Goal: Task Accomplishment & Management: Manage account settings

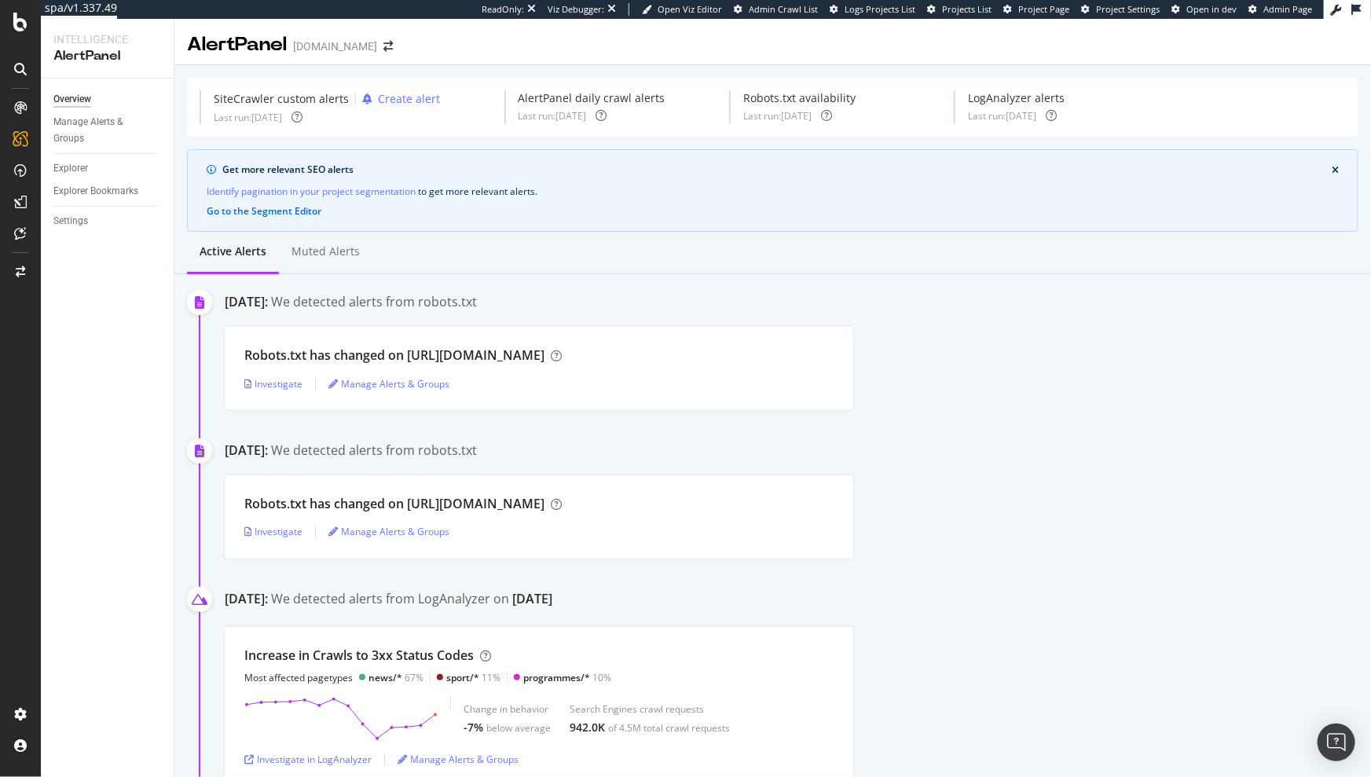
scroll to position [611, 0]
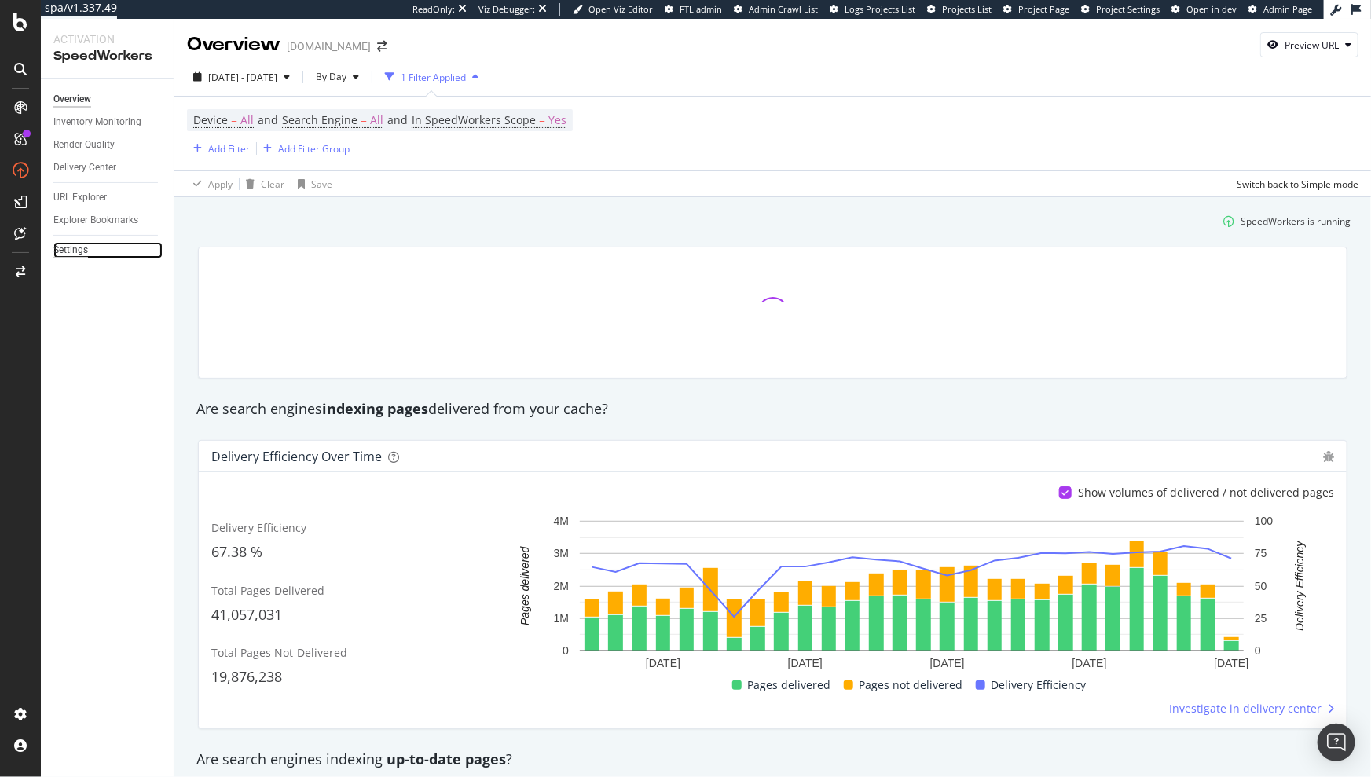
click at [79, 251] on div "Settings" at bounding box center [70, 250] width 35 height 17
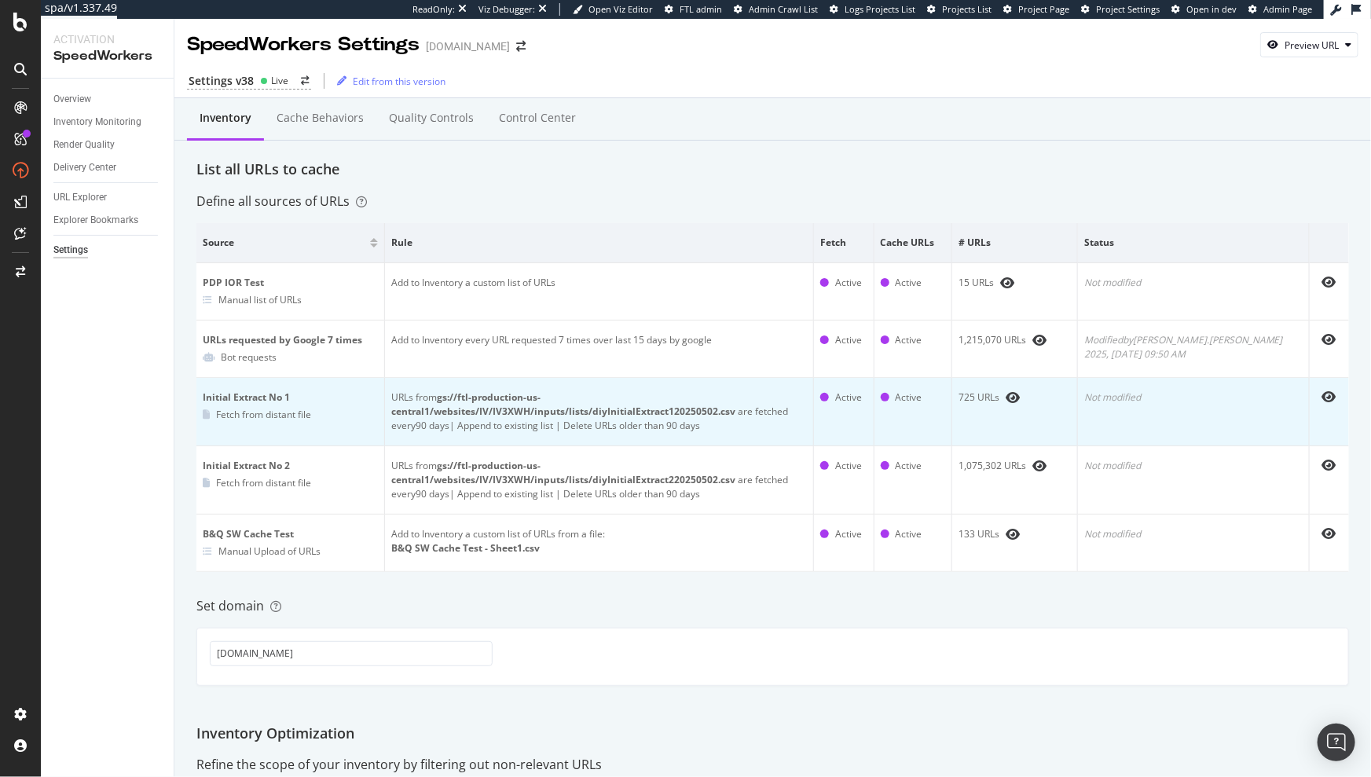
click at [1078, 424] on td "725 URLs" at bounding box center [1015, 412] width 126 height 68
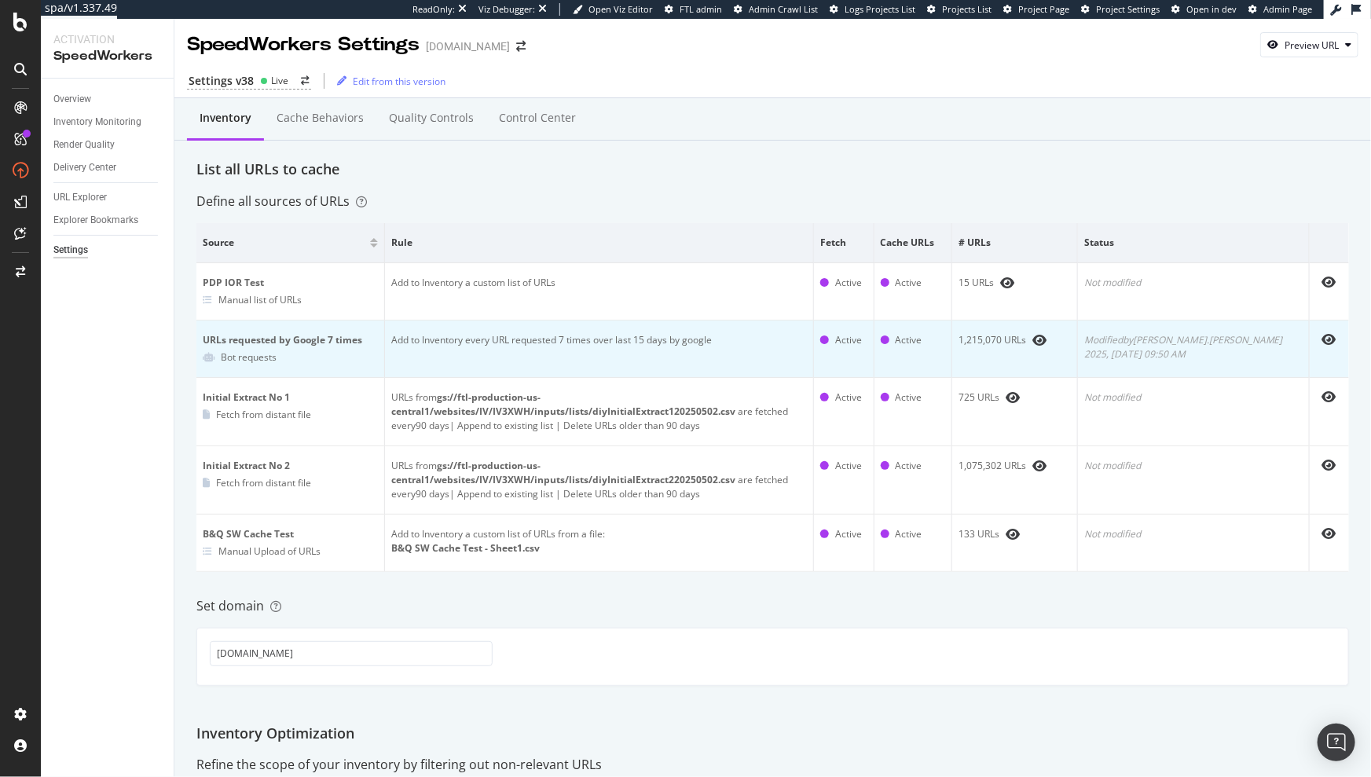
click at [1183, 348] on div "Modified by jason.weddle 2025, Sep. 30th 09:50 AM" at bounding box center [1193, 347] width 218 height 28
drag, startPoint x: 794, startPoint y: 352, endPoint x: 1265, endPoint y: 352, distance: 471.5
click at [1266, 352] on tr "URLs requested by Google 7 times Bot requests Add to Inventory every URL reques…" at bounding box center [772, 349] width 1153 height 57
click at [1265, 352] on div "Modified by jason.weddle 2025, Sep. 30th 09:50 AM" at bounding box center [1193, 347] width 218 height 28
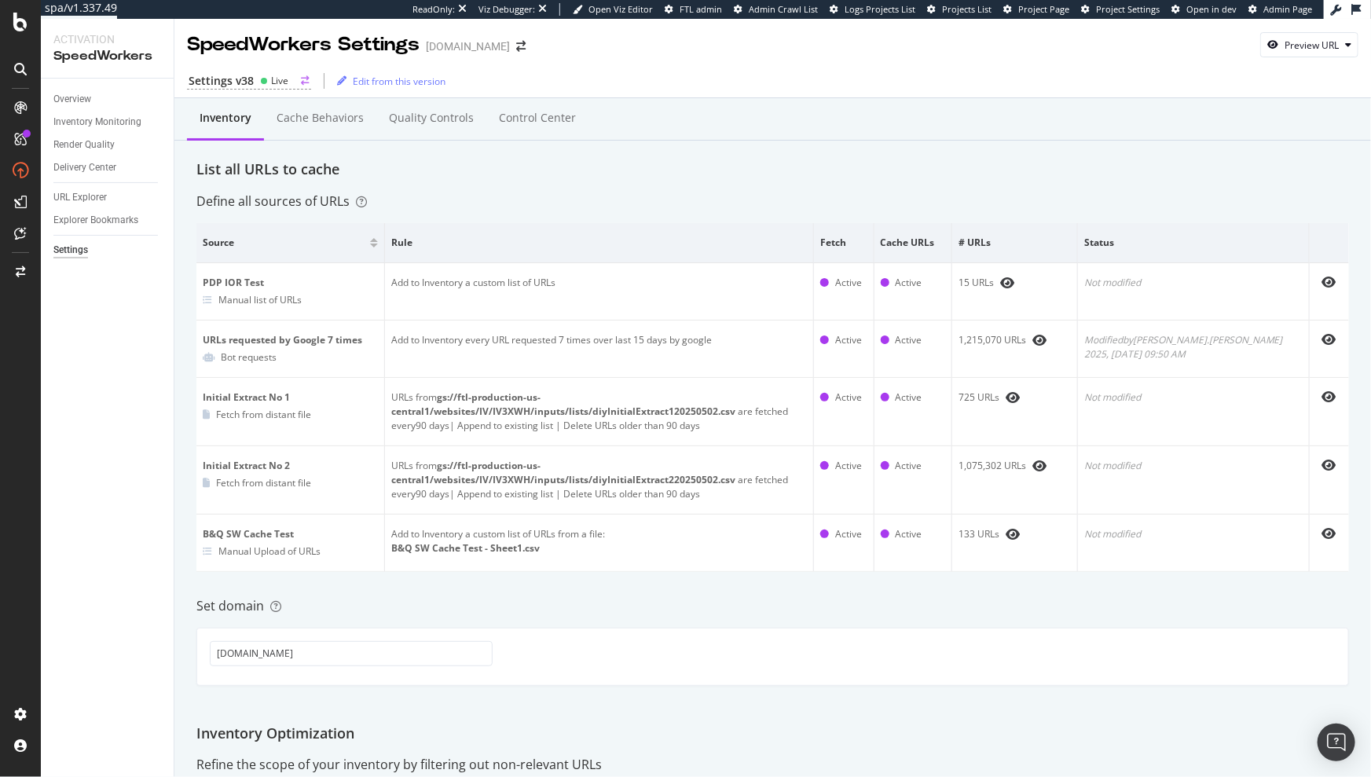
click at [277, 82] on div "Live" at bounding box center [279, 80] width 17 height 13
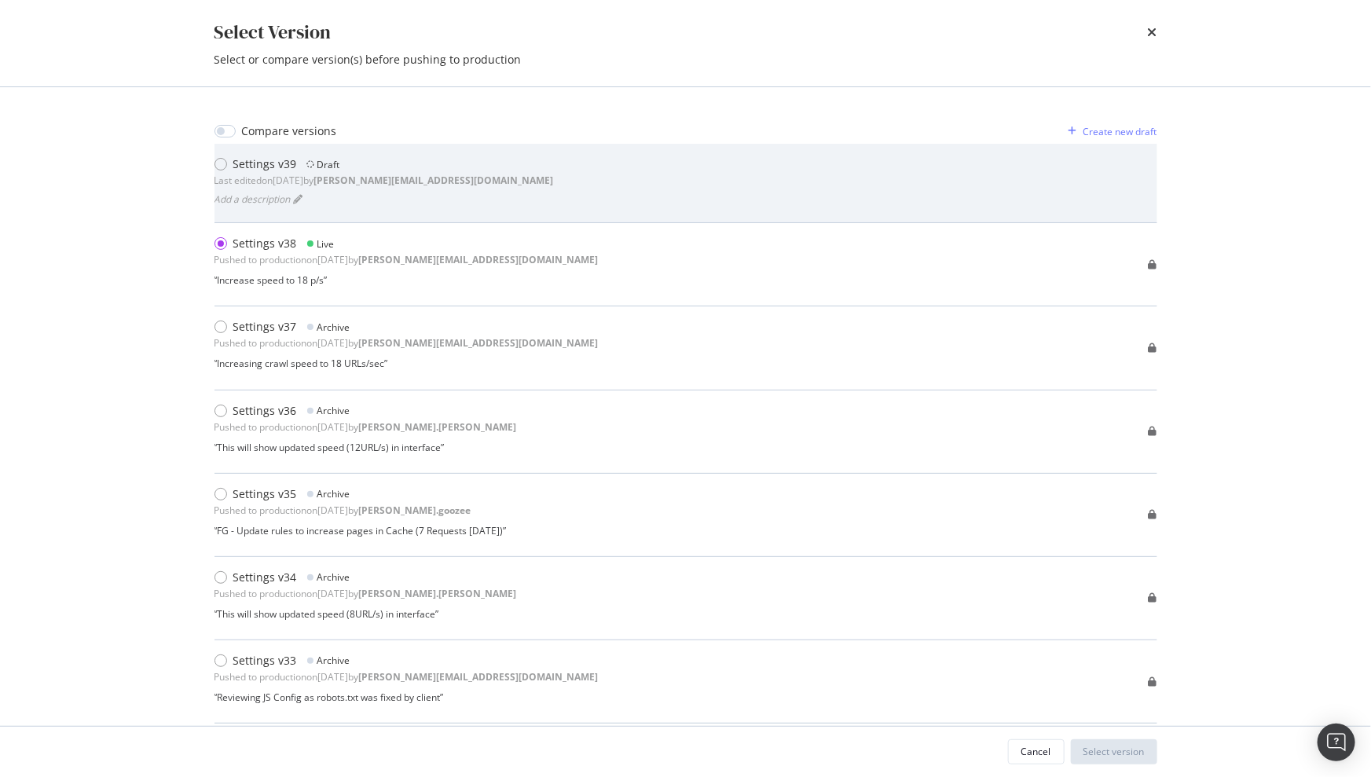
click at [359, 180] on b "anthony.esmerian@botify.com" at bounding box center [434, 180] width 240 height 13
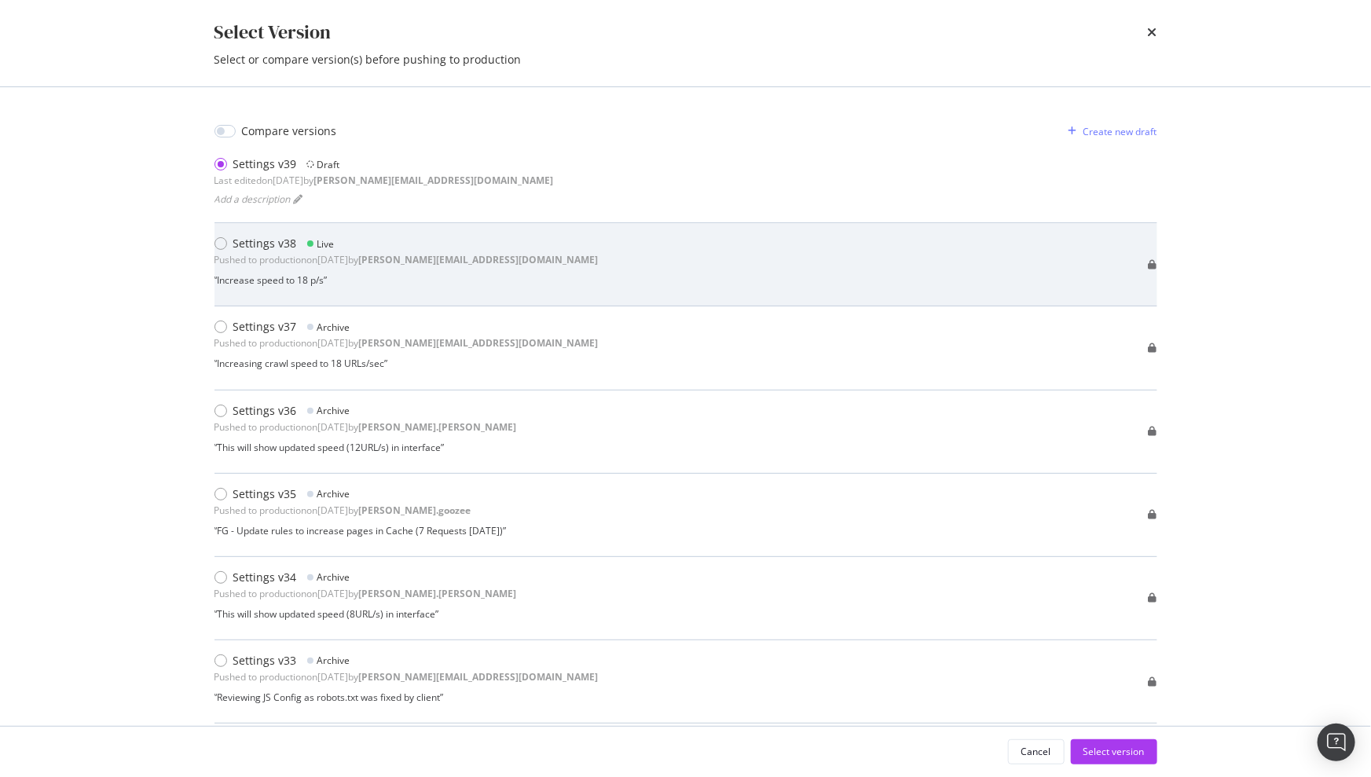
click at [240, 240] on div "Settings v38" at bounding box center [265, 244] width 64 height 16
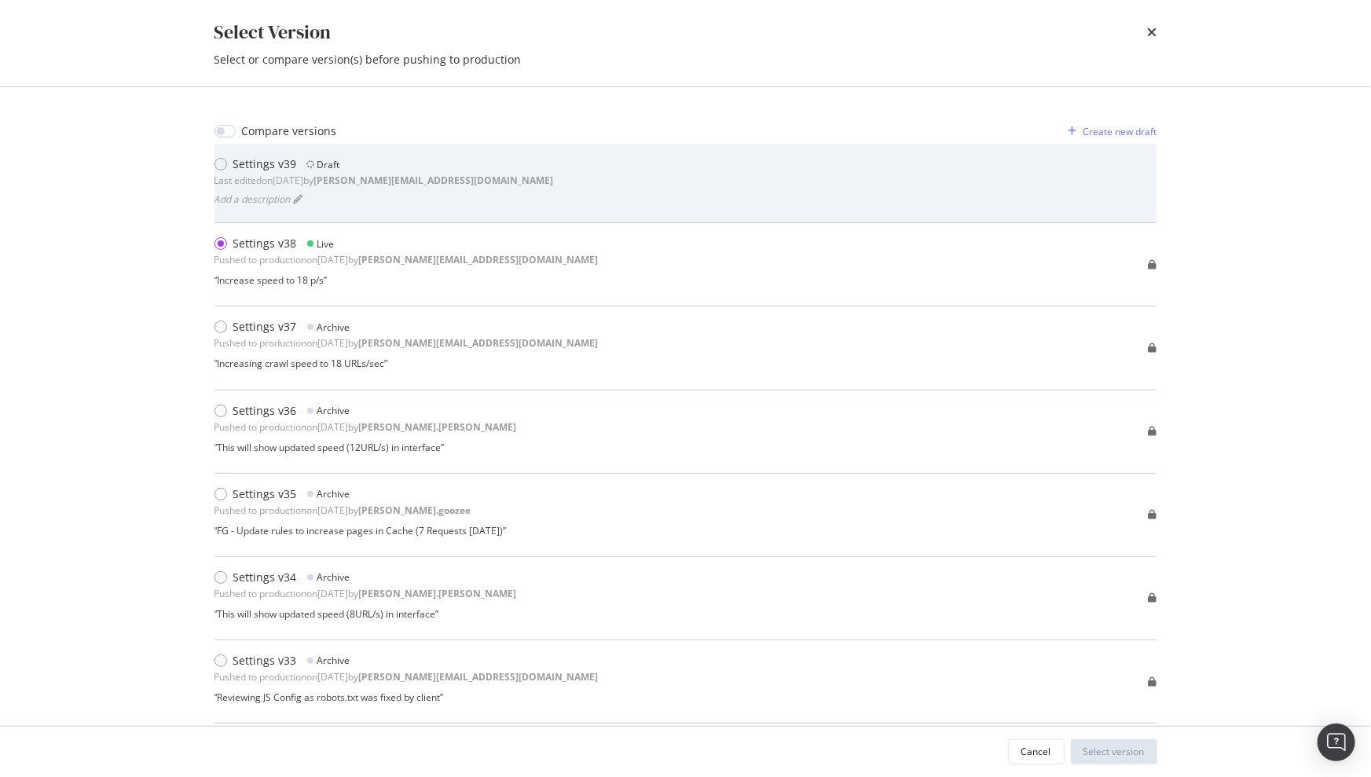
click at [357, 176] on b "anthony.esmerian@botify.com" at bounding box center [434, 180] width 240 height 13
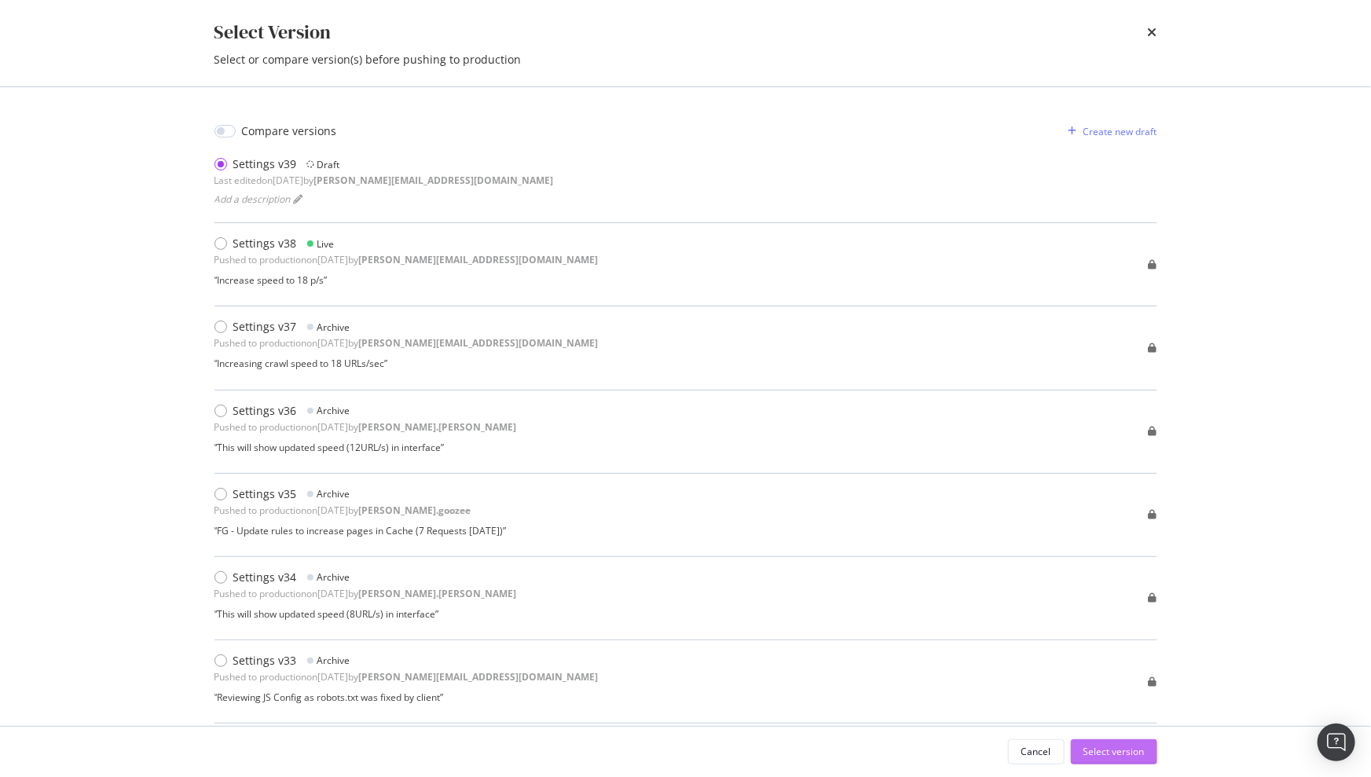
click at [1118, 747] on div "Select version" at bounding box center [1114, 751] width 61 height 13
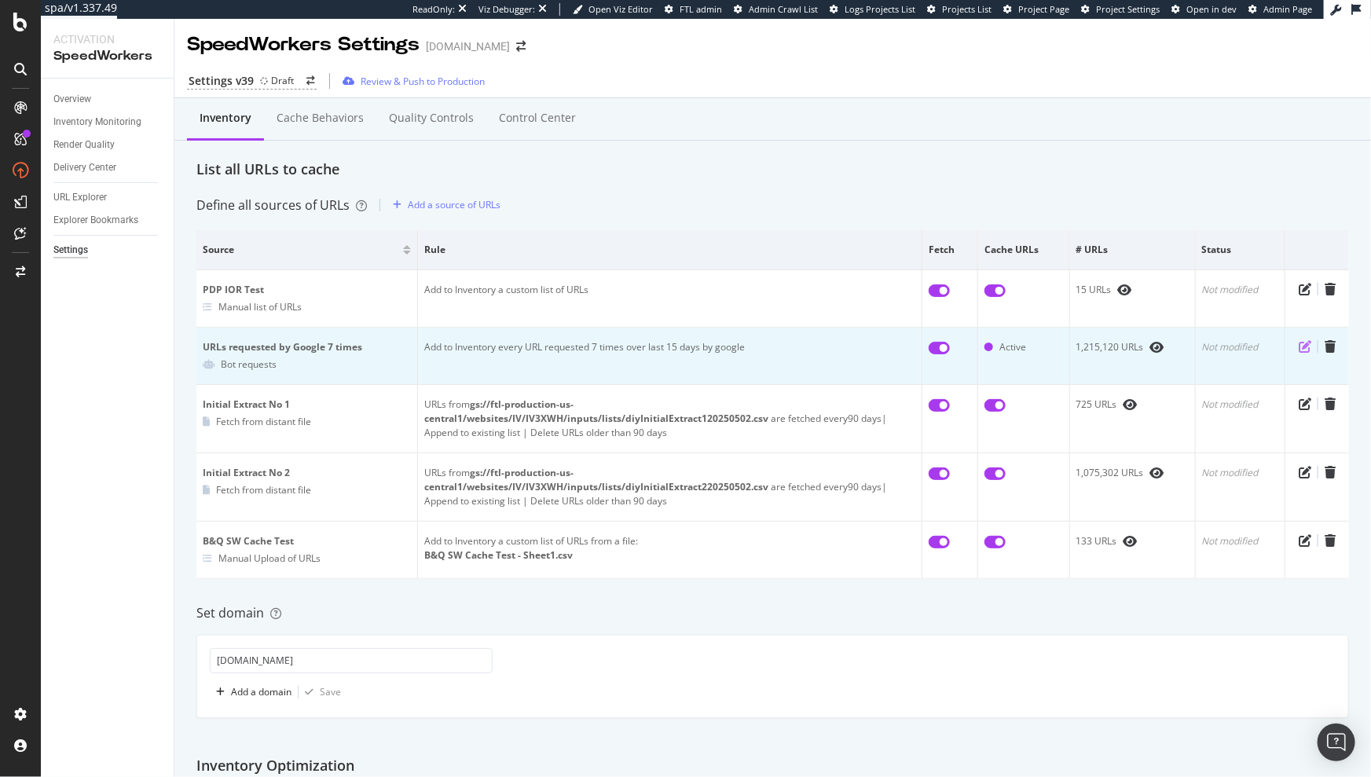
click at [1299, 347] on icon "pen-to-square" at bounding box center [1305, 346] width 13 height 13
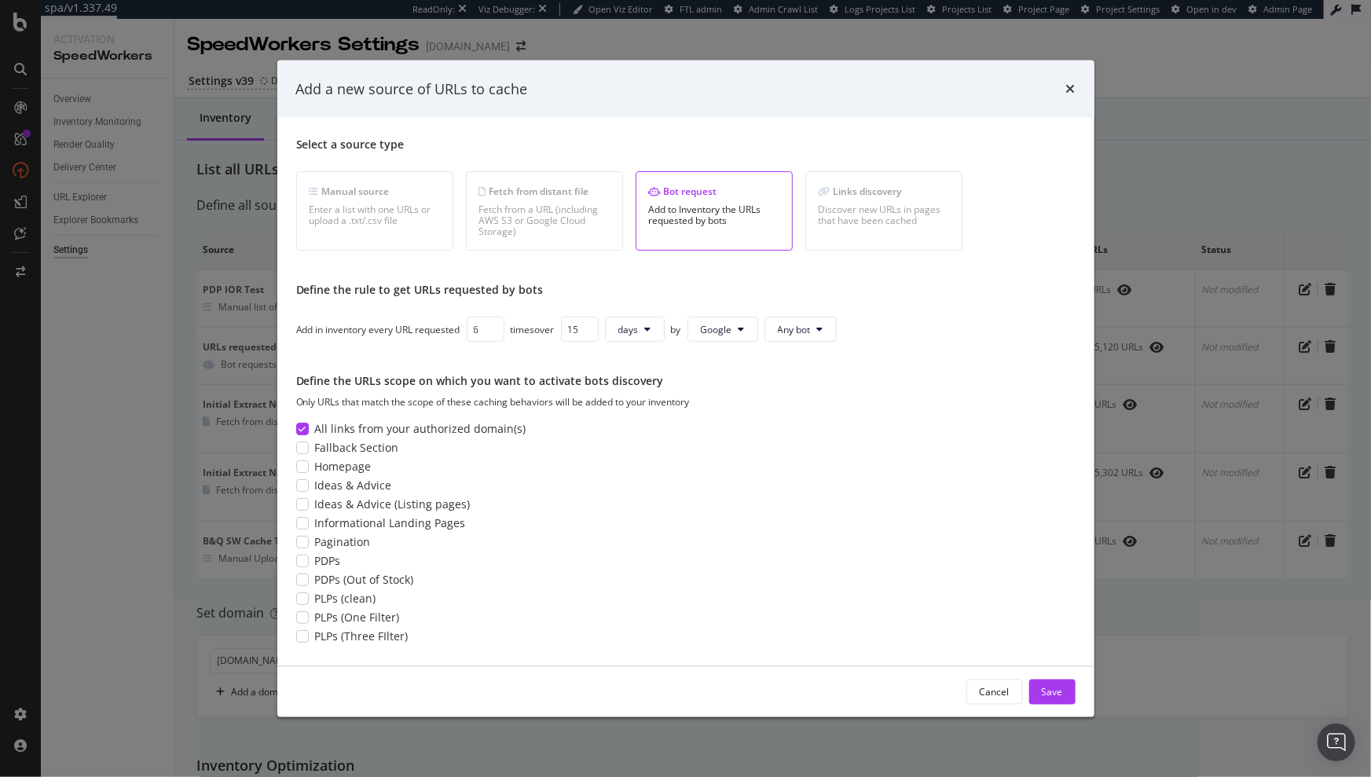
click at [493, 332] on input "6" at bounding box center [486, 329] width 38 height 25
type input "5"
click at [493, 332] on input "5" at bounding box center [486, 329] width 38 height 25
click at [1046, 695] on div "Save" at bounding box center [1052, 691] width 21 height 13
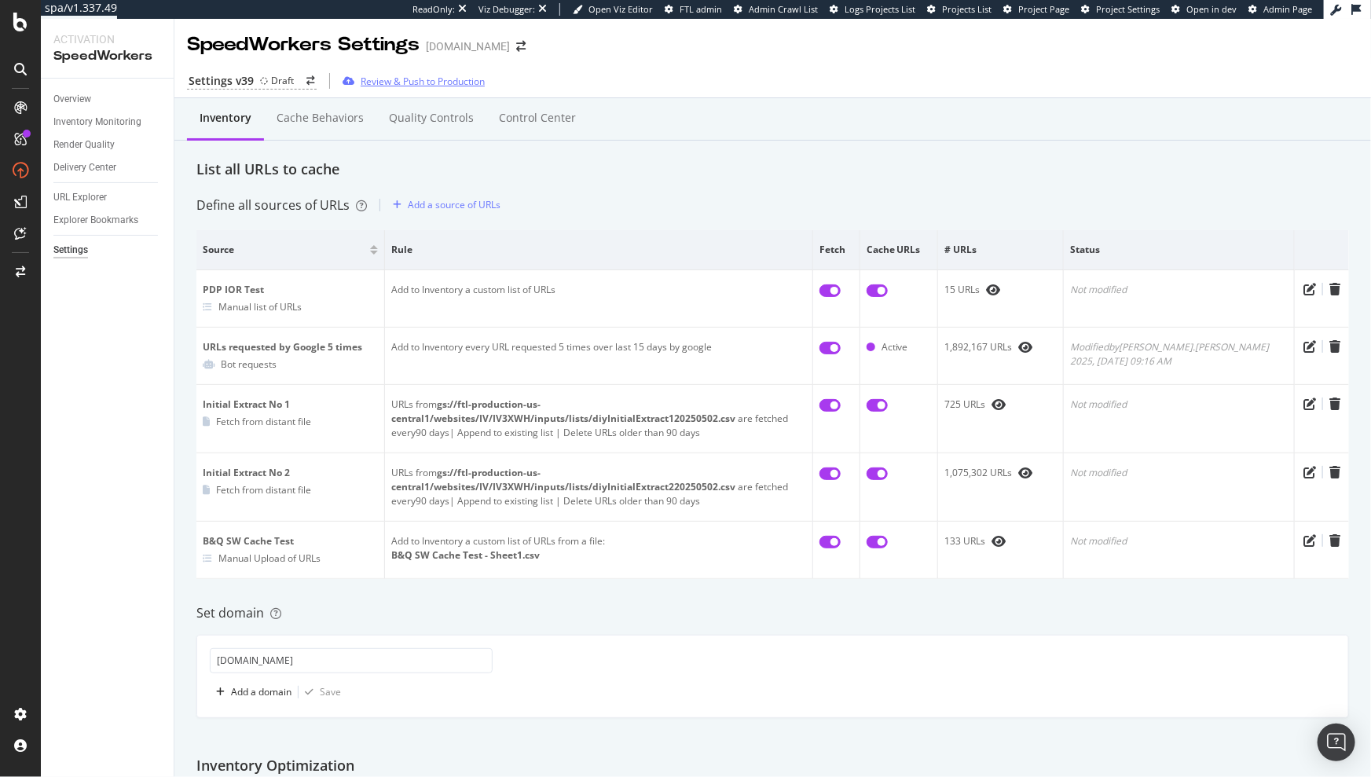
click at [410, 84] on div "Review & Push to Production" at bounding box center [423, 81] width 124 height 13
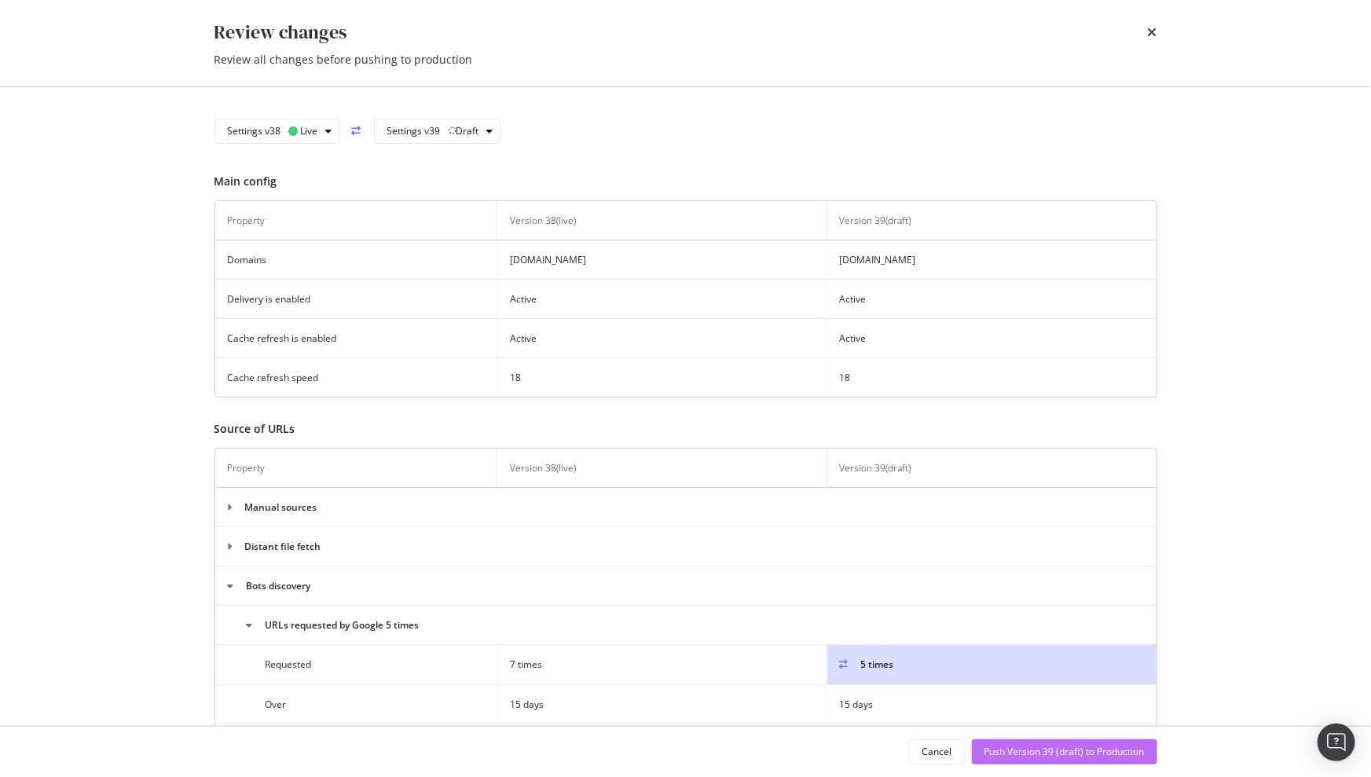
click at [1021, 754] on div "Push Version 39 (draft) to Production" at bounding box center [1065, 751] width 160 height 13
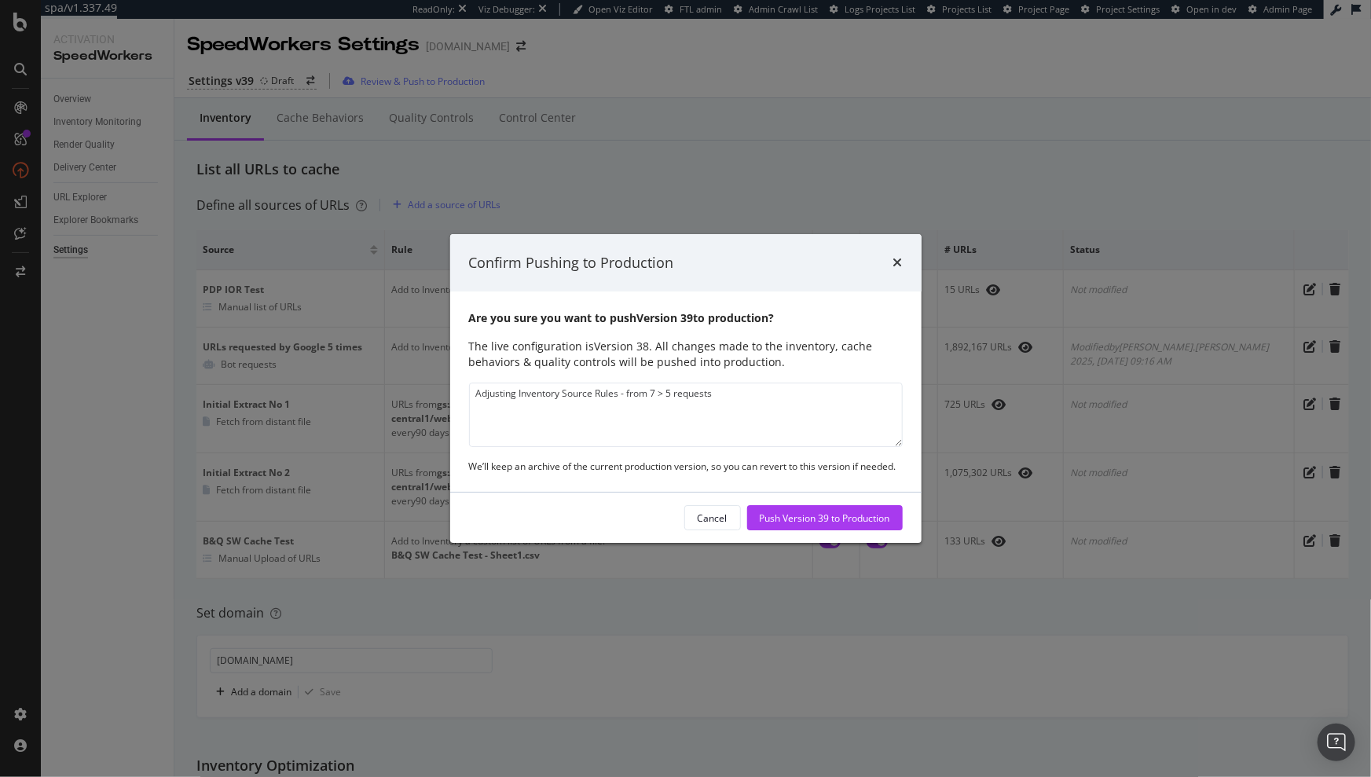
click at [659, 394] on textarea "Adjusting Inventory Source Rules - from 7 > 5 requests" at bounding box center [686, 415] width 434 height 64
click at [633, 394] on textarea "Adjusting Inventory Source Rules - from 7 -> 5 requests by Google Bot" at bounding box center [686, 415] width 434 height 64
click at [621, 393] on textarea "Adjusting Inventory Source Rules - From 7 -> 5 requests by Google Bot" at bounding box center [686, 415] width 434 height 64
click at [793, 399] on textarea "Adjusting Inventory Source Rules: From 7 -> 5 requests by Google Bot" at bounding box center [686, 415] width 434 height 64
type textarea "Adjusting Inventory Source Rules: From 7 -> 5 requests by Google Bot"
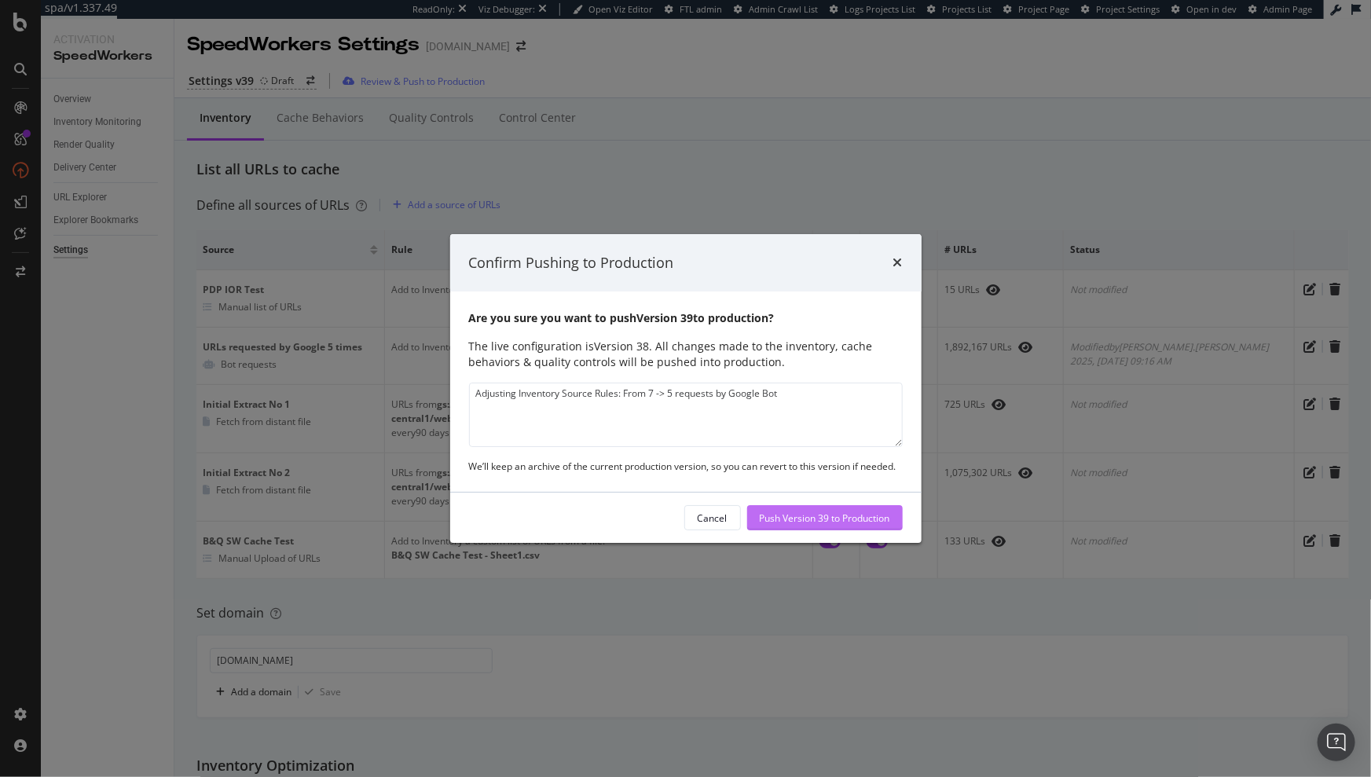
click at [818, 512] on div "Push Version 39 to Production" at bounding box center [825, 518] width 130 height 13
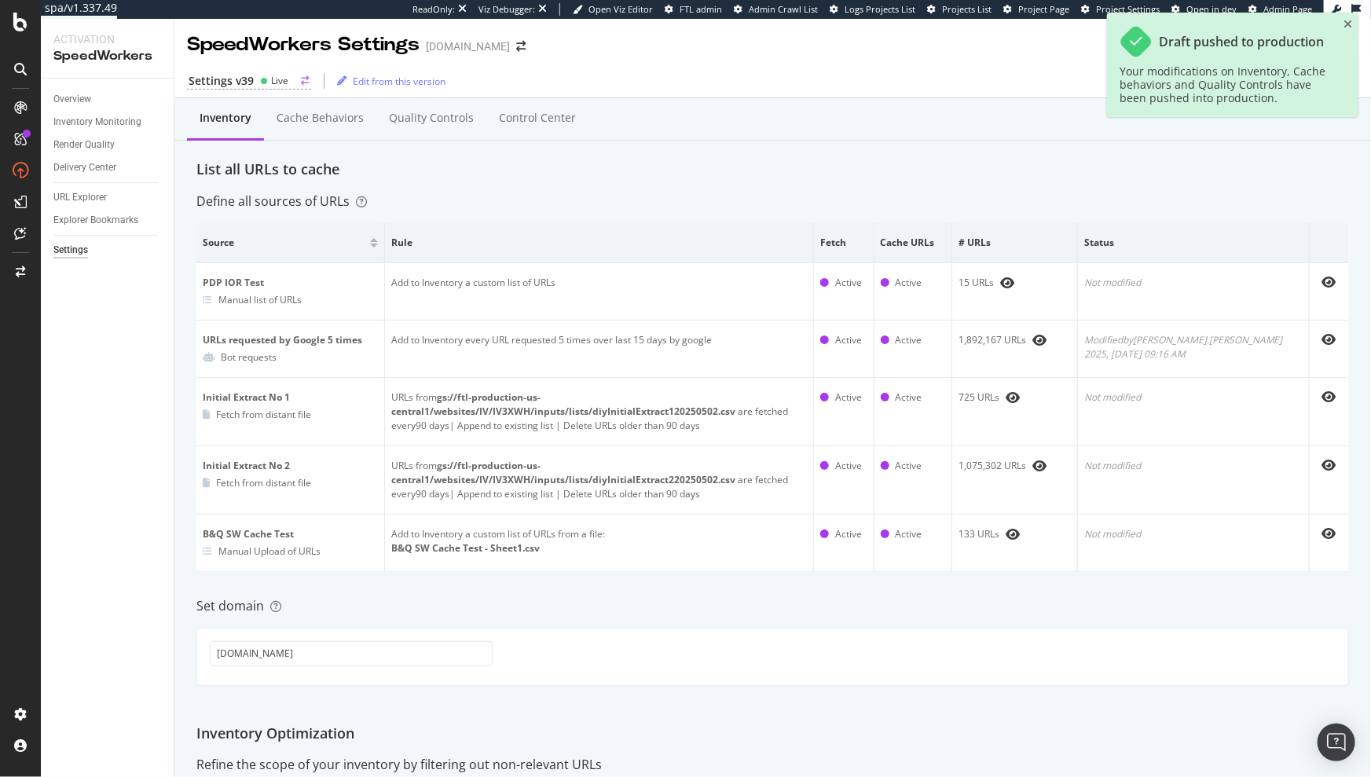
click at [247, 79] on div "Settings v39" at bounding box center [221, 81] width 65 height 16
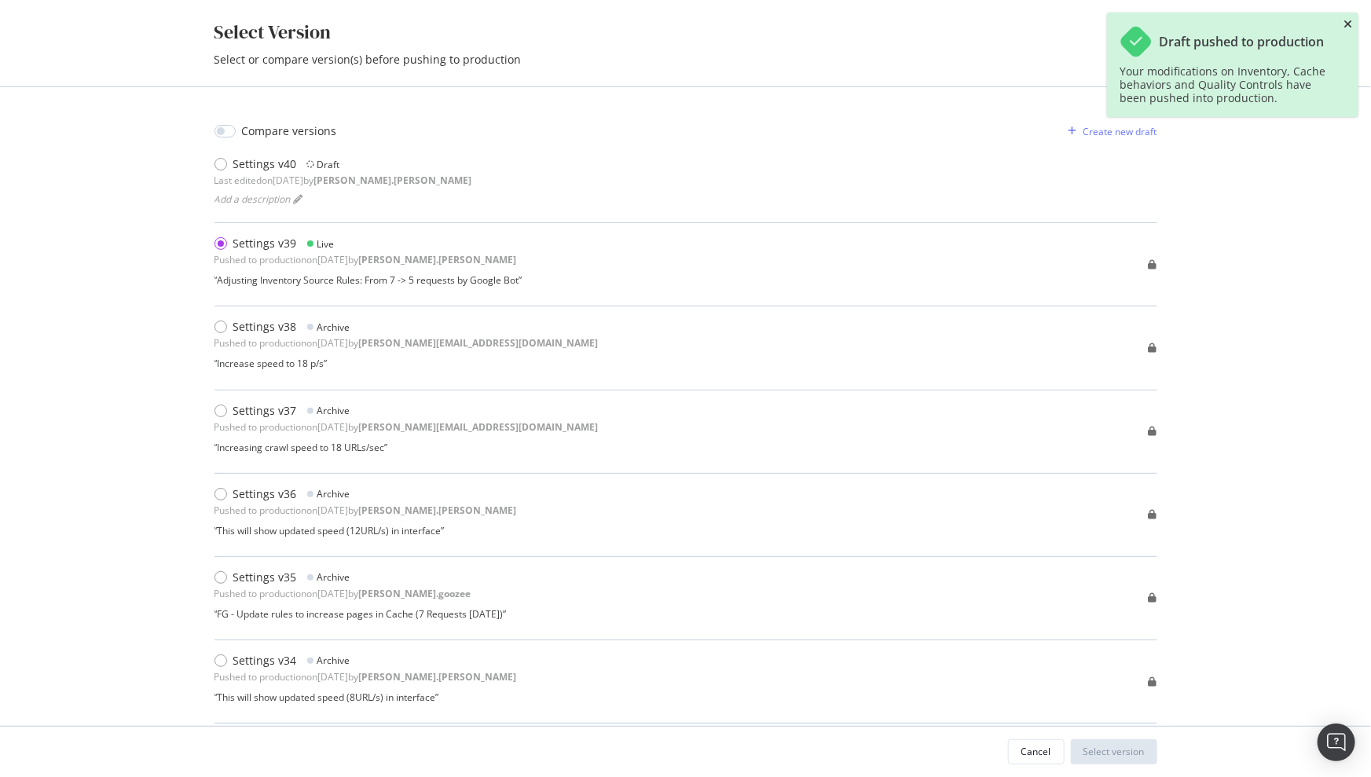
click at [1347, 24] on icon "close toast" at bounding box center [1348, 24] width 9 height 11
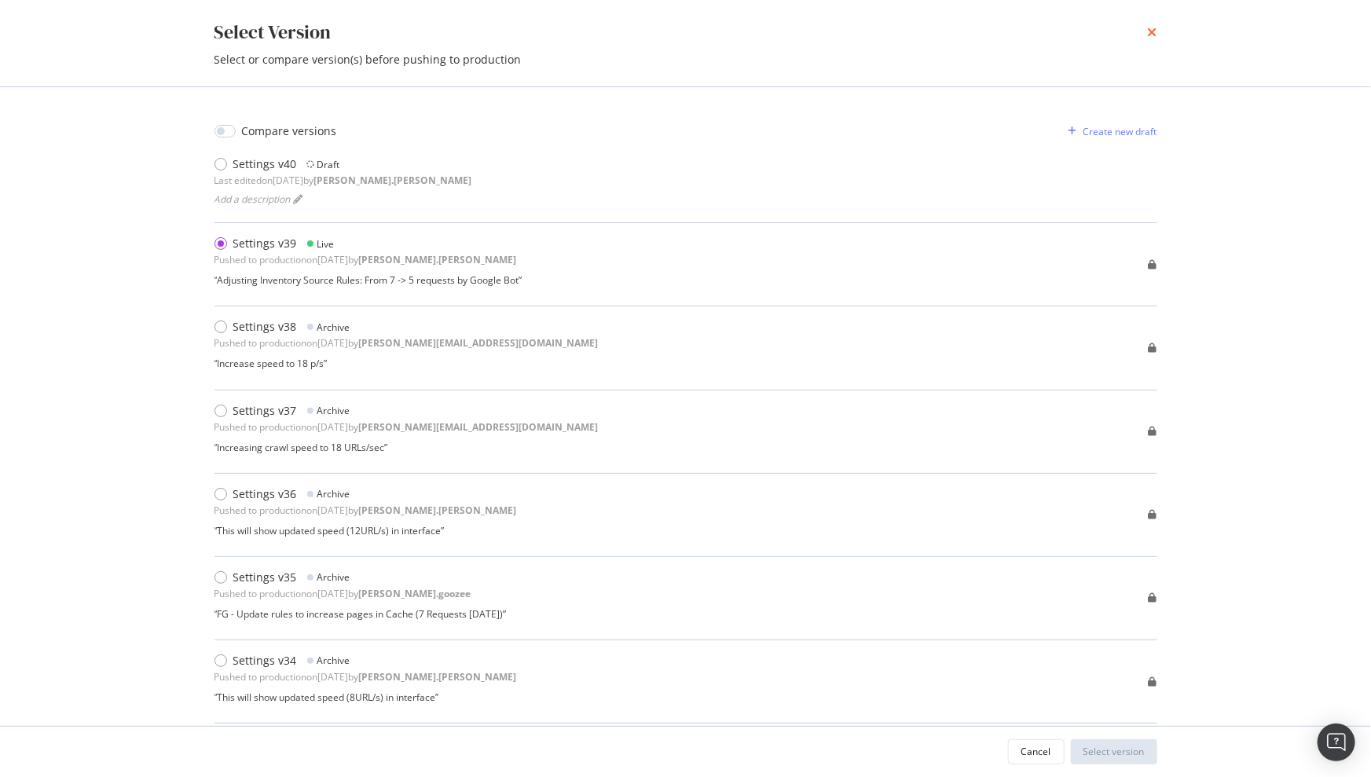
click at [1148, 31] on icon "times" at bounding box center [1152, 32] width 9 height 13
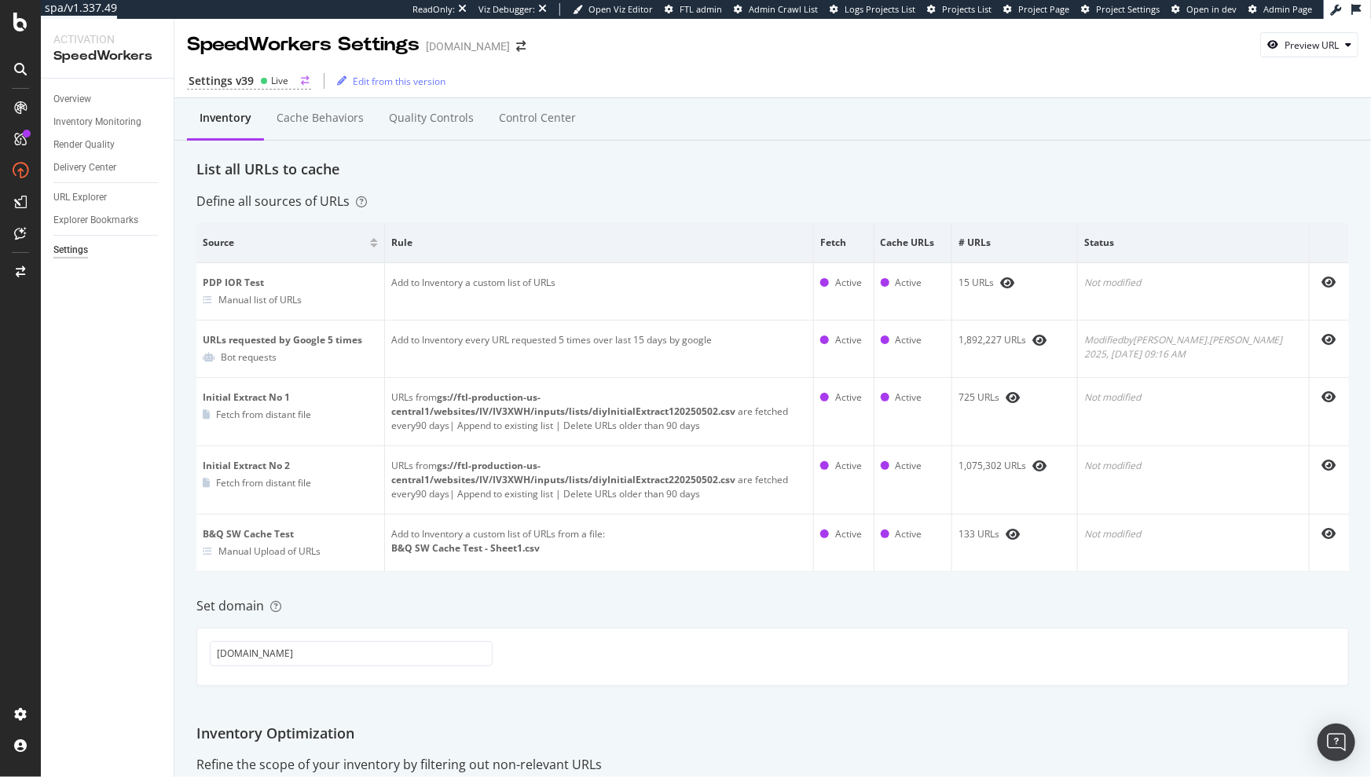
click at [260, 83] on icon at bounding box center [264, 81] width 8 height 8
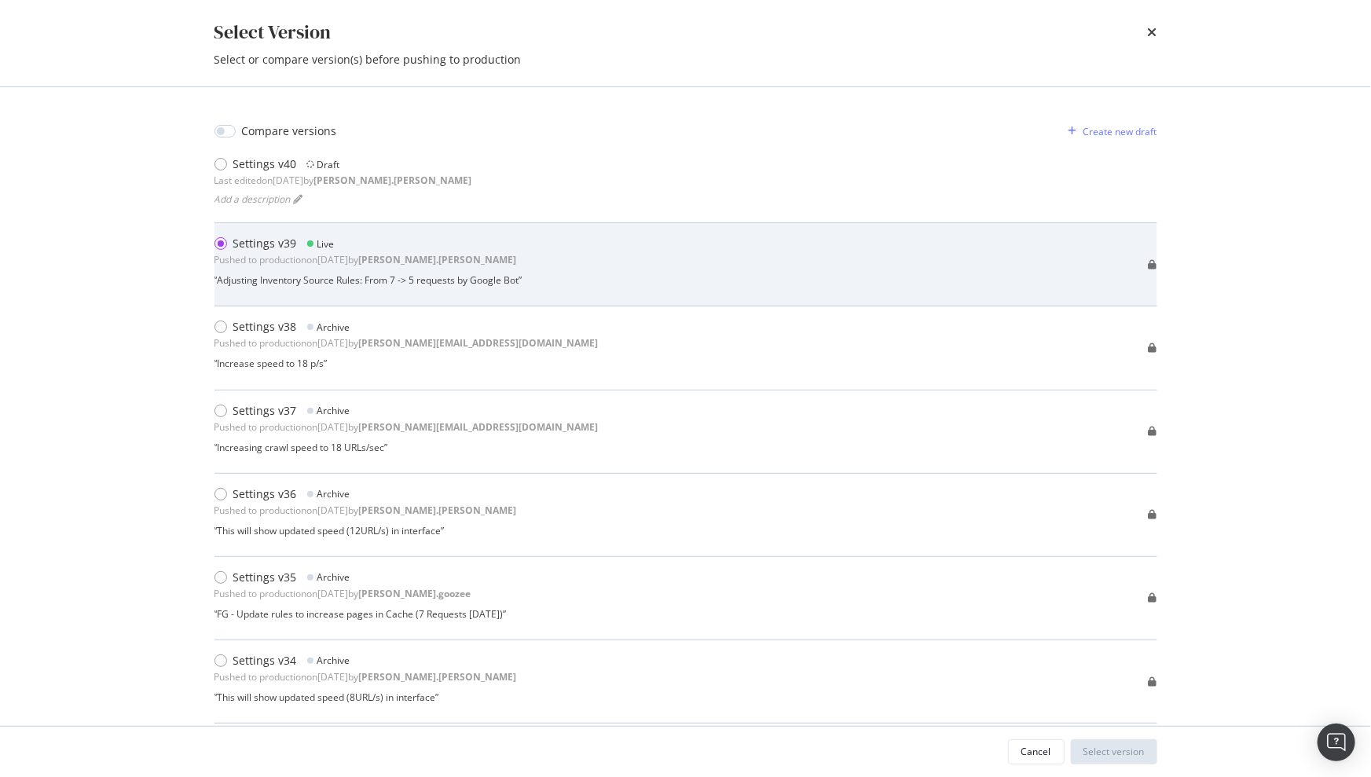
click at [346, 281] on div "“ Adjusting Inventory Source Rules: From 7 -> 5 requests by Google Bot ”" at bounding box center [369, 279] width 308 height 13
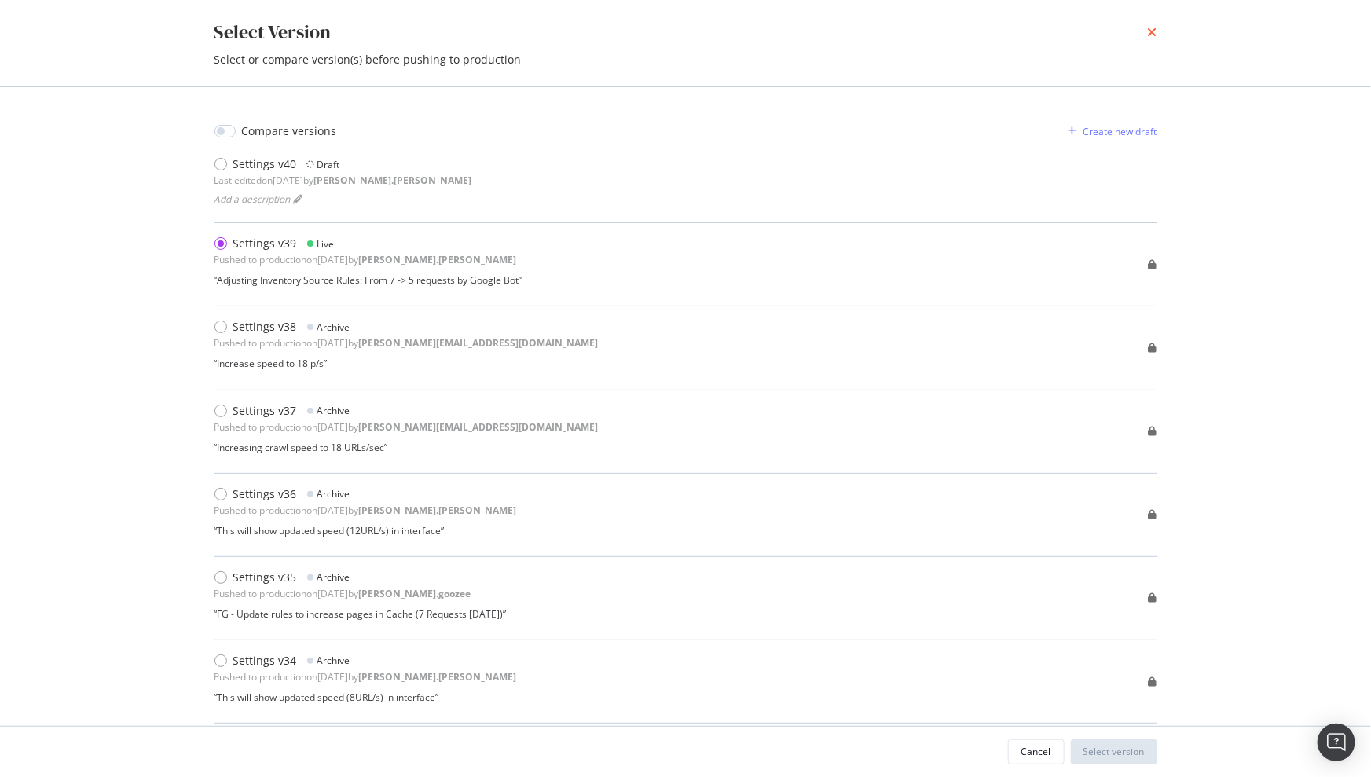
click at [1153, 29] on icon "times" at bounding box center [1152, 32] width 9 height 13
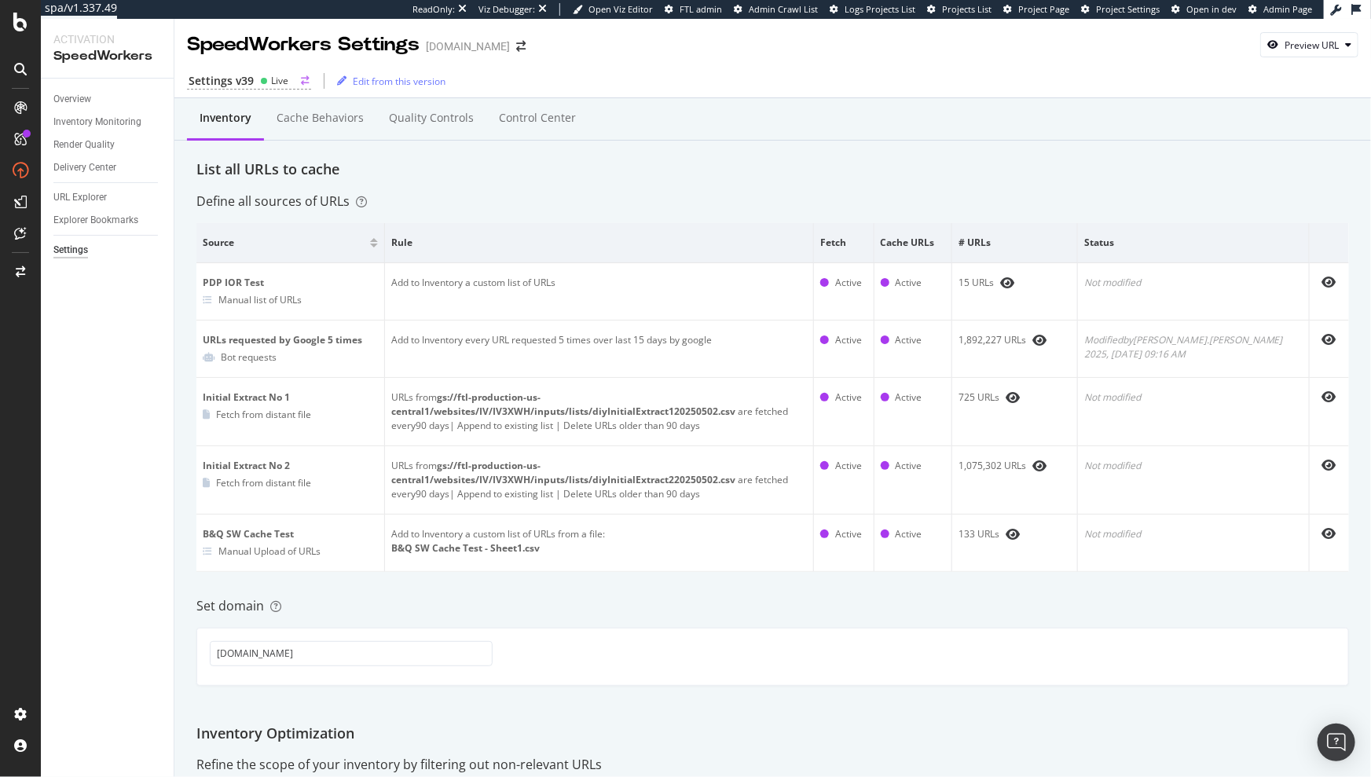
click at [245, 86] on div "Settings v39" at bounding box center [221, 81] width 65 height 16
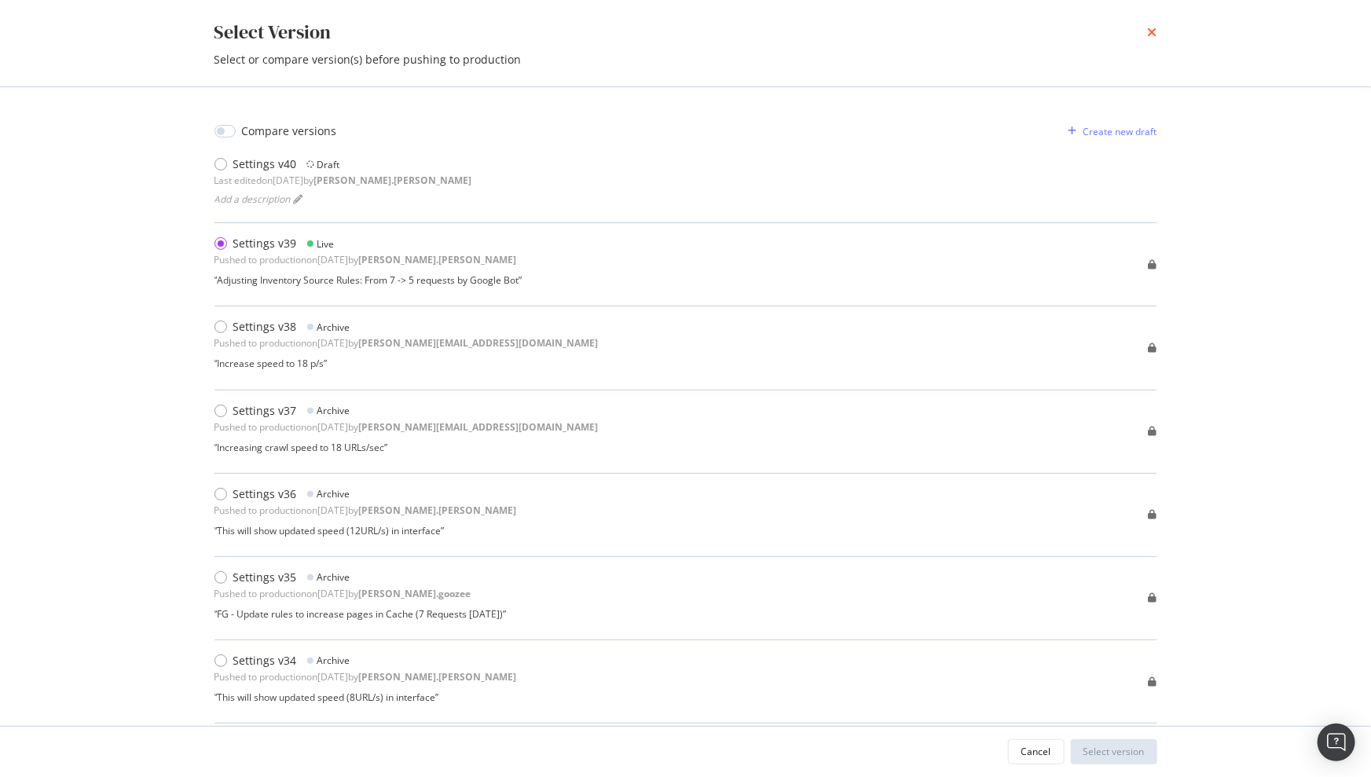
click at [1155, 28] on icon "times" at bounding box center [1152, 32] width 9 height 13
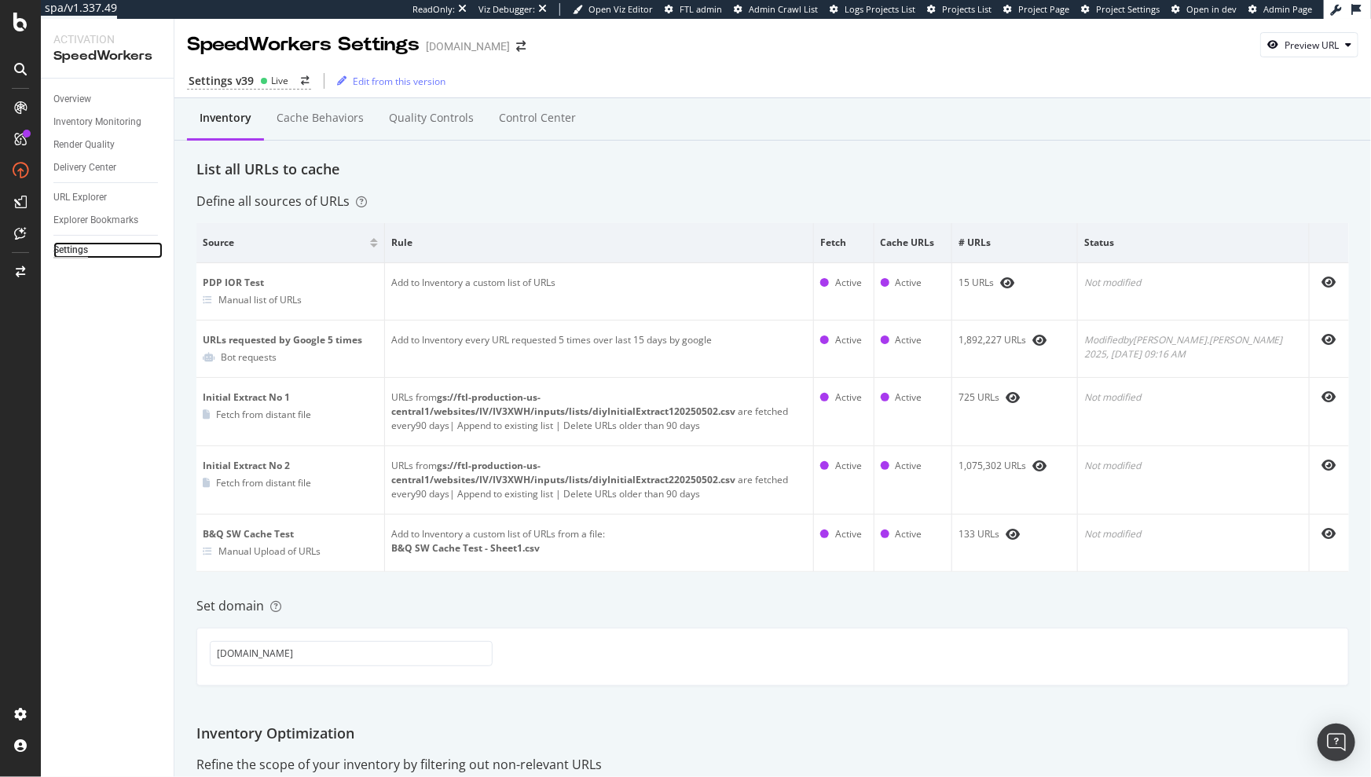
click at [79, 252] on div "Settings" at bounding box center [70, 250] width 35 height 17
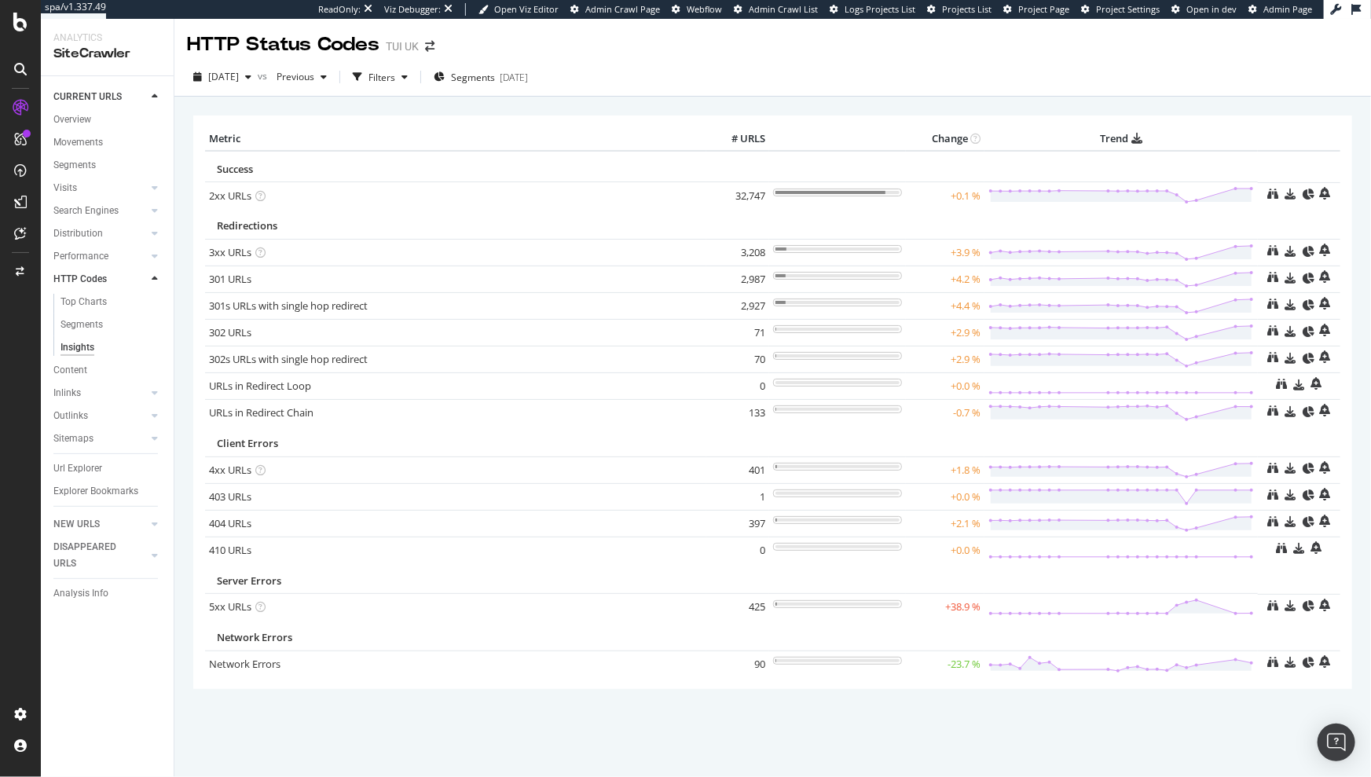
click at [573, 107] on div "× Metric # URLS Change Trend Success 2xx URLs × Close Chart - API Requests List…" at bounding box center [772, 424] width 1159 height 640
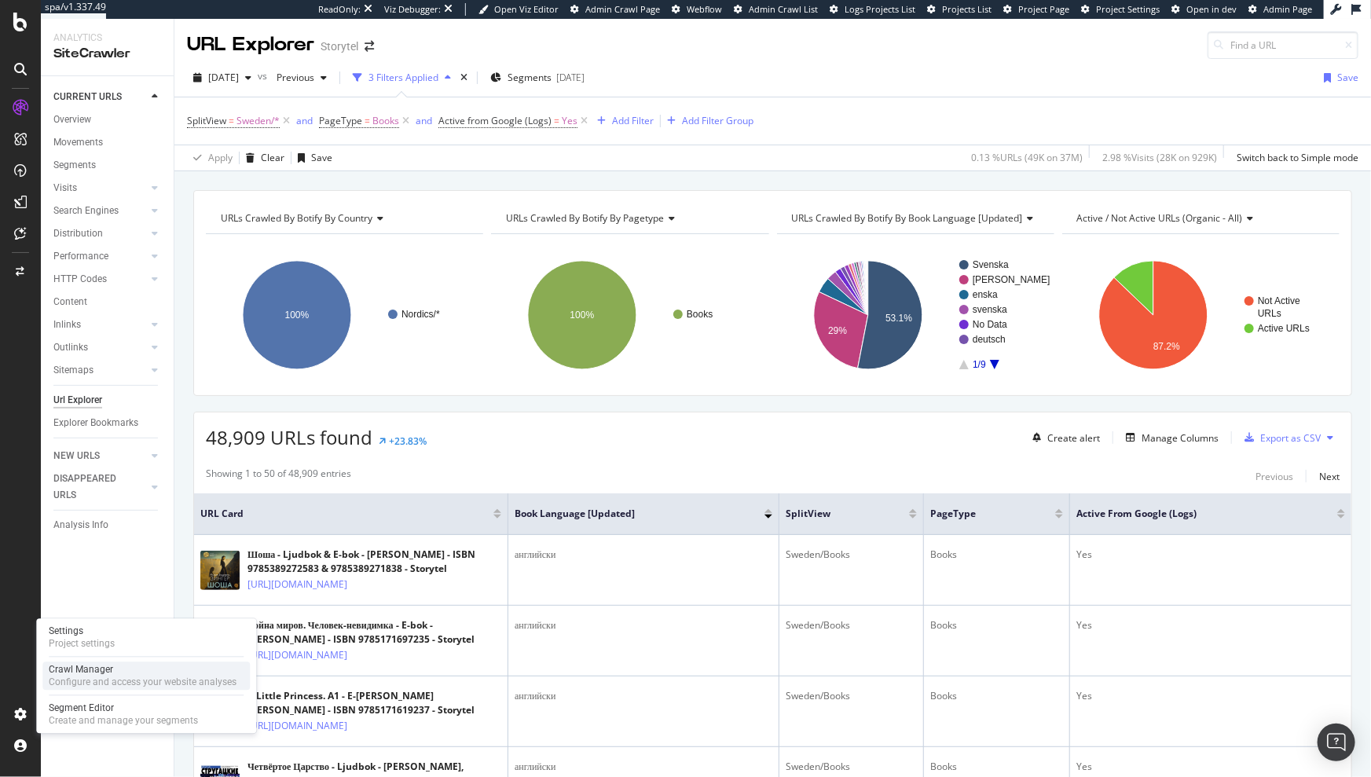
click at [78, 684] on div "Configure and access your website analyses" at bounding box center [143, 683] width 188 height 13
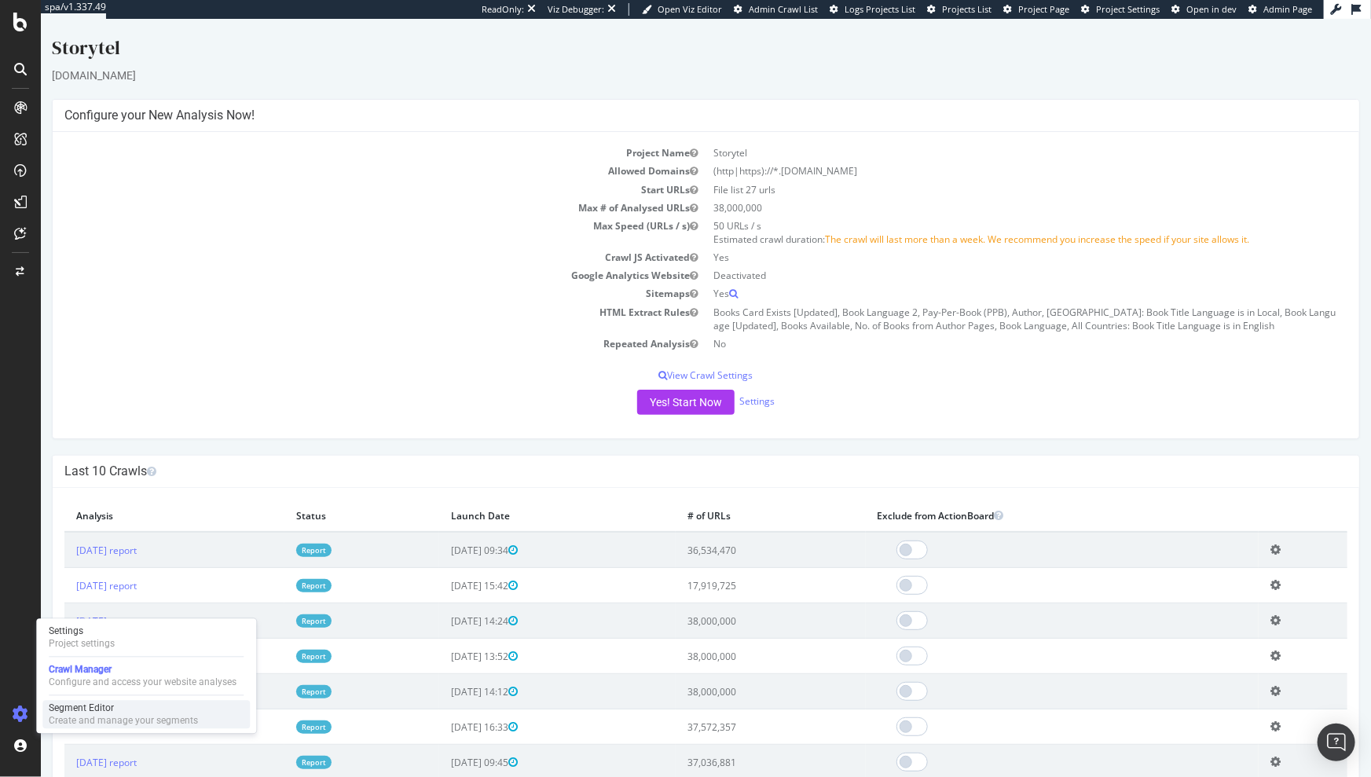
click at [92, 715] on div "Create and manage your segments" at bounding box center [123, 721] width 149 height 13
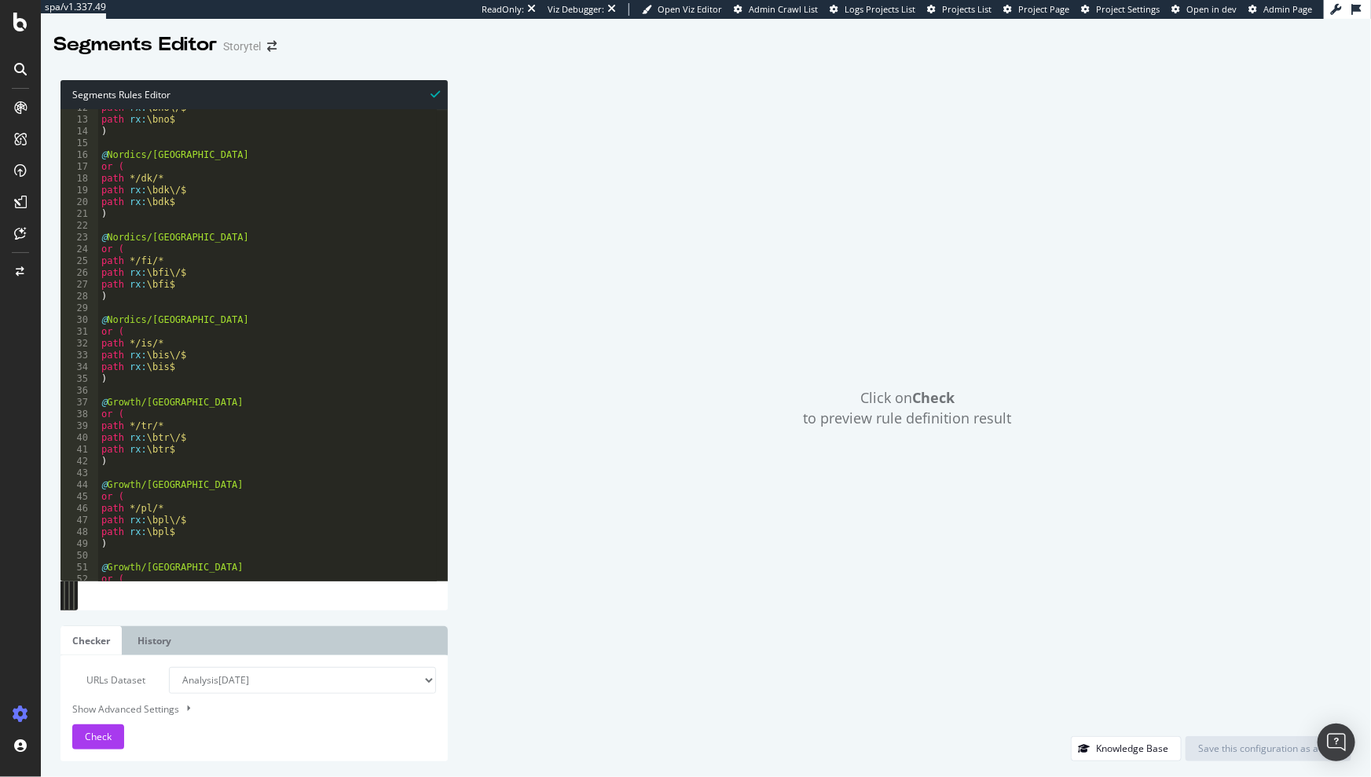
scroll to position [117, 0]
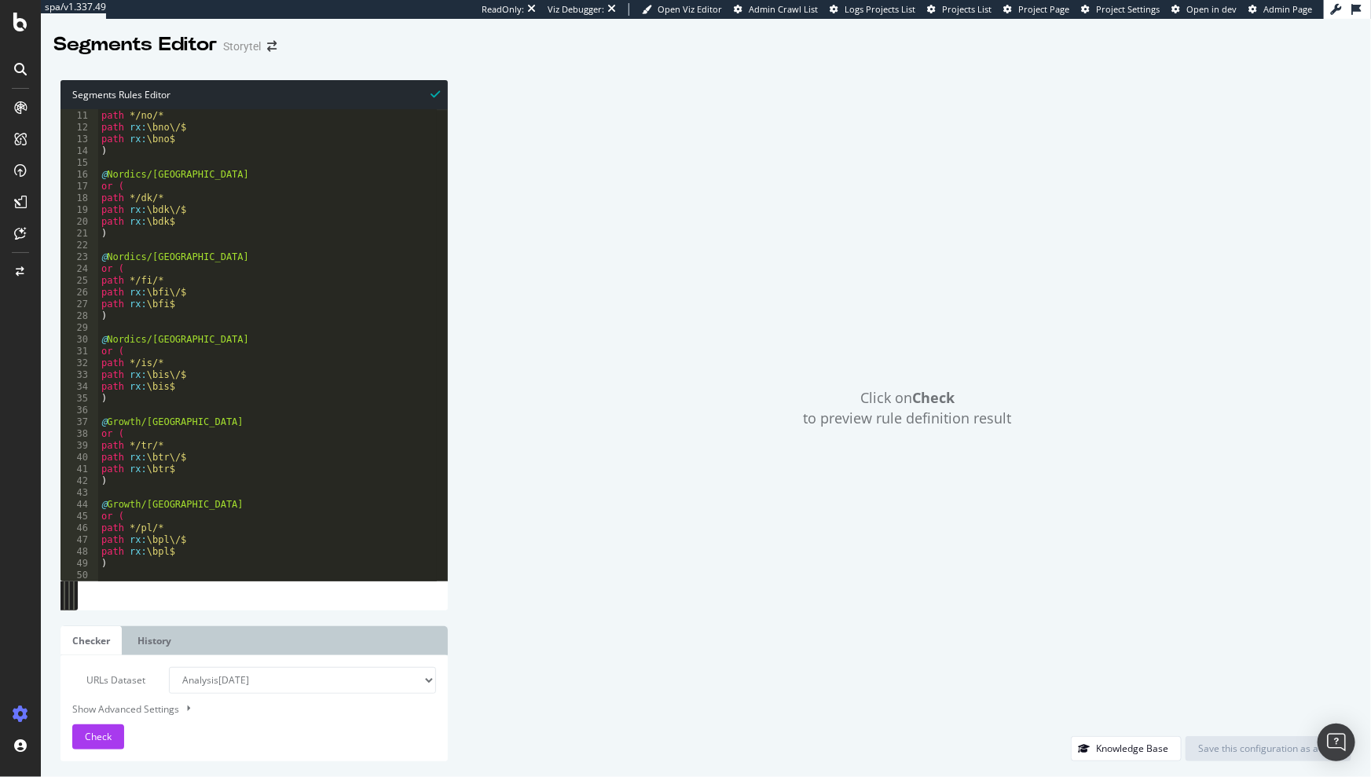
type textarea "or ("
click at [323, 352] on div "or ( path */no/* path rx : \bno\/$ path rx : \bno$ ) @ Nordics/Denmark or ( pat…" at bounding box center [469, 340] width 742 height 485
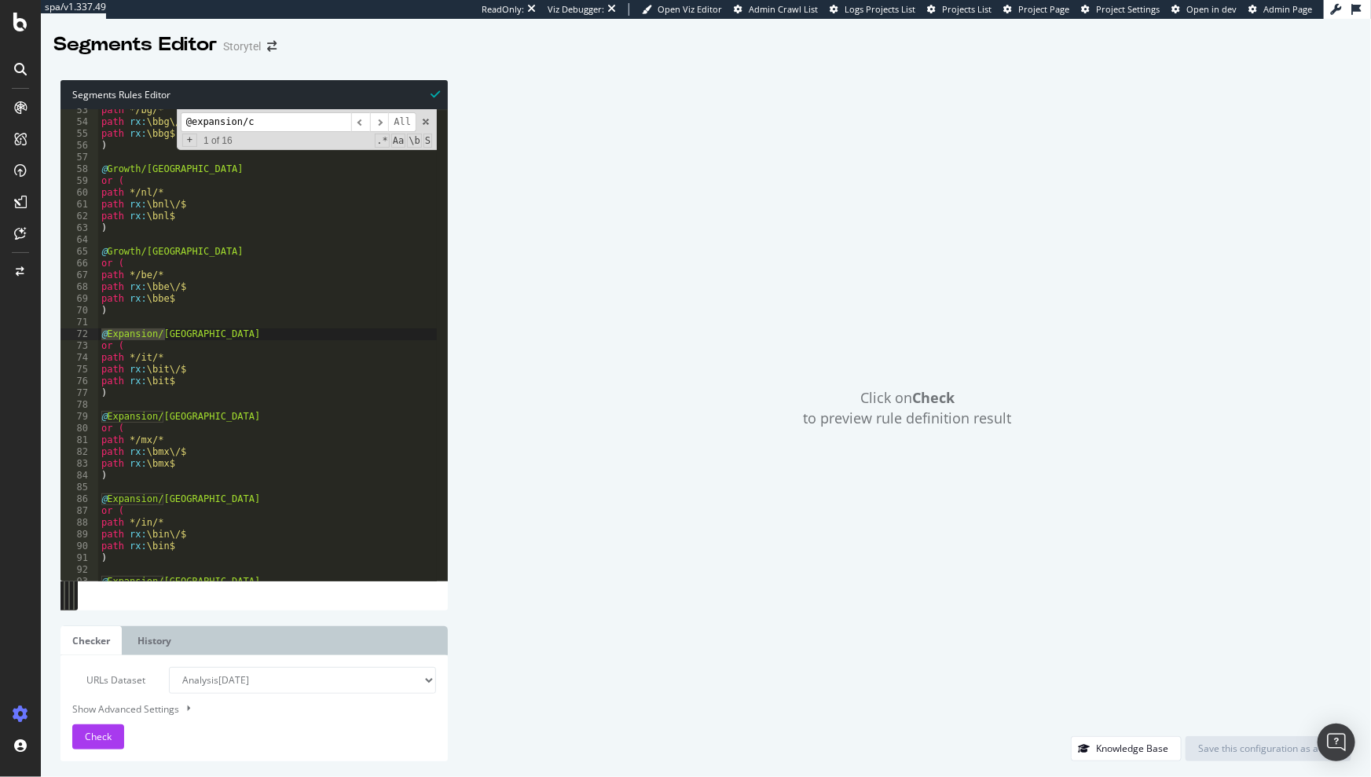
scroll to position [1773, 0]
type input "@expansion/col"
click at [123, 322] on div "path */ae/* path rx : \bae\/$ path rx : \bae$ ) @ Expansion/France or ( path */…" at bounding box center [475, 347] width 742 height 485
paste textarea ")"
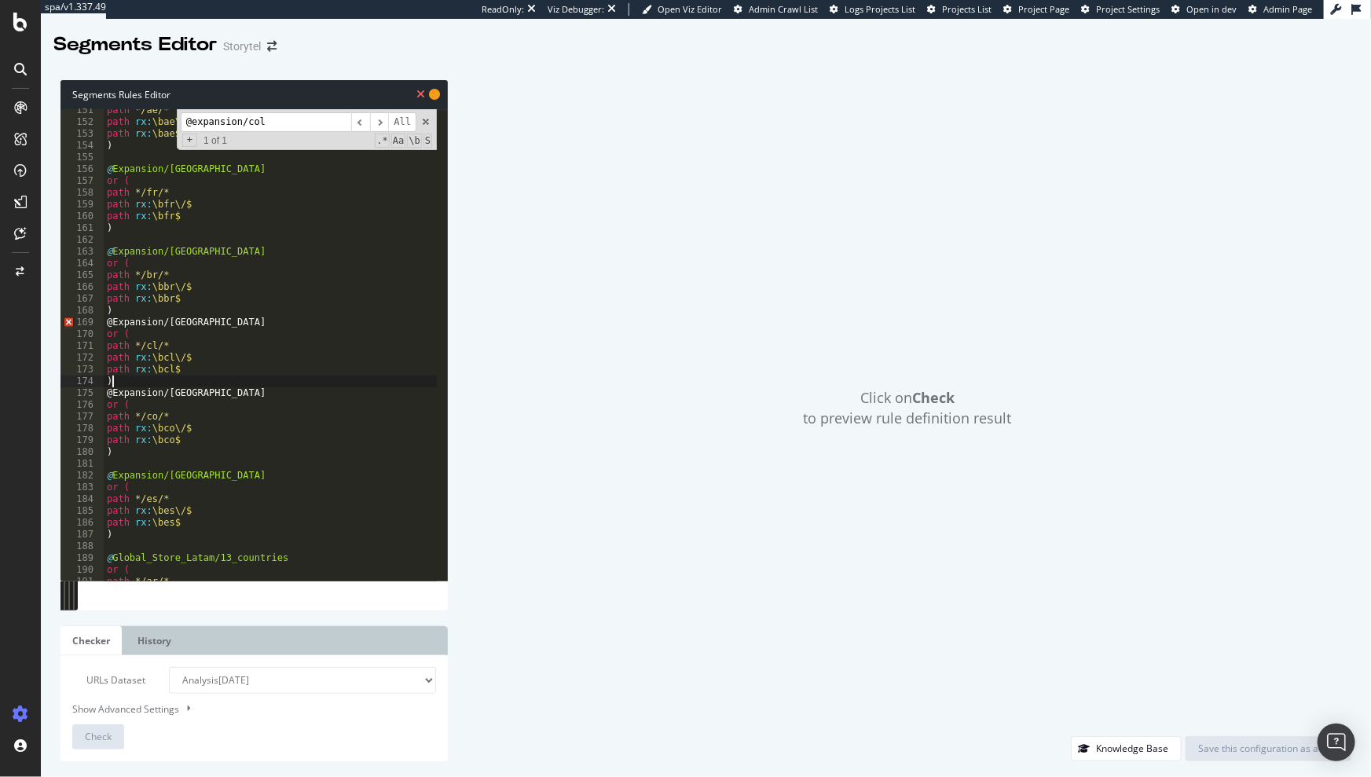
click at [125, 317] on div "path */ae/* path rx : \bae\/$ path rx : \bae$ ) @ Expansion/France or ( path */…" at bounding box center [475, 347] width 742 height 485
click at [127, 311] on div "path */ae/* path rx : \bae\/$ path rx : \bae$ ) @ Expansion/France or ( path */…" at bounding box center [475, 347] width 742 height 485
type textarea ")"
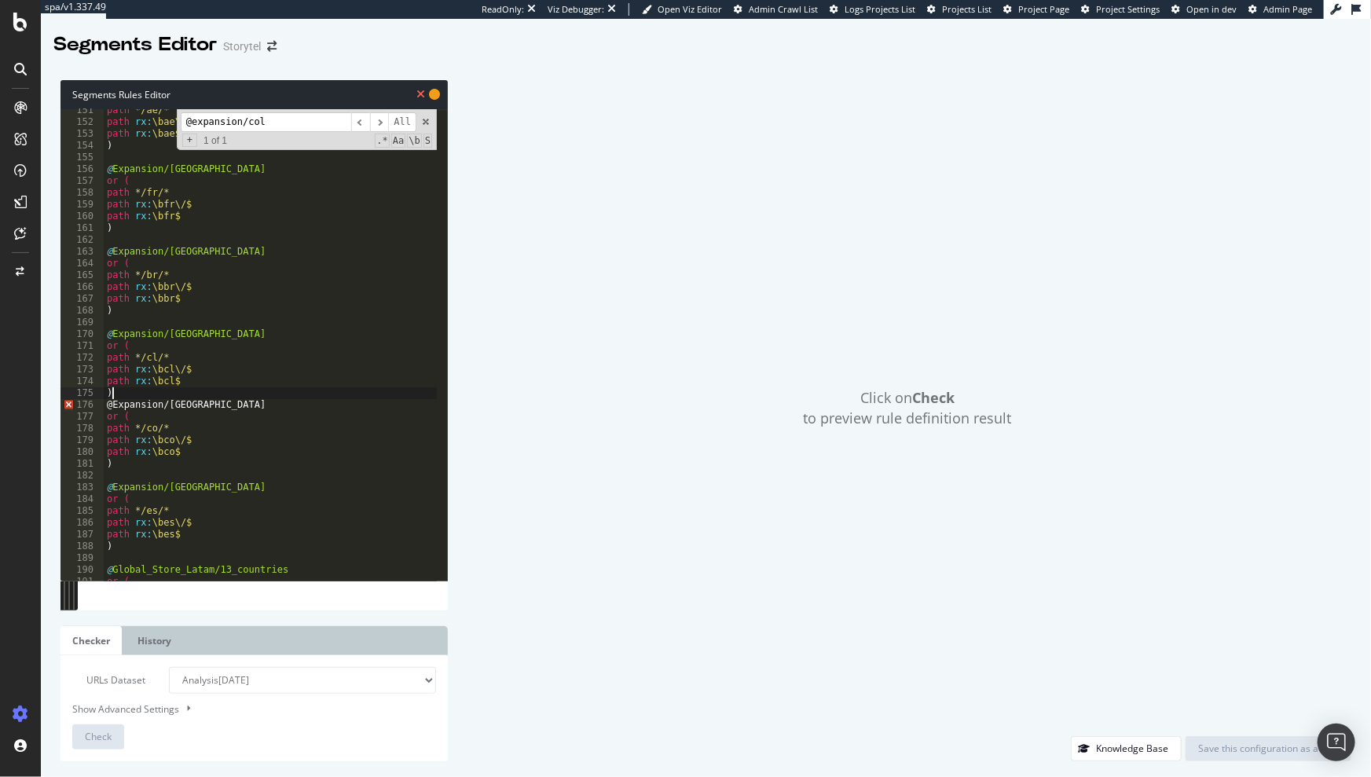
click at [121, 387] on div "path */ae/* path rx : \bae\/$ path rx : \bae$ ) @ Expansion/France or ( path */…" at bounding box center [475, 347] width 742 height 485
type textarea ")"
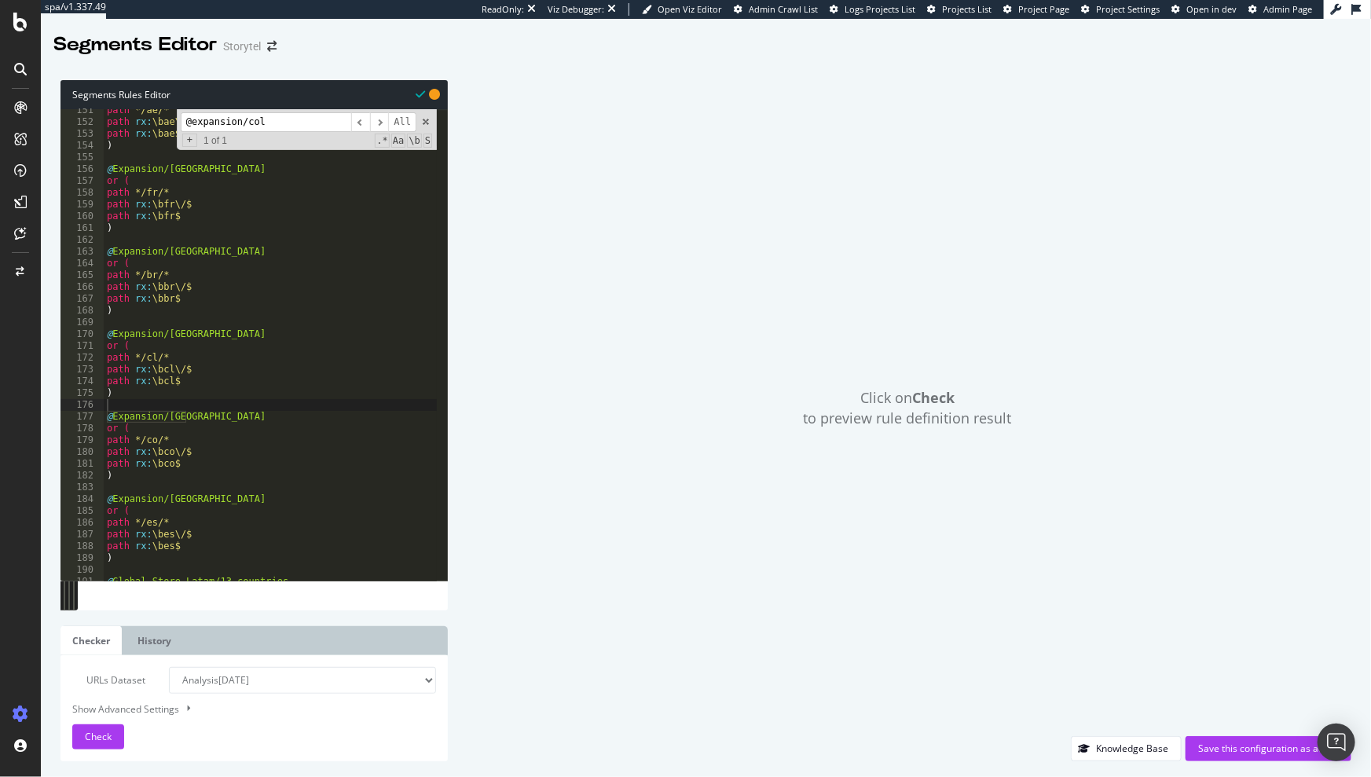
drag, startPoint x: 286, startPoint y: 122, endPoint x: 162, endPoint y: 123, distance: 124.2
click at [162, 123] on div "path */ae/* path rx : \bae\/$ path rx : \bae$ ) @ Expansion/France or ( path */…" at bounding box center [270, 344] width 333 height 471
type input "colom"
click at [378, 126] on span "​" at bounding box center [379, 122] width 19 height 20
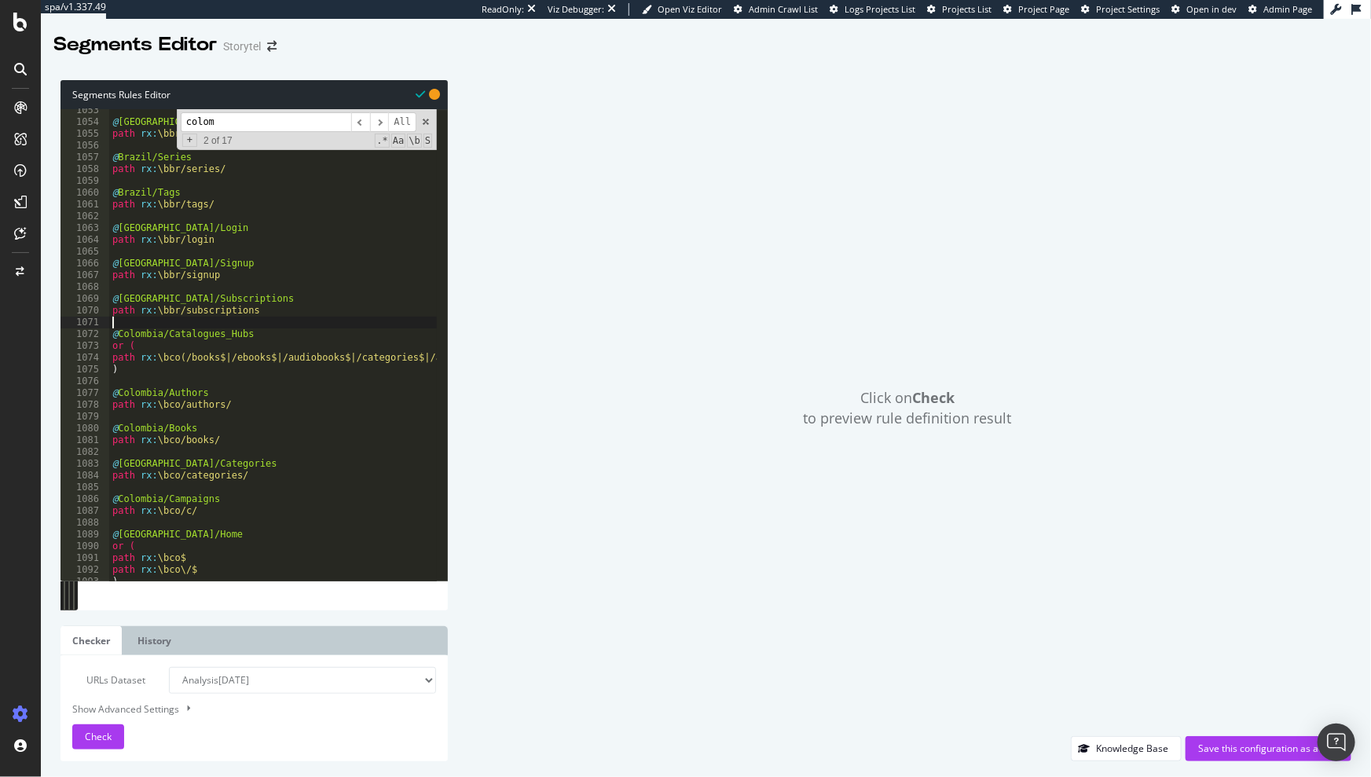
click at [133, 325] on div "@ Brazil/Search path rx : \bbr/search @ Brazil/Series path rx : \bbr/series/ @ …" at bounding box center [480, 347] width 742 height 485
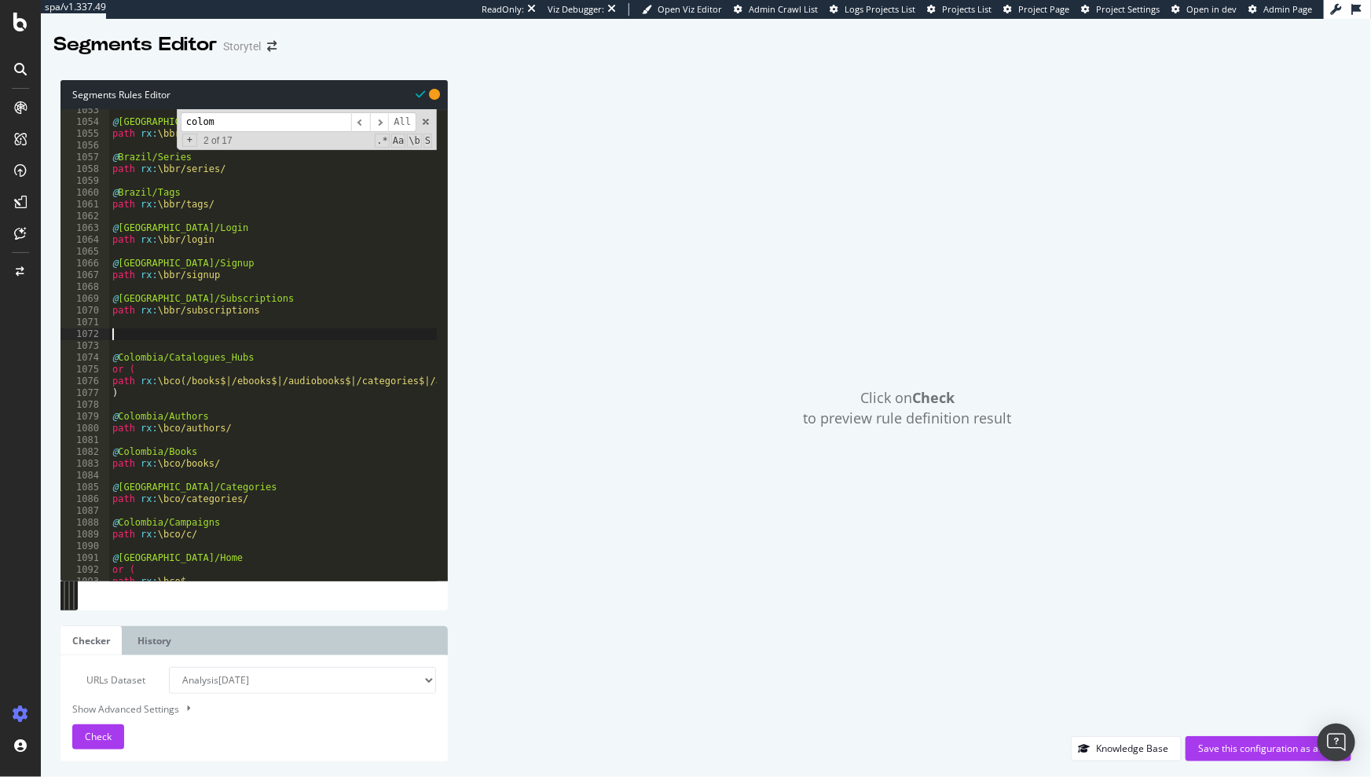
paste textarea "path rx:\bcl/subscriptions"
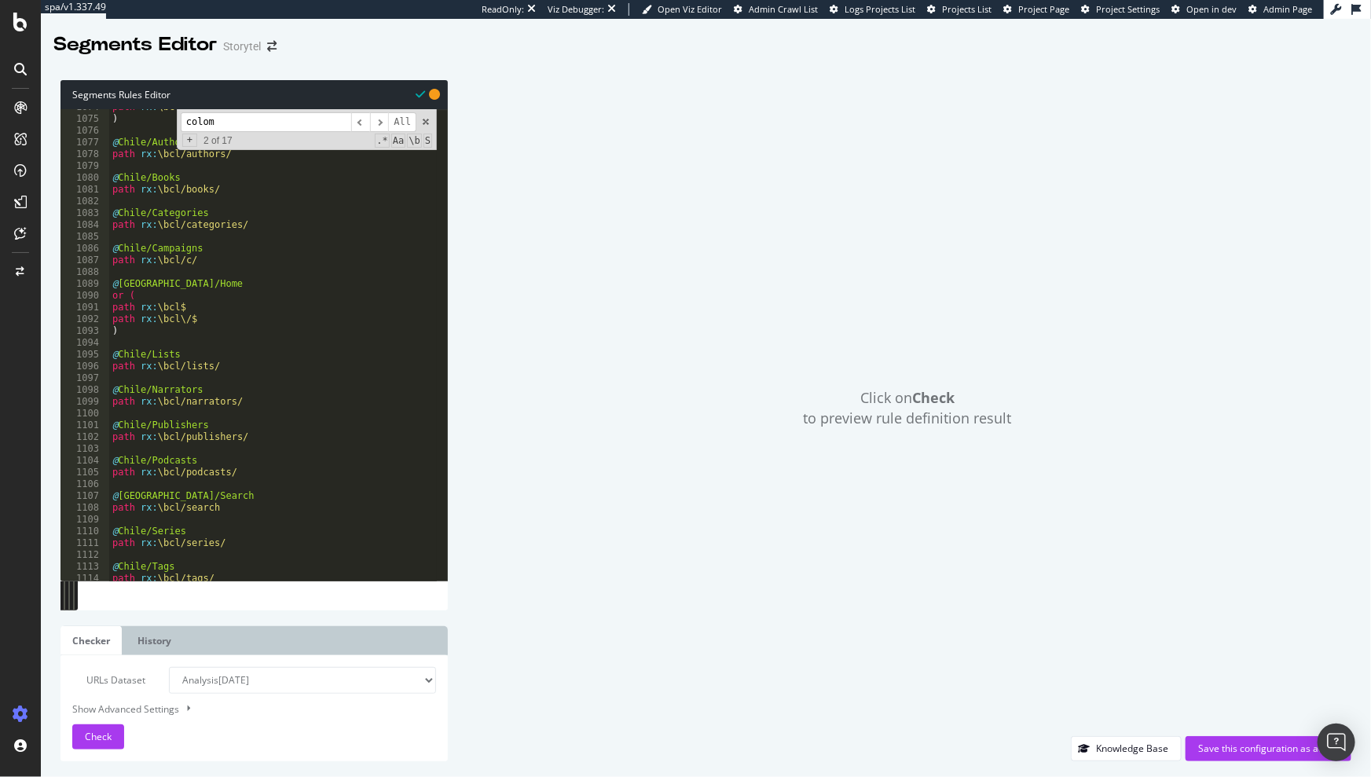
scroll to position [12579, 0]
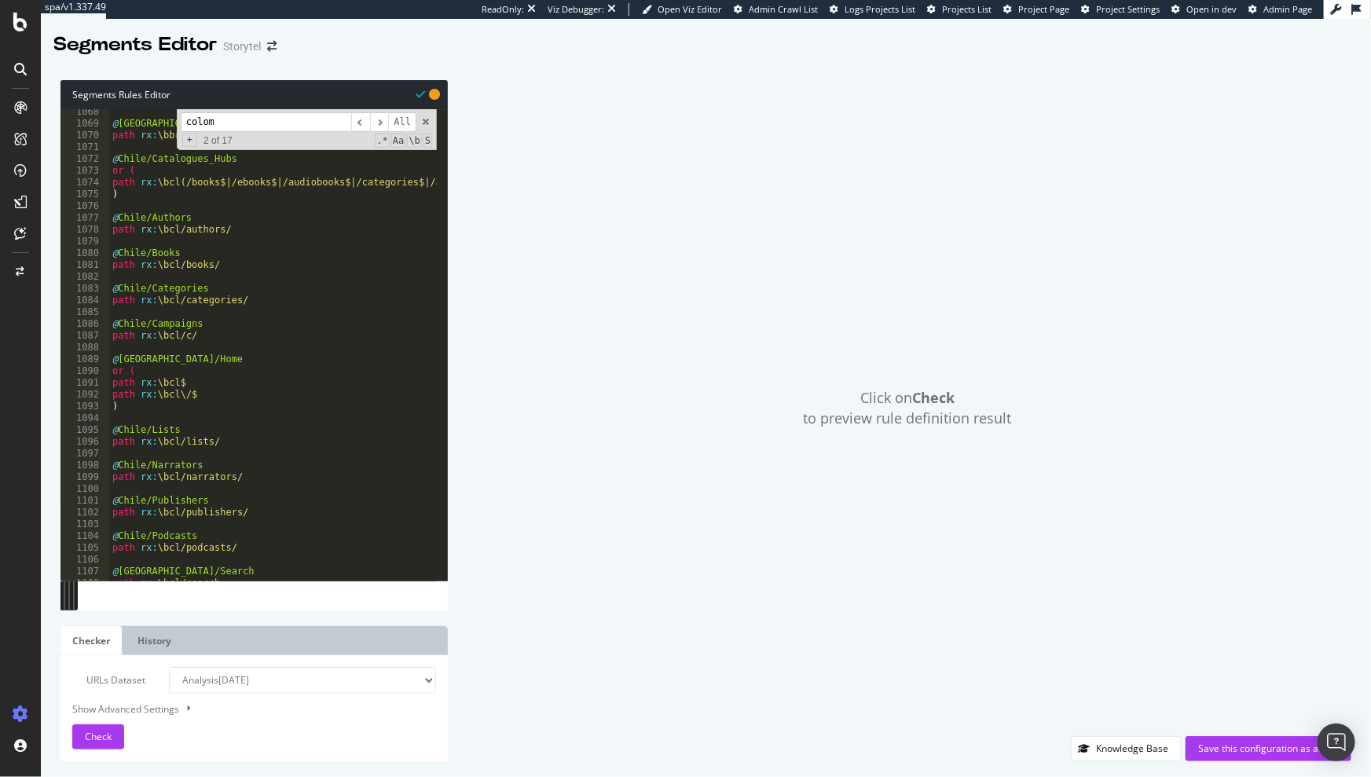
type textarea "path rx:\bcl/subscriptions"
click at [226, 121] on input "colom" at bounding box center [266, 122] width 171 height 20
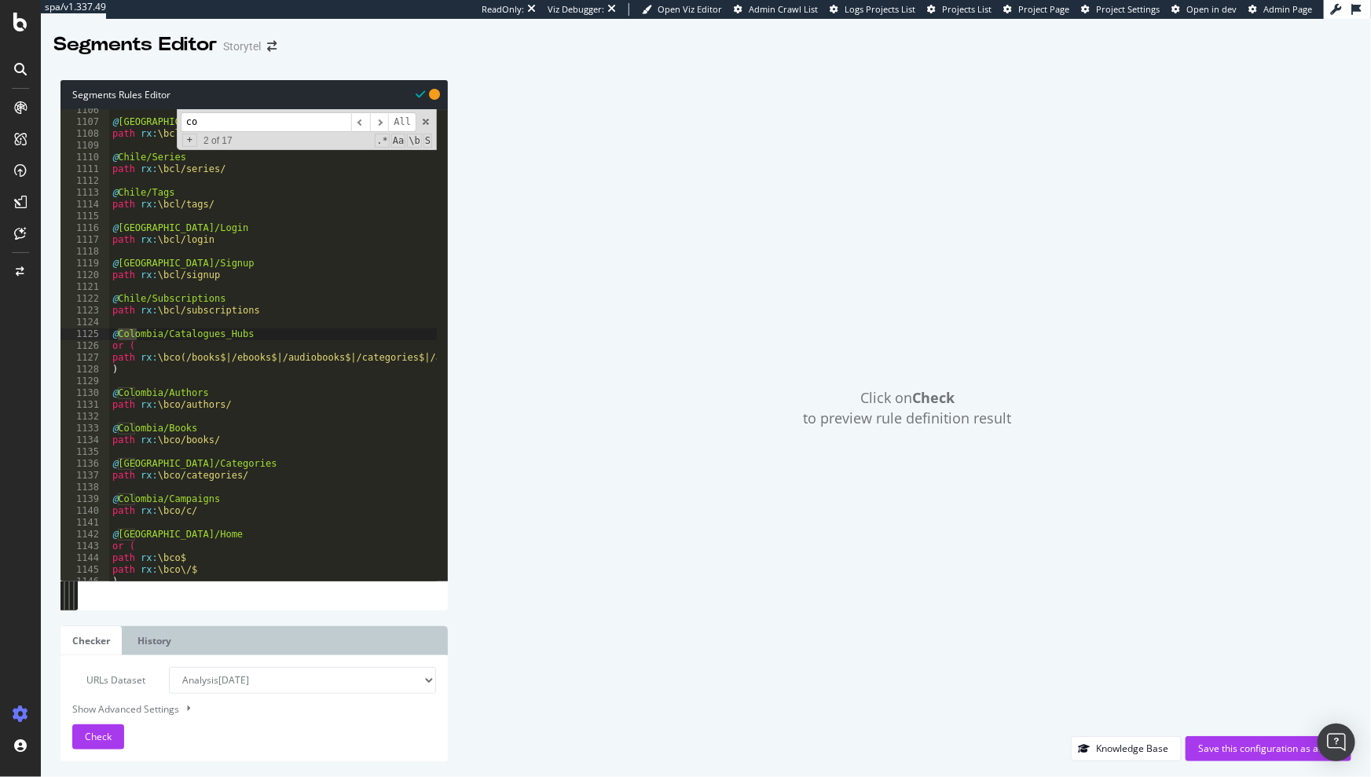
type input "c"
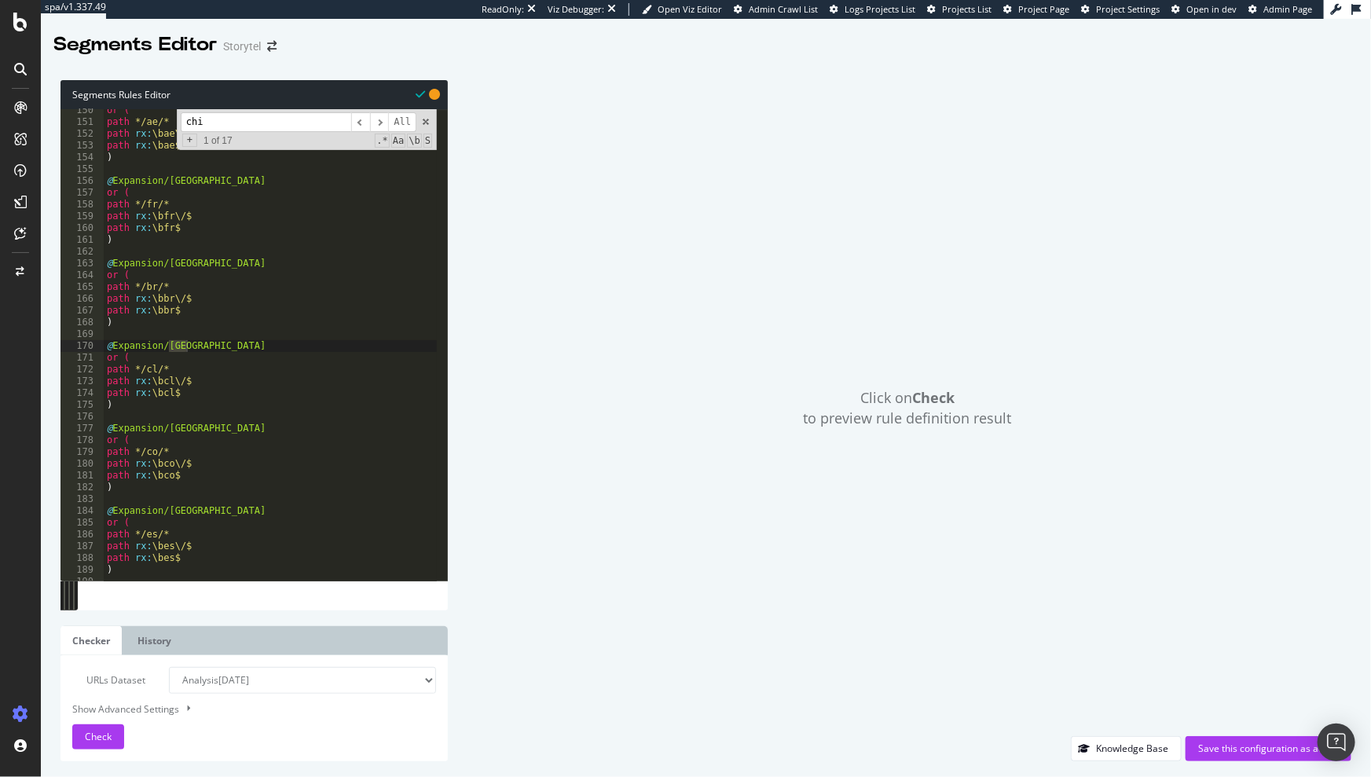
scroll to position [1761, 0]
type input "chile"
click at [376, 124] on span "​" at bounding box center [379, 122] width 19 height 20
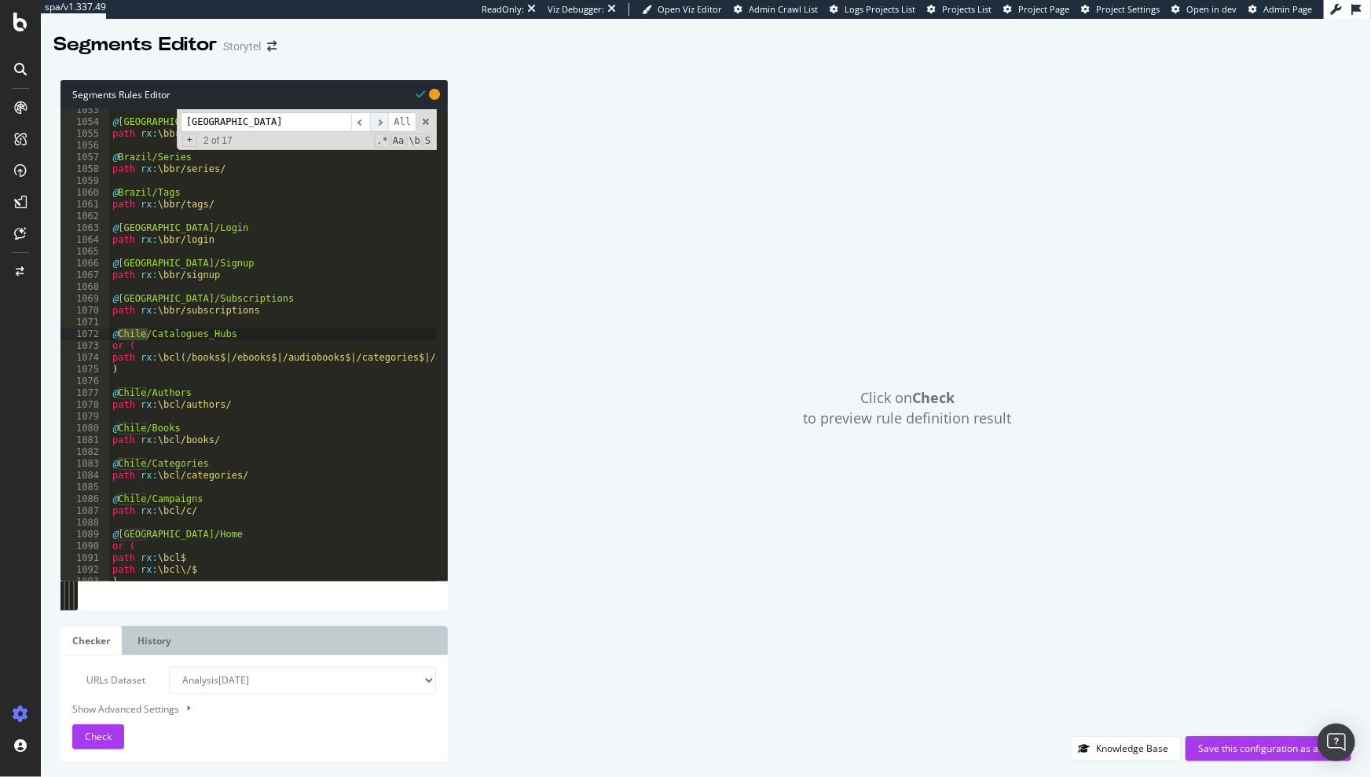
scroll to position [12404, 0]
click at [177, 380] on div "@ Brazil/Search path rx : \bbr/search @ Brazil/Series path rx : \bbr/series/ @ …" at bounding box center [480, 347] width 742 height 485
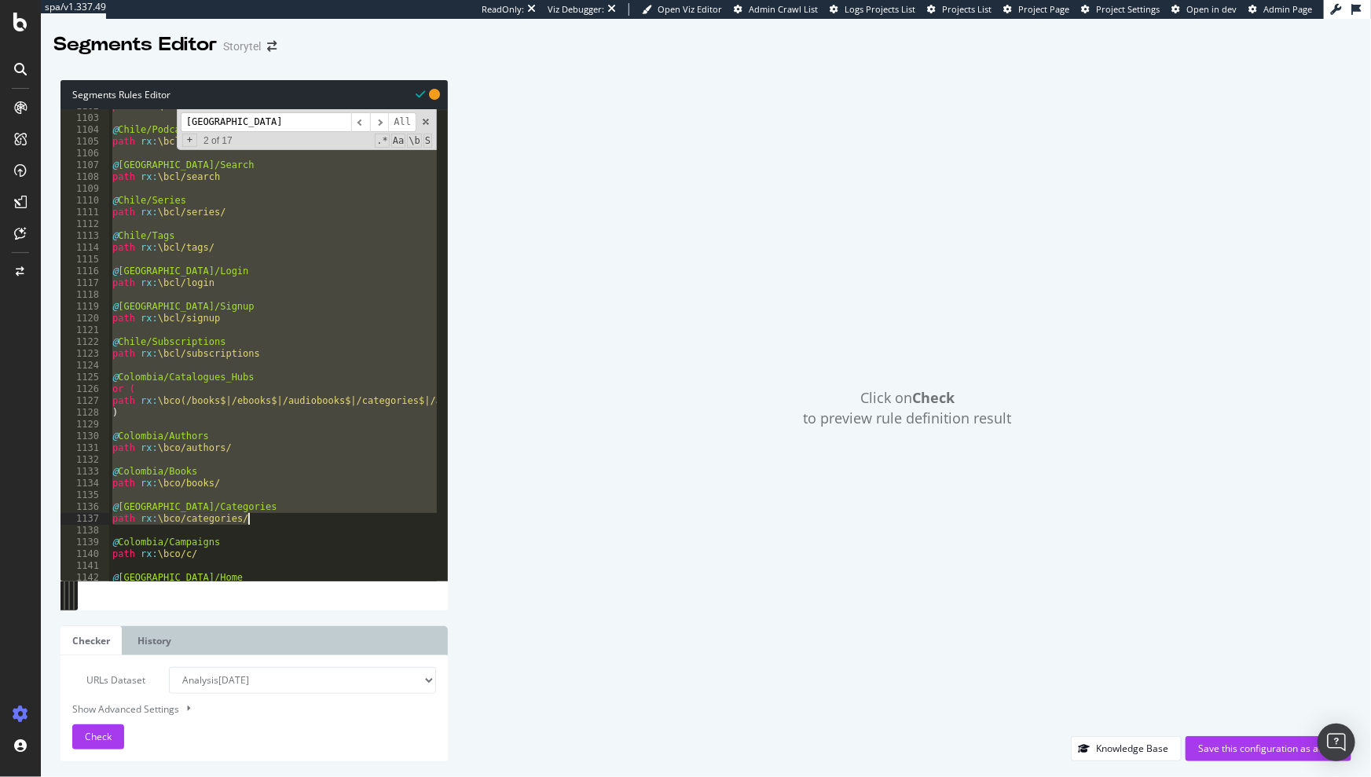
scroll to position [13002, 0]
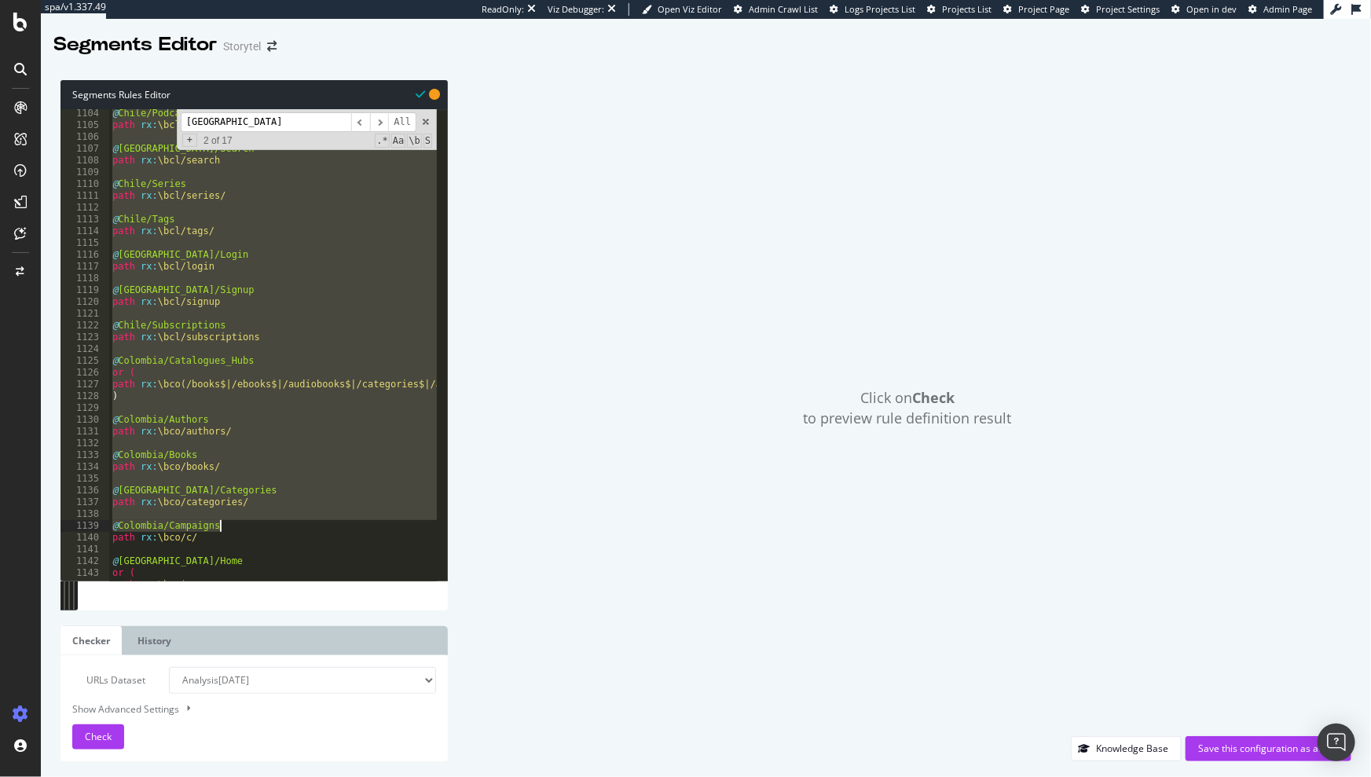
drag, startPoint x: 112, startPoint y: 243, endPoint x: 304, endPoint y: 504, distance: 324.4
click at [307, 519] on div "@ Chile/Podcasts path rx : \bcl/podcasts/ @ Chile/Search path rx : \bcl/search …" at bounding box center [480, 350] width 742 height 485
type textarea "path rx:\bco/categories/"
click at [249, 116] on input "chile" at bounding box center [266, 122] width 171 height 20
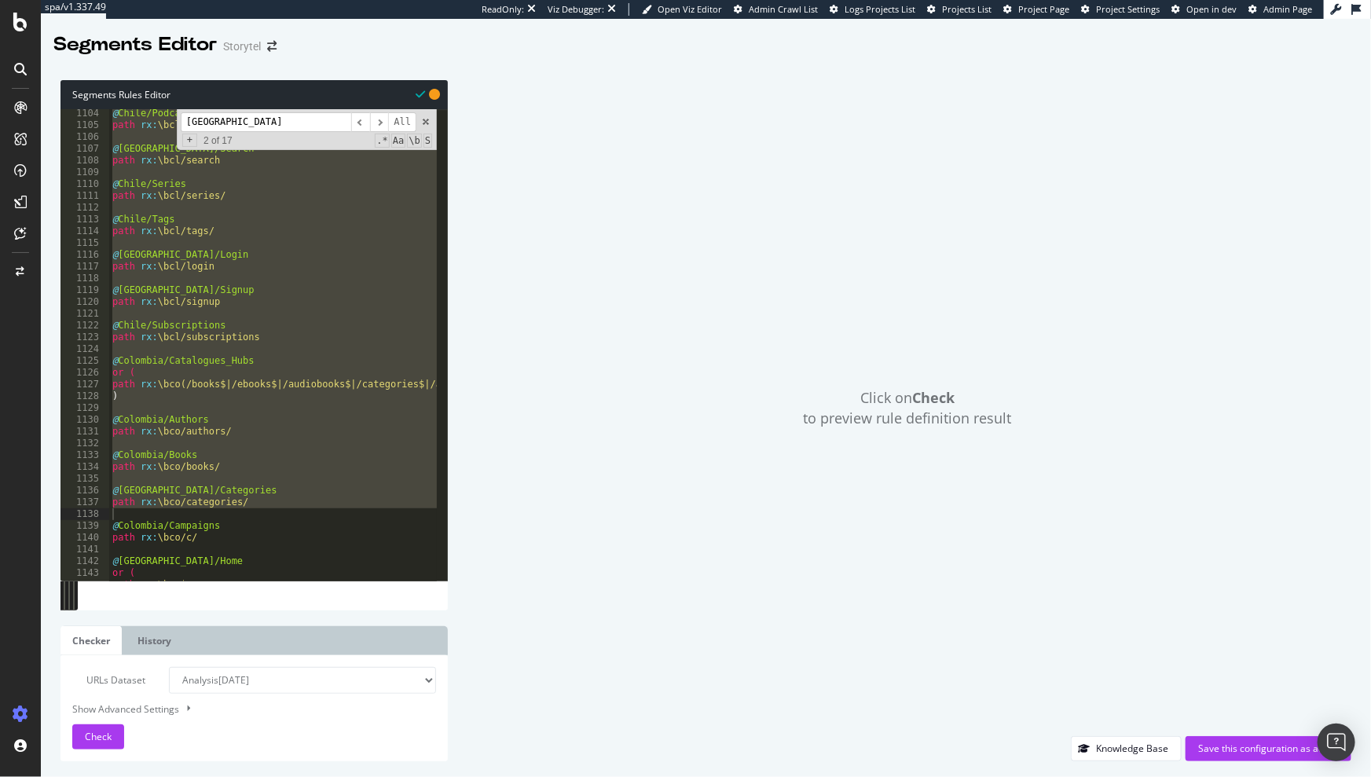
click at [249, 116] on input "chile" at bounding box center [266, 122] width 171 height 20
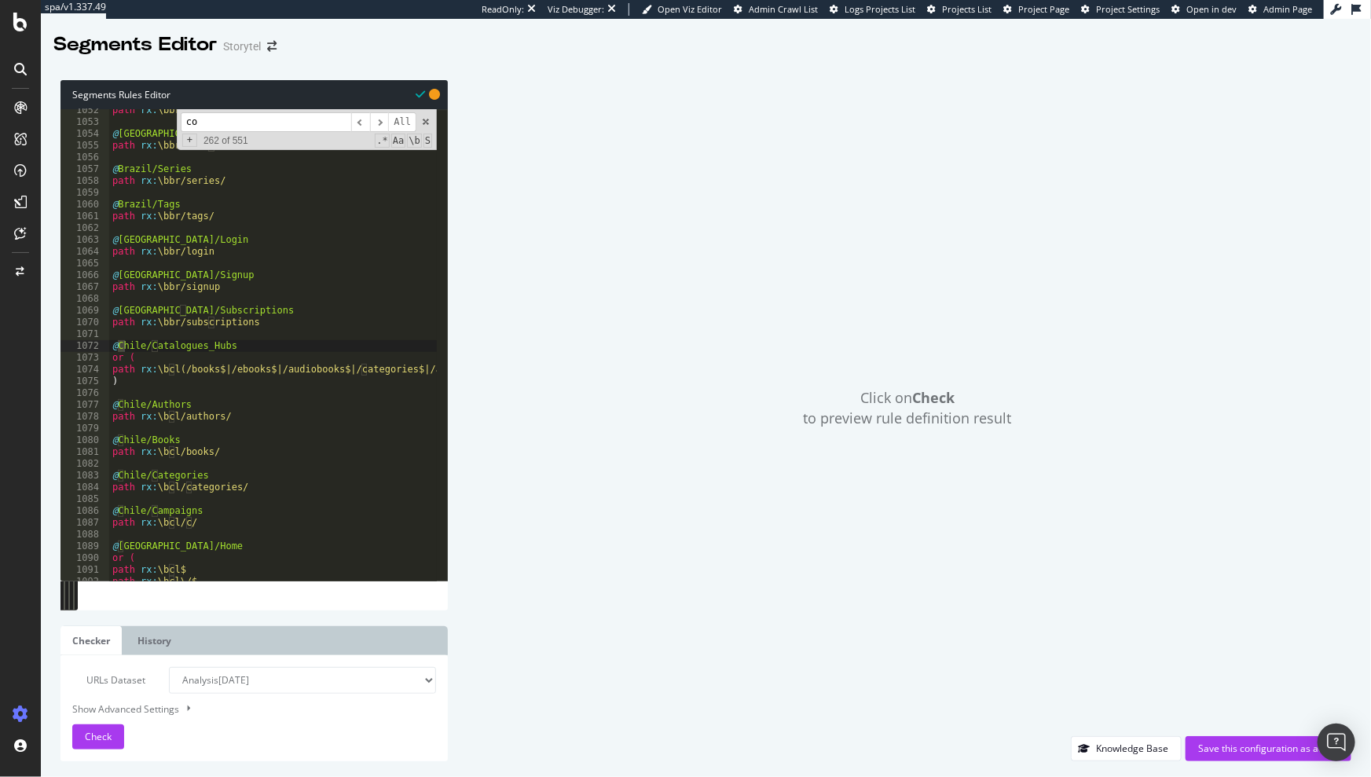
scroll to position [13029, 0]
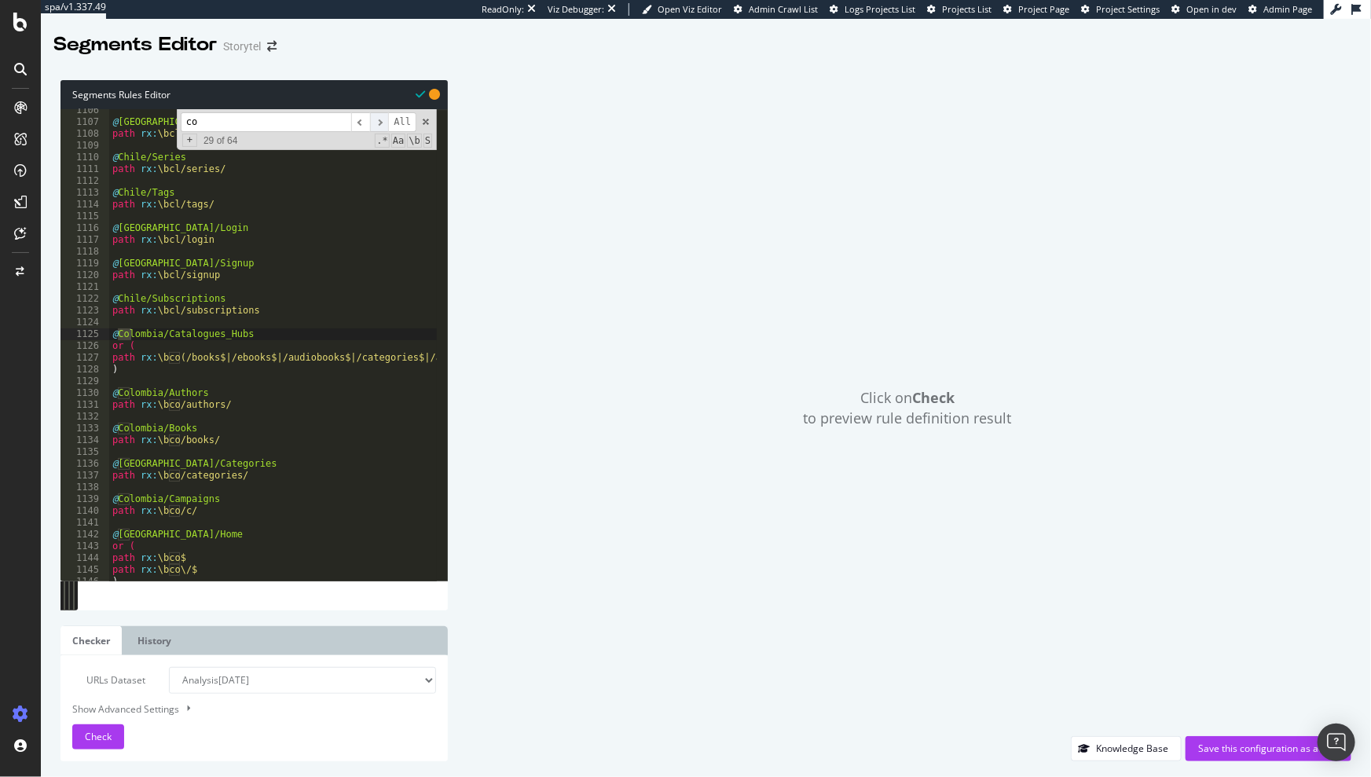
type input "co"
click at [379, 120] on span "​" at bounding box center [379, 122] width 19 height 20
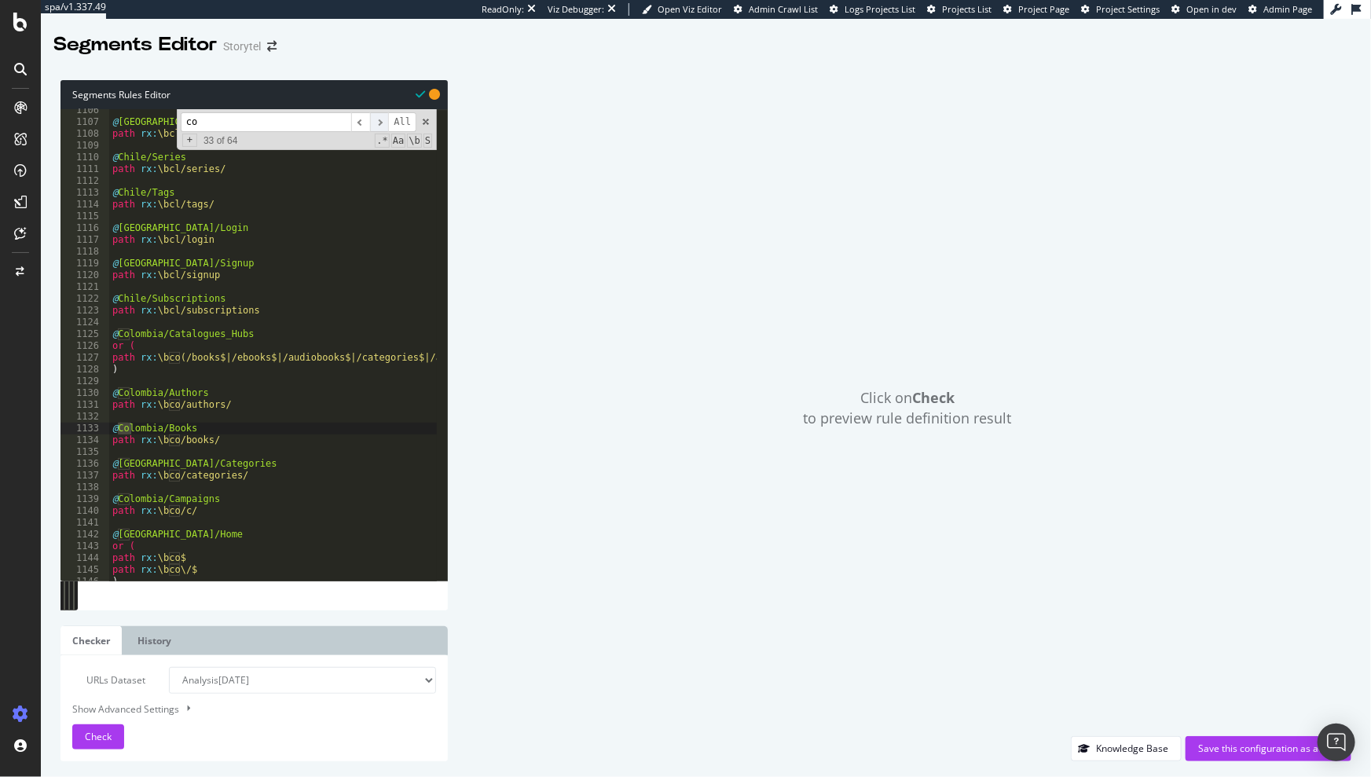
click at [379, 120] on span "​" at bounding box center [379, 122] width 19 height 20
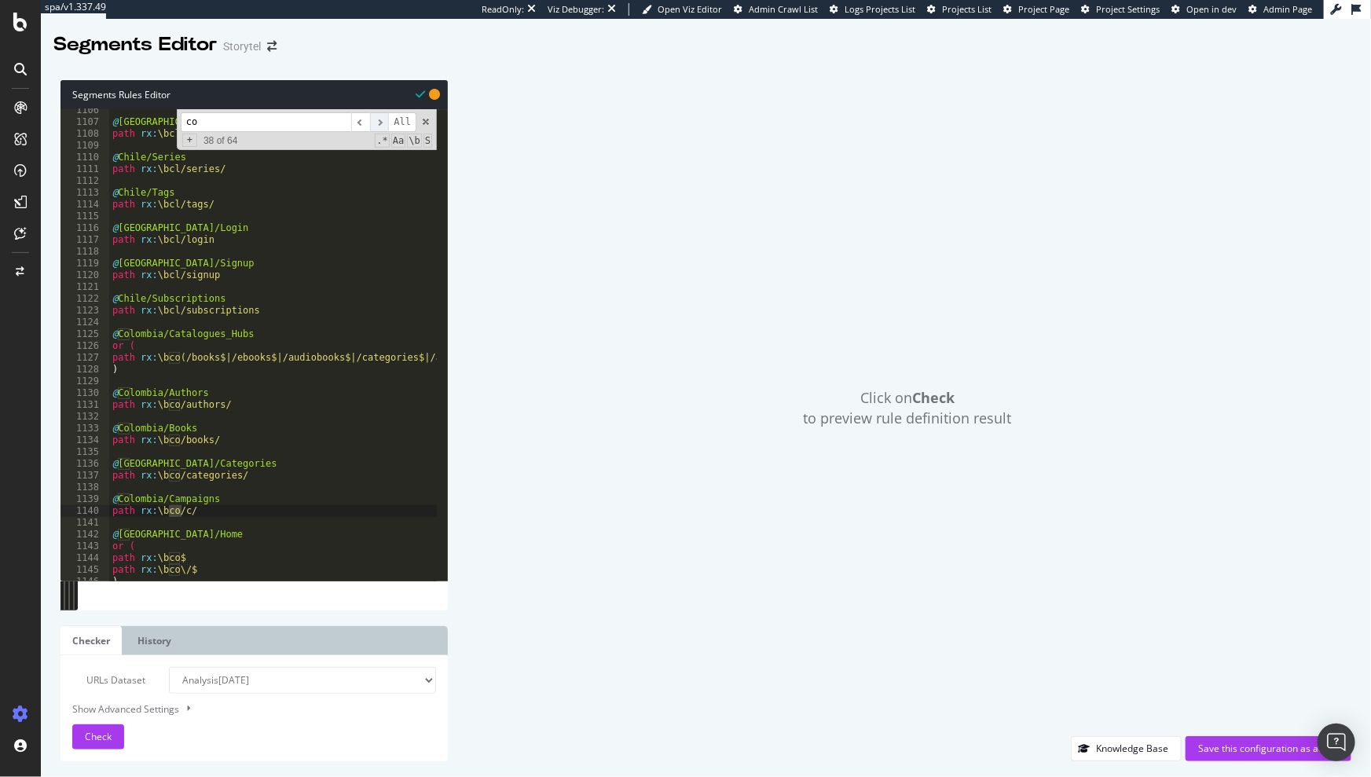
click at [379, 120] on span "​" at bounding box center [379, 122] width 19 height 20
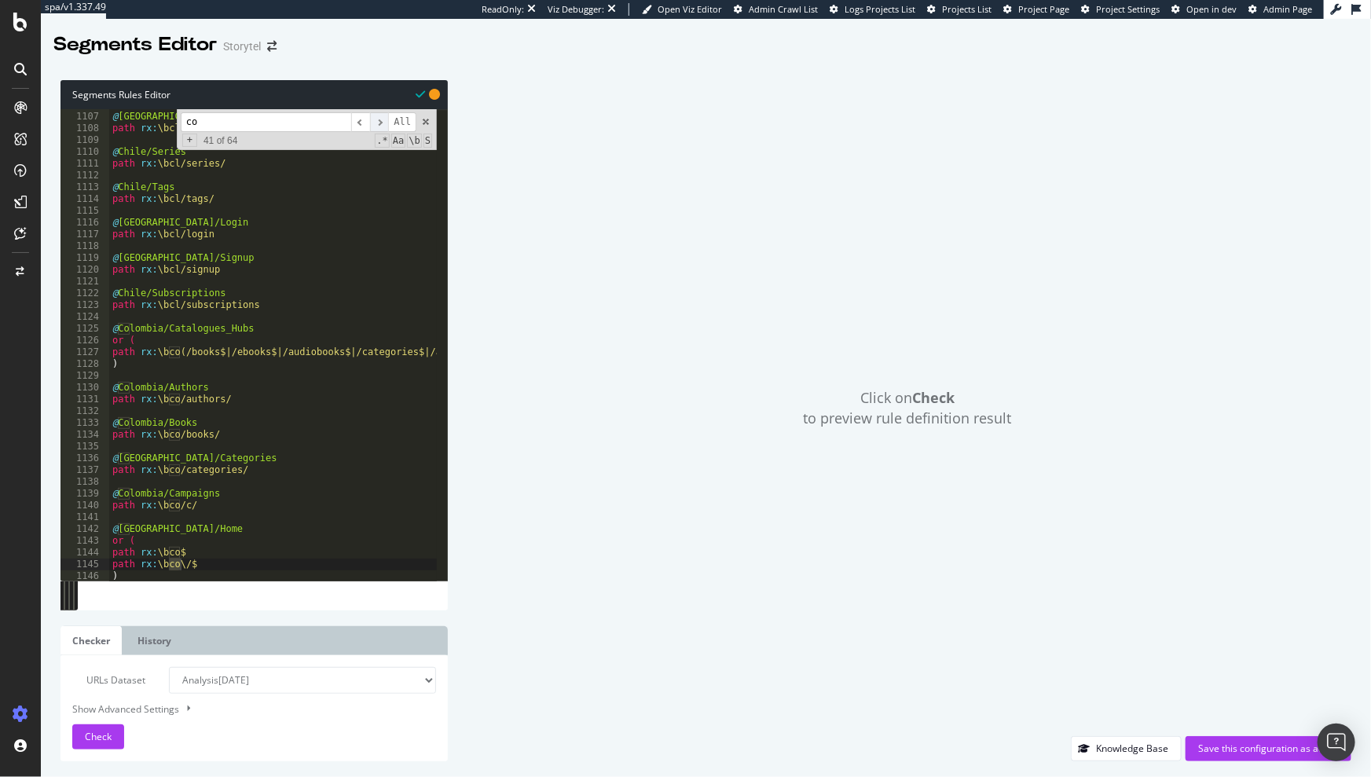
click at [379, 120] on span "​" at bounding box center [379, 122] width 19 height 20
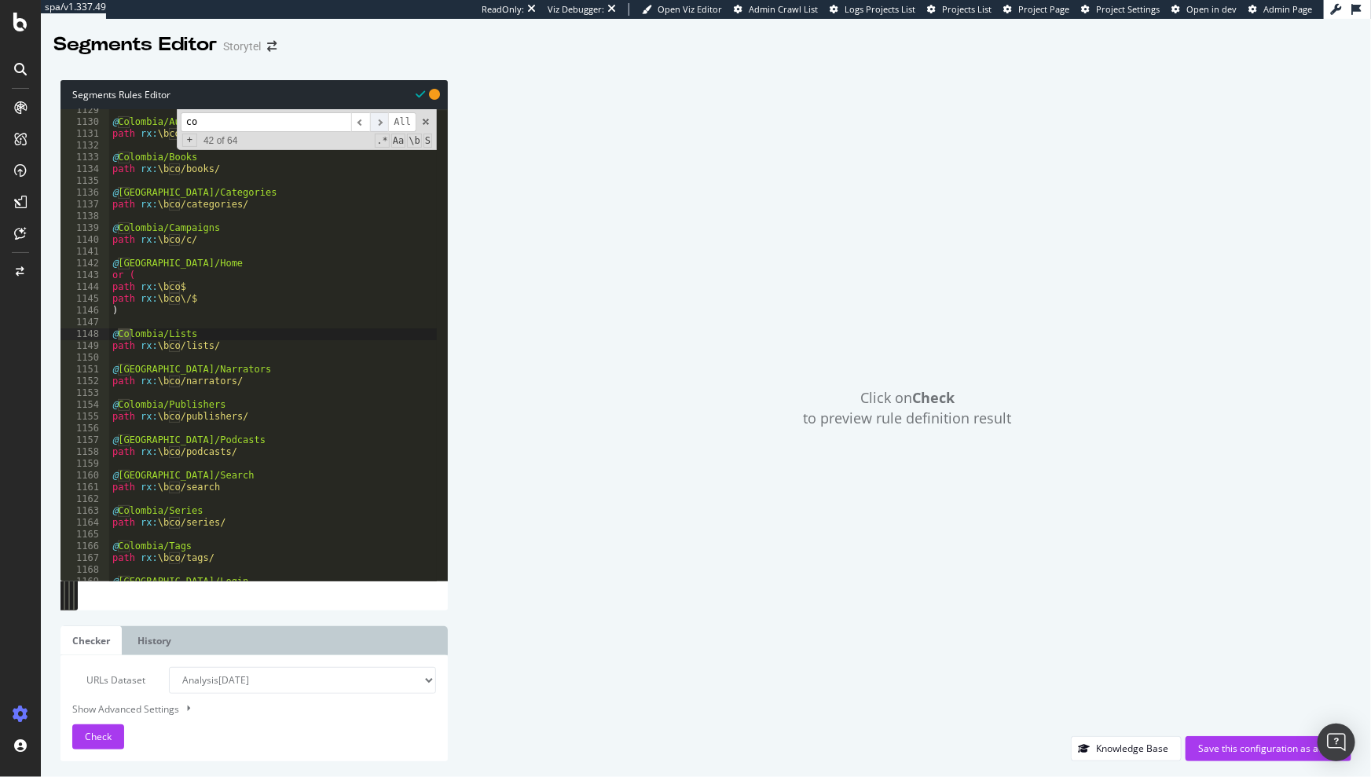
click at [379, 120] on span "​" at bounding box center [379, 122] width 19 height 20
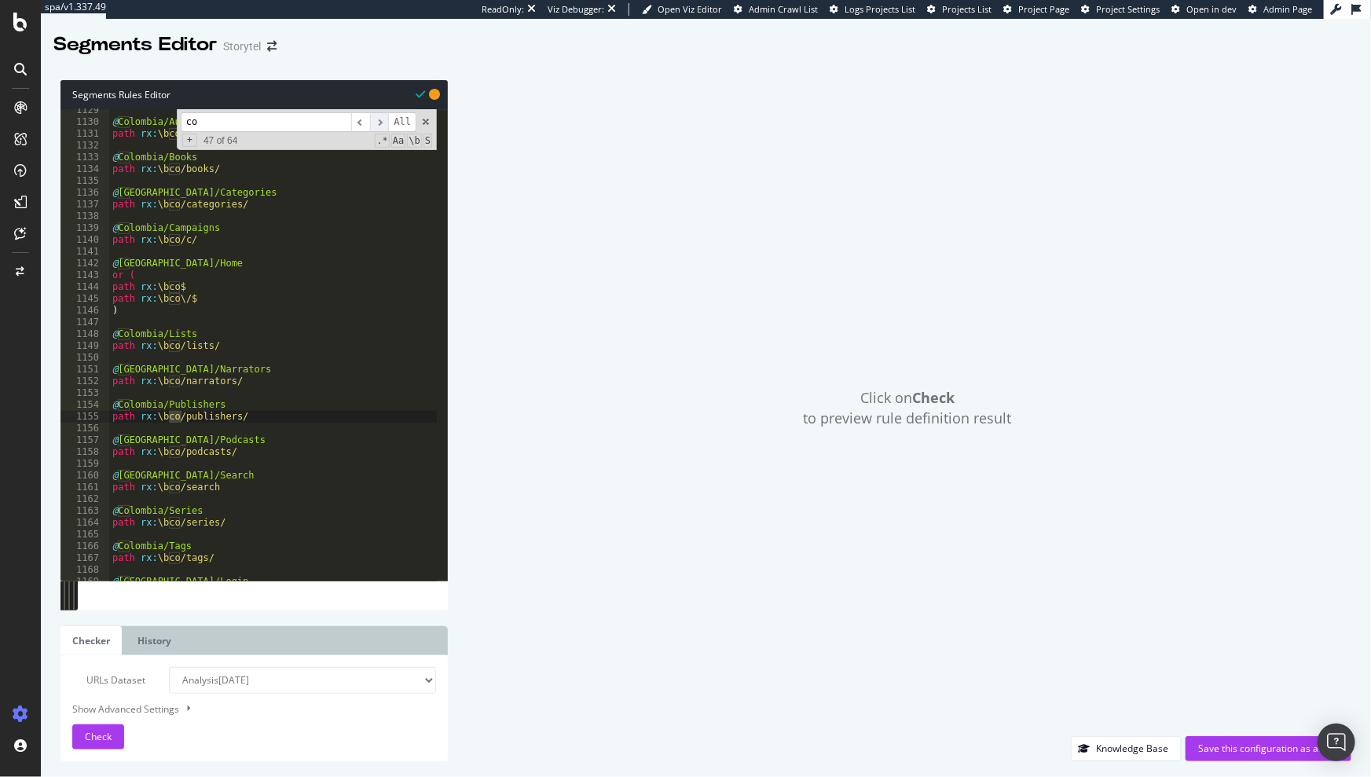
click at [379, 120] on span "​" at bounding box center [379, 122] width 19 height 20
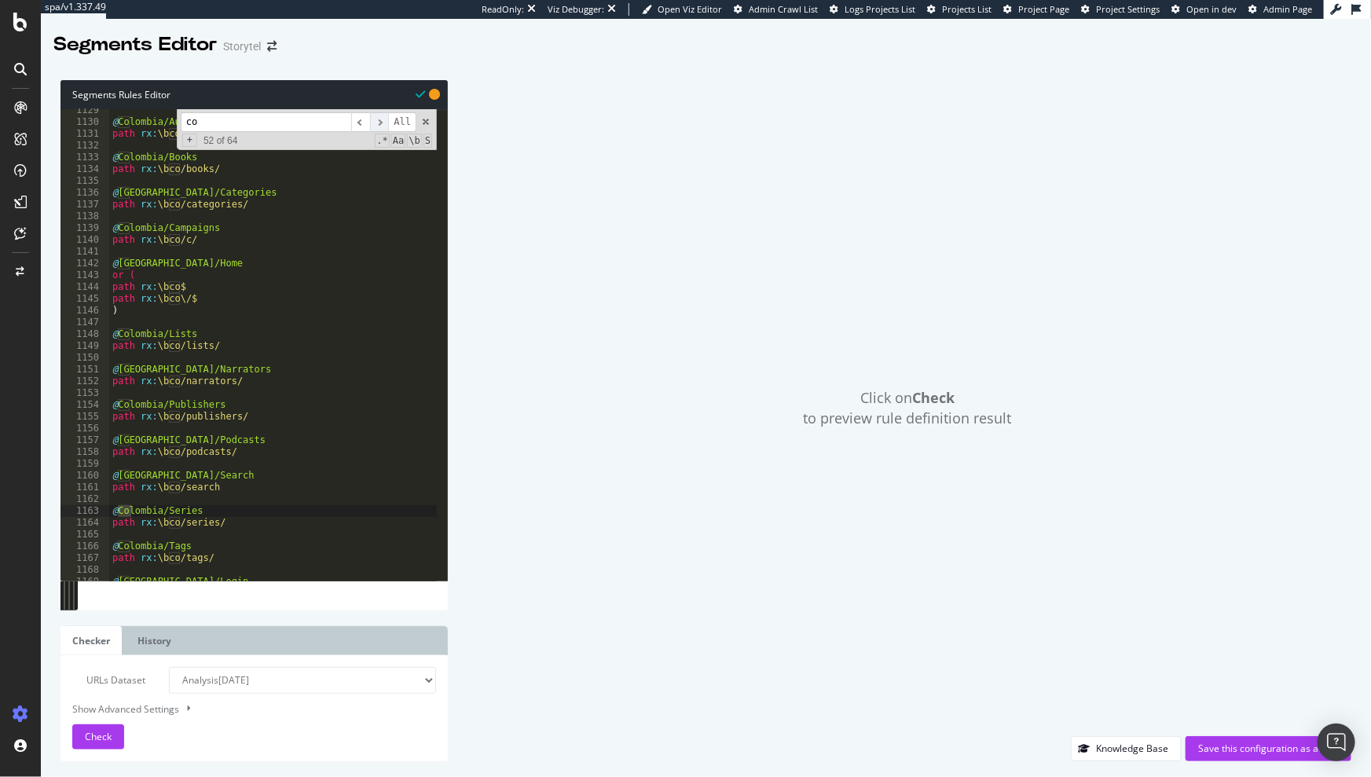
click at [379, 120] on span "​" at bounding box center [379, 122] width 19 height 20
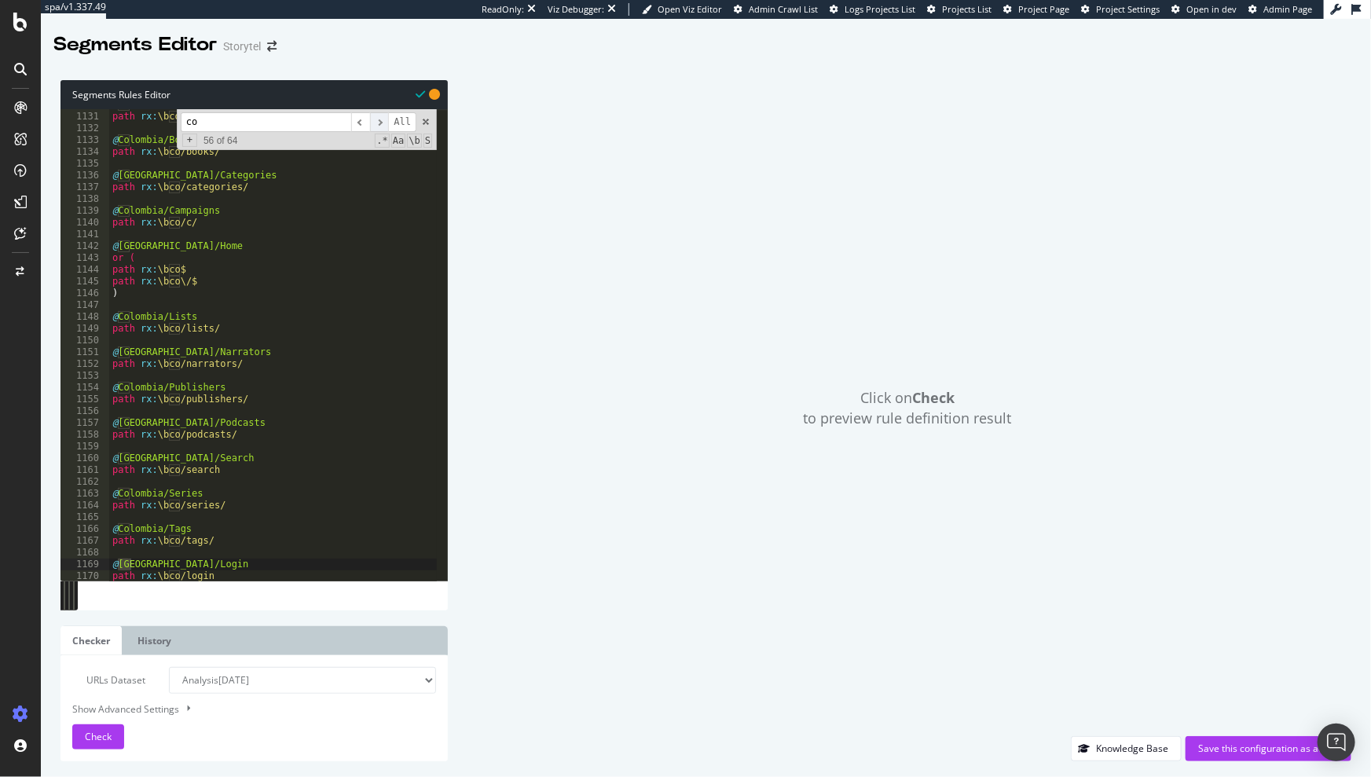
click at [379, 120] on span "​" at bounding box center [379, 122] width 19 height 20
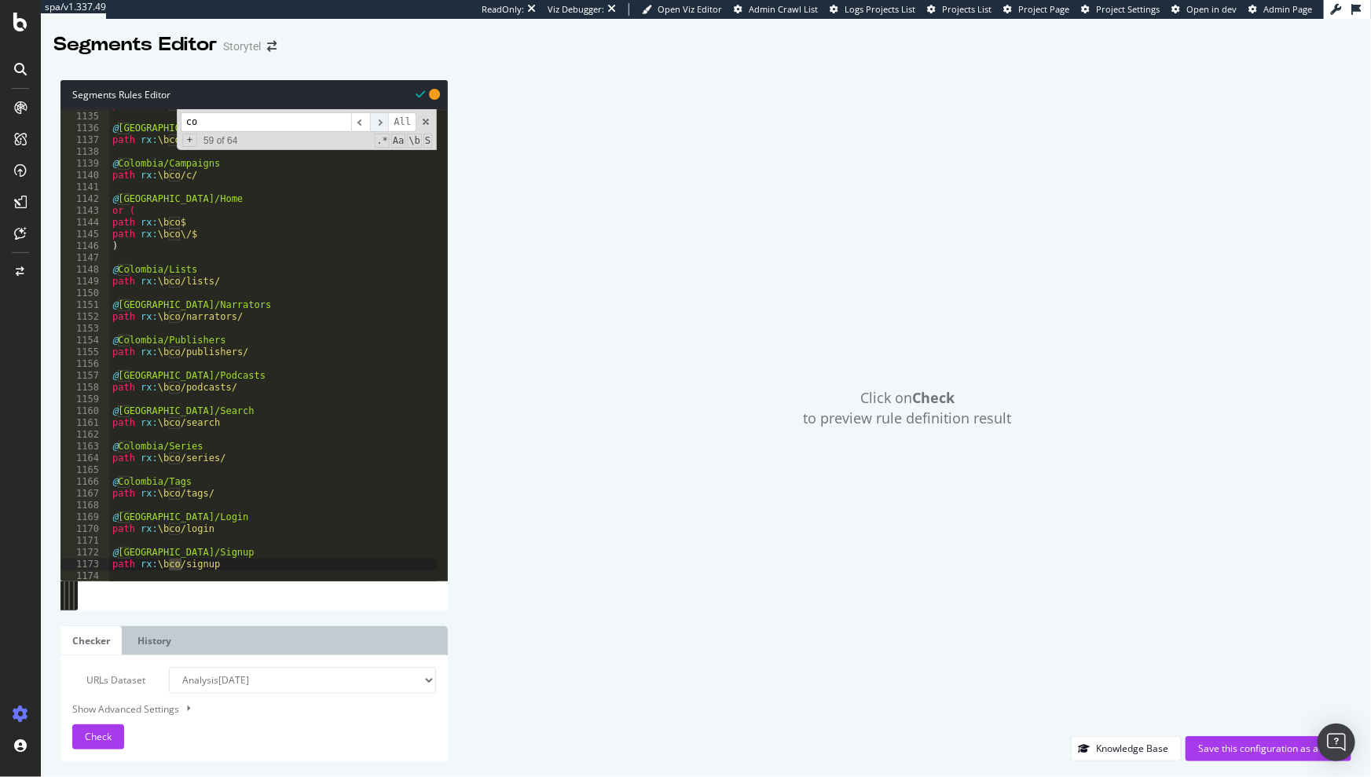
click at [379, 120] on span "​" at bounding box center [379, 122] width 19 height 20
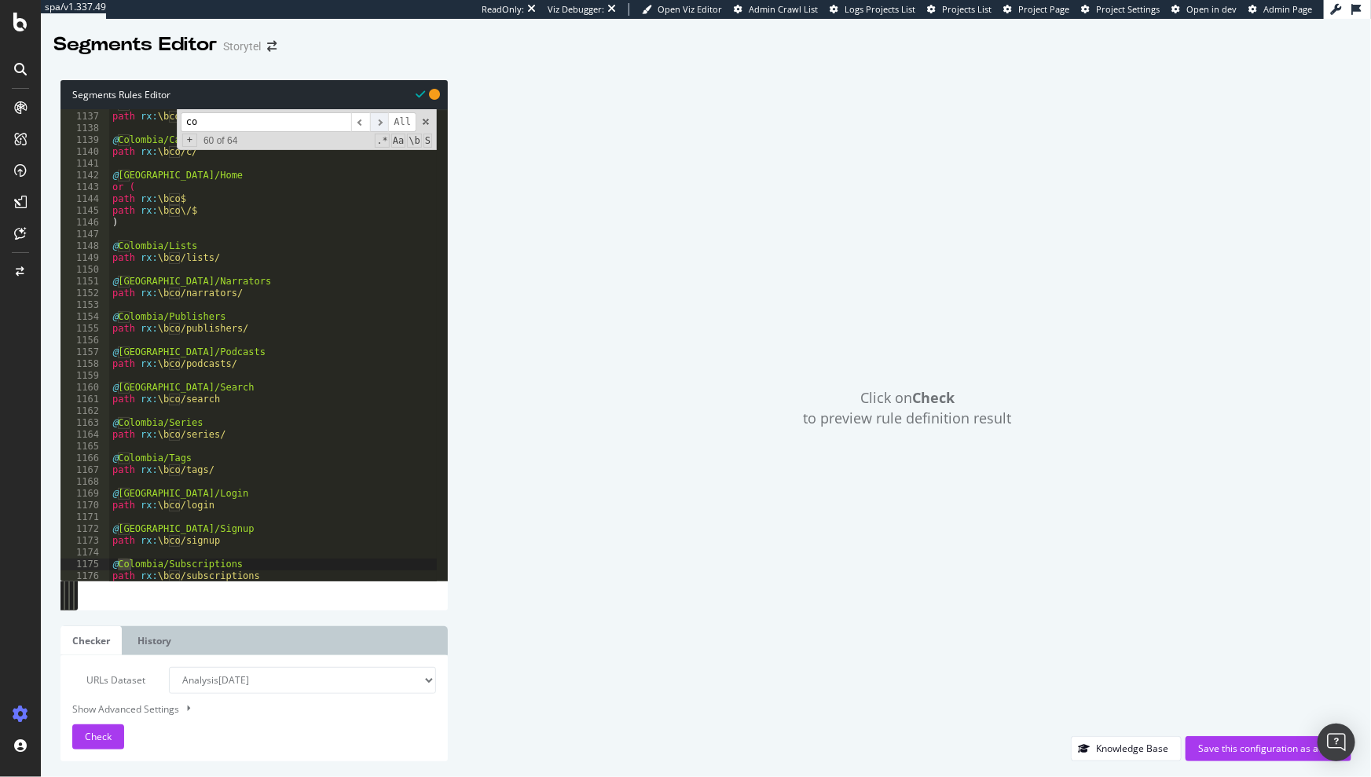
click at [379, 120] on span "​" at bounding box center [379, 122] width 19 height 20
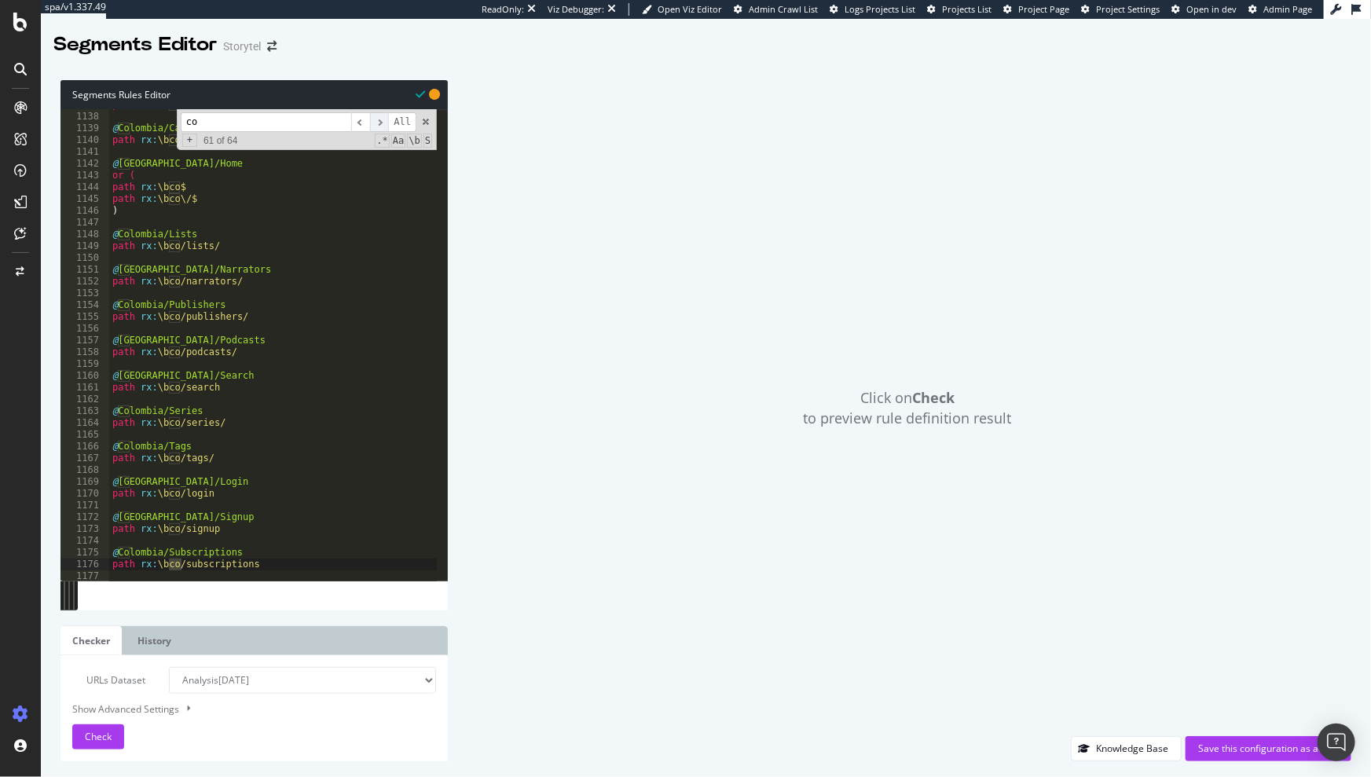
click at [379, 120] on span "​" at bounding box center [379, 122] width 19 height 20
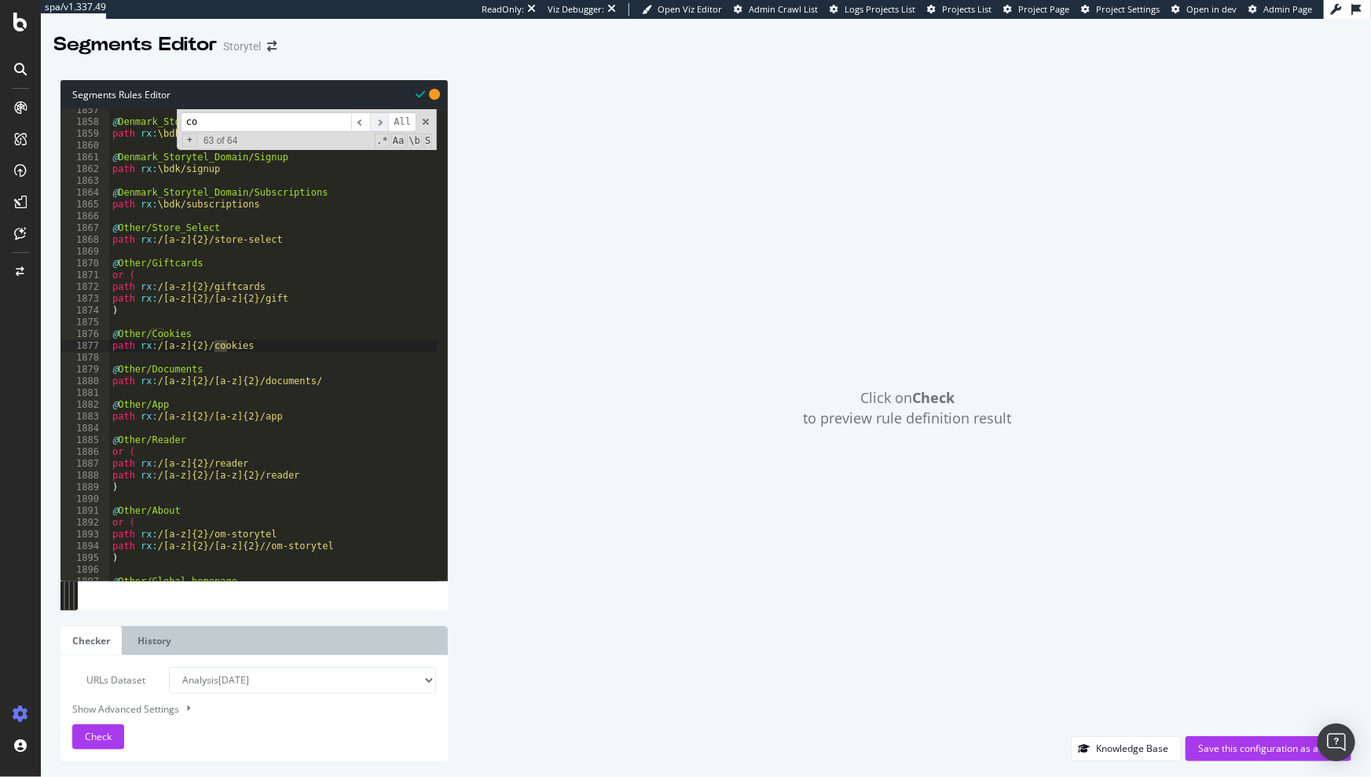
click at [379, 120] on span "​" at bounding box center [379, 122] width 19 height 20
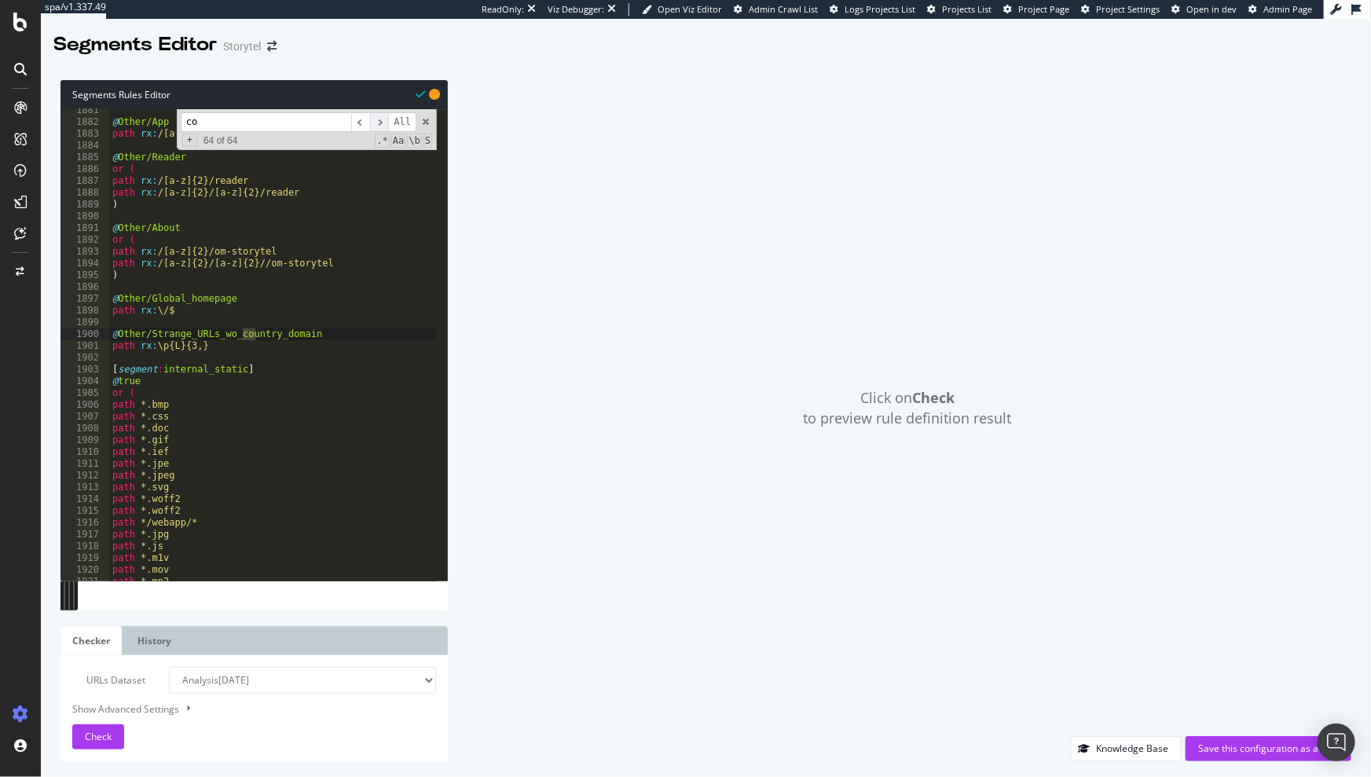
scroll to position [22163, 0]
click at [379, 120] on span "​" at bounding box center [379, 122] width 19 height 20
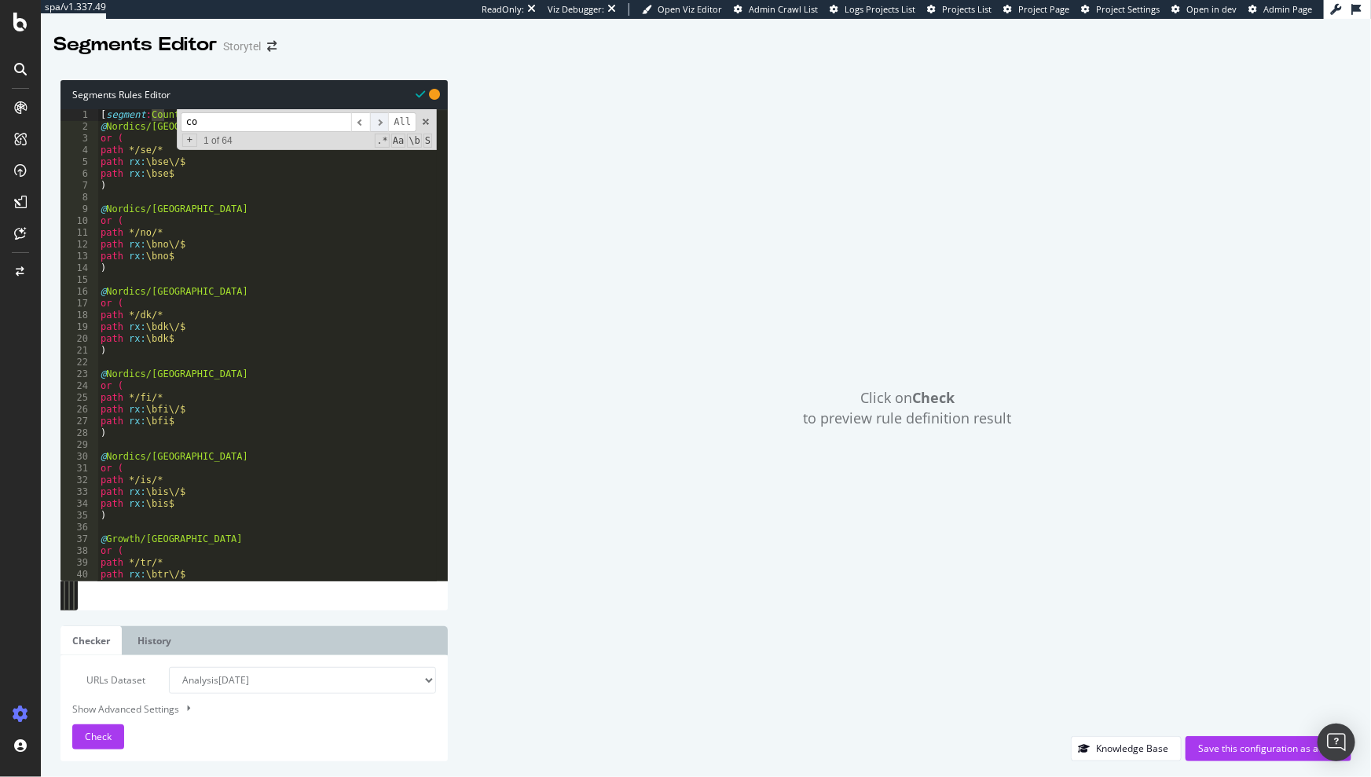
scroll to position [0, 0]
click at [379, 120] on span "​" at bounding box center [379, 122] width 19 height 20
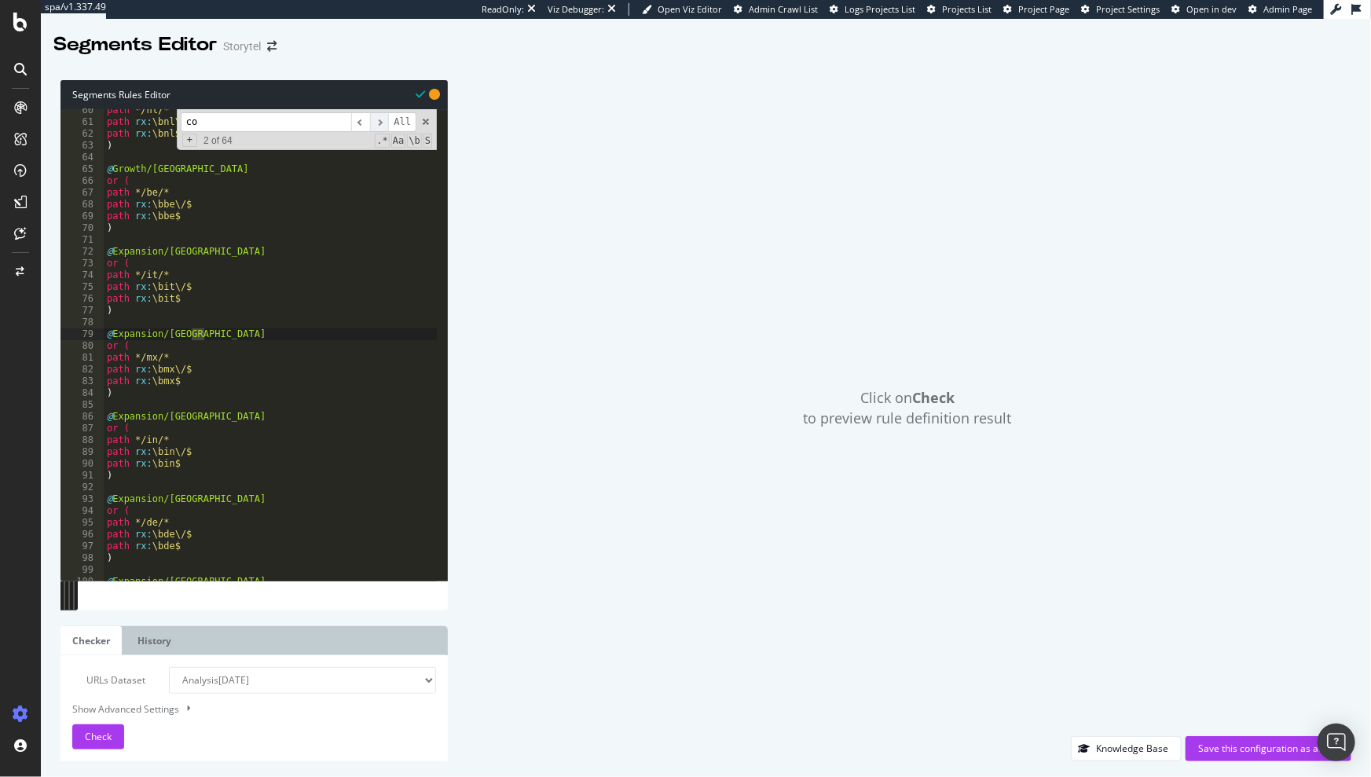
click at [379, 120] on span "​" at bounding box center [379, 122] width 19 height 20
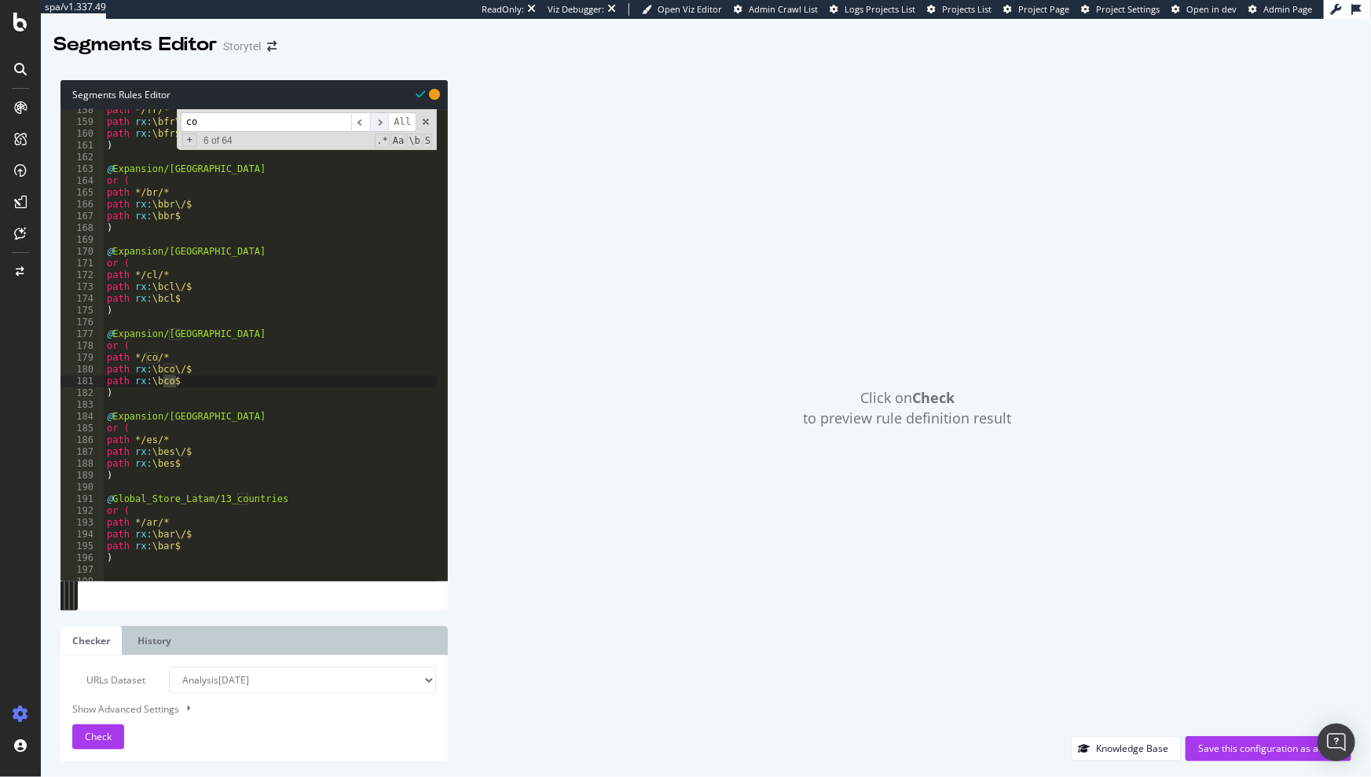
click at [379, 120] on span "​" at bounding box center [379, 122] width 19 height 20
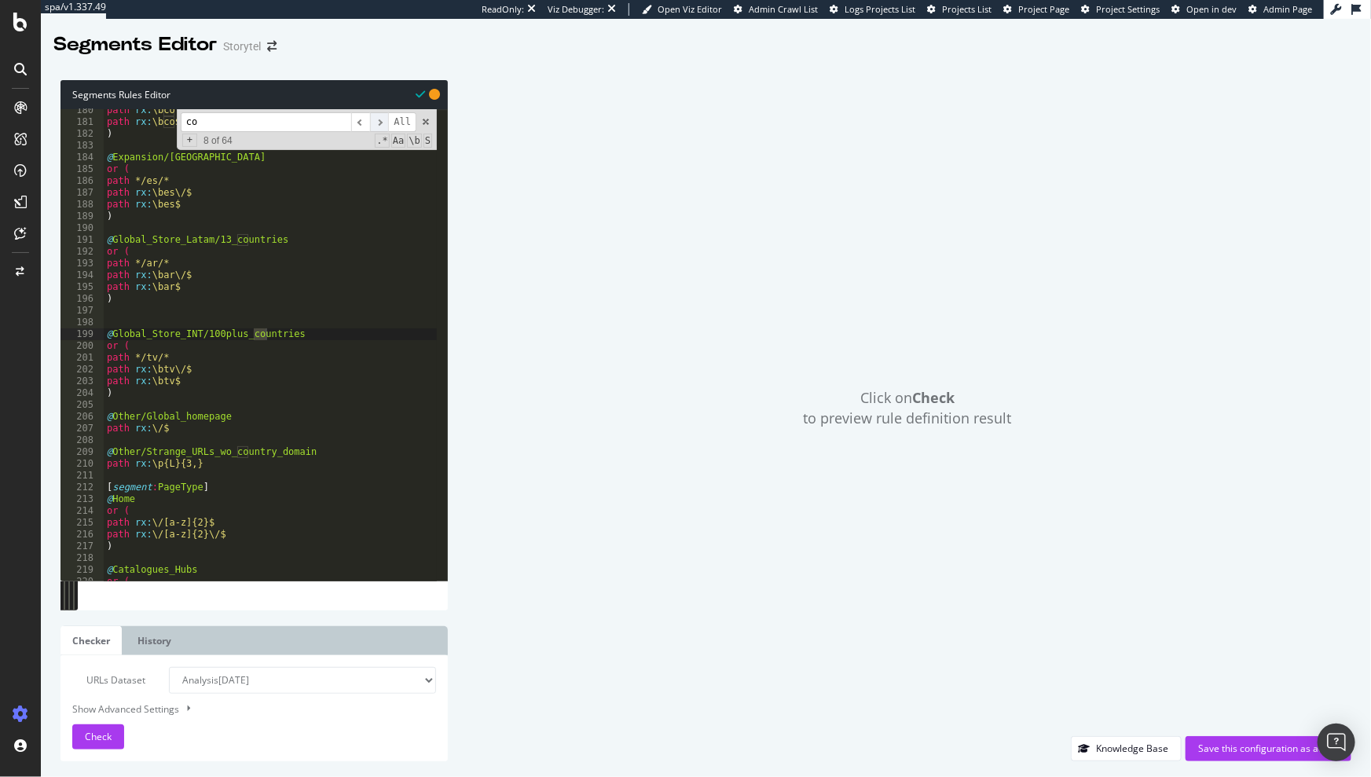
click at [379, 120] on span "​" at bounding box center [379, 122] width 19 height 20
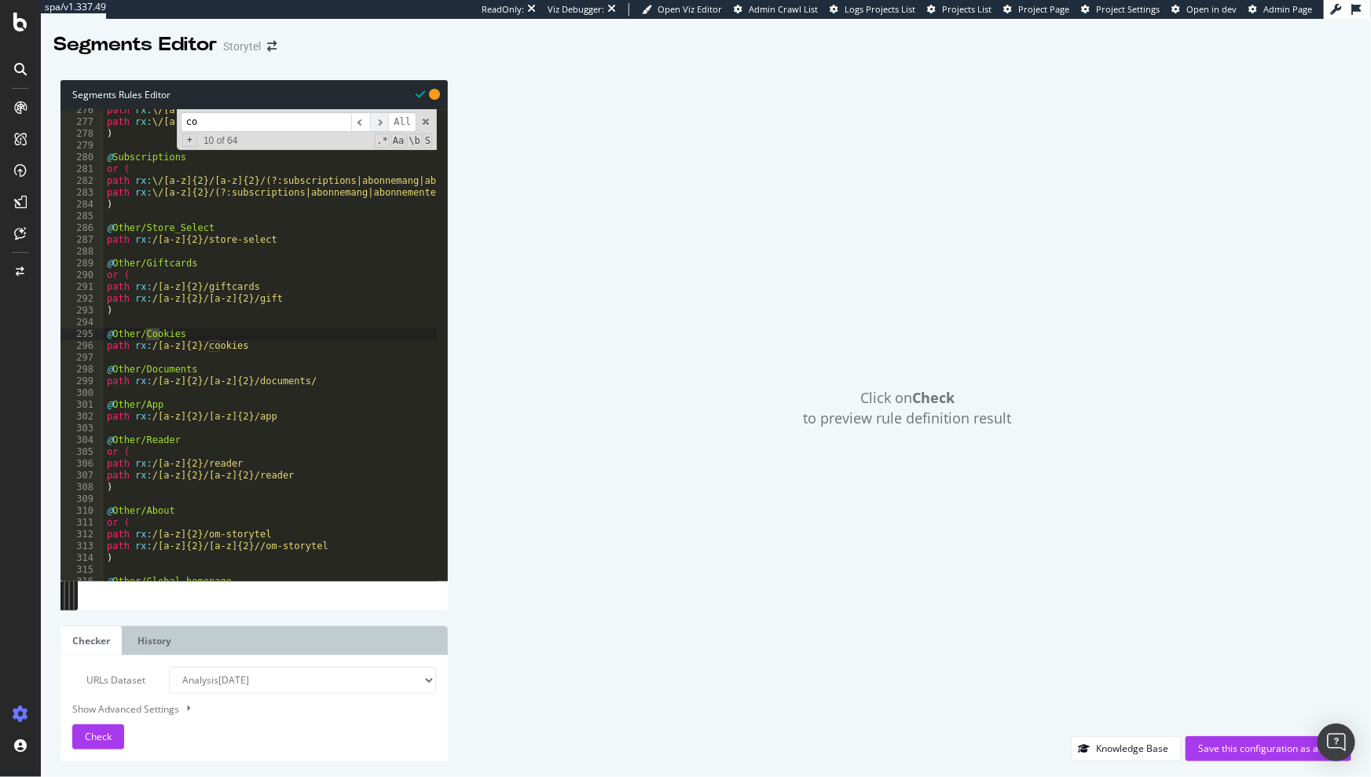
scroll to position [3246, 0]
click at [379, 120] on span "​" at bounding box center [379, 122] width 19 height 20
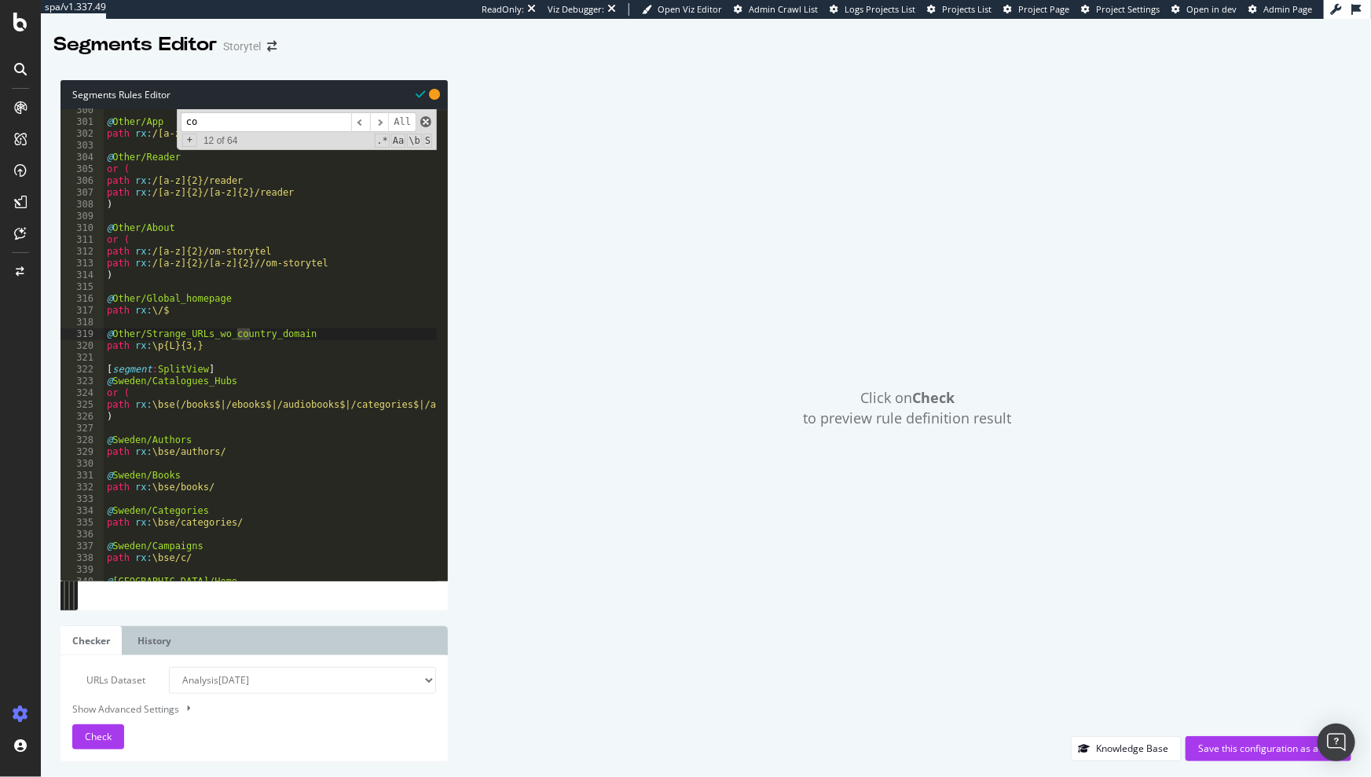
click at [427, 119] on span at bounding box center [425, 121] width 11 height 11
type textarea "@Other/Strange_URLs_wo_country_domain"
click at [740, 233] on div "Click on Check to preview rule definition result" at bounding box center [908, 408] width 888 height 656
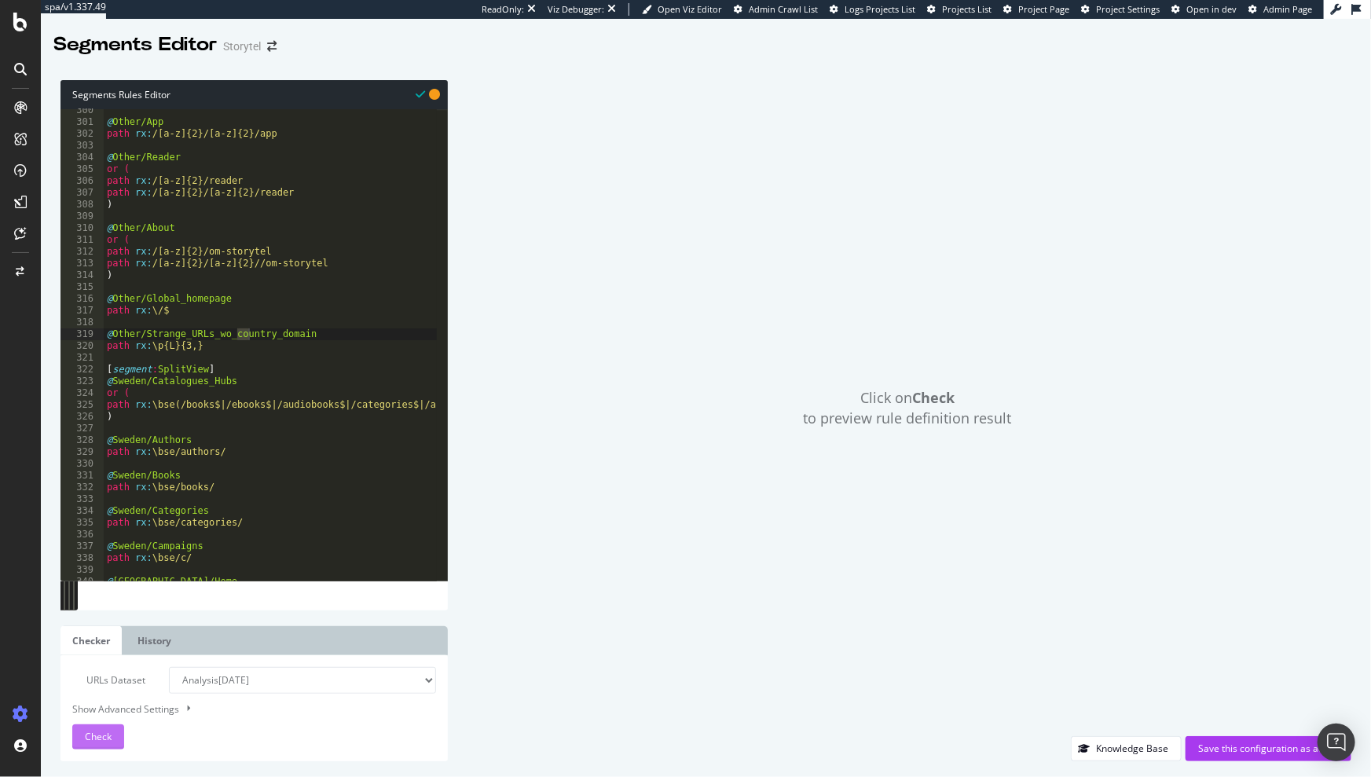
click at [106, 739] on span "Check" at bounding box center [98, 736] width 27 height 13
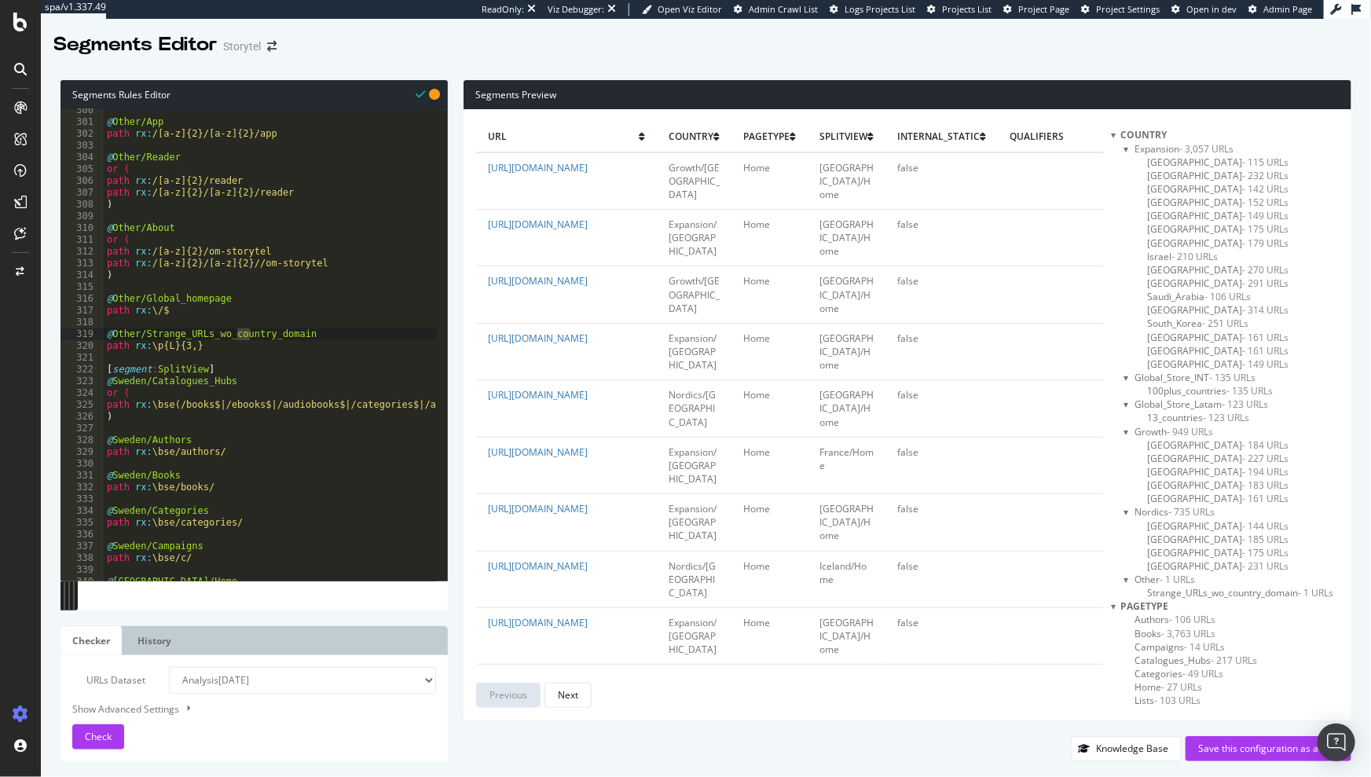
click at [1147, 172] on span "Colombia - 232 URLs" at bounding box center [1217, 175] width 141 height 13
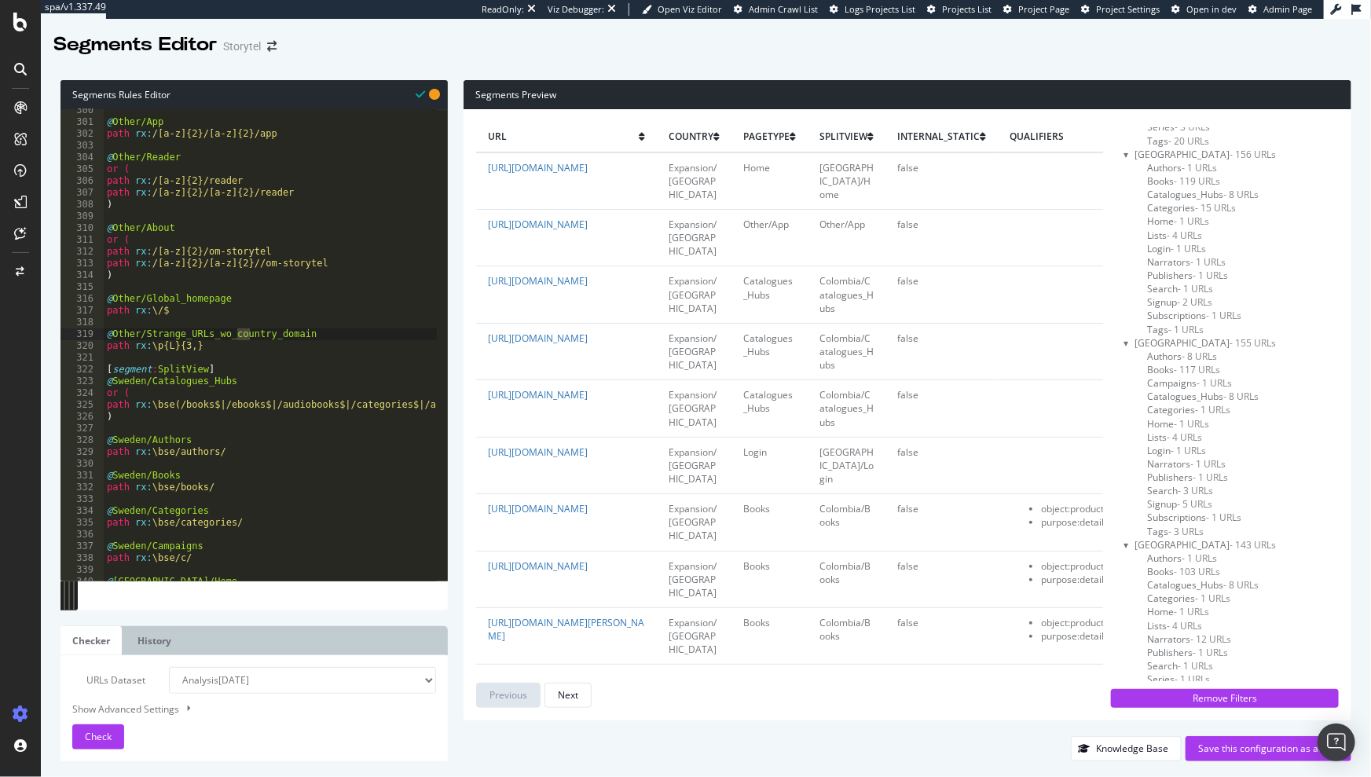
scroll to position [5401, 0]
click at [1223, 739] on div "Save this configuration as active" at bounding box center [1268, 749] width 141 height 24
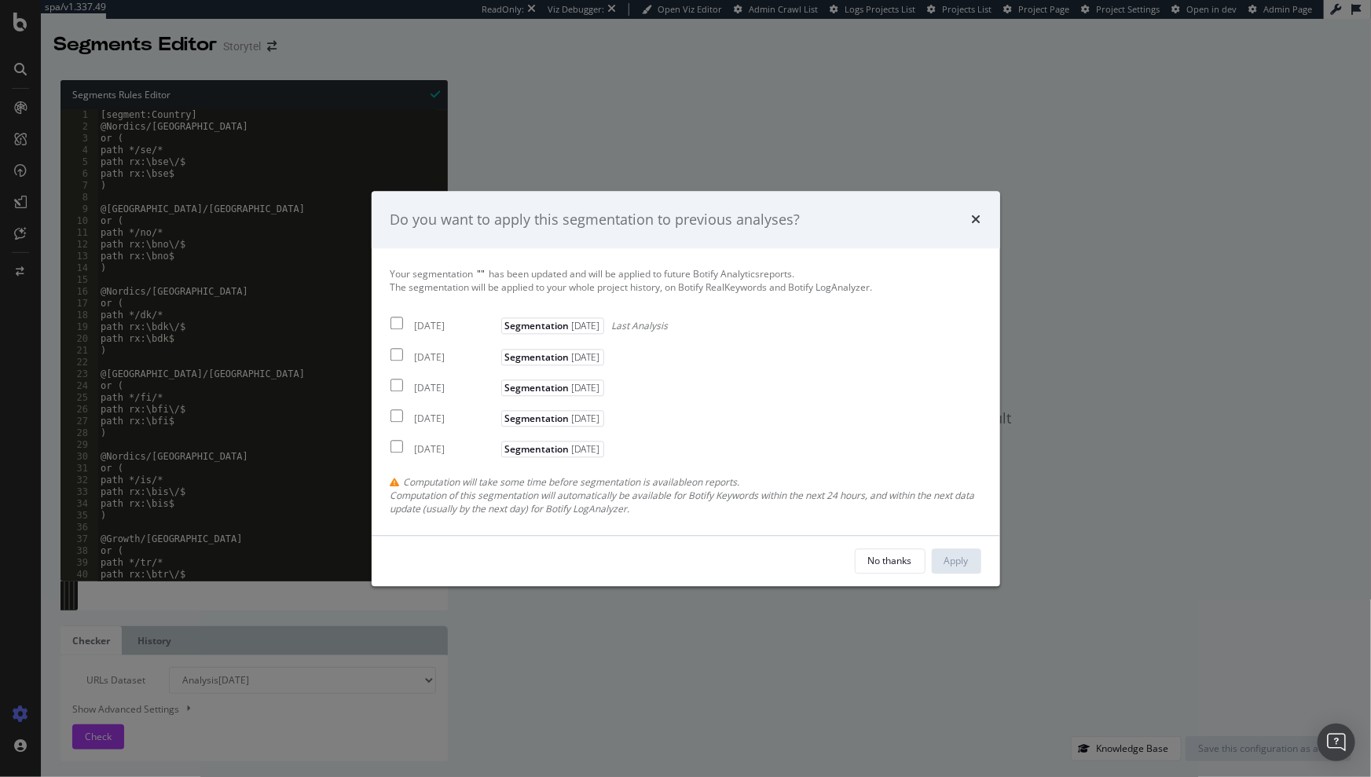
click at [429, 328] on div "[DATE]" at bounding box center [456, 326] width 83 height 13
checkbox input "true"
click at [427, 365] on div "Your segmentation " " has been updated and will be applied to future Botify Ana…" at bounding box center [686, 392] width 591 height 248
click at [436, 357] on div "[DATE]" at bounding box center [456, 356] width 83 height 13
checkbox input "true"
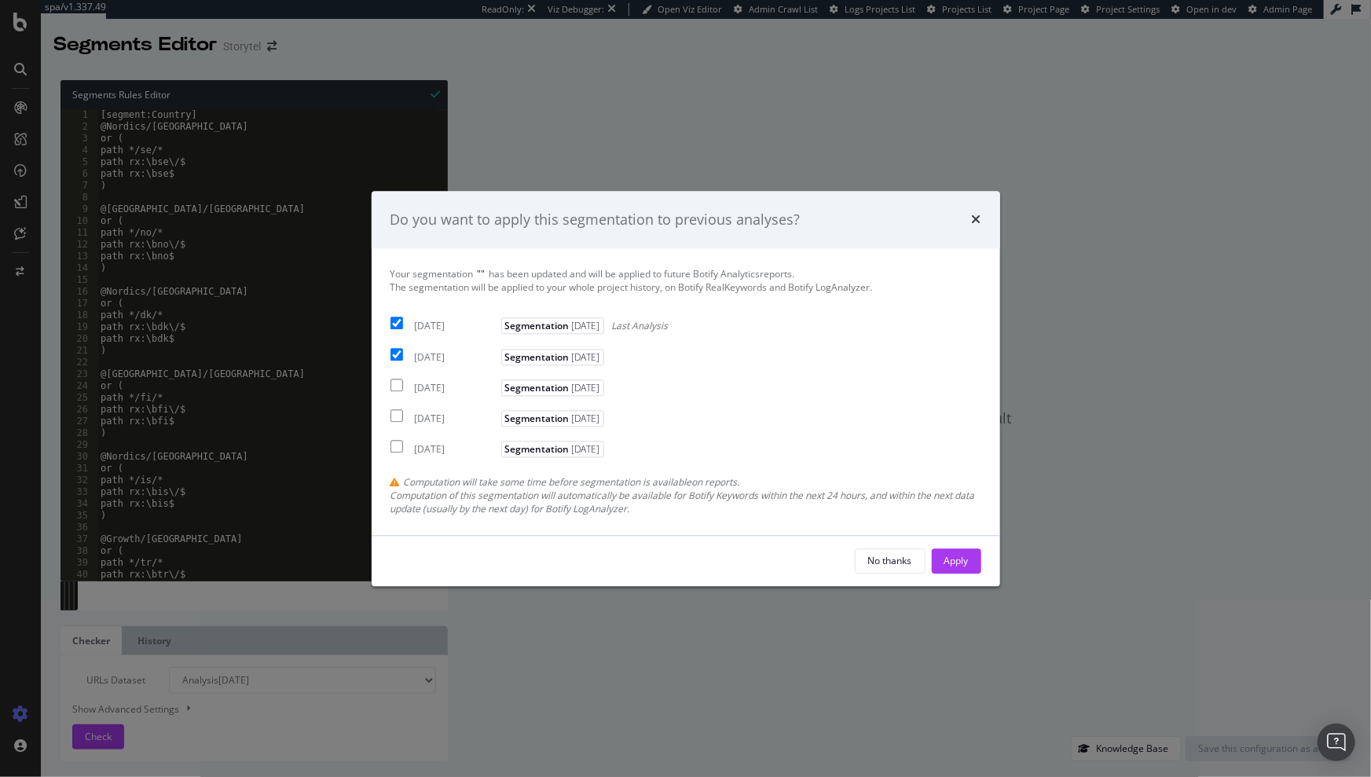
click at [427, 387] on div "2025 Jul. 25th" at bounding box center [456, 387] width 83 height 13
click at [437, 380] on div "2025 Jul. 25th Segmentation 2025-06-24" at bounding box center [500, 385] width 218 height 19
checkbox input "false"
click at [443, 357] on div "[DATE]" at bounding box center [456, 356] width 83 height 13
checkbox input "false"
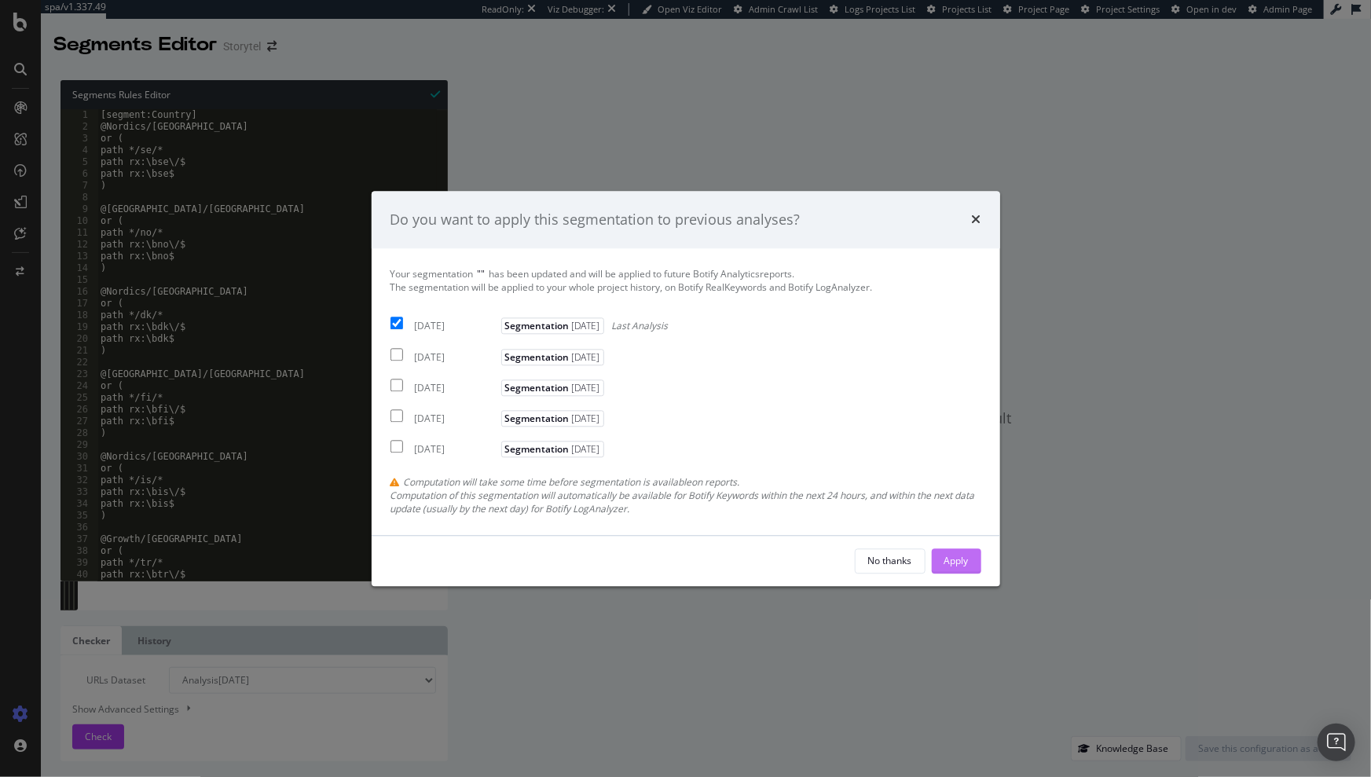
click at [944, 564] on div "Apply" at bounding box center [956, 560] width 24 height 13
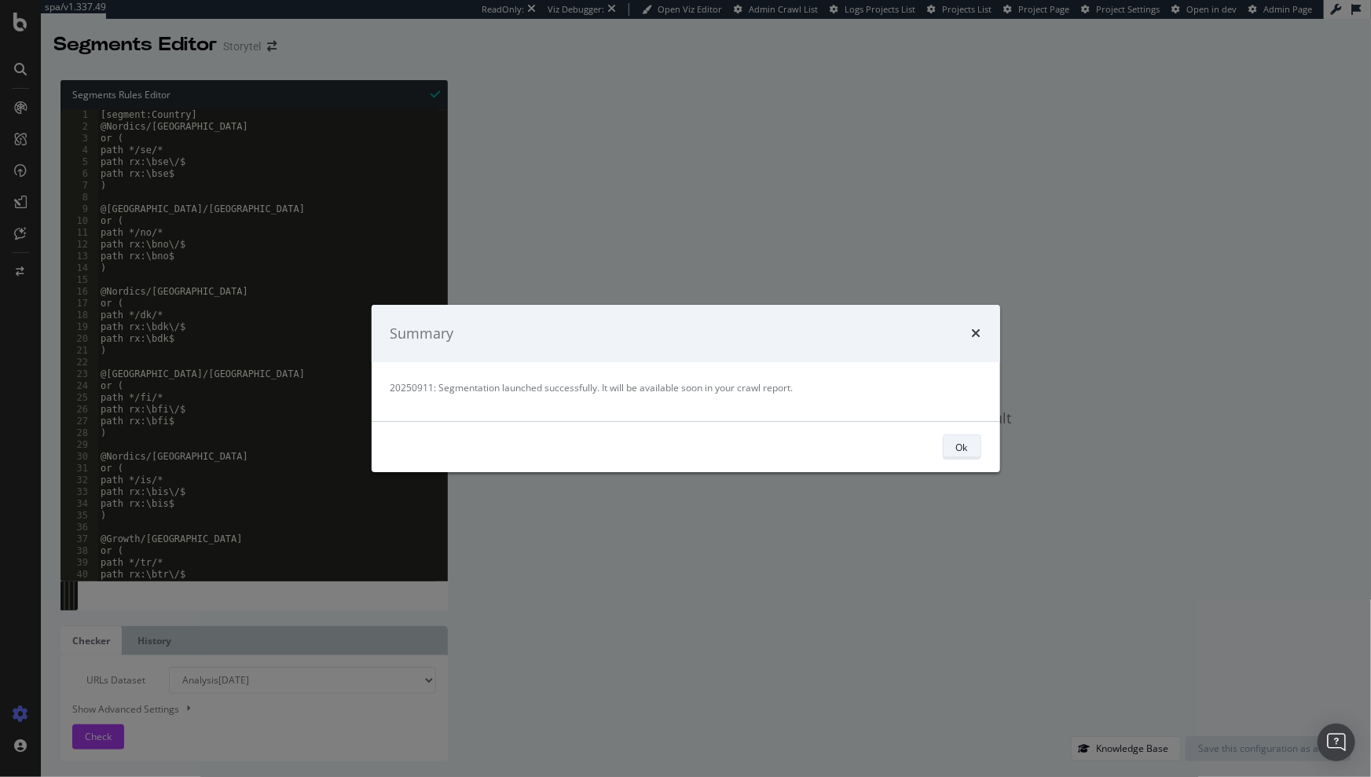
click at [974, 457] on button "Ok" at bounding box center [962, 447] width 39 height 25
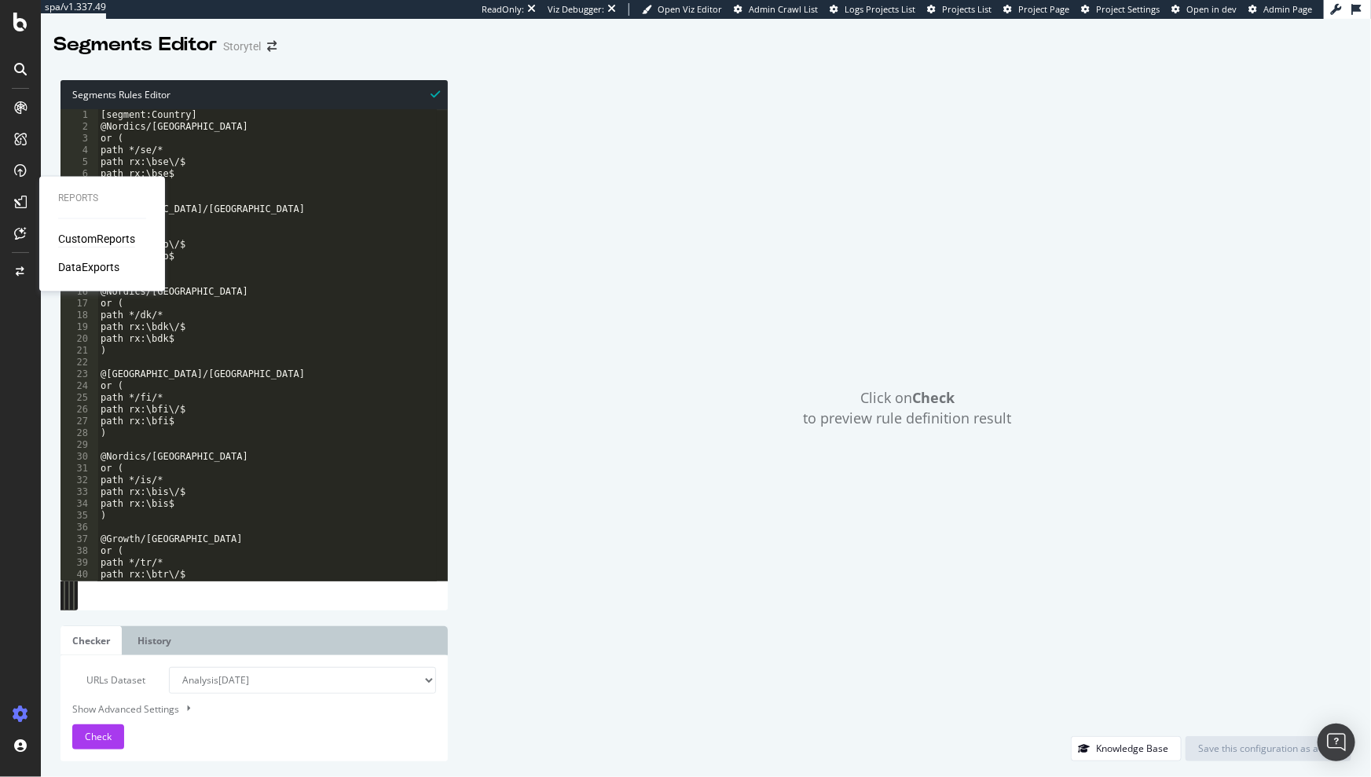
click at [107, 235] on div "CustomReports" at bounding box center [96, 240] width 77 height 16
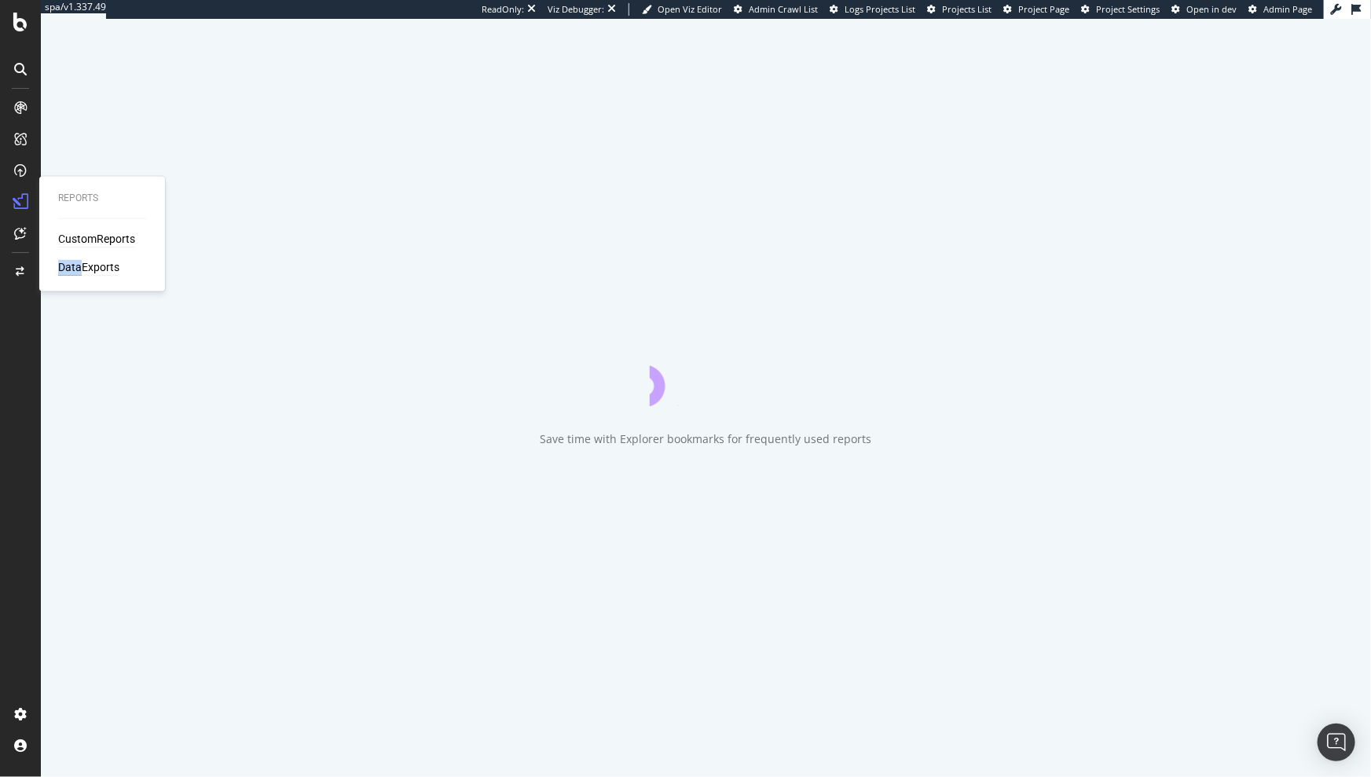
click at [83, 266] on div "CustomReports DataExports" at bounding box center [102, 254] width 88 height 44
click at [96, 270] on div "DataExports" at bounding box center [88, 268] width 61 height 16
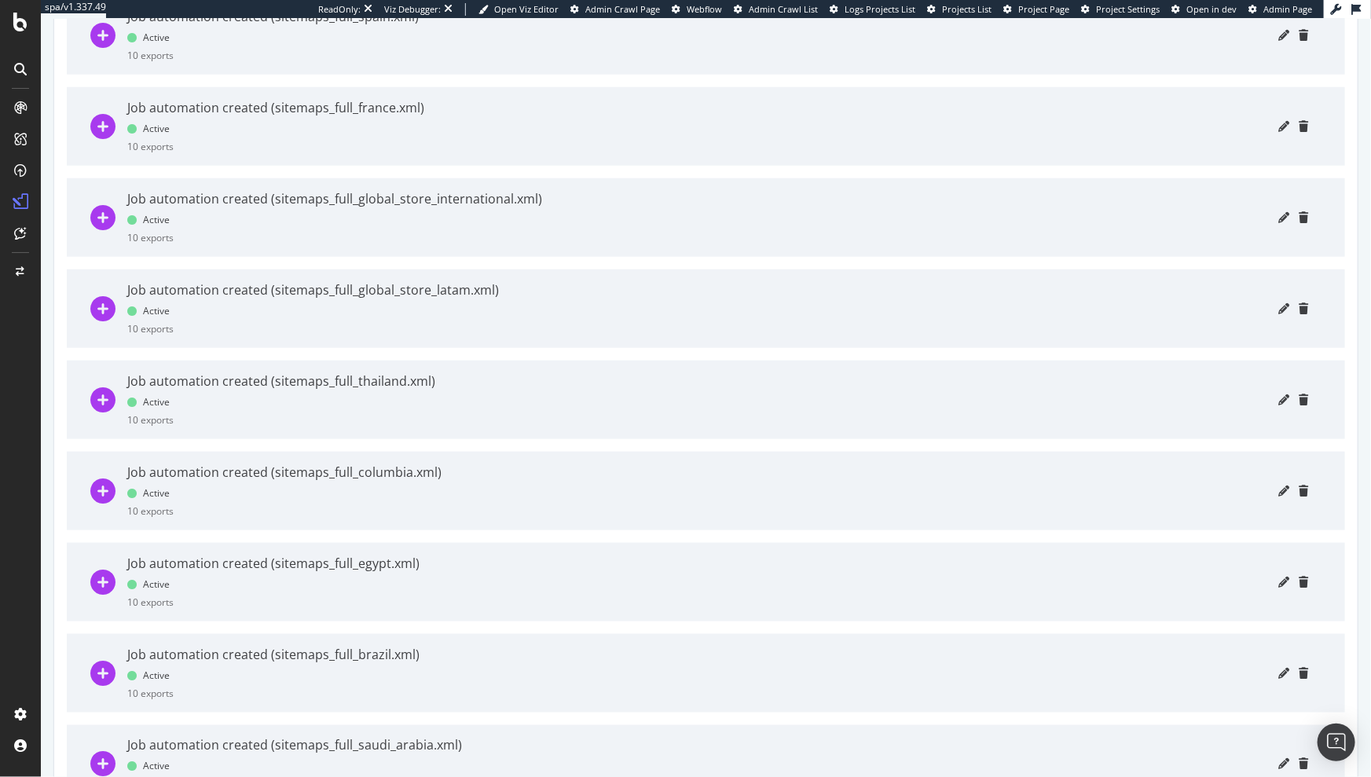
scroll to position [792, 0]
drag, startPoint x: 359, startPoint y: 475, endPoint x: 367, endPoint y: 471, distance: 8.5
click at [359, 475] on div "Job automation created (sitemaps_full_columbia.xml)" at bounding box center [284, 472] width 314 height 18
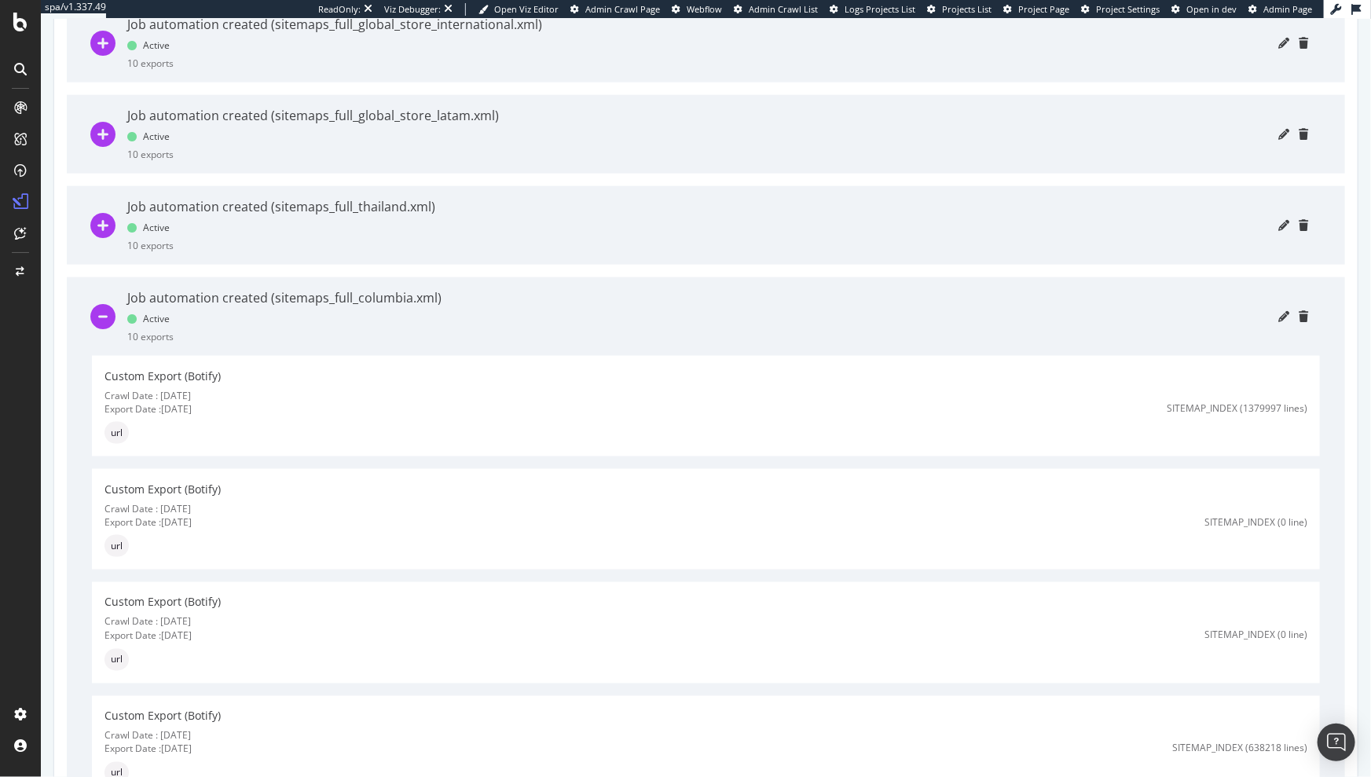
scroll to position [1061, 0]
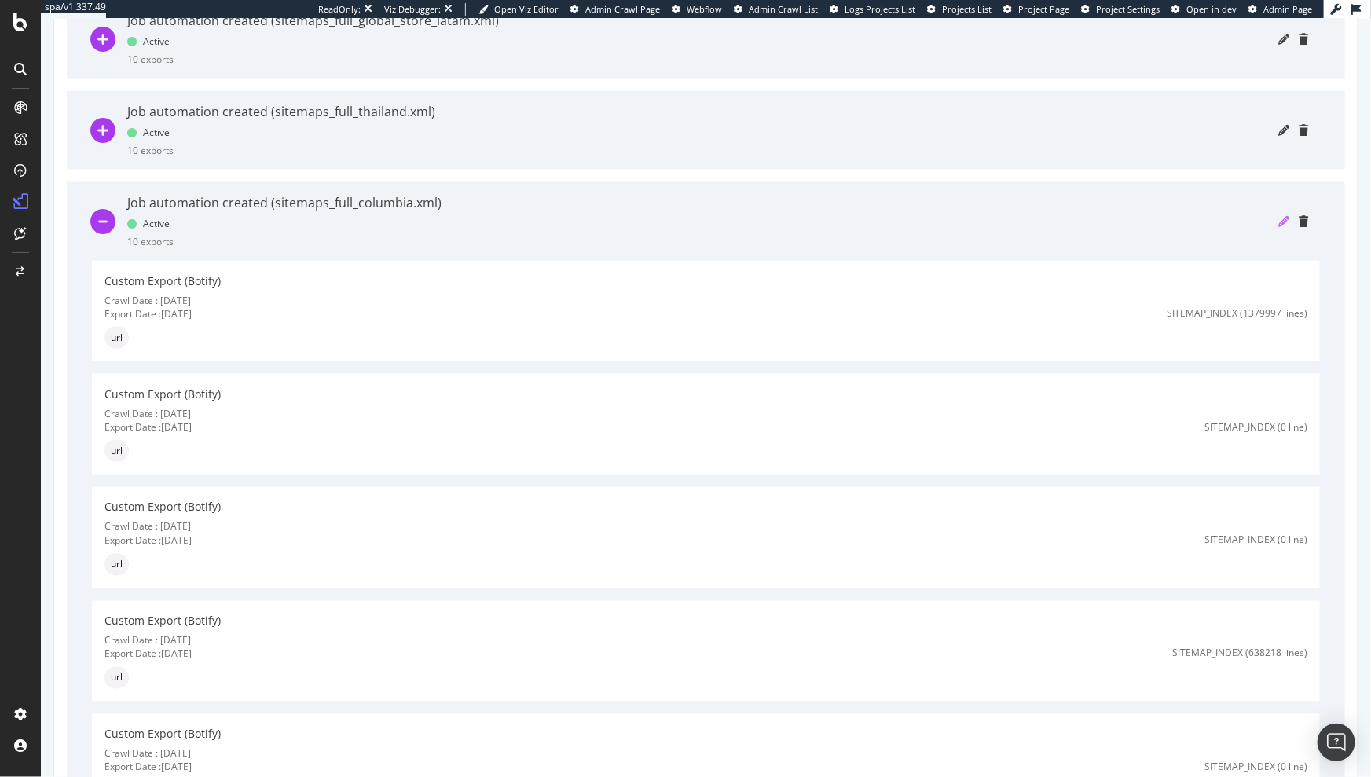
click at [1278, 219] on icon "pencil" at bounding box center [1283, 221] width 11 height 11
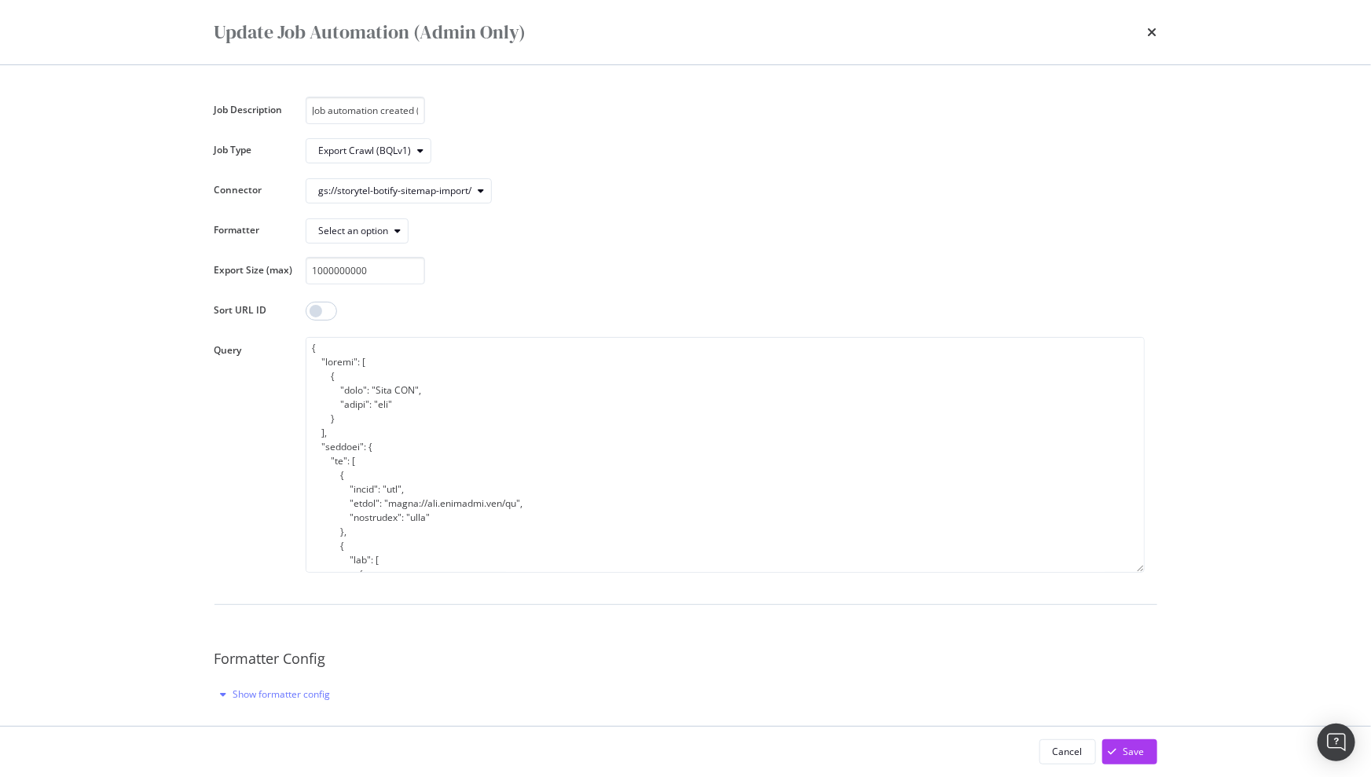
scroll to position [0, 127]
click at [375, 394] on textarea "modal" at bounding box center [725, 455] width 839 height 236
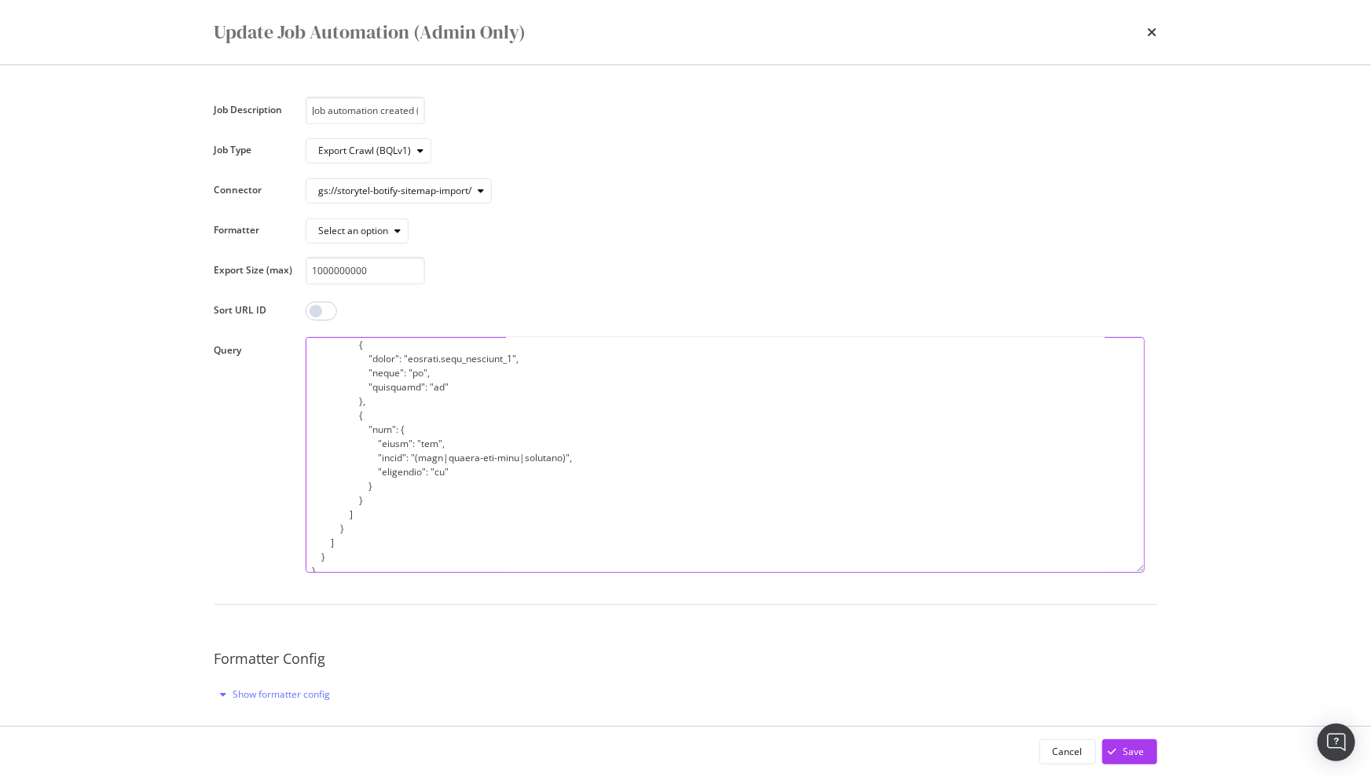
scroll to position [3349, 0]
drag, startPoint x: 311, startPoint y: 344, endPoint x: 556, endPoint y: 558, distance: 324.6
click at [562, 562] on textarea "modal" at bounding box center [725, 455] width 839 height 236
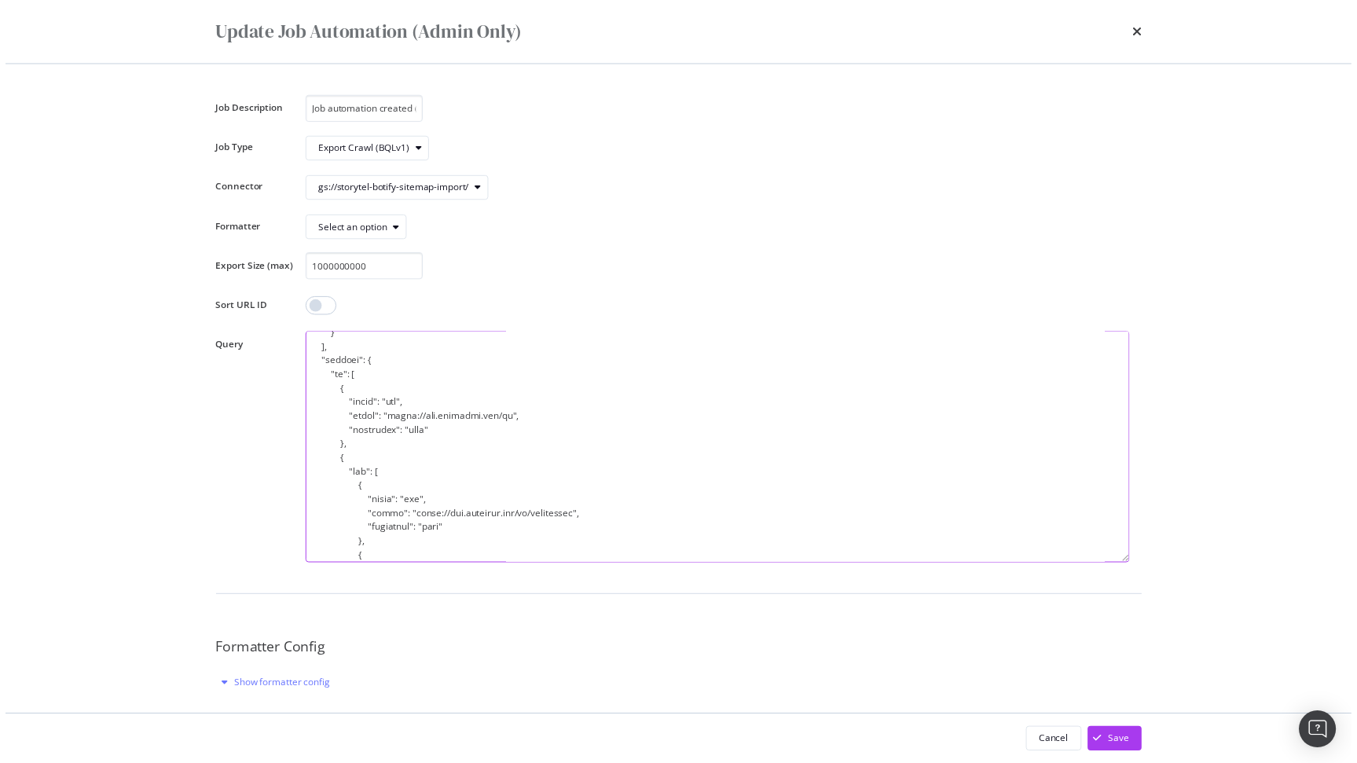
scroll to position [0, 0]
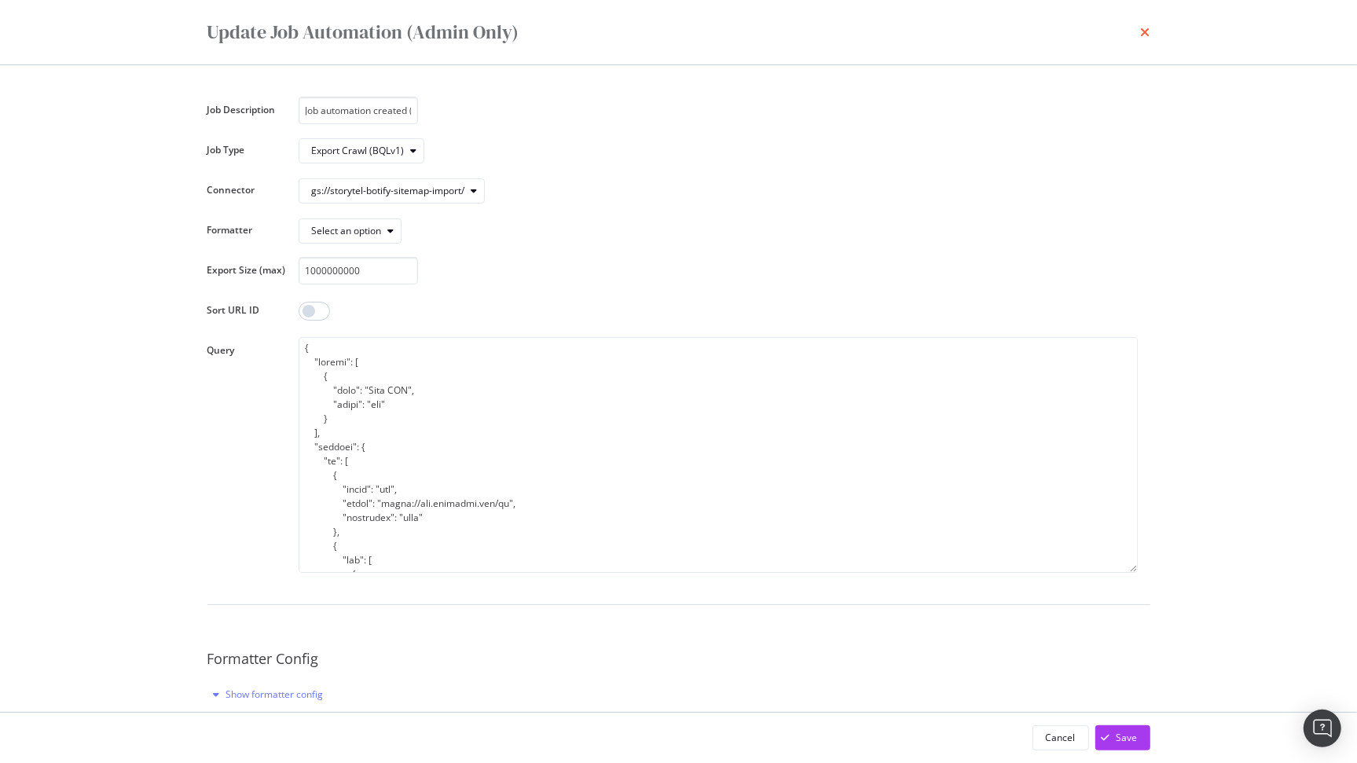
click at [1144, 30] on icon "times" at bounding box center [1145, 32] width 9 height 13
click at [1144, 30] on div at bounding box center [902, 39] width 783 height 79
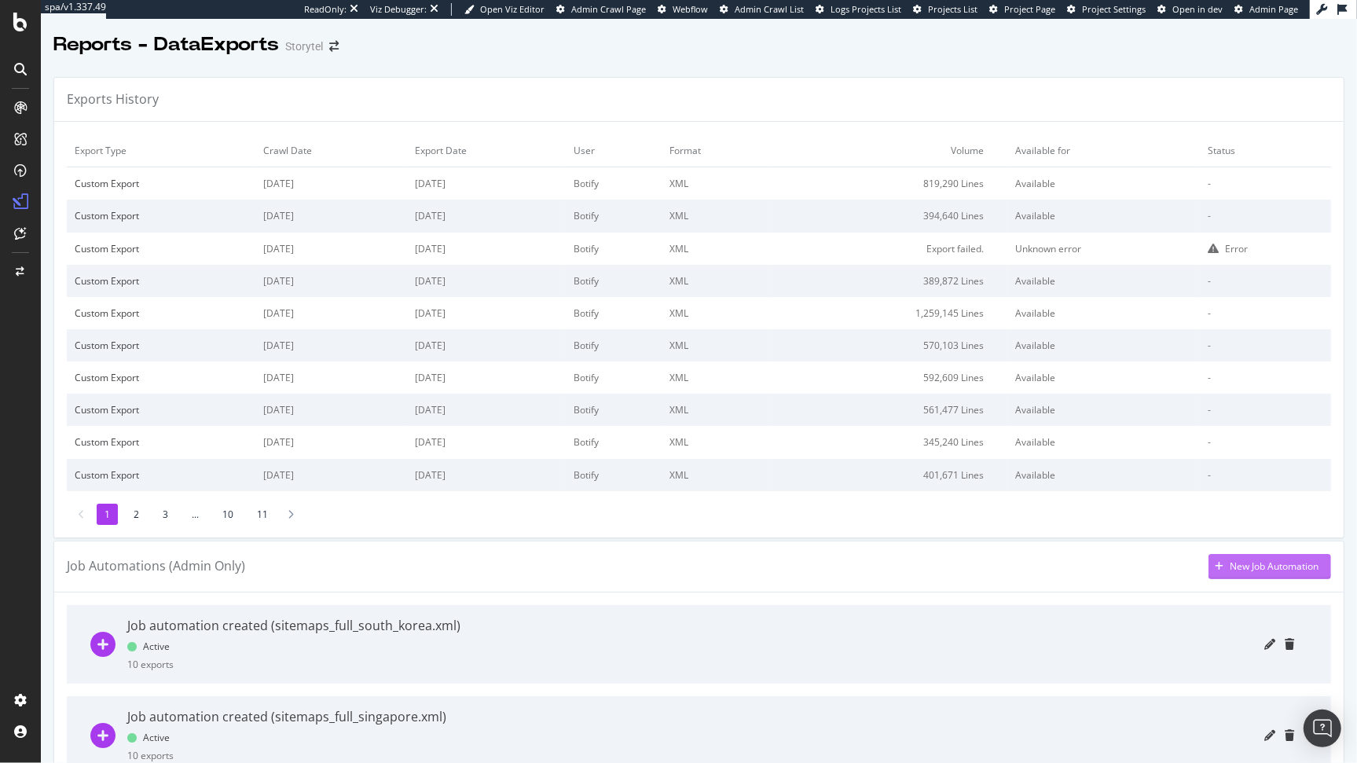
click at [1228, 574] on div "New Job Automation" at bounding box center [1263, 567] width 110 height 24
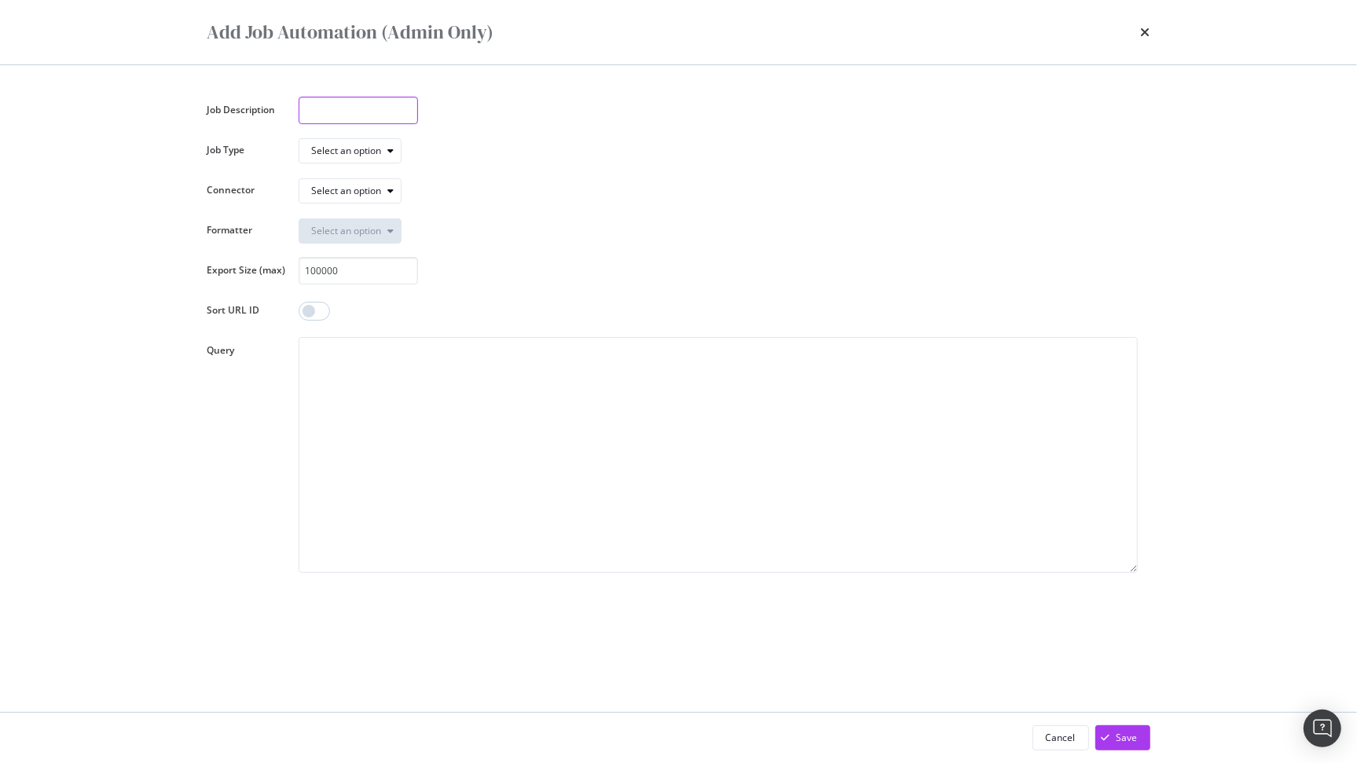
click at [320, 108] on input "modal" at bounding box center [358, 111] width 119 height 28
paste input "Job automation created (sitemaps_full_columbia.xml)"
drag, startPoint x: 388, startPoint y: 112, endPoint x: 353, endPoint y: 112, distance: 35.4
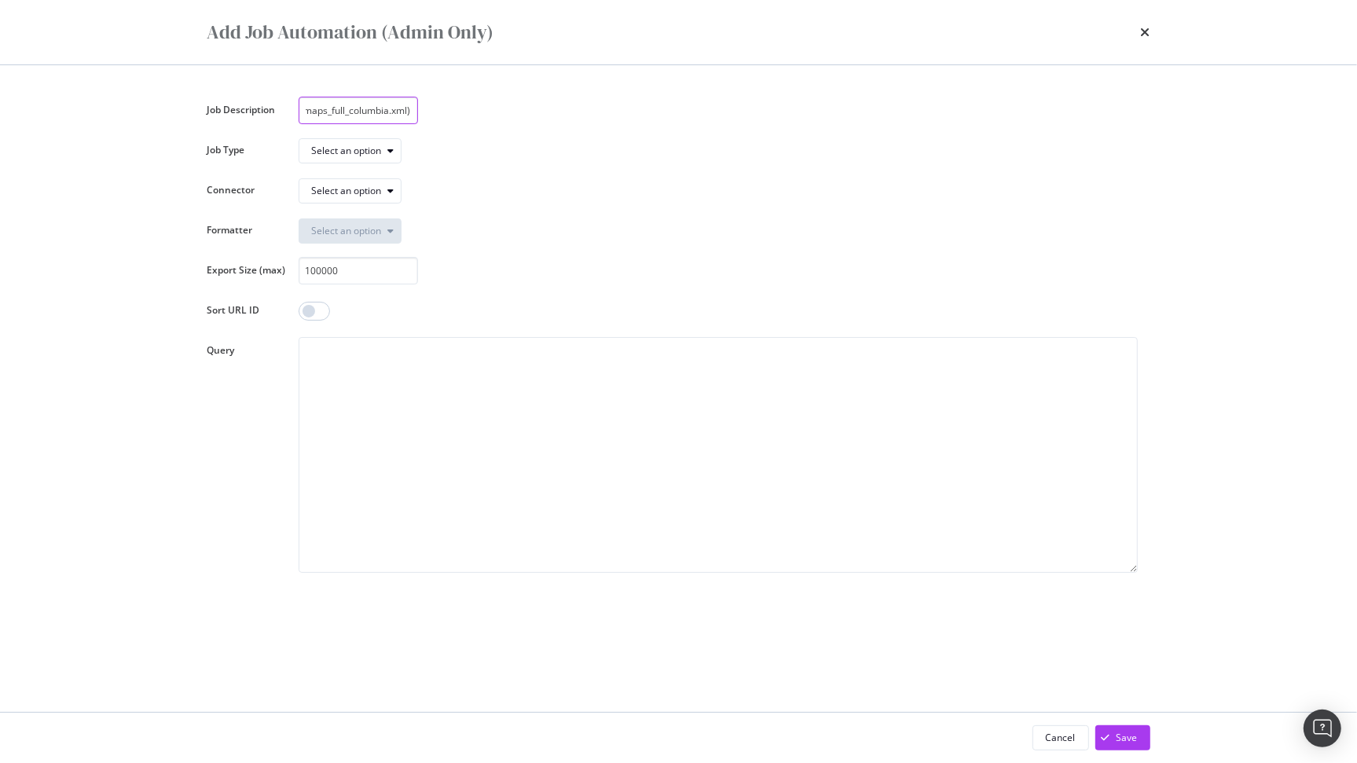
click at [353, 112] on input "Job automation created (sitemaps_full_columbia.xml)" at bounding box center [358, 111] width 119 height 28
type input "Job automation created (sitemaps_full_chile.xml)"
click at [437, 145] on div "Select an option" at bounding box center [718, 151] width 839 height 28
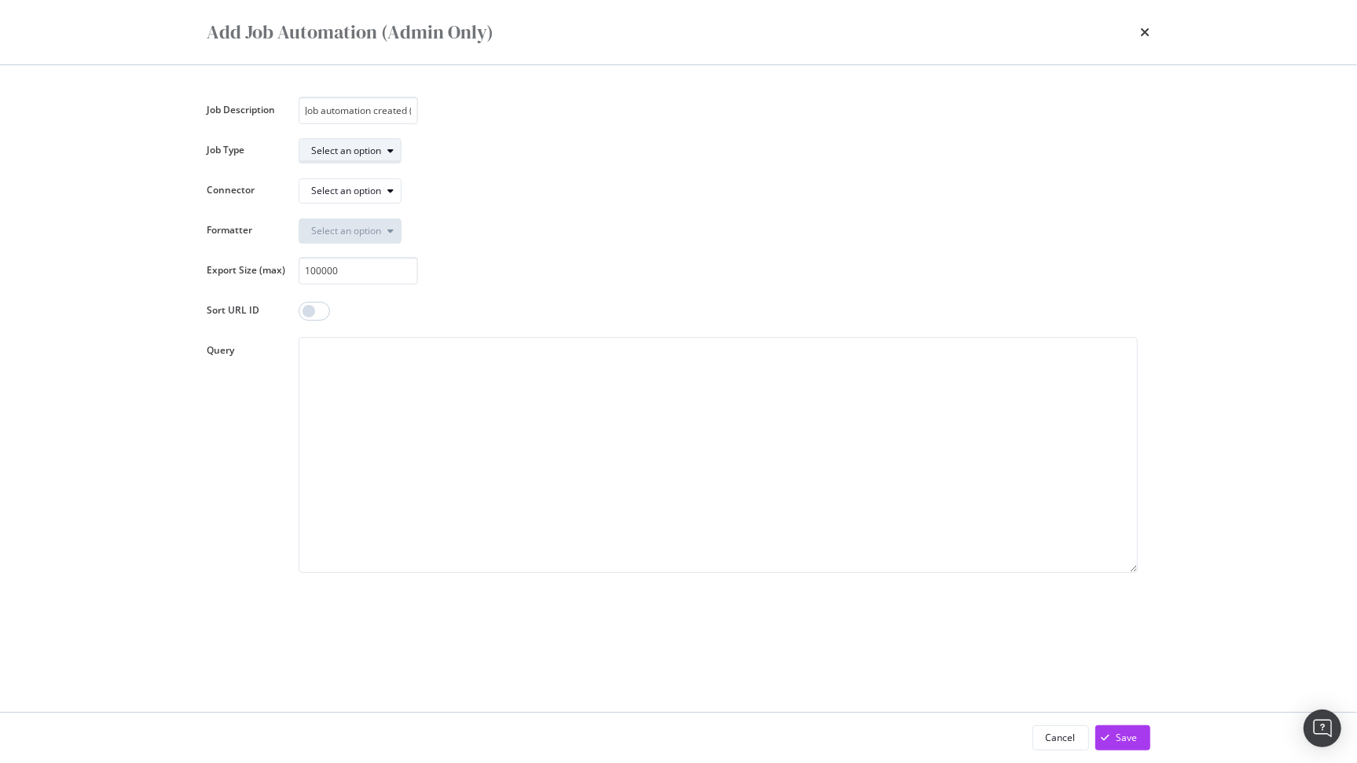
click at [388, 150] on icon "modal" at bounding box center [391, 150] width 6 height 9
click at [387, 178] on div "Export Crawl (BQLv1)" at bounding box center [363, 177] width 93 height 13
click at [382, 192] on div "modal" at bounding box center [391, 190] width 19 height 9
click at [383, 215] on div "gs://storytel-botify-sitemap-import/" at bounding box center [393, 217] width 153 height 13
click at [389, 270] on input "100000" at bounding box center [358, 271] width 119 height 28
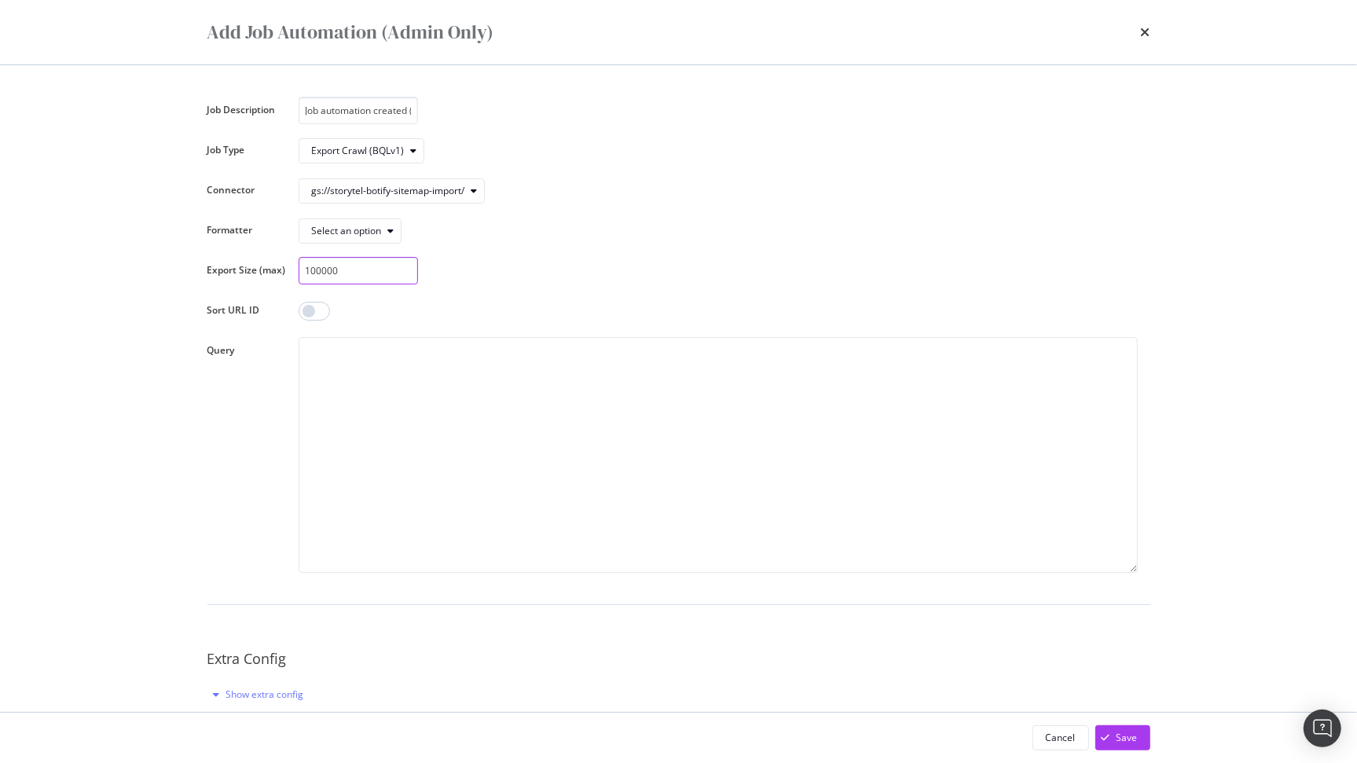
drag, startPoint x: 359, startPoint y: 273, endPoint x: 240, endPoint y: 262, distance: 119.1
click at [0, 0] on div "Export Size (max) 100000" at bounding box center [0, 0] width 0 height 0
paste input "0000"
type input "1000000000"
click at [398, 314] on div "modal" at bounding box center [718, 311] width 839 height 28
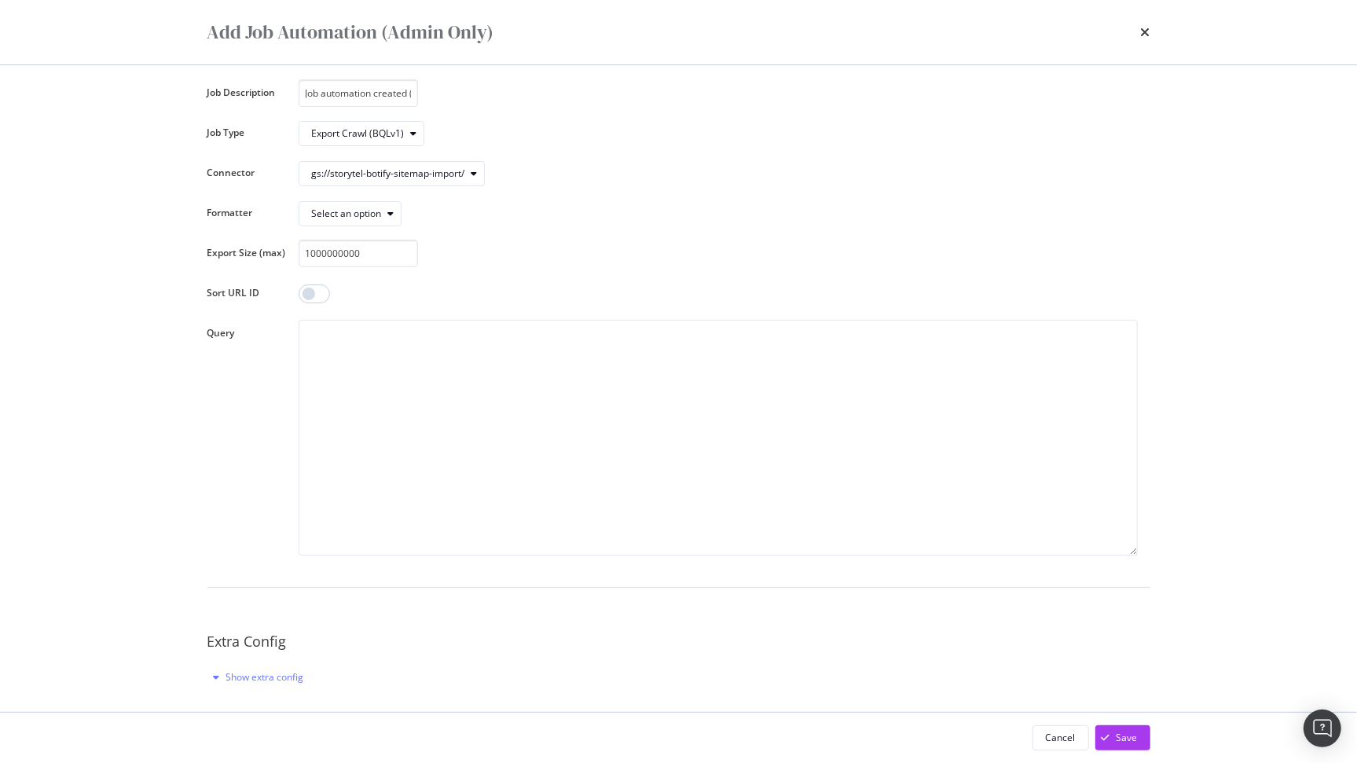
scroll to position [18, 0]
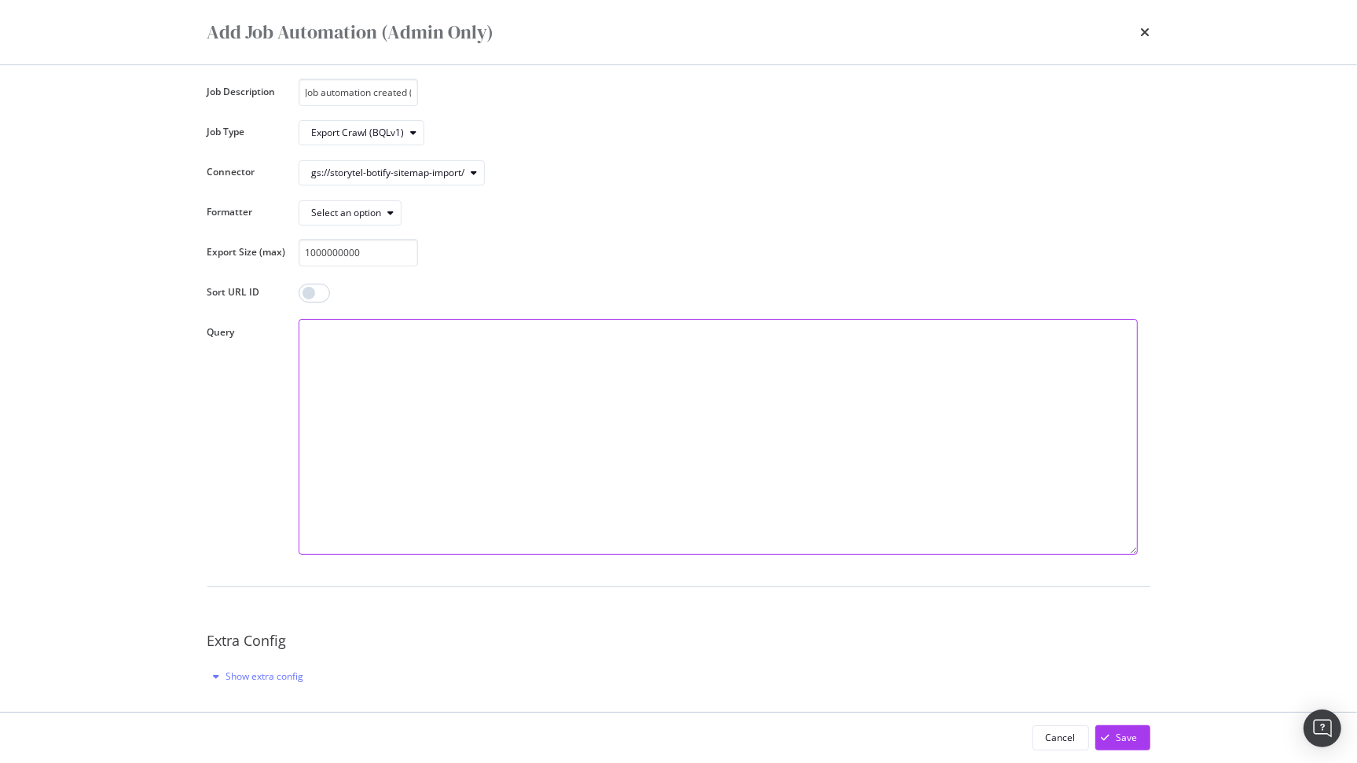
click at [401, 358] on textarea "modal" at bounding box center [718, 437] width 839 height 236
paste textarea "{ "fields": [ { "name": "Full URL", "field": "url" } ], "filters": { "or": [ { …"
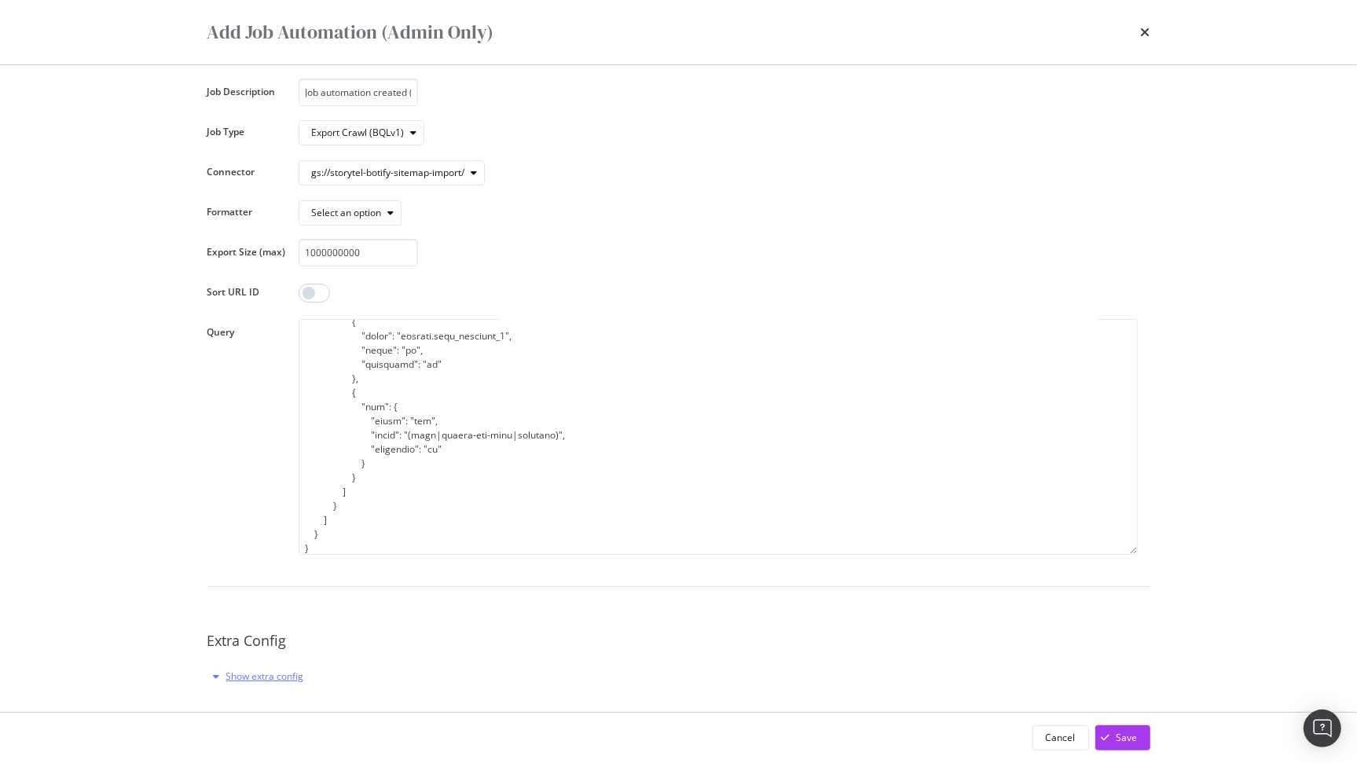
click at [255, 679] on div "Show extra config" at bounding box center [265, 675] width 78 height 13
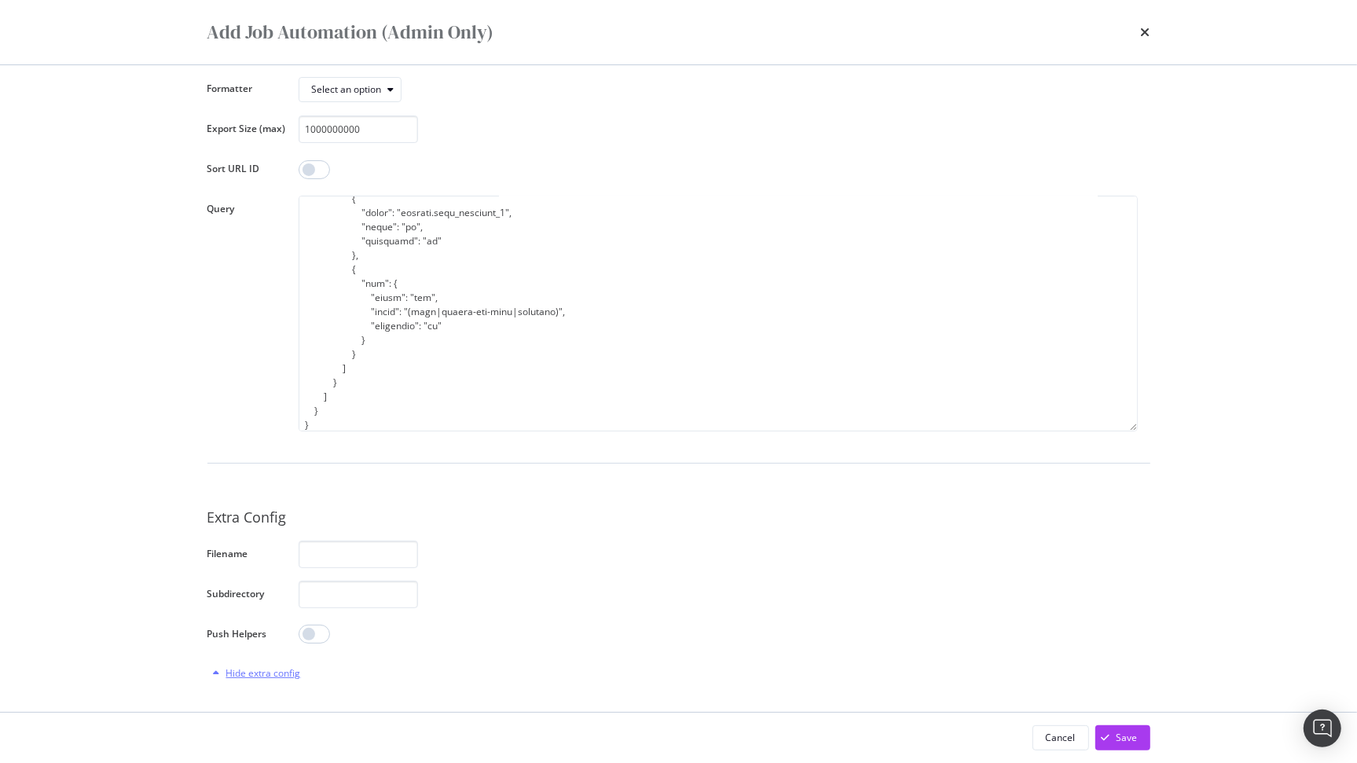
scroll to position [146, 0]
click at [310, 545] on input "modal" at bounding box center [358, 550] width 119 height 28
click at [490, 563] on div "Job Description Job automation created (sitemaps_full_chile.xml) Job Type Expor…" at bounding box center [678, 315] width 943 height 731
click at [270, 668] on div "Hide extra config" at bounding box center [263, 668] width 75 height 13
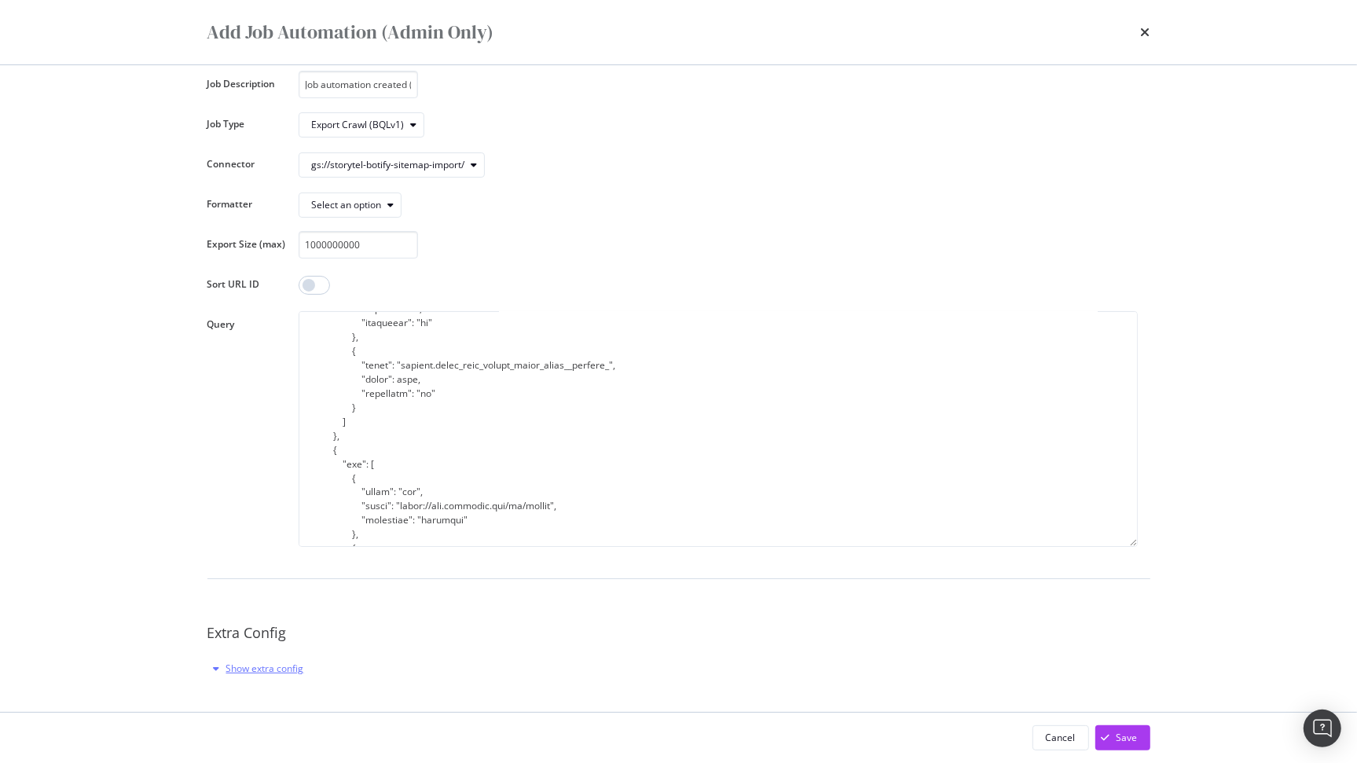
scroll to position [0, 0]
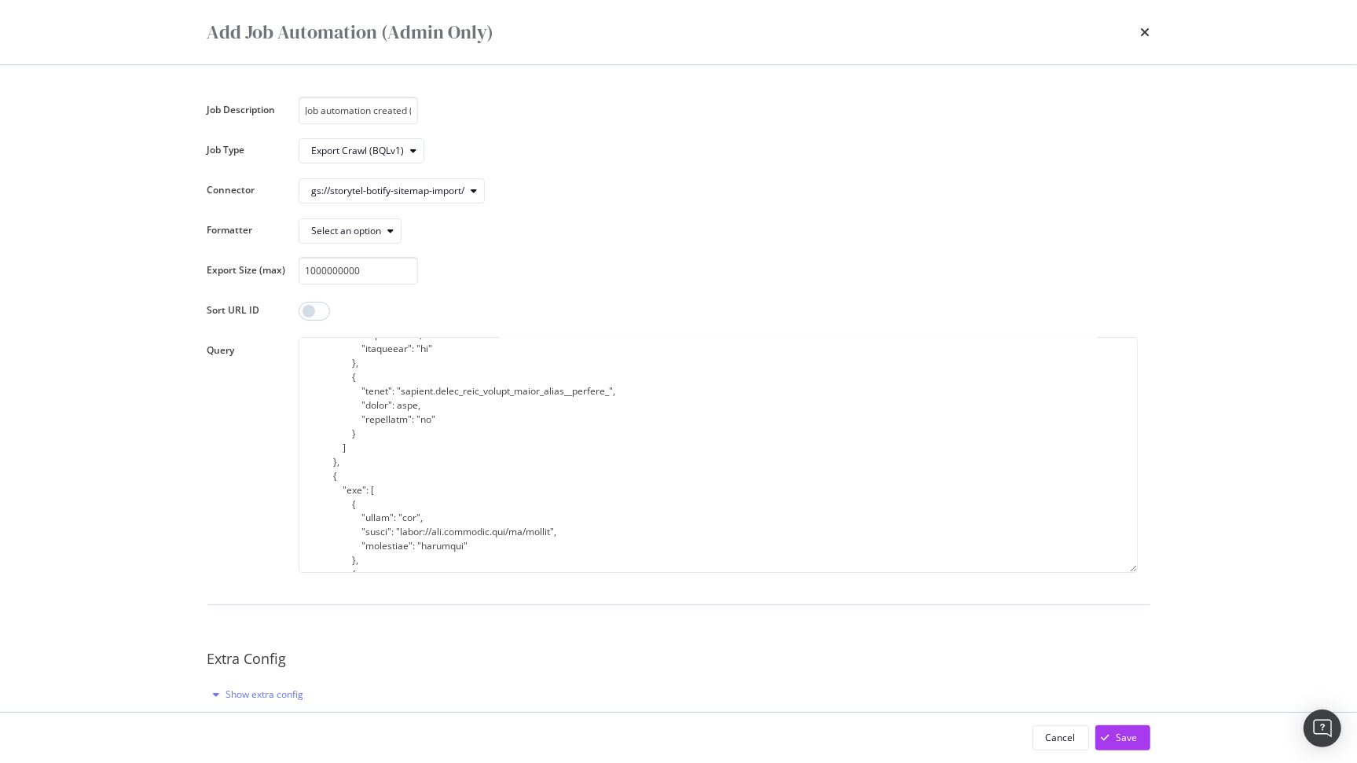
click at [611, 171] on div "Job Description Job automation created (sitemaps_full_chile.xml) Job Type Expor…" at bounding box center [678, 402] width 943 height 611
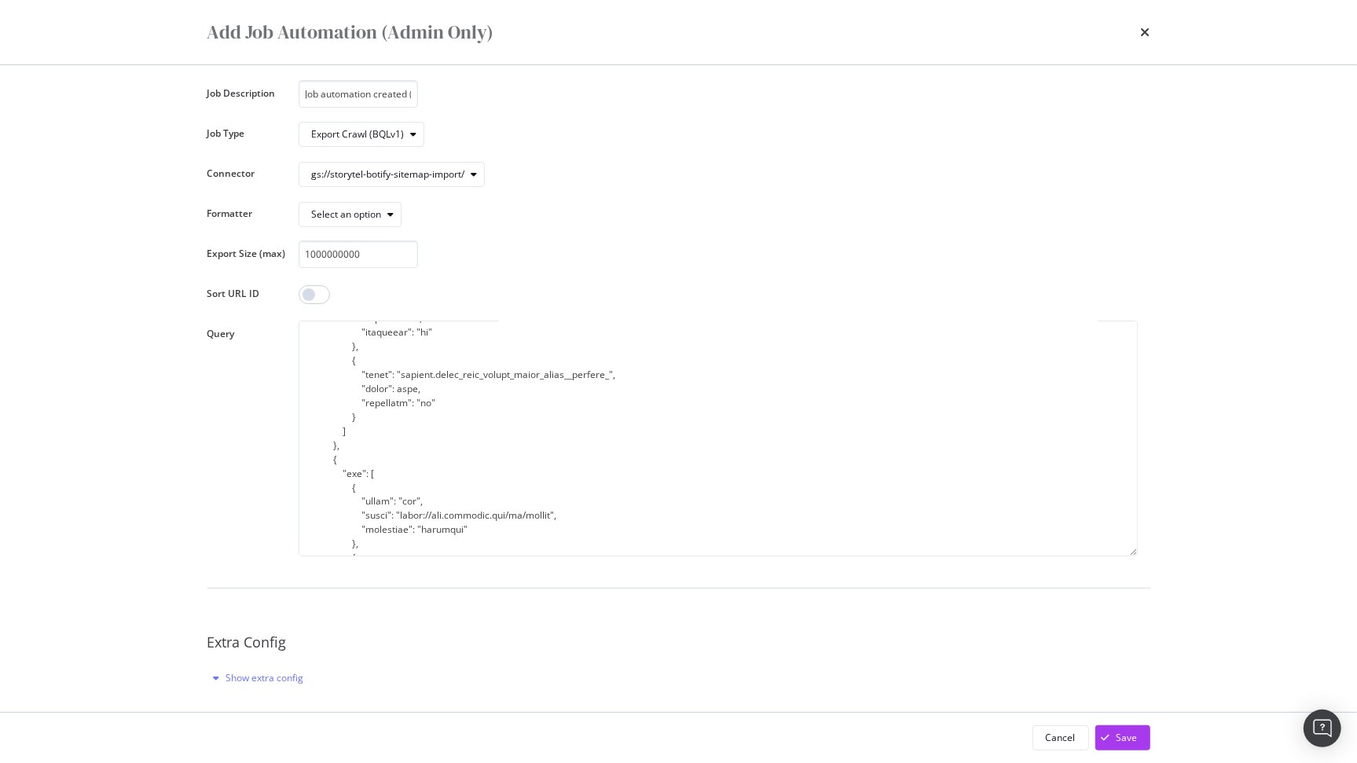
scroll to position [26, 0]
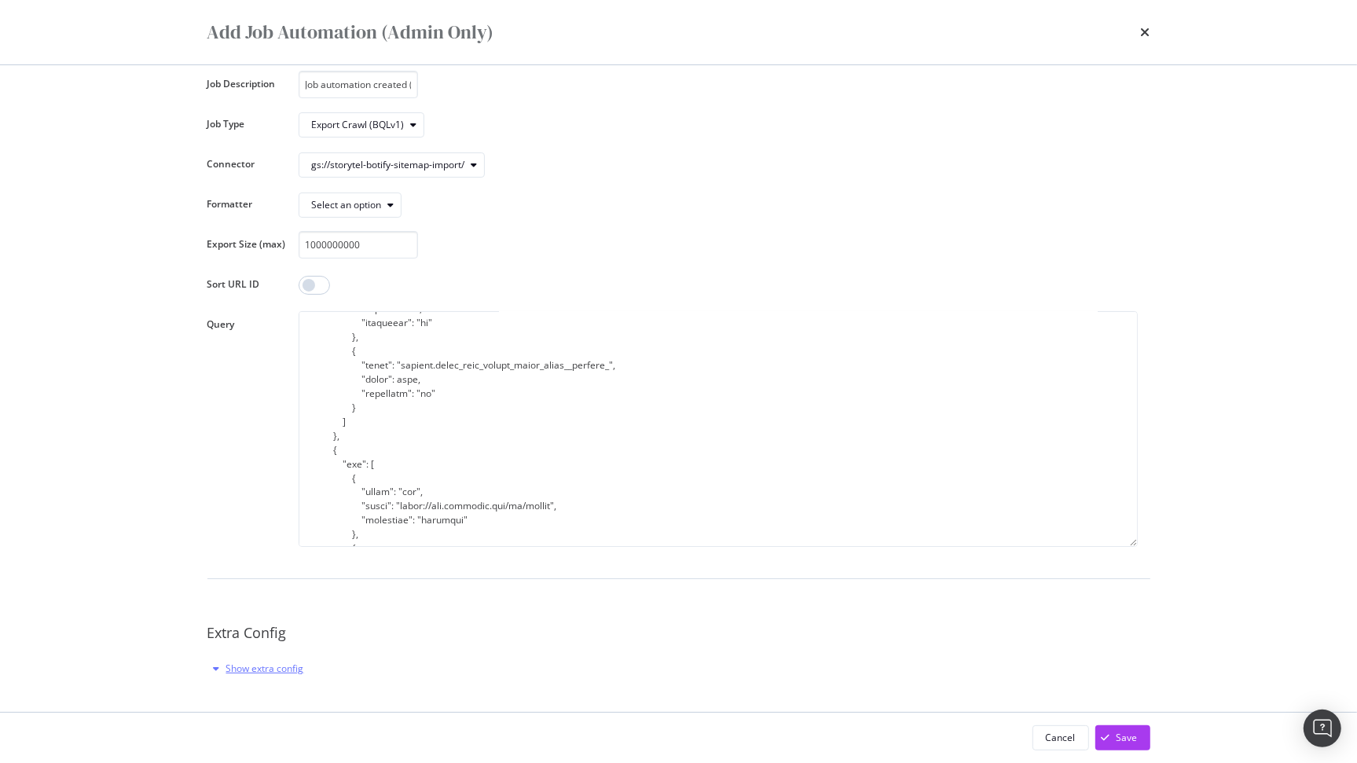
click at [251, 669] on div "Show extra config" at bounding box center [265, 668] width 78 height 13
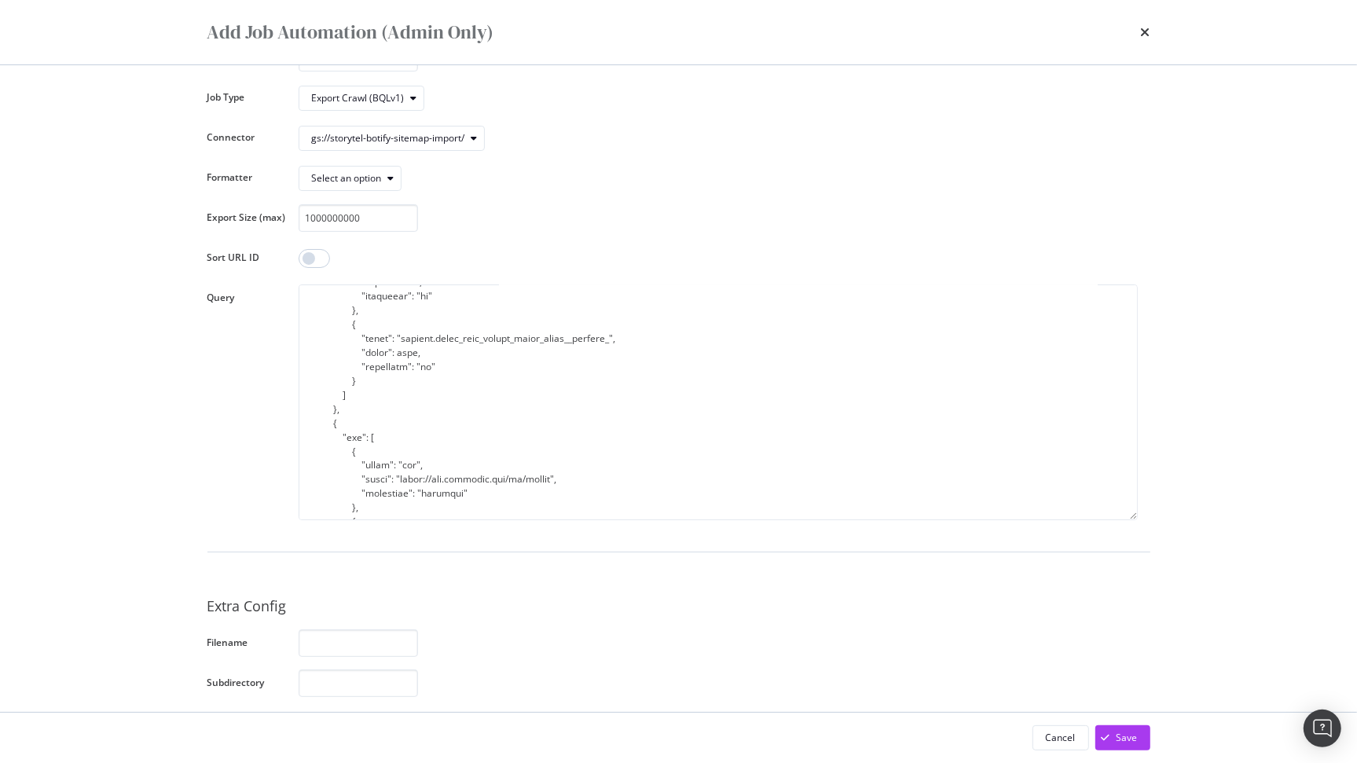
scroll to position [0, 0]
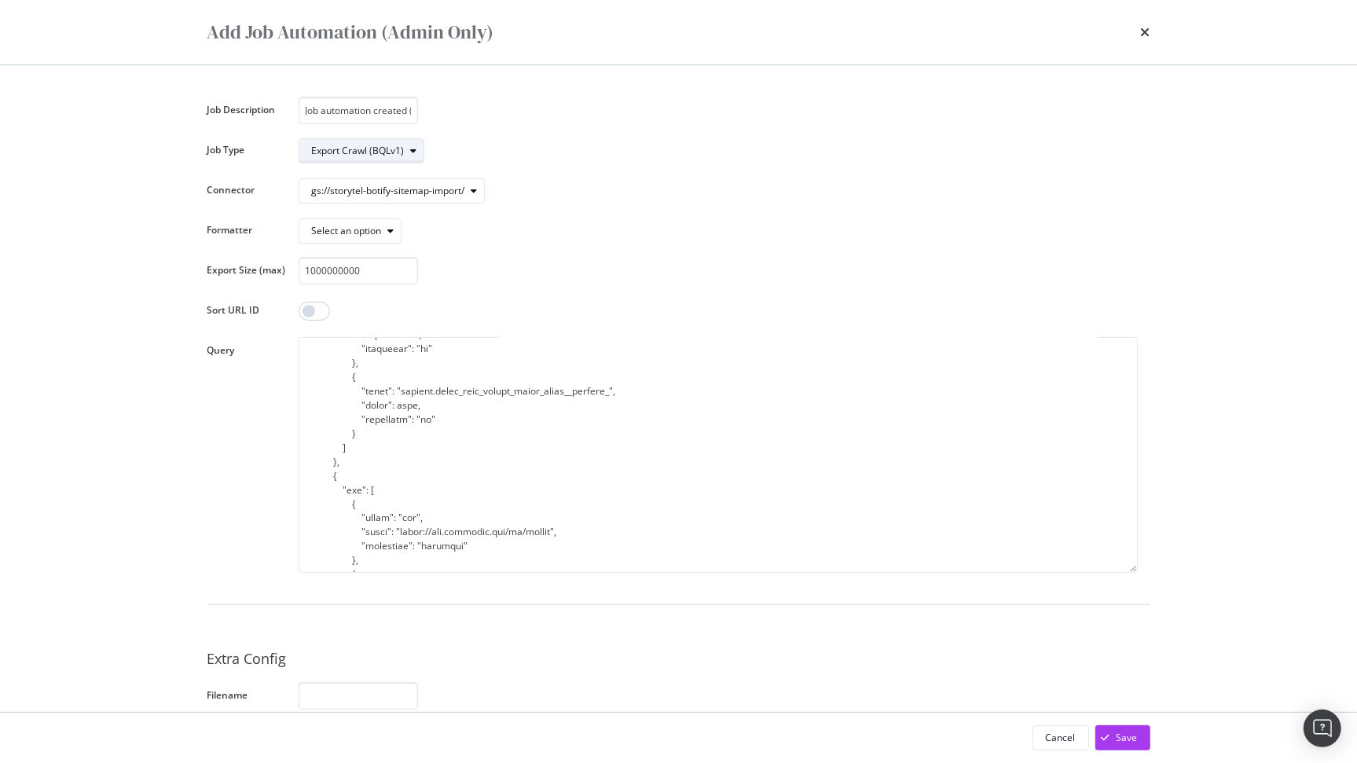
click at [396, 149] on div "Export Crawl (BQLv1)" at bounding box center [358, 150] width 93 height 9
click at [504, 135] on div "Job Description Job automation created (sitemaps_full_chile.xml) Job Type Expor…" at bounding box center [678, 462] width 943 height 731
click at [467, 194] on div "modal" at bounding box center [474, 190] width 19 height 9
click at [626, 169] on div "Job Description Job automation created (sitemaps_full_chile.xml) Job Type Expor…" at bounding box center [678, 462] width 943 height 731
click at [398, 109] on input "Job automation created (sitemaps_full_chile.xml)" at bounding box center [358, 111] width 119 height 28
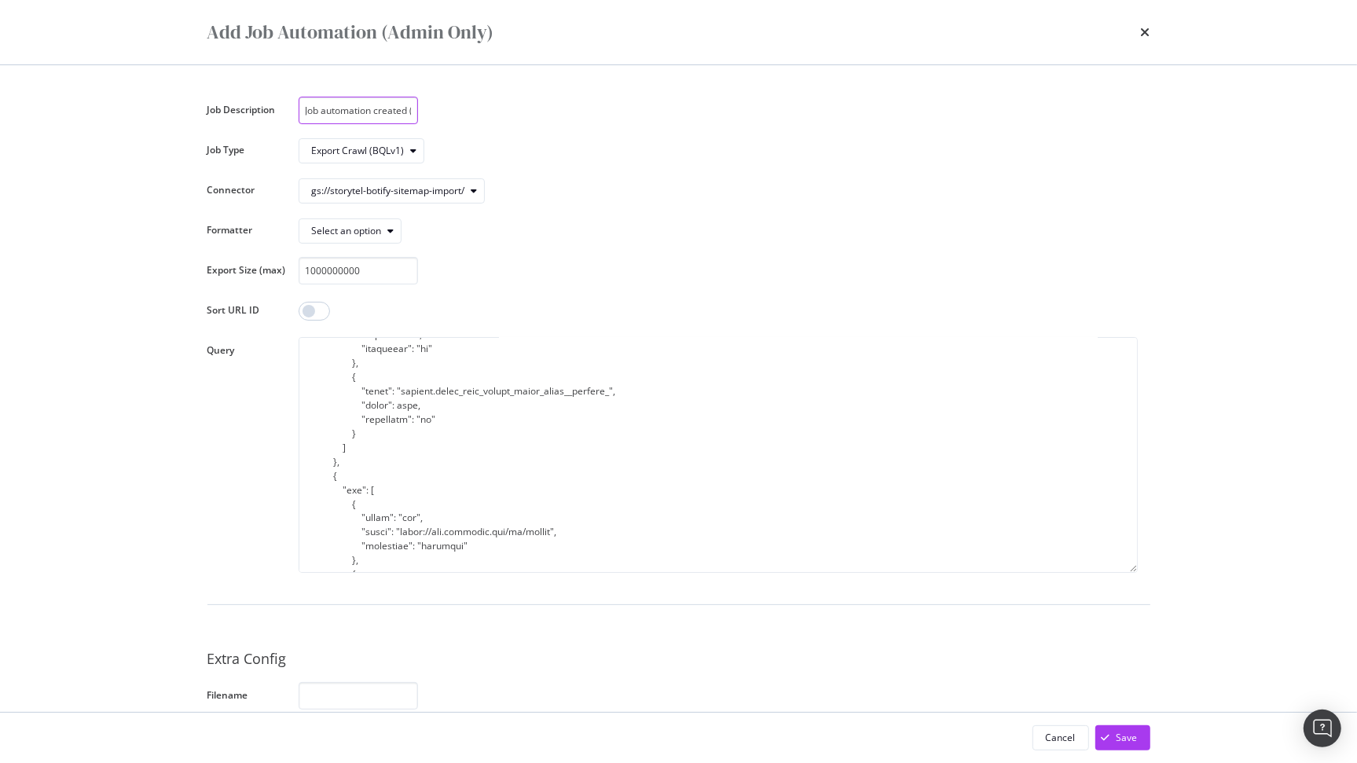
scroll to position [0, 107]
drag, startPoint x: 328, startPoint y: 111, endPoint x: 505, endPoint y: 112, distance: 177.6
click at [505, 112] on div "Job automation created (sitemaps_full_chile.xml)" at bounding box center [718, 111] width 839 height 28
click at [400, 109] on input "Job automation created (sitemaps_full_chile.xml)" at bounding box center [358, 111] width 119 height 28
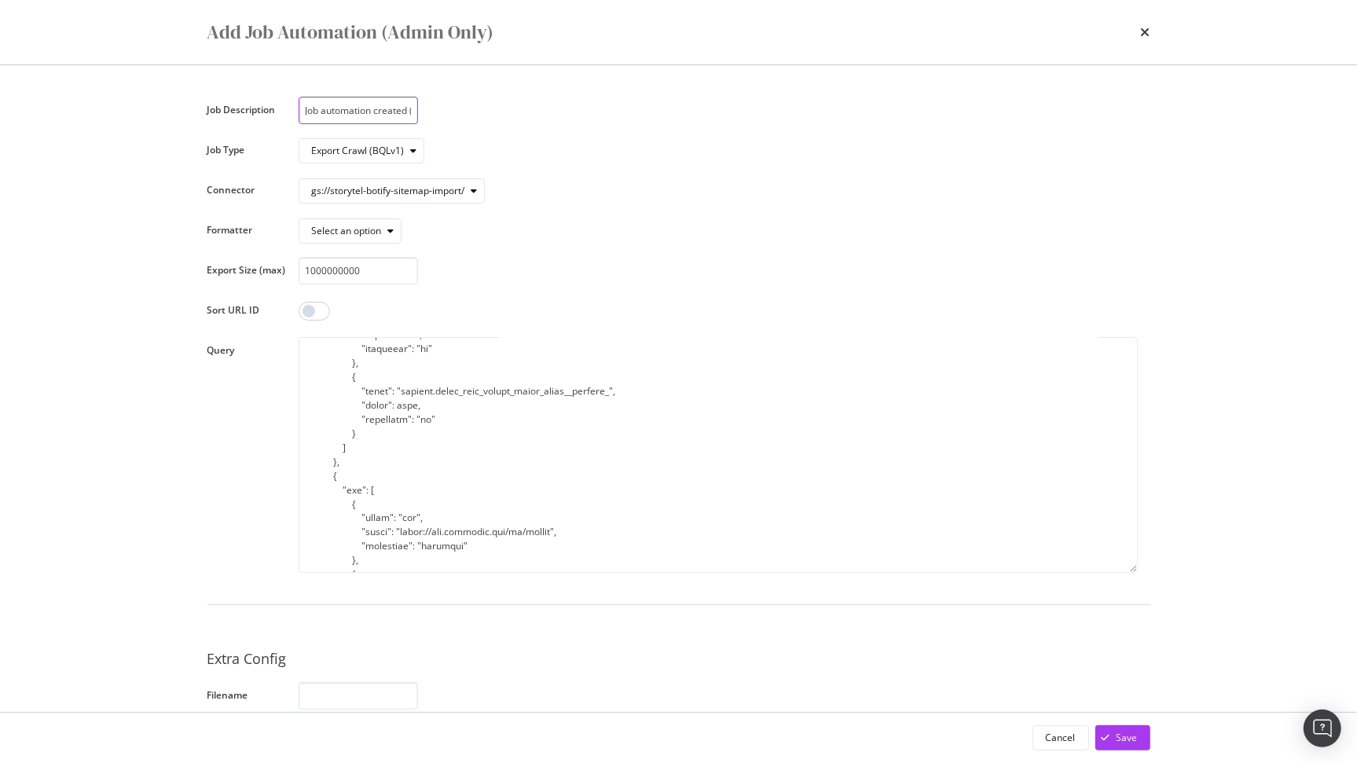
drag, startPoint x: 380, startPoint y: 112, endPoint x: 288, endPoint y: 115, distance: 92.0
click at [288, 115] on div "Job Description Job automation created (sitemaps_full_chile.xml) Job Type Expor…" at bounding box center [678, 462] width 943 height 731
click at [825, 204] on div "Job Description Job automation created (sitemaps_full_chile.xml) Job Type Expor…" at bounding box center [678, 462] width 943 height 731
drag, startPoint x: 364, startPoint y: 113, endPoint x: 431, endPoint y: 115, distance: 67.6
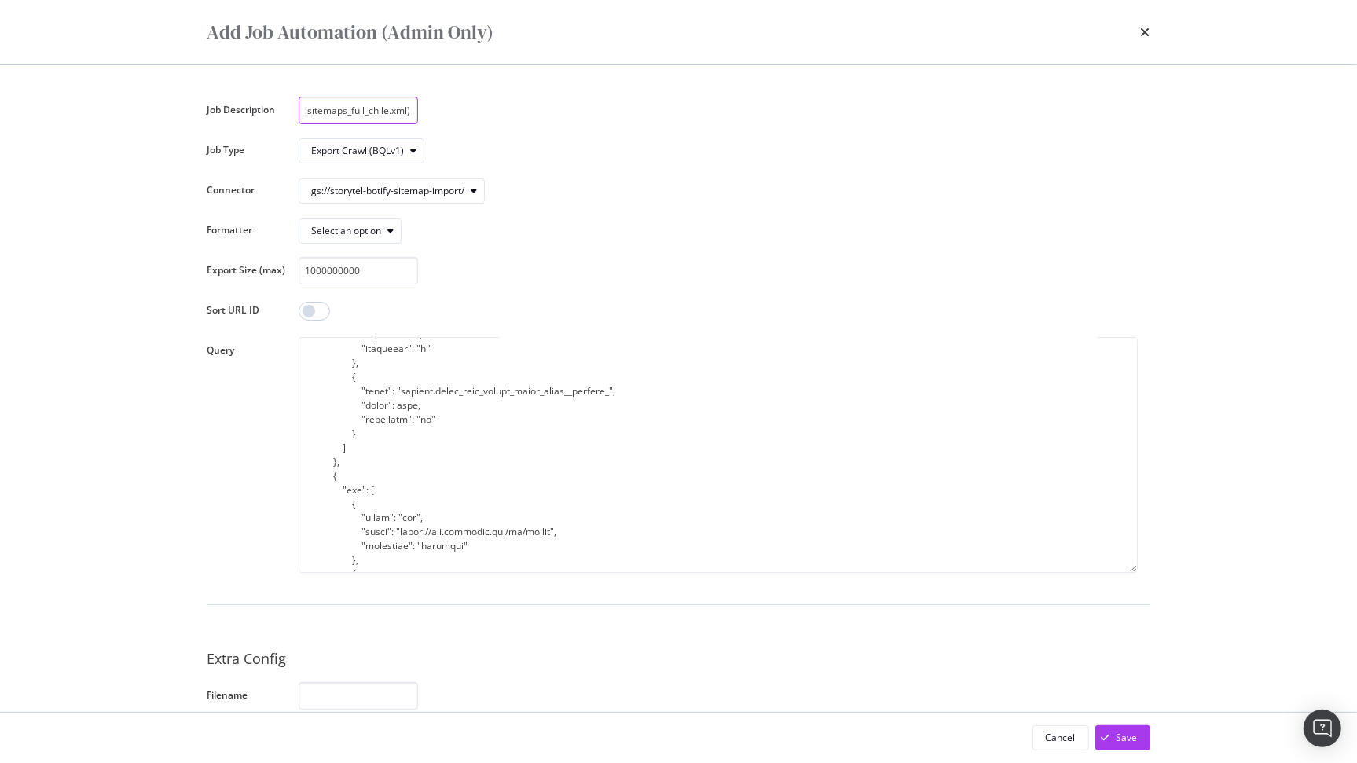
click at [431, 115] on div "Job automation created (sitemaps_full_chile.xml)" at bounding box center [718, 111] width 839 height 28
click at [459, 129] on div "Job Description Job automation created (sitemaps_full_chile.xml) Job Type Expor…" at bounding box center [678, 462] width 943 height 731
click at [541, 347] on textarea "modal" at bounding box center [718, 455] width 839 height 236
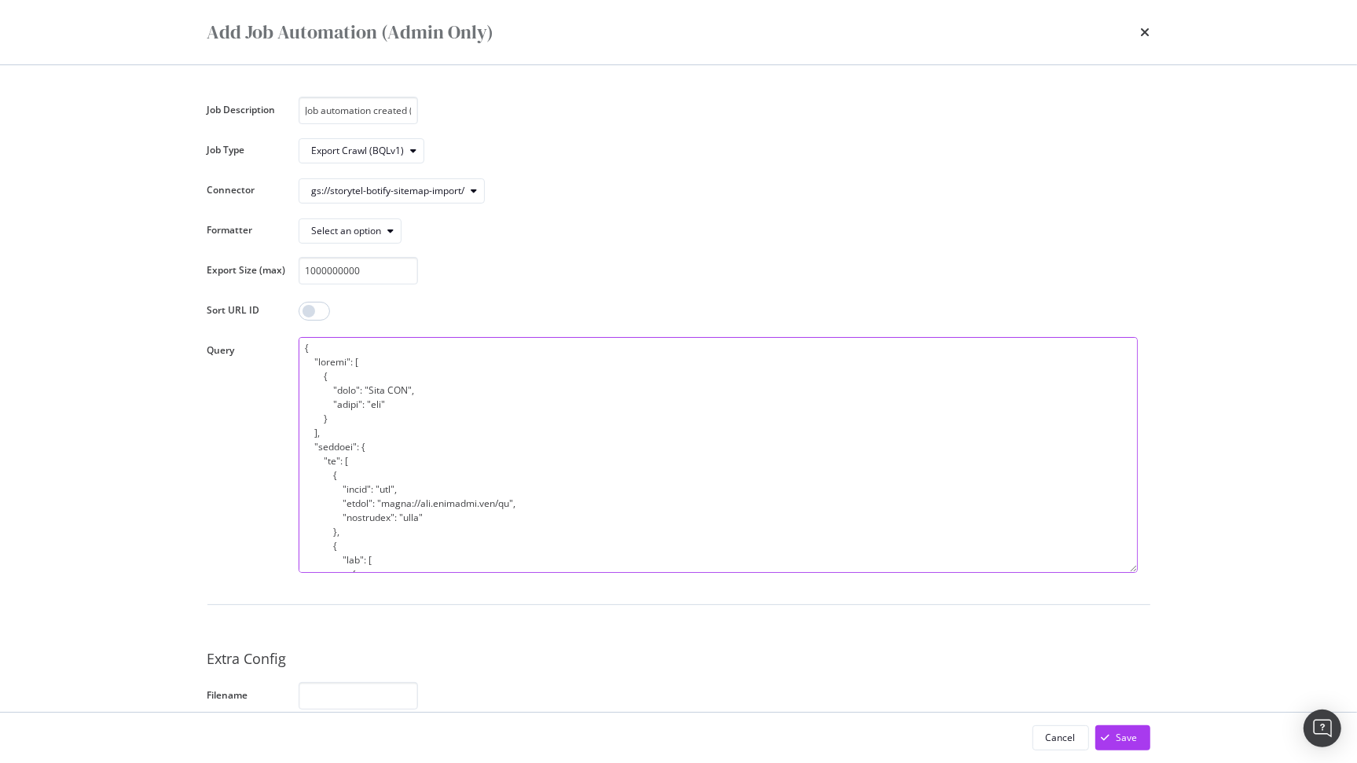
click at [500, 508] on textarea "modal" at bounding box center [718, 455] width 839 height 236
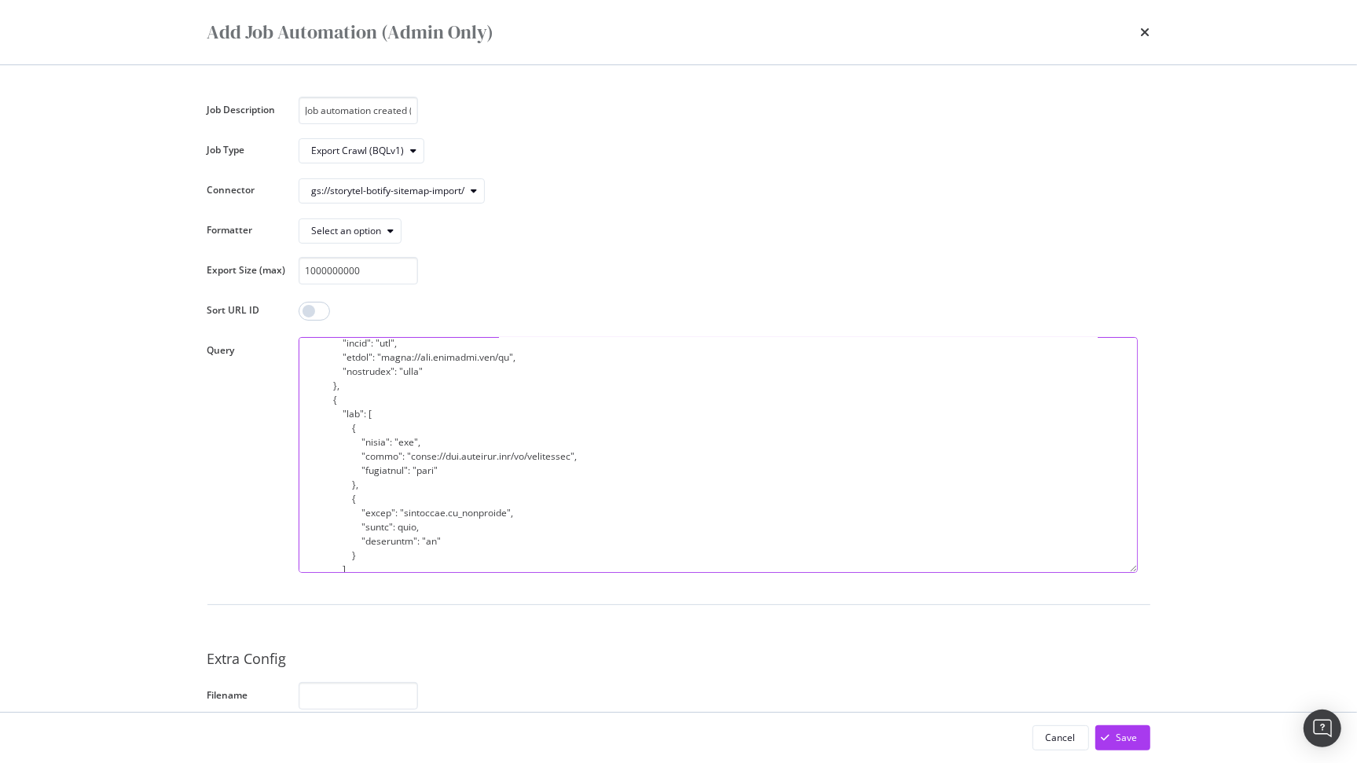
click at [512, 458] on textarea "modal" at bounding box center [718, 455] width 839 height 236
click at [523, 458] on textarea "modal" at bounding box center [718, 455] width 839 height 236
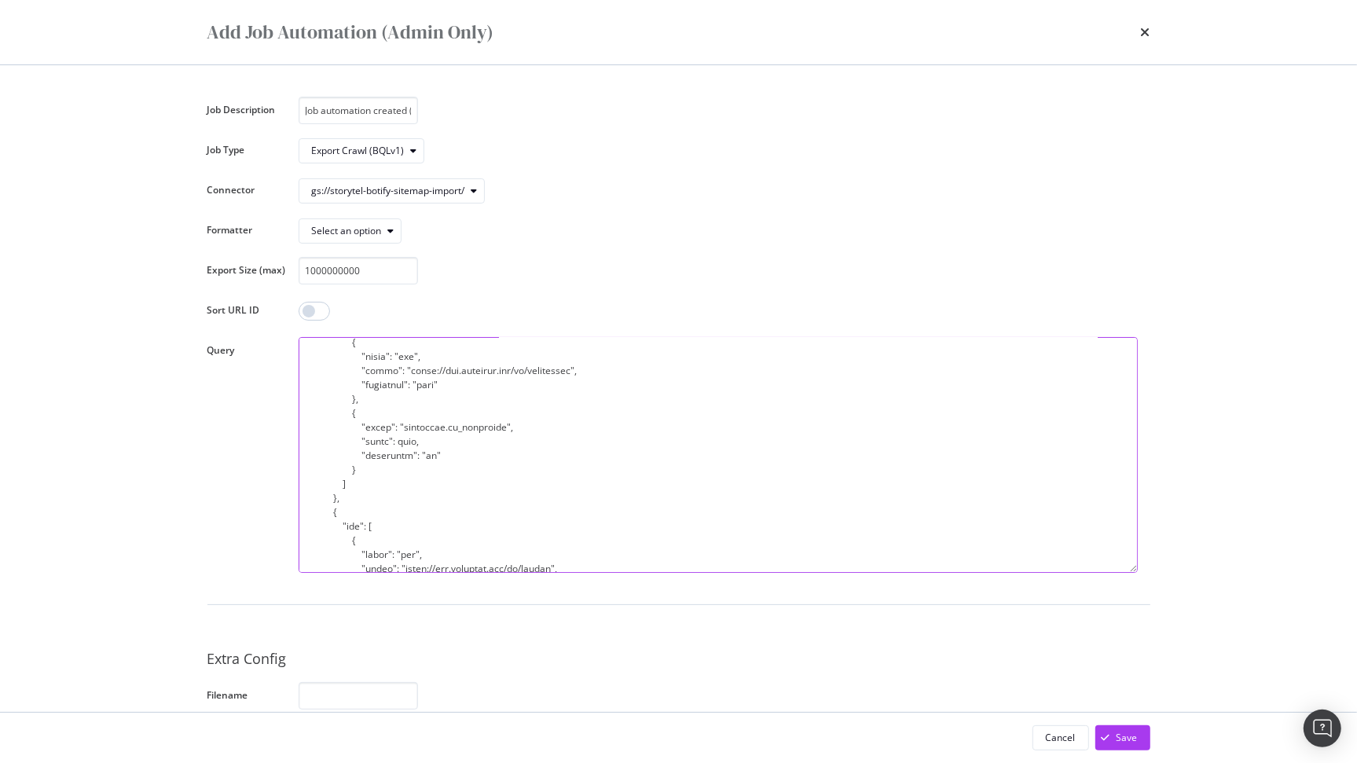
scroll to position [520, 0]
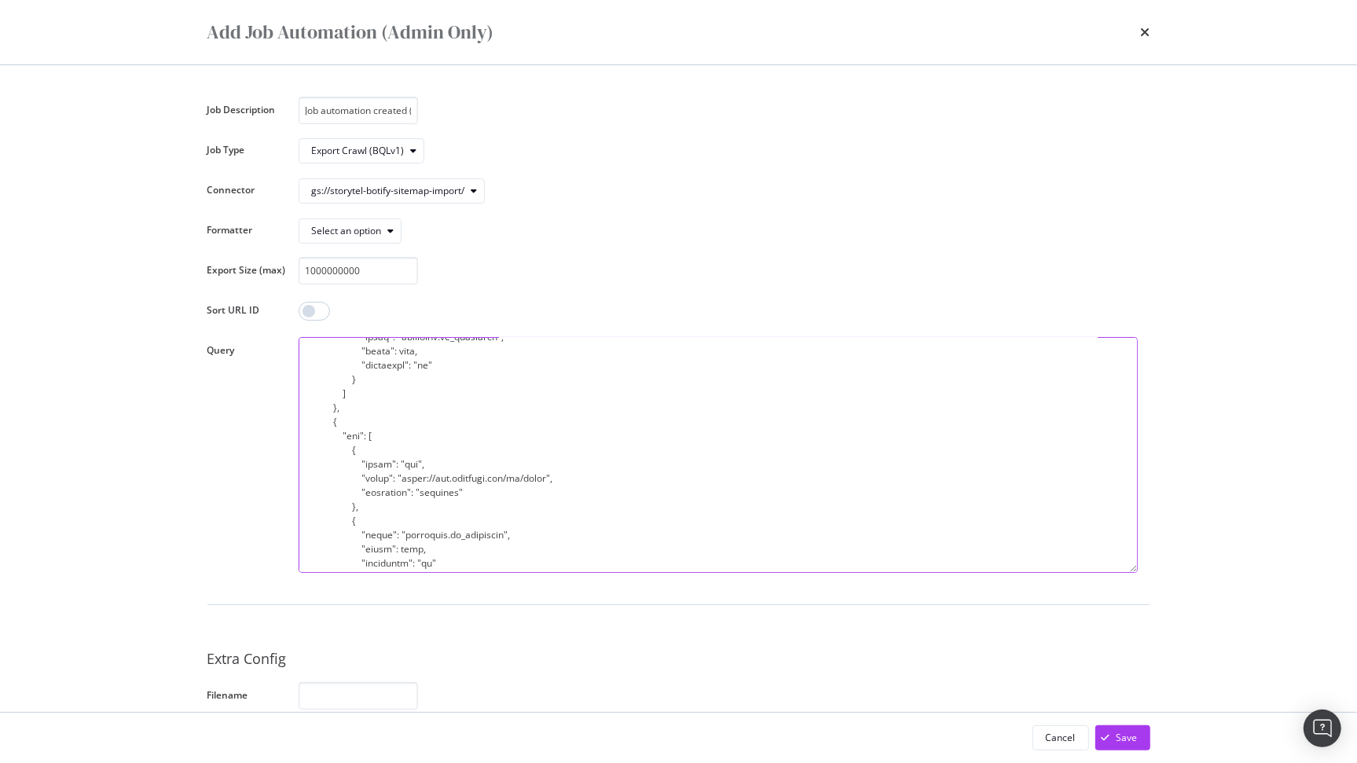
click at [526, 475] on textarea "modal" at bounding box center [718, 455] width 839 height 236
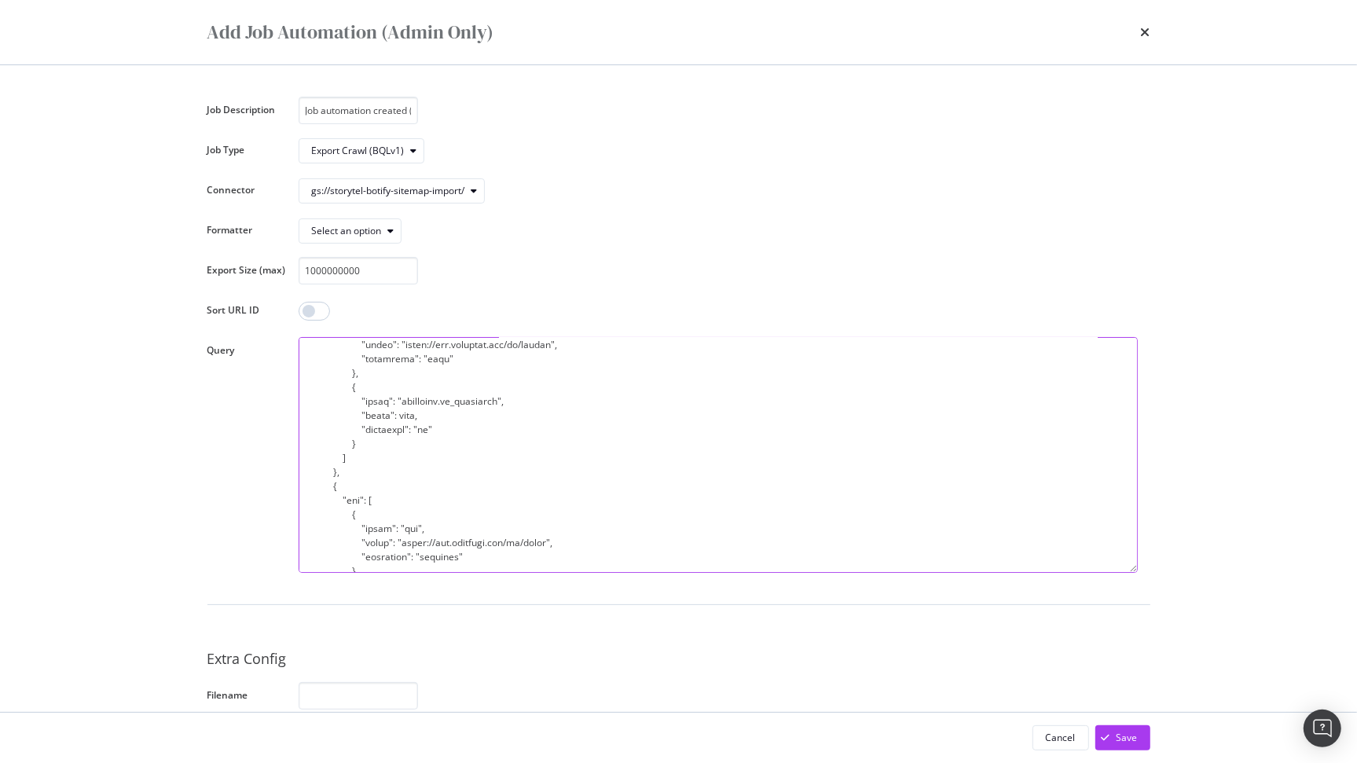
scroll to position [432, 0]
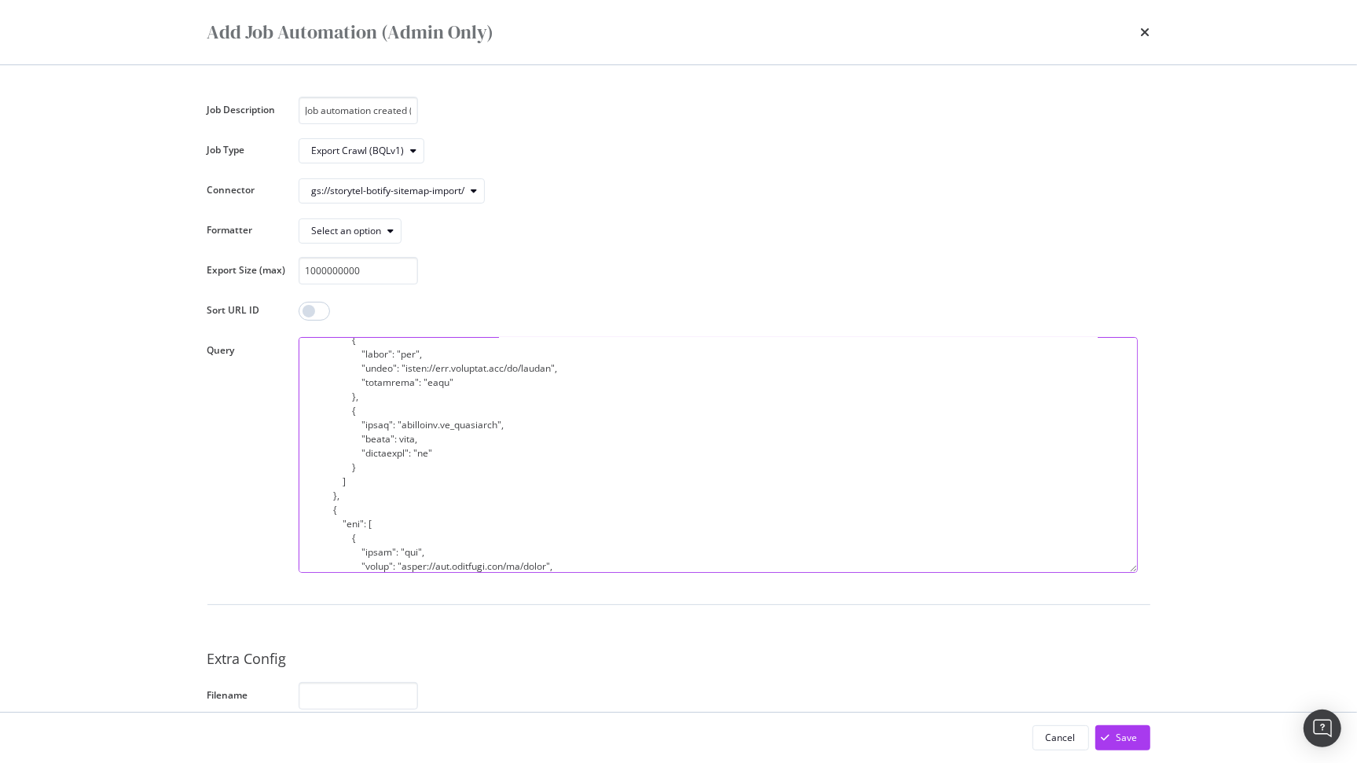
click at [522, 370] on textarea "modal" at bounding box center [718, 455] width 839 height 236
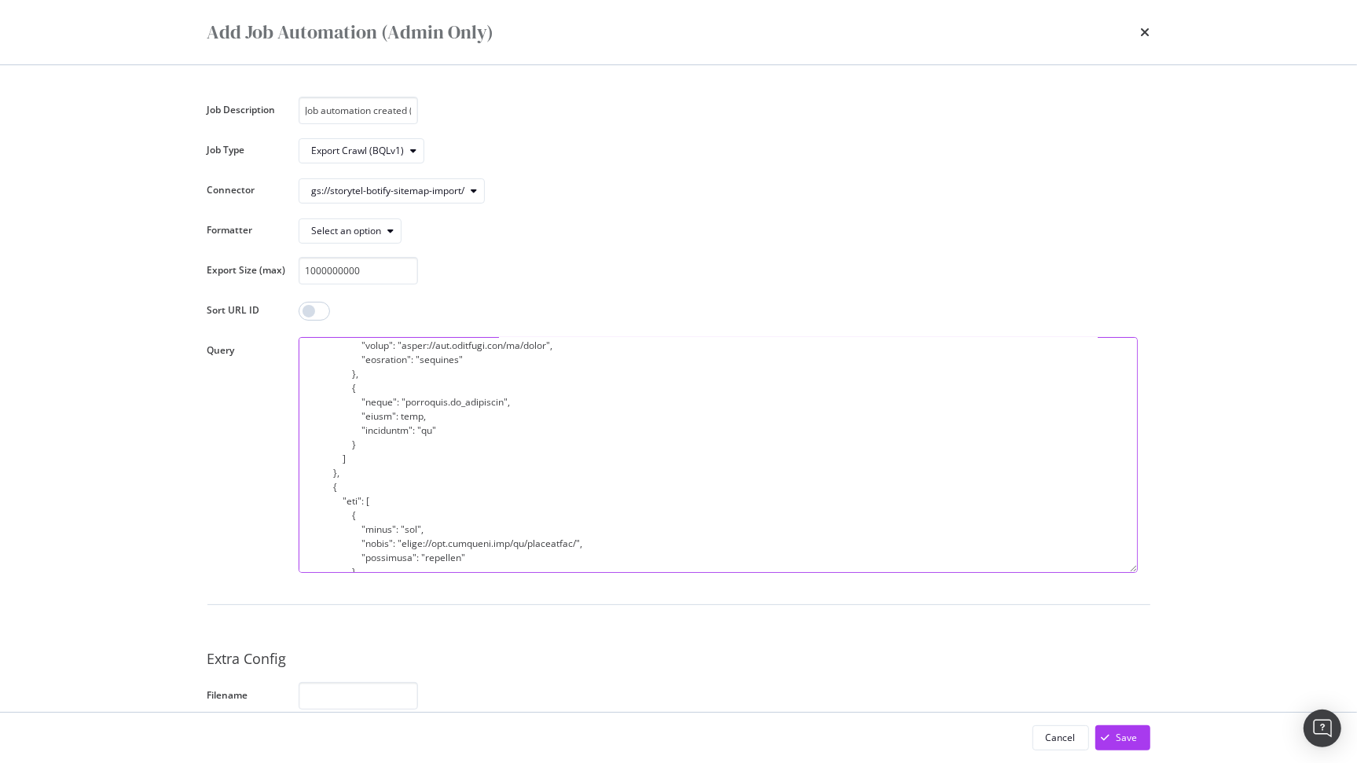
scroll to position [679, 0]
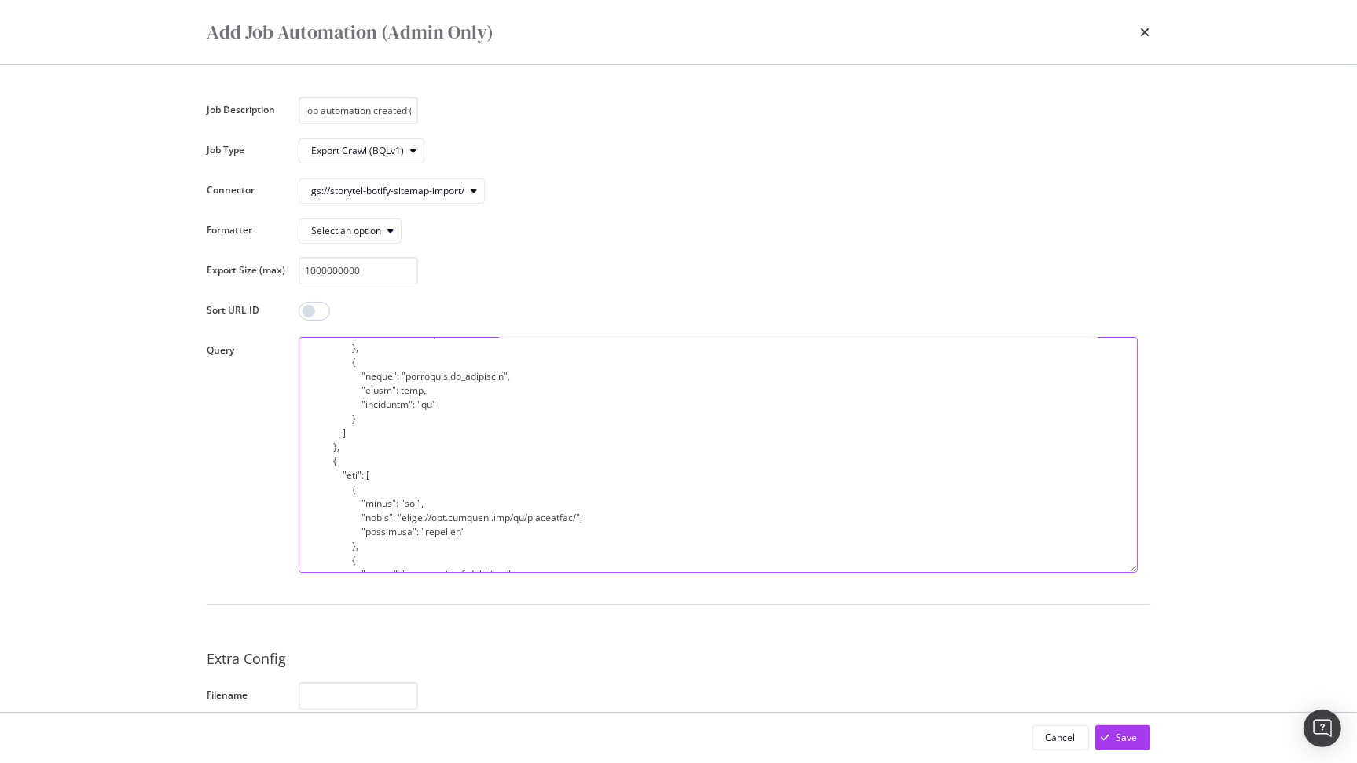
click at [526, 521] on textarea "modal" at bounding box center [718, 455] width 839 height 236
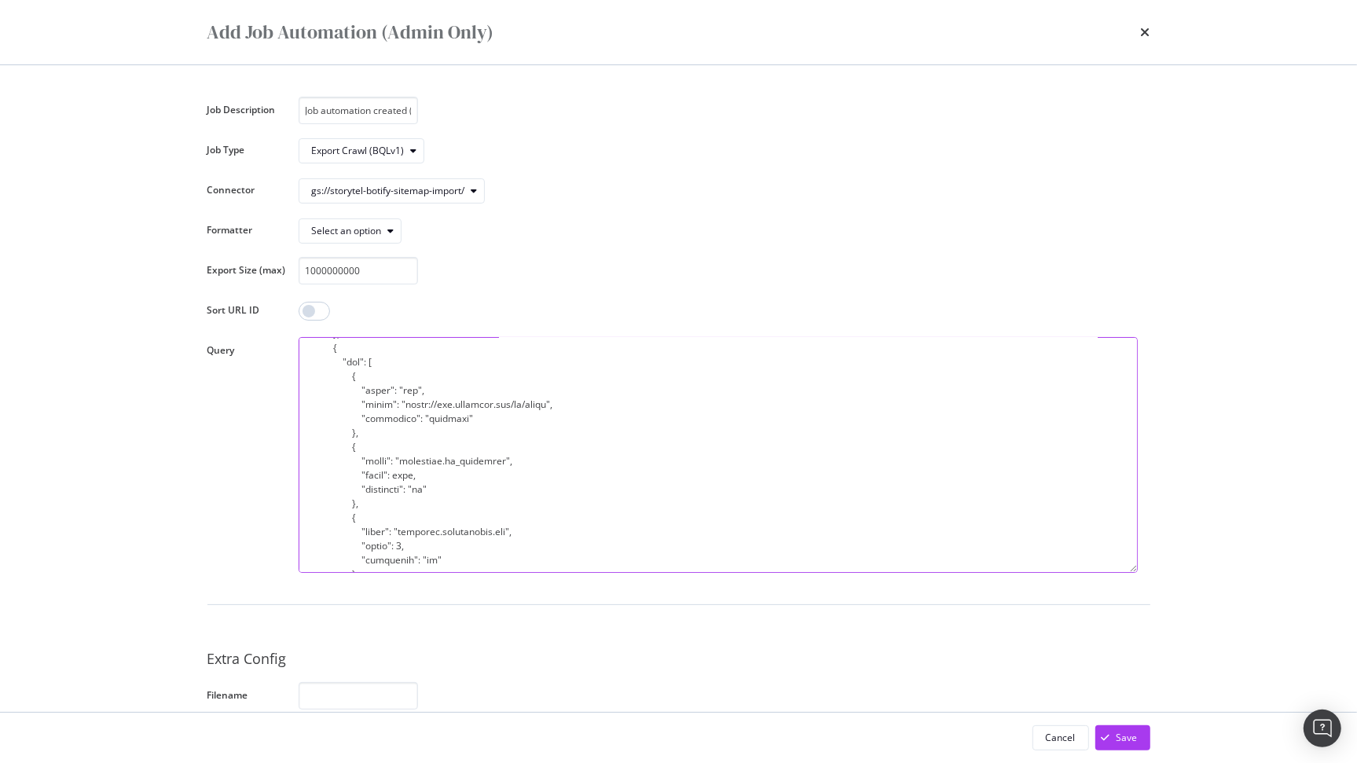
click at [524, 406] on textarea "modal" at bounding box center [718, 455] width 839 height 236
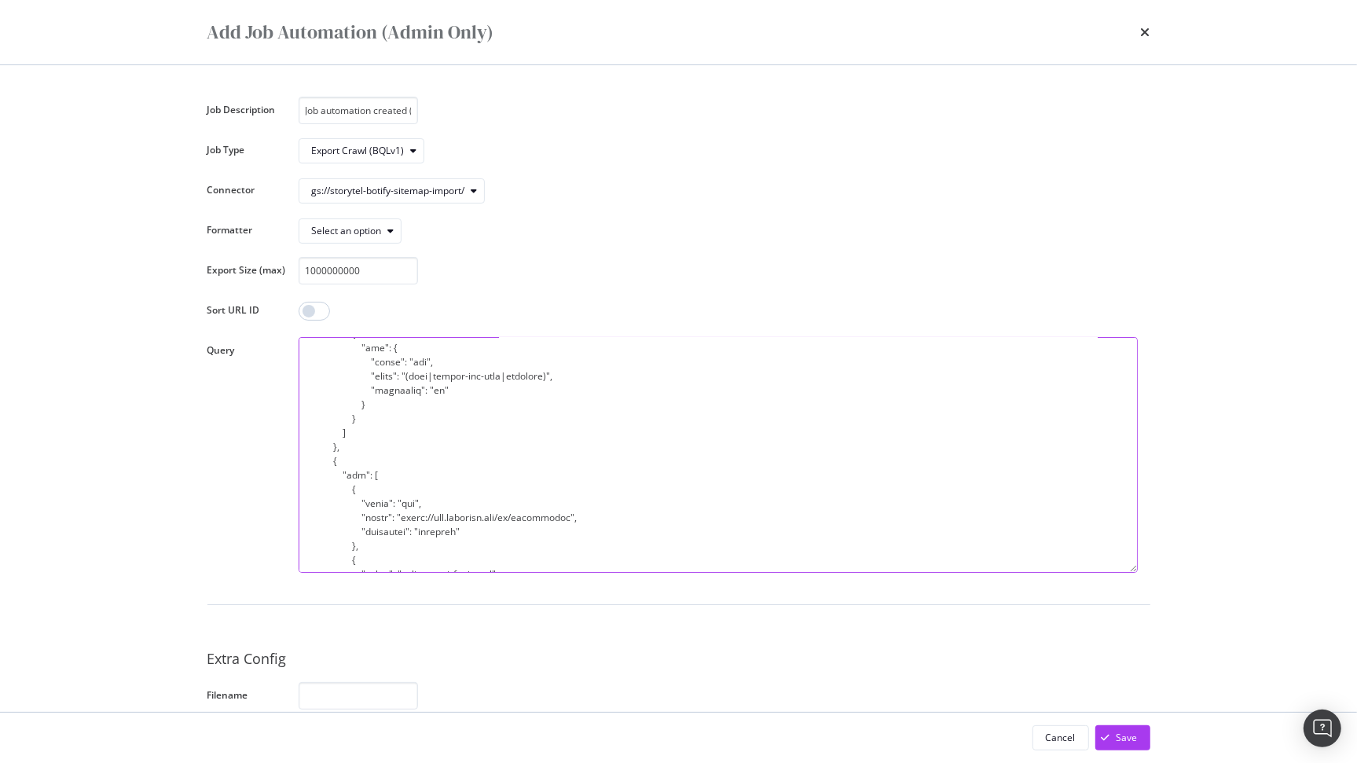
scroll to position [1388, 0]
click at [522, 513] on textarea "modal" at bounding box center [718, 455] width 839 height 236
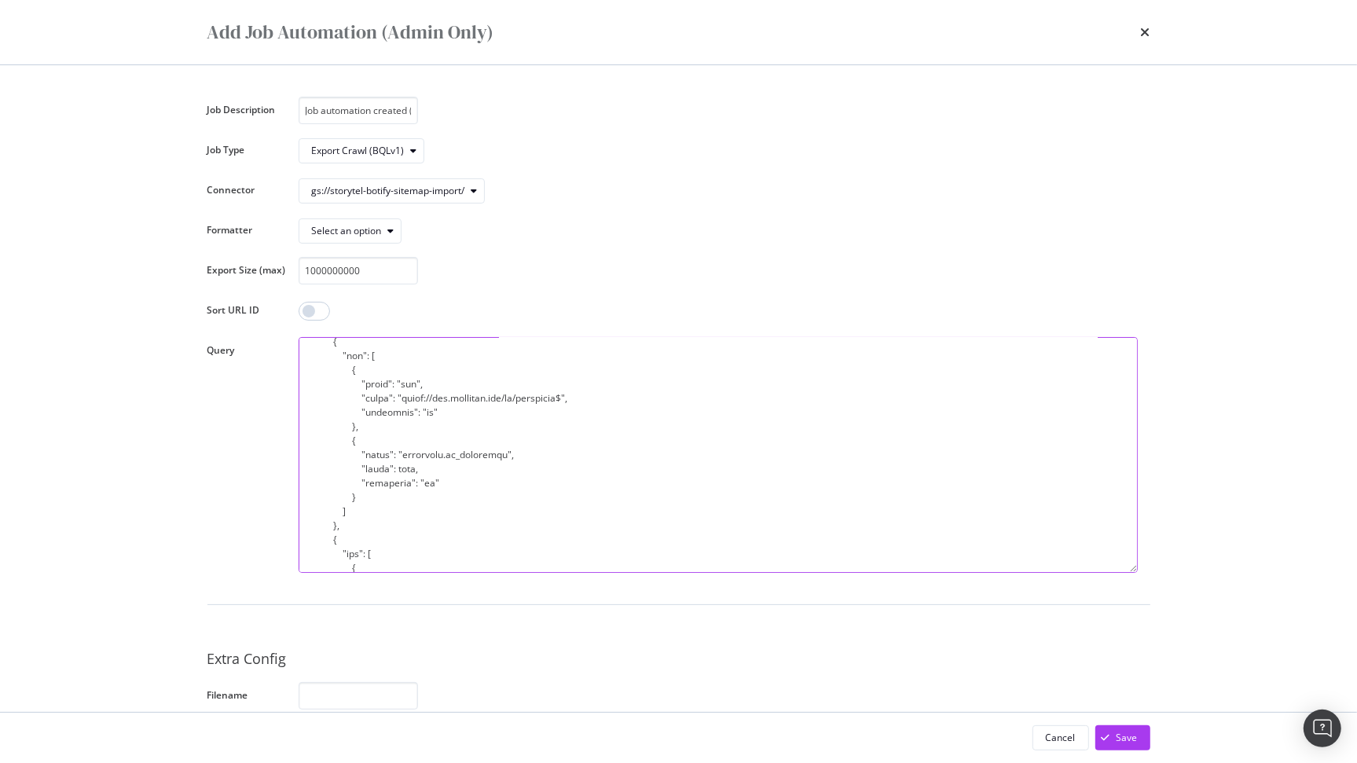
scroll to position [1693, 0]
click at [523, 412] on textarea "modal" at bounding box center [718, 455] width 839 height 236
click at [524, 448] on textarea "modal" at bounding box center [718, 455] width 839 height 236
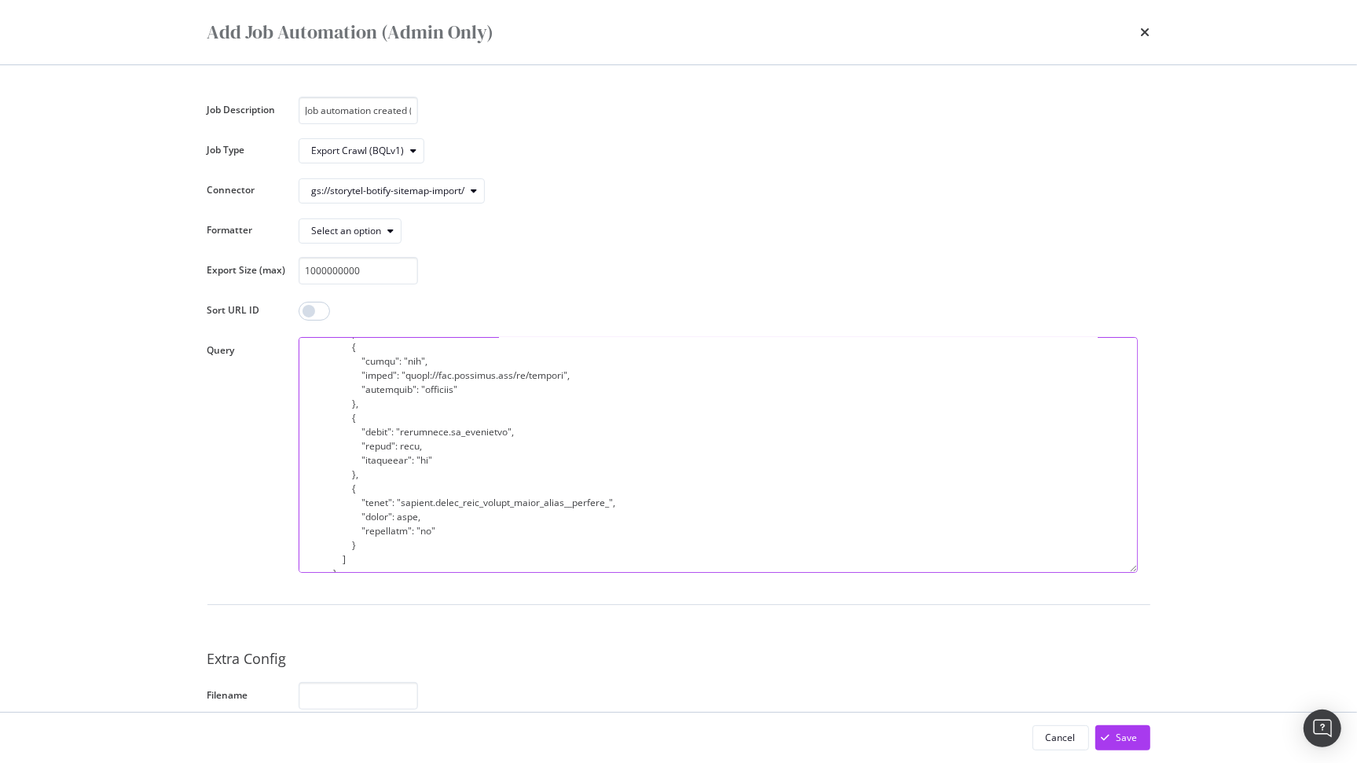
click at [523, 380] on textarea "modal" at bounding box center [718, 455] width 839 height 236
click at [523, 516] on textarea "modal" at bounding box center [718, 455] width 839 height 236
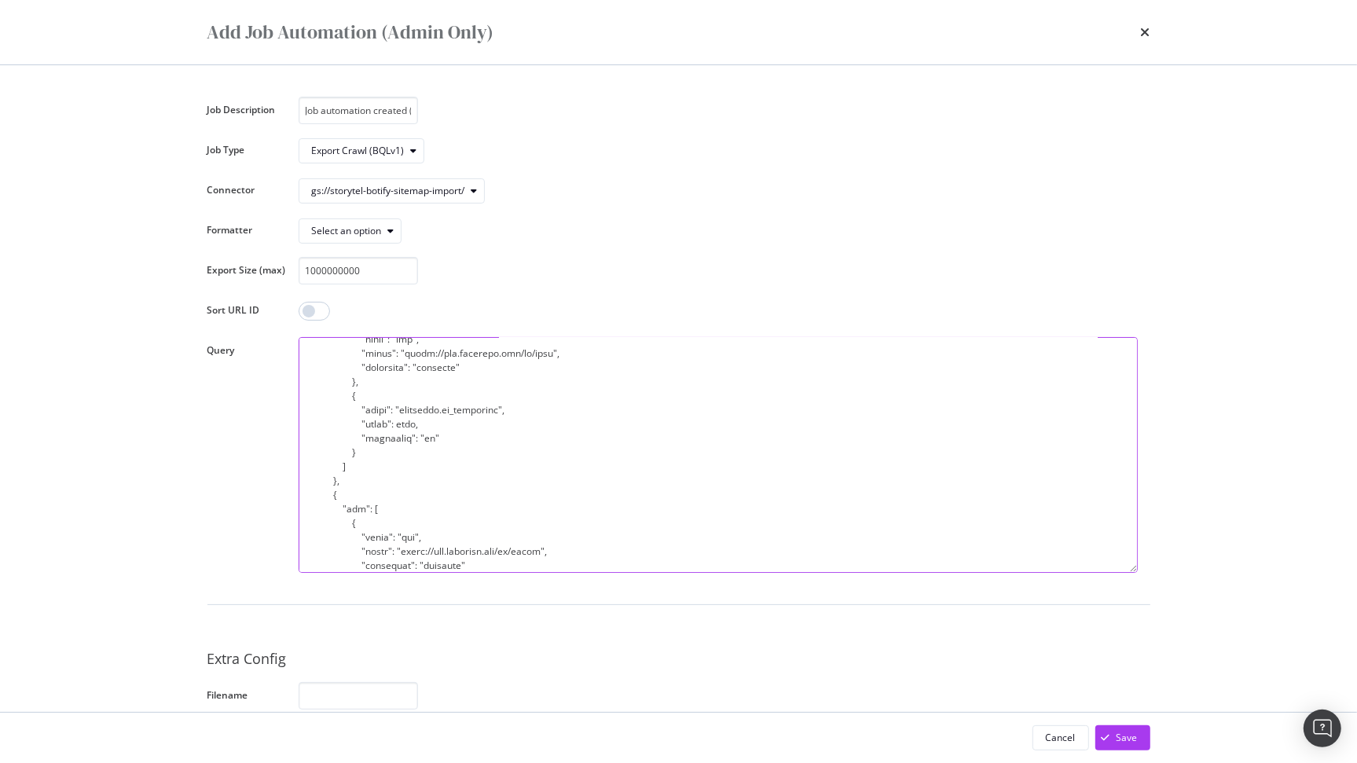
scroll to position [2659, 0]
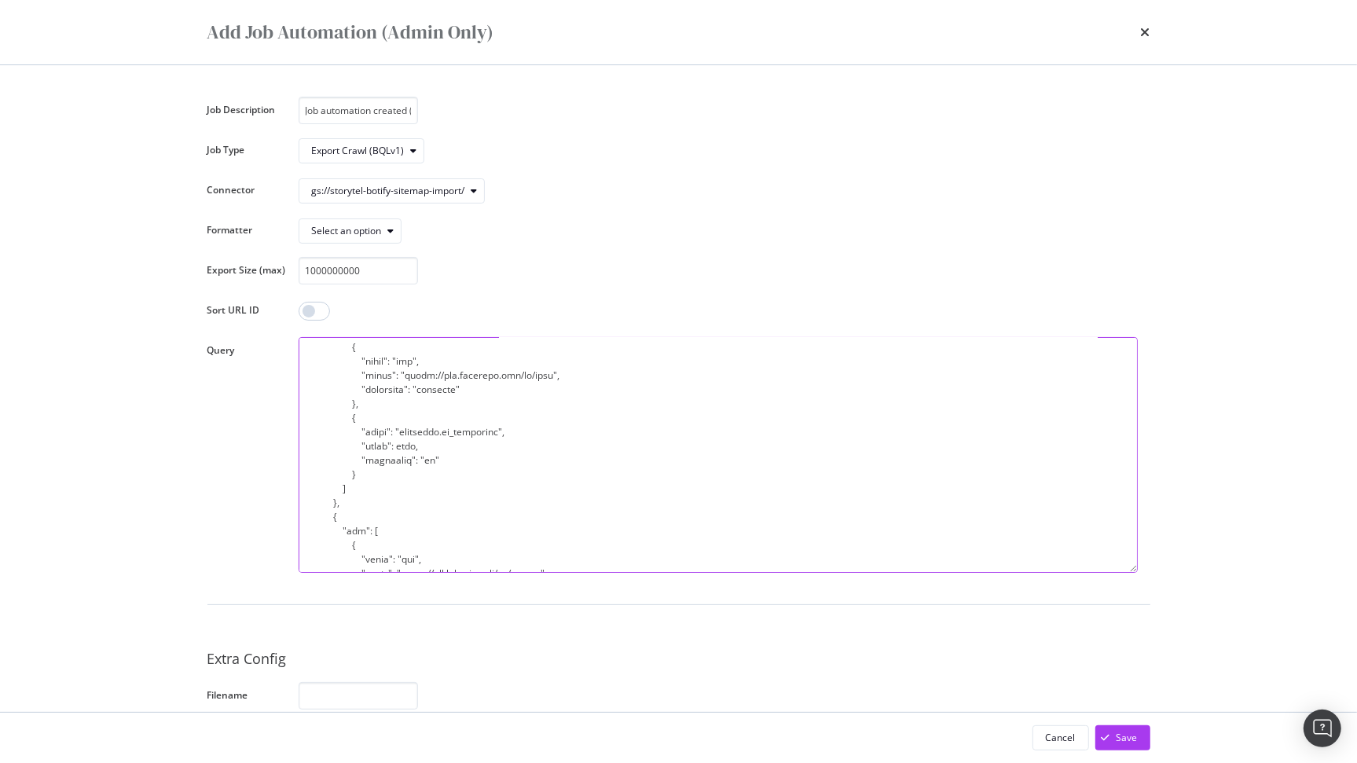
click at [521, 379] on textarea "modal" at bounding box center [718, 455] width 839 height 236
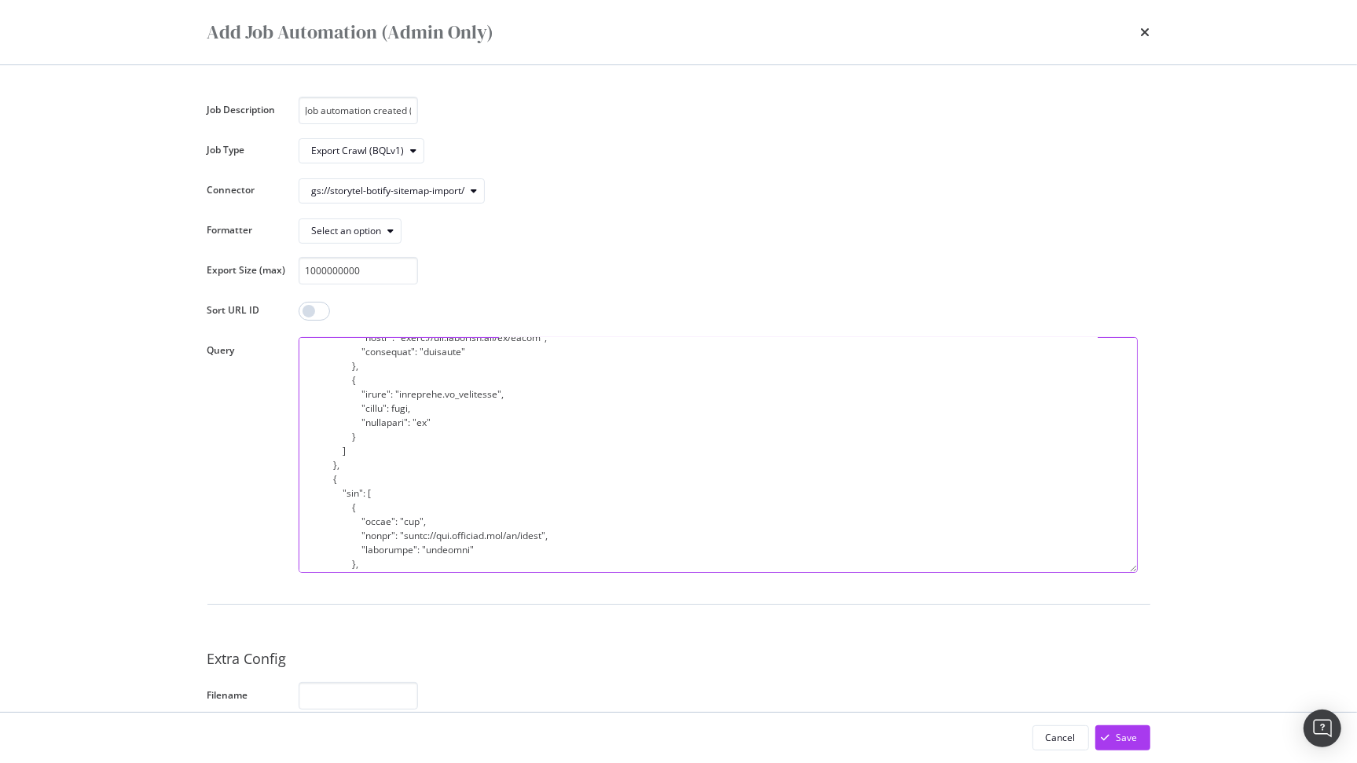
scroll to position [2855, 0]
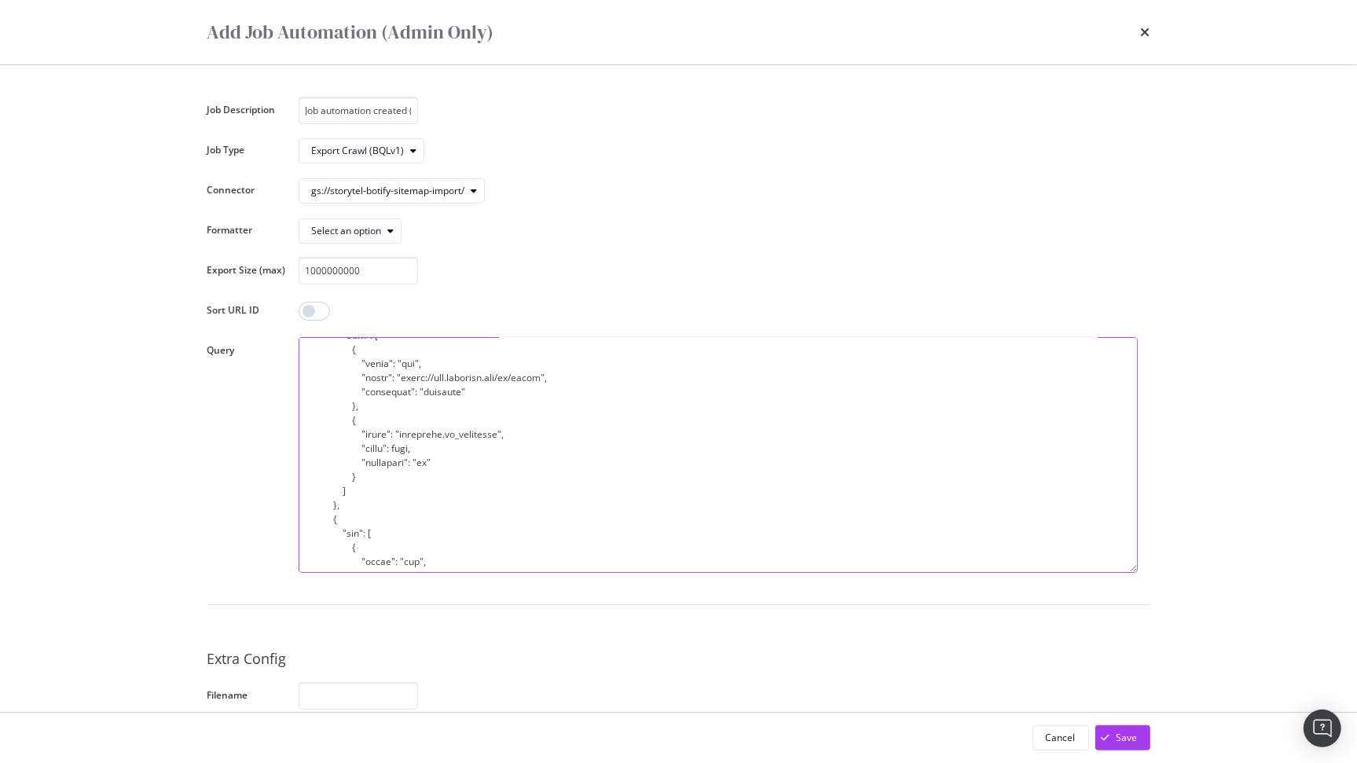
click at [517, 381] on textarea "modal" at bounding box center [718, 455] width 839 height 236
click at [521, 378] on textarea "modal" at bounding box center [718, 455] width 839 height 236
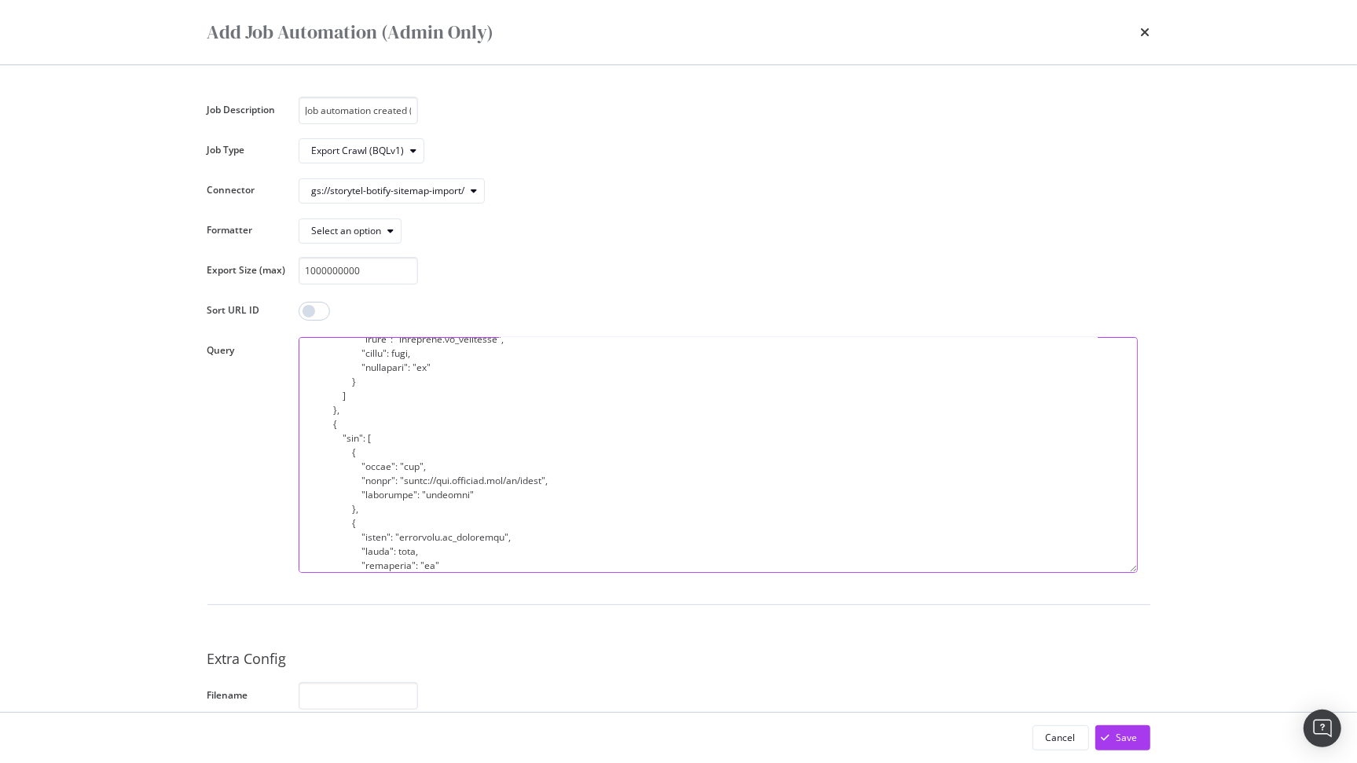
scroll to position [3086, 0]
drag, startPoint x: 521, startPoint y: 347, endPoint x: 531, endPoint y: 351, distance: 11.3
click at [520, 347] on textarea "modal" at bounding box center [718, 455] width 839 height 236
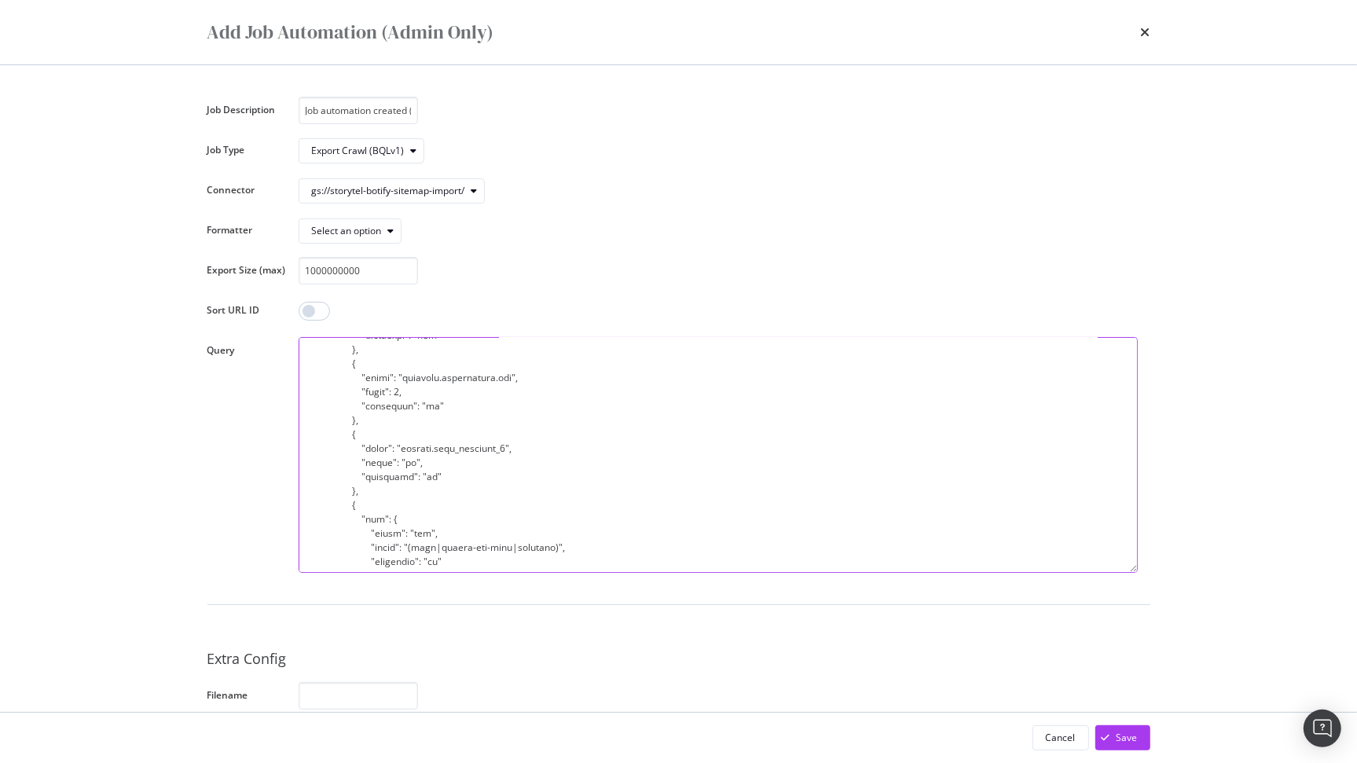
scroll to position [3349, 0]
type textarea "{ "fields": [ { "name": "Full URL", "field": "url" } ], "filters": { "or": [ { …"
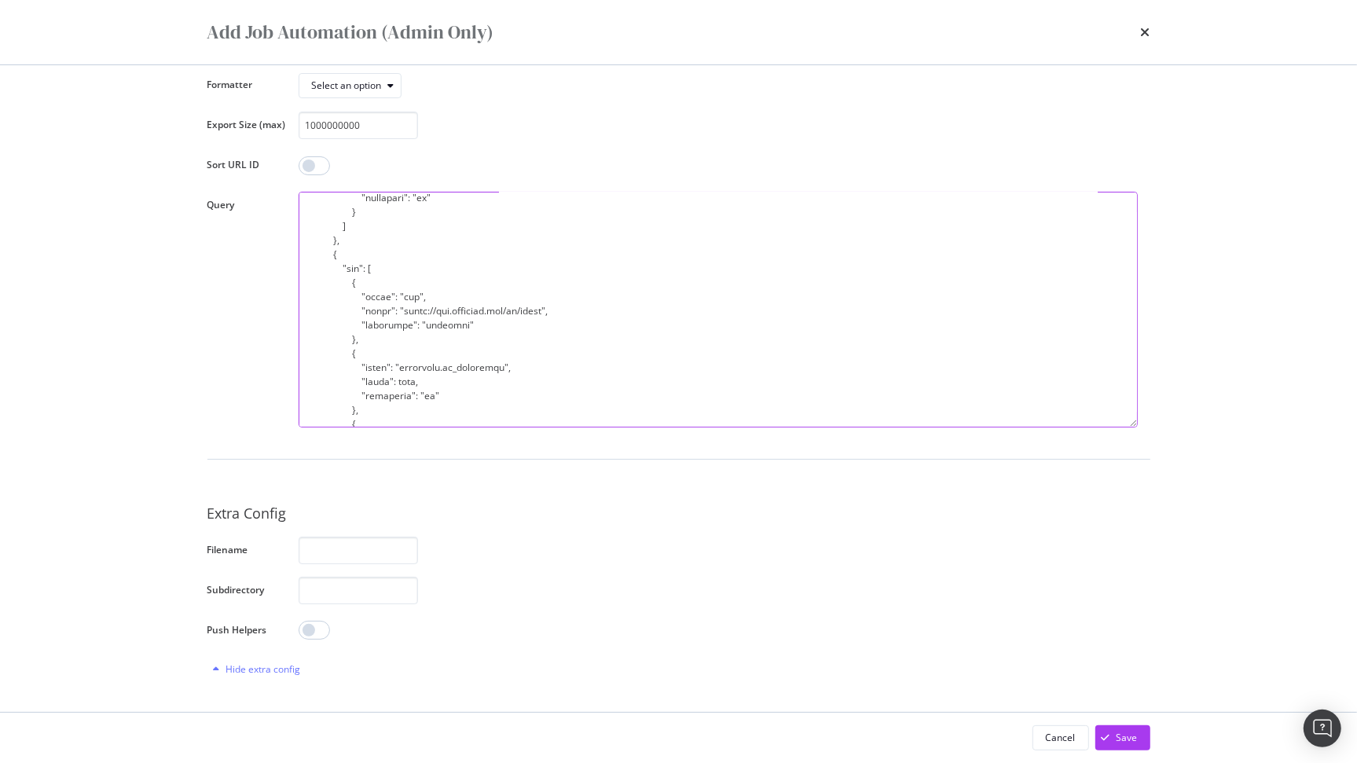
scroll to position [146, 0]
click at [1113, 739] on div "modal" at bounding box center [1105, 737] width 21 height 9
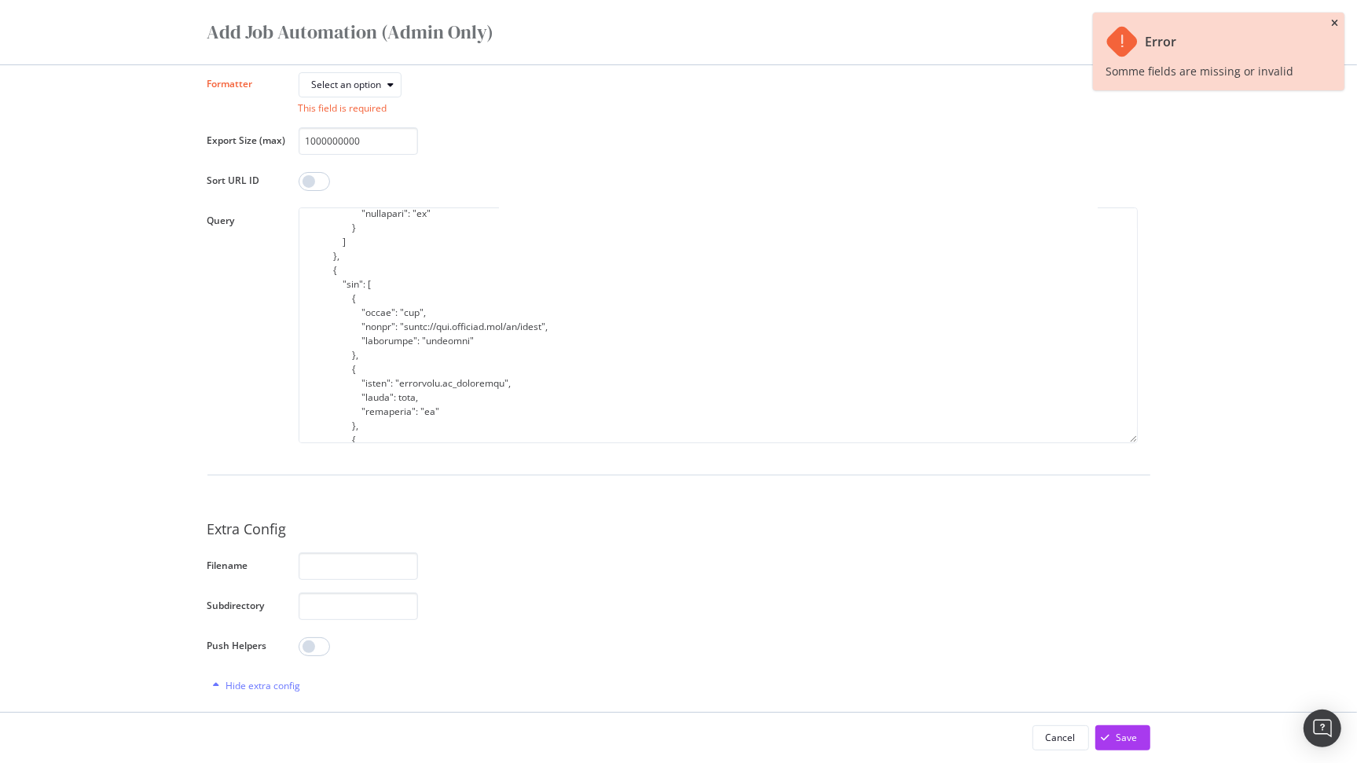
click at [1331, 21] on icon "close toast" at bounding box center [1334, 23] width 7 height 9
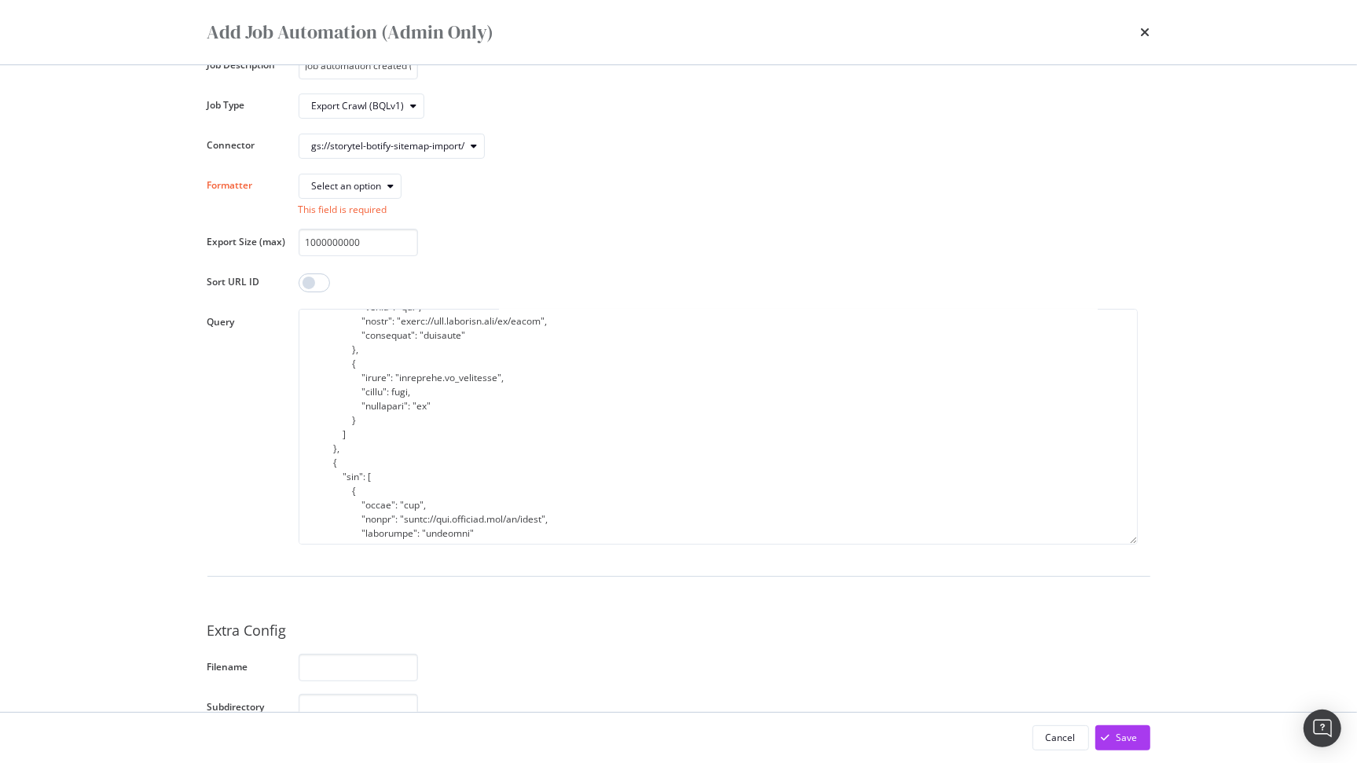
scroll to position [28, 0]
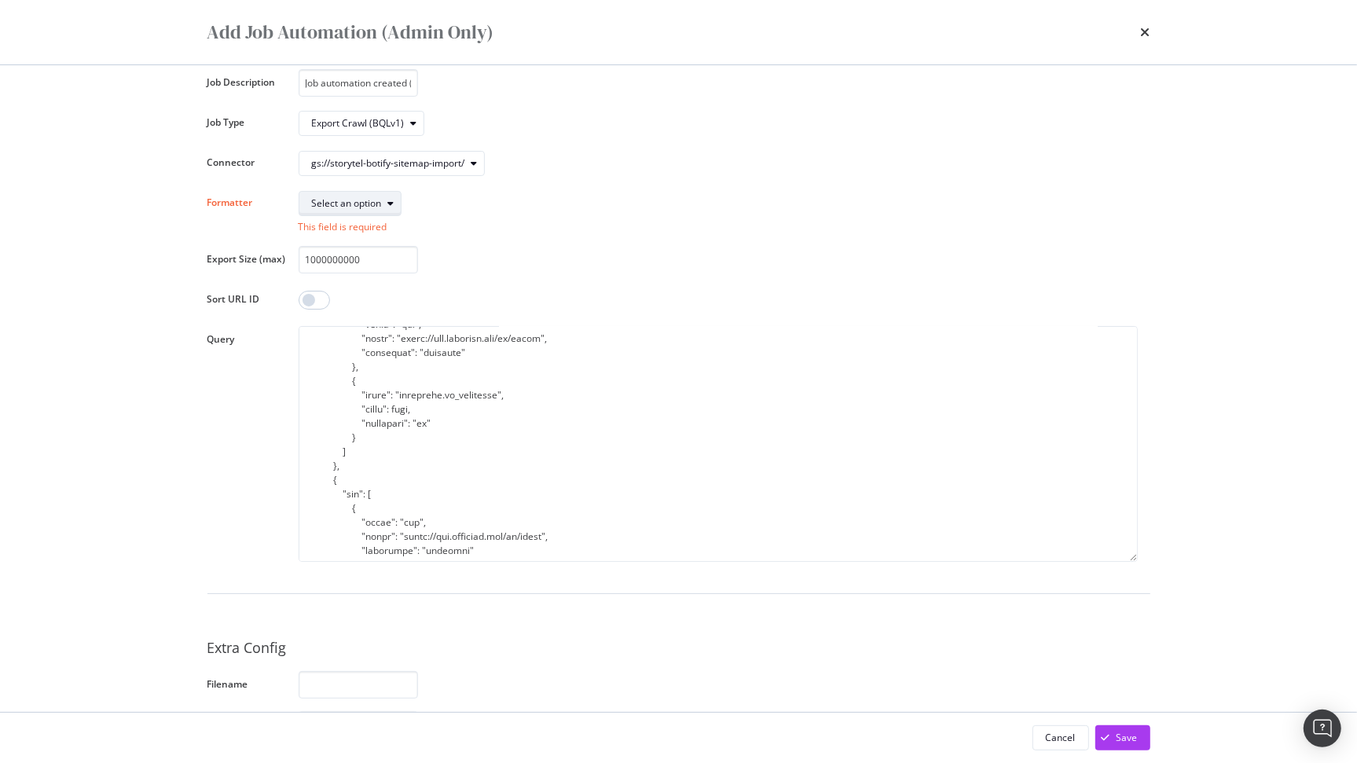
click at [371, 203] on div "Select an option" at bounding box center [347, 203] width 70 height 9
click at [362, 279] on div "XML" at bounding box center [345, 282] width 80 height 20
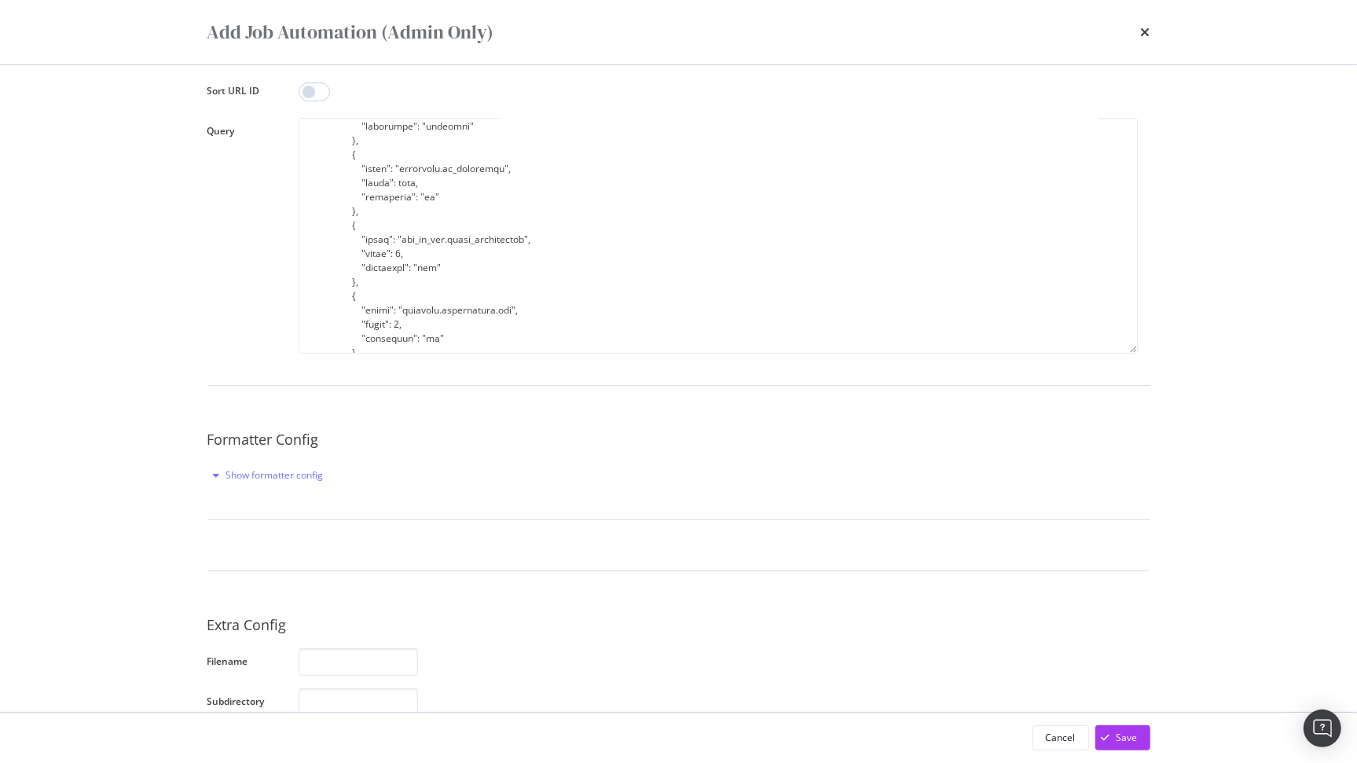
scroll to position [331, 0]
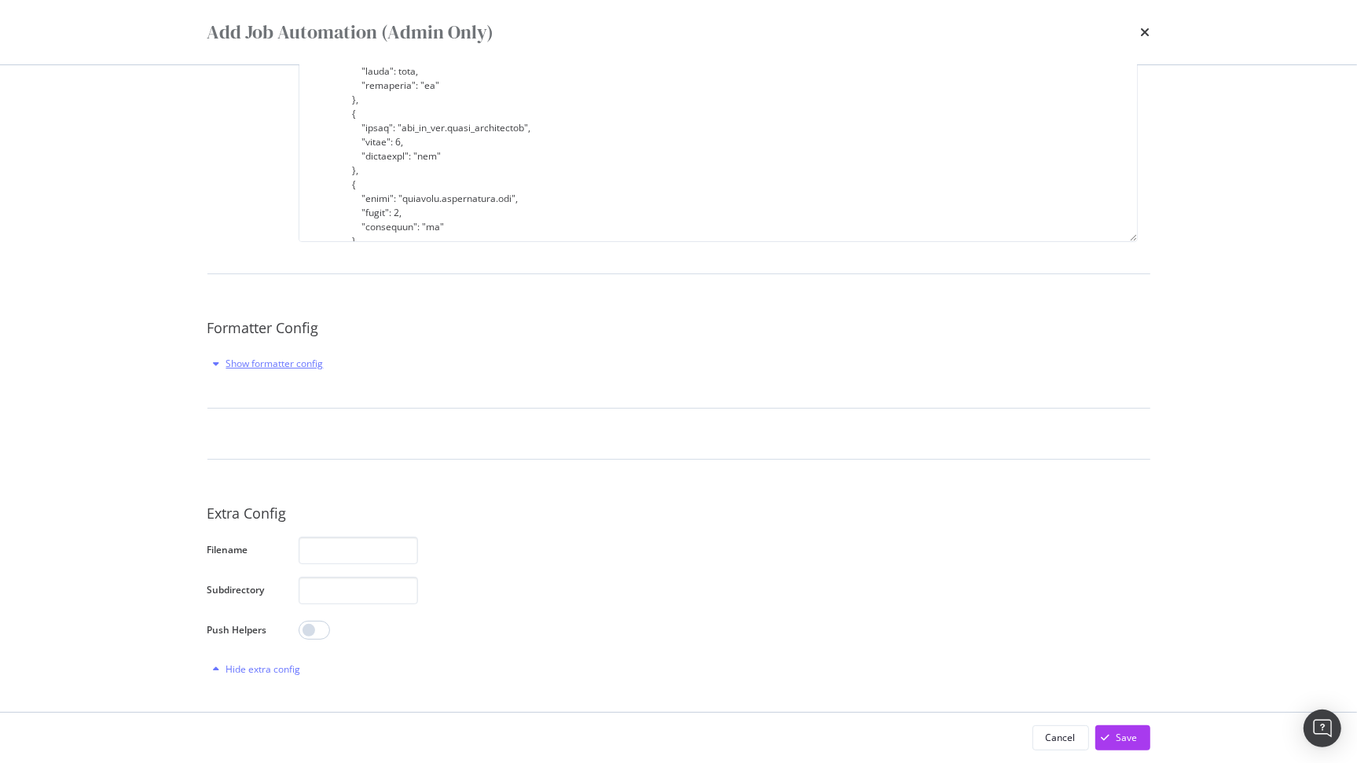
click at [243, 368] on div "Show formatter config" at bounding box center [274, 363] width 97 height 13
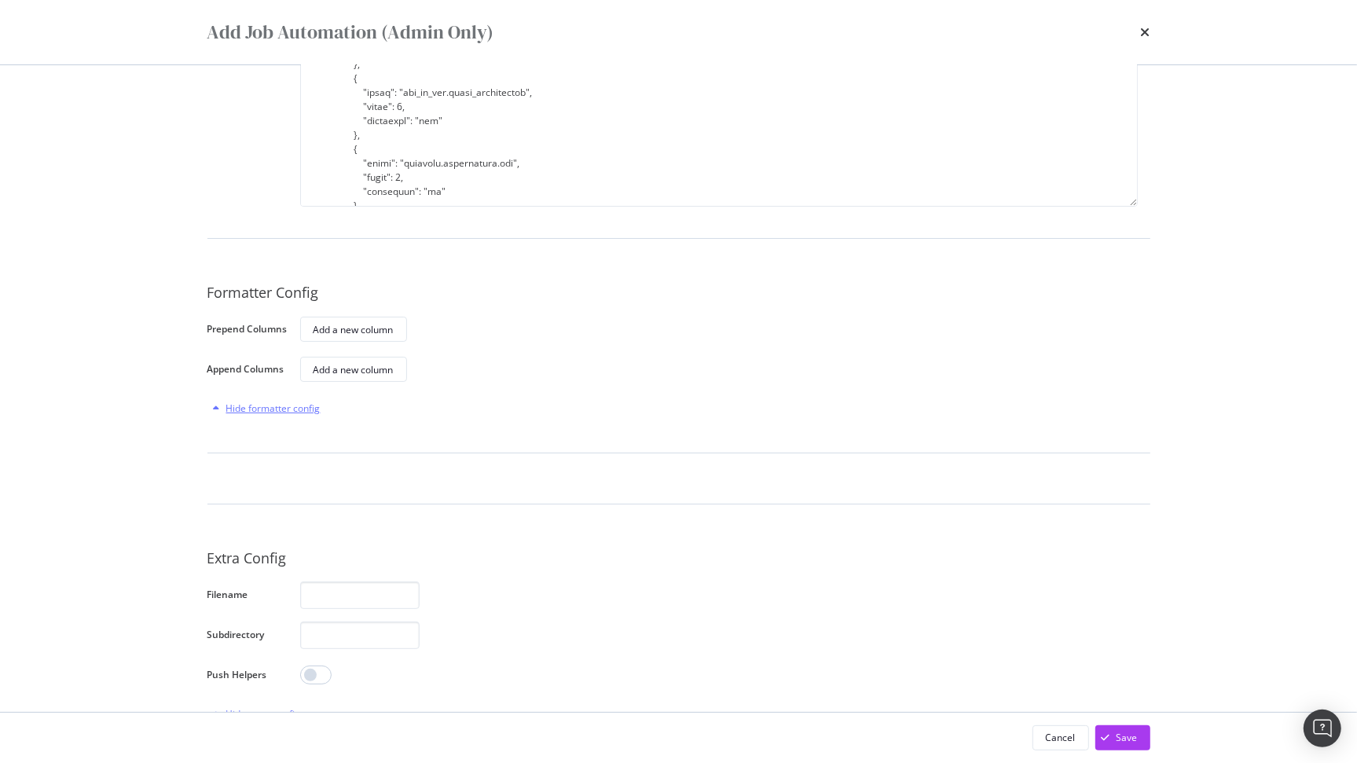
scroll to position [367, 0]
click at [339, 333] on div "Add a new column" at bounding box center [354, 328] width 80 height 13
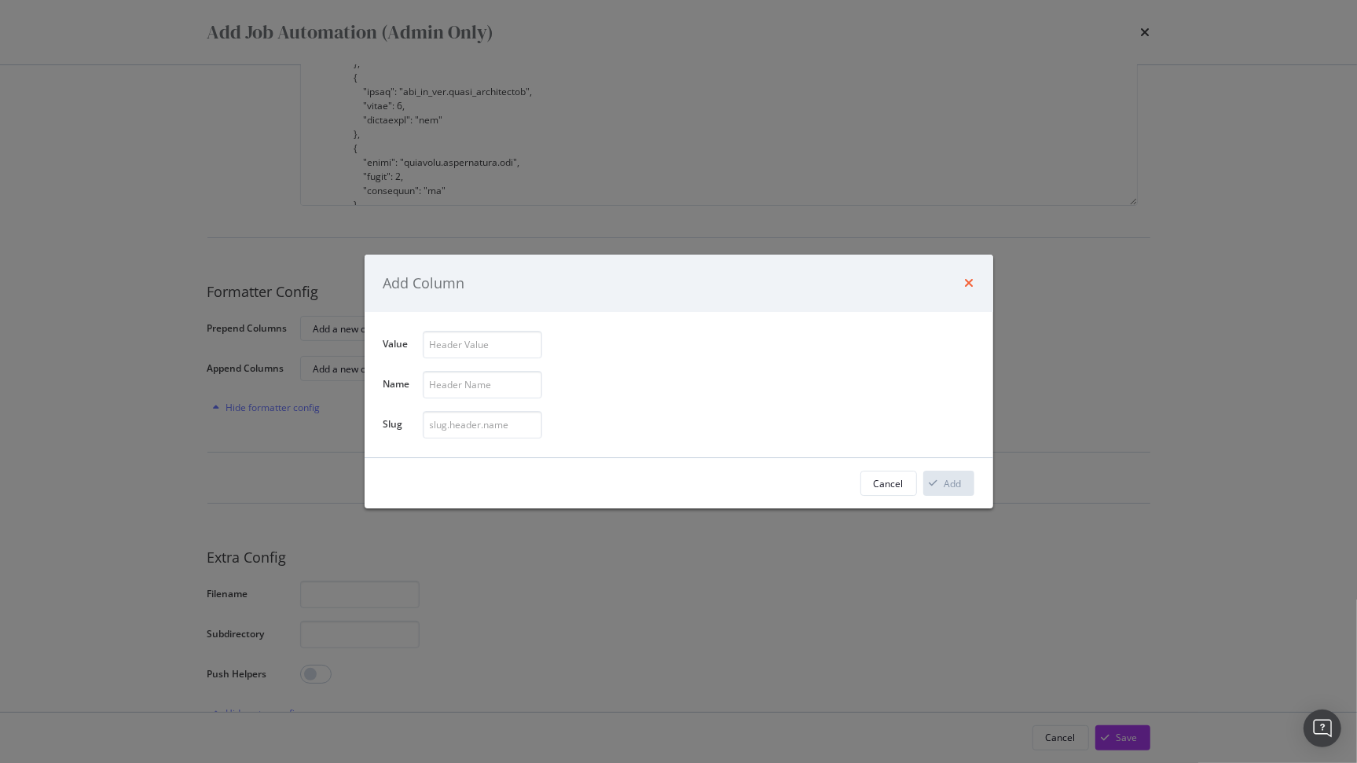
click at [965, 286] on icon "times" at bounding box center [969, 283] width 9 height 13
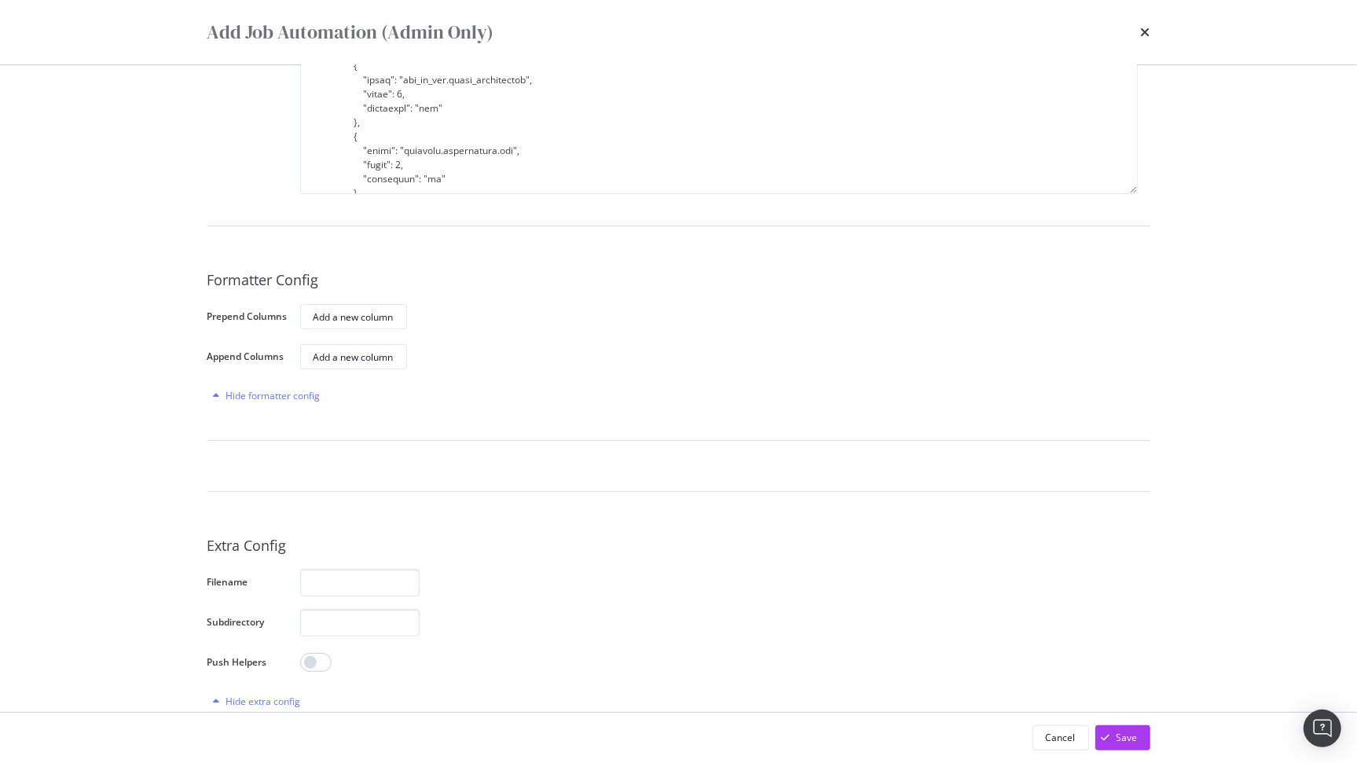
scroll to position [412, 0]
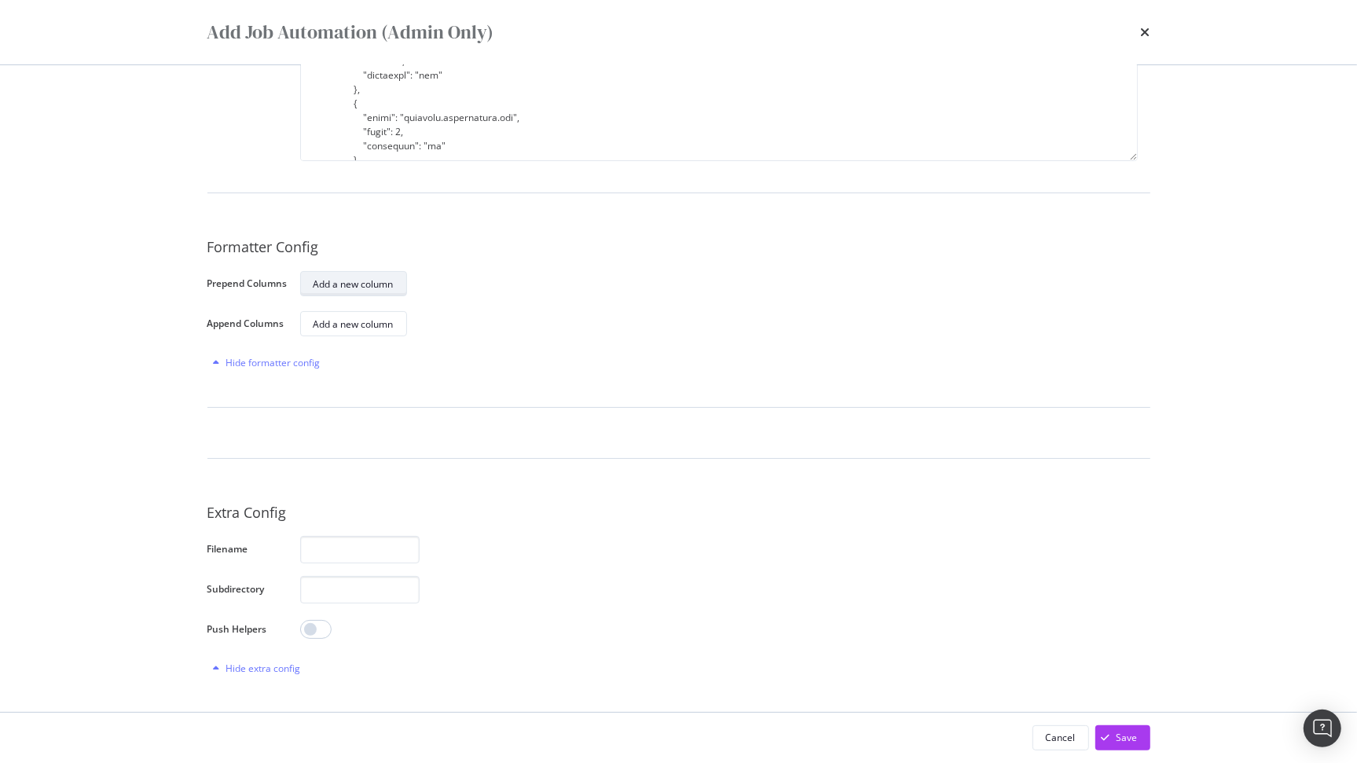
click at [360, 288] on div "Add a new column" at bounding box center [354, 283] width 80 height 13
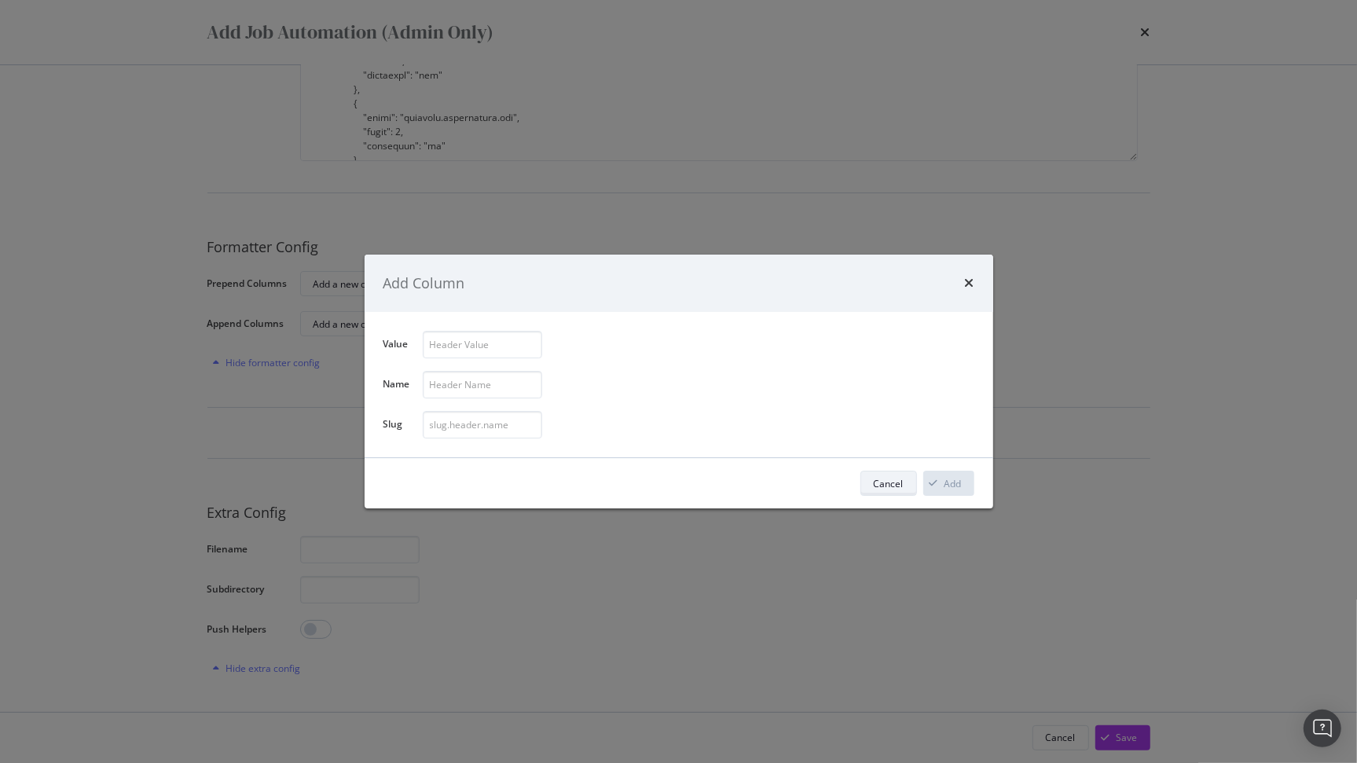
click at [880, 495] on button "Cancel" at bounding box center [888, 483] width 57 height 25
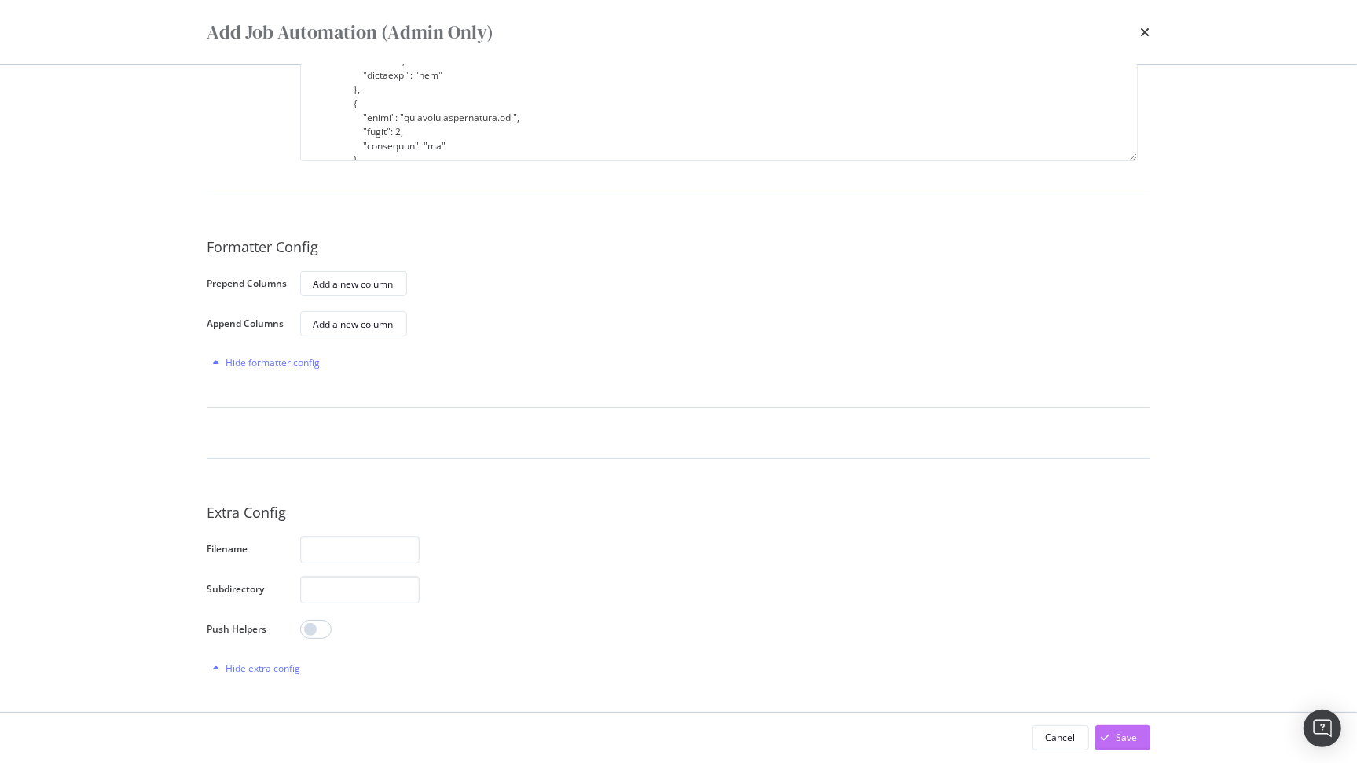
click at [1118, 736] on div "Save" at bounding box center [1127, 737] width 21 height 13
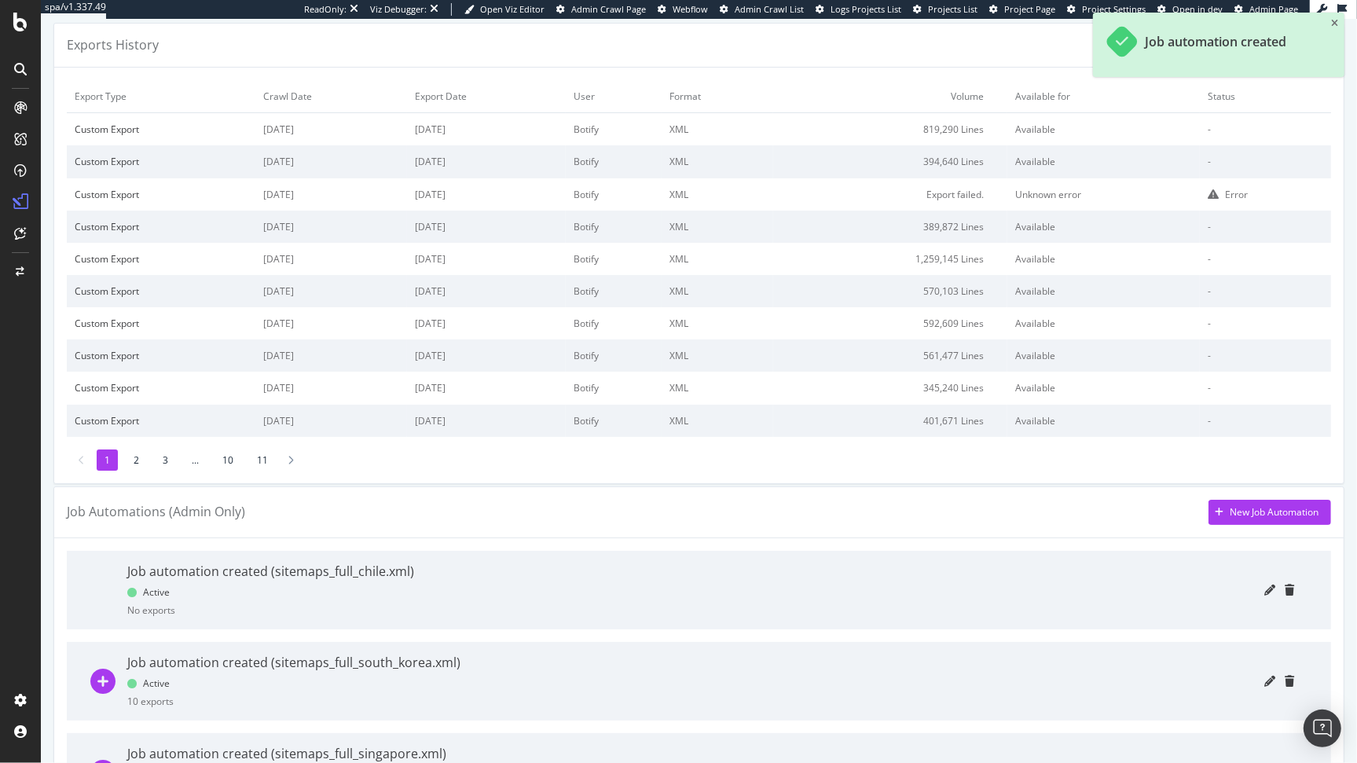
scroll to position [207, 0]
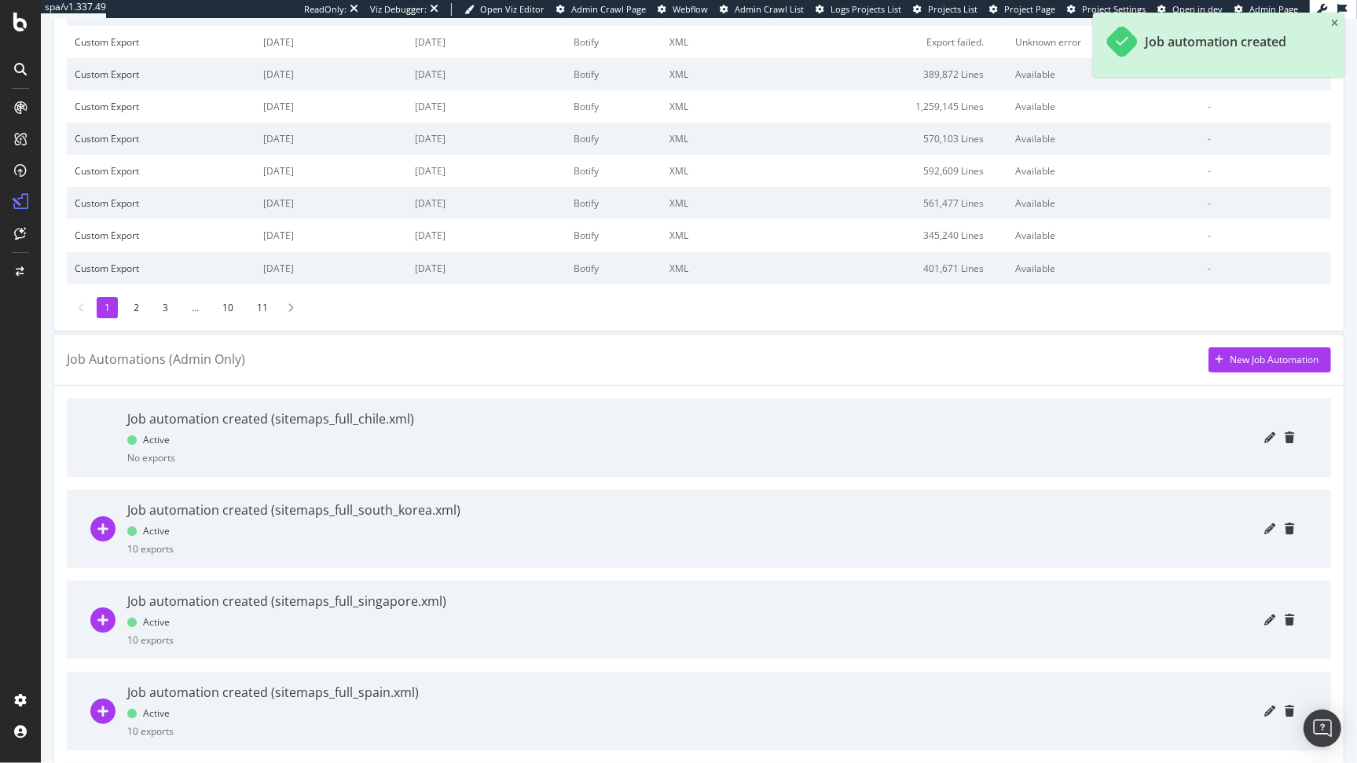
click at [447, 433] on div at bounding box center [860, 437] width 868 height 79
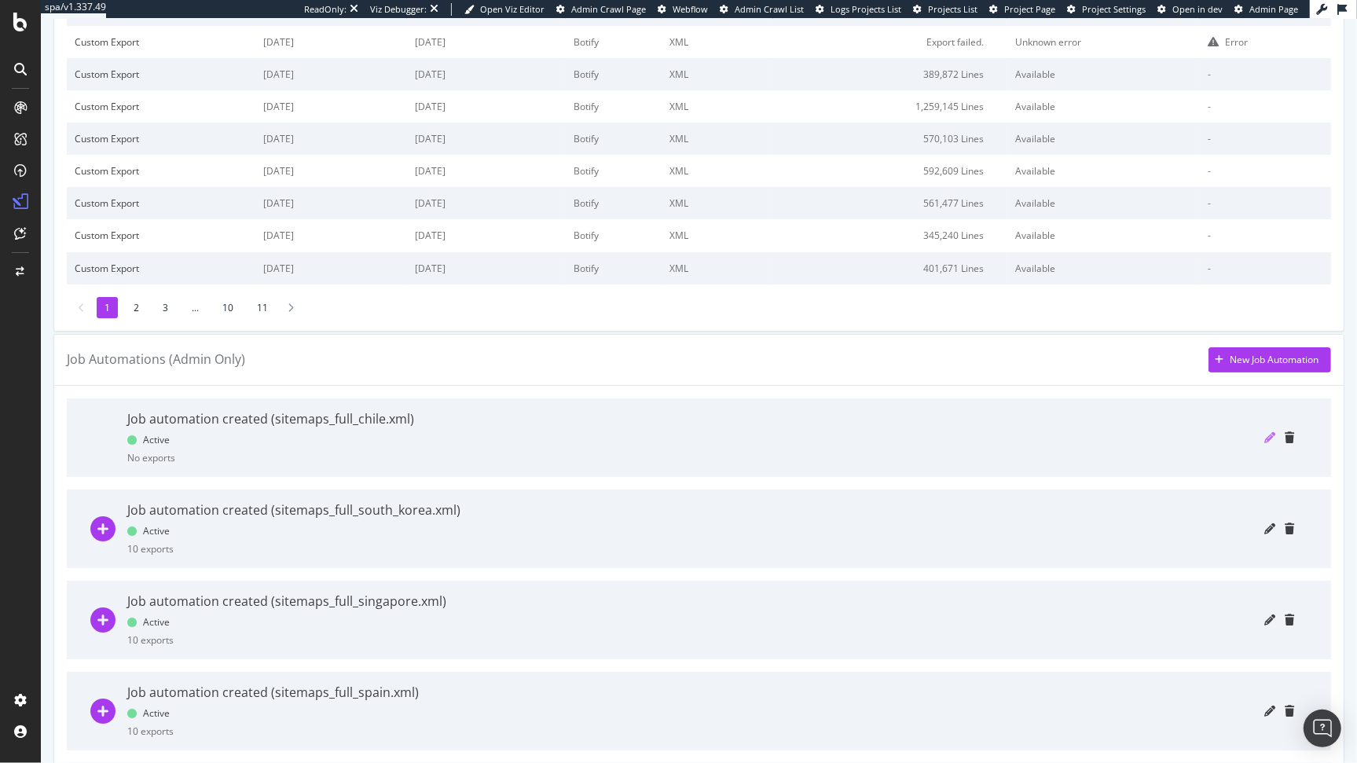
click at [1264, 437] on icon "pencil" at bounding box center [1269, 437] width 11 height 11
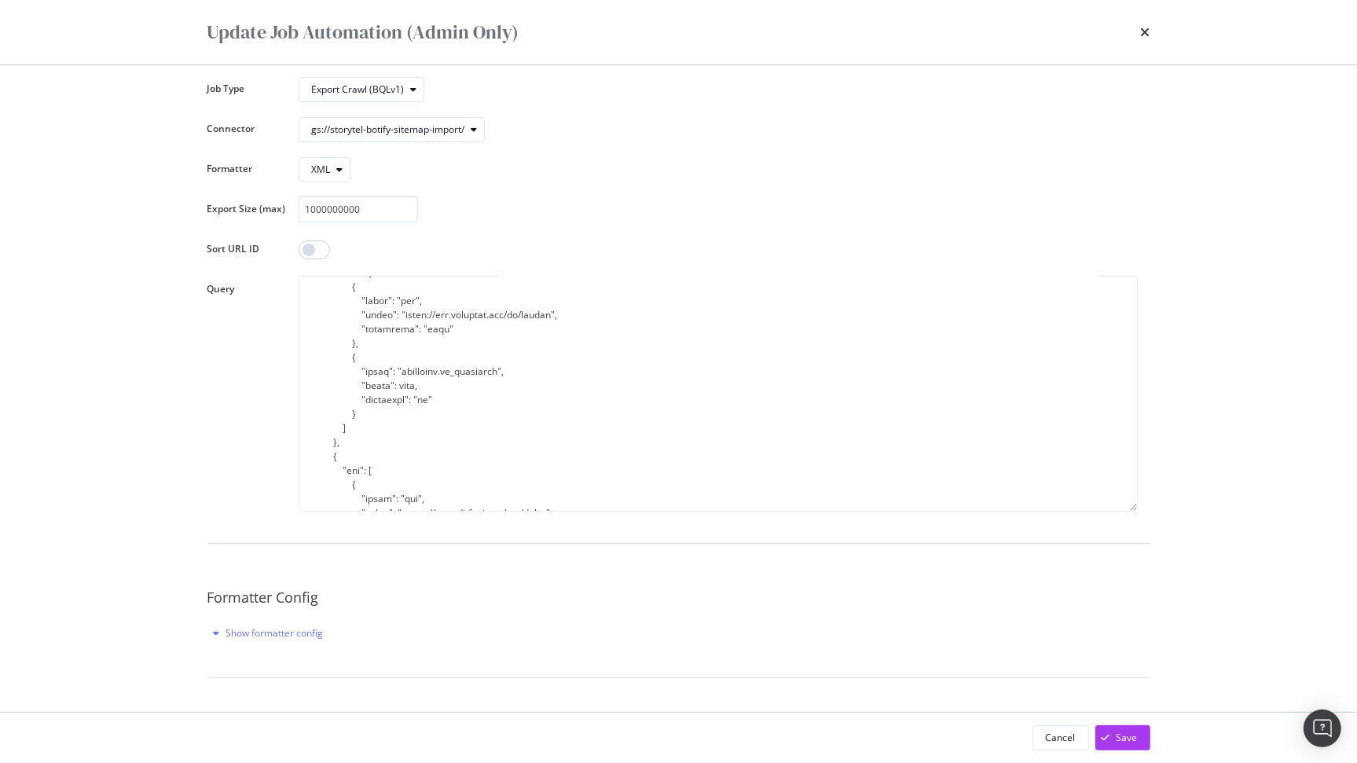
scroll to position [211, 0]
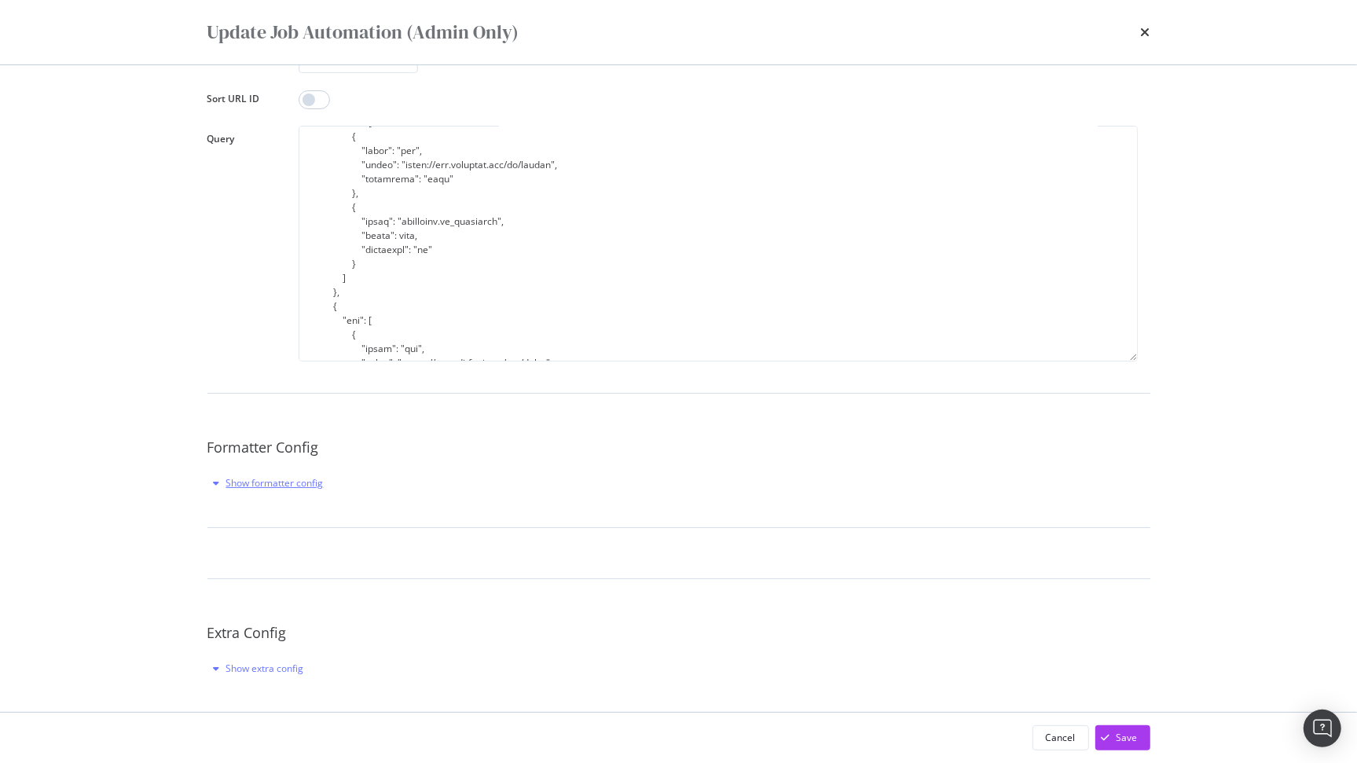
click at [264, 476] on div "Show formatter config" at bounding box center [274, 482] width 97 height 13
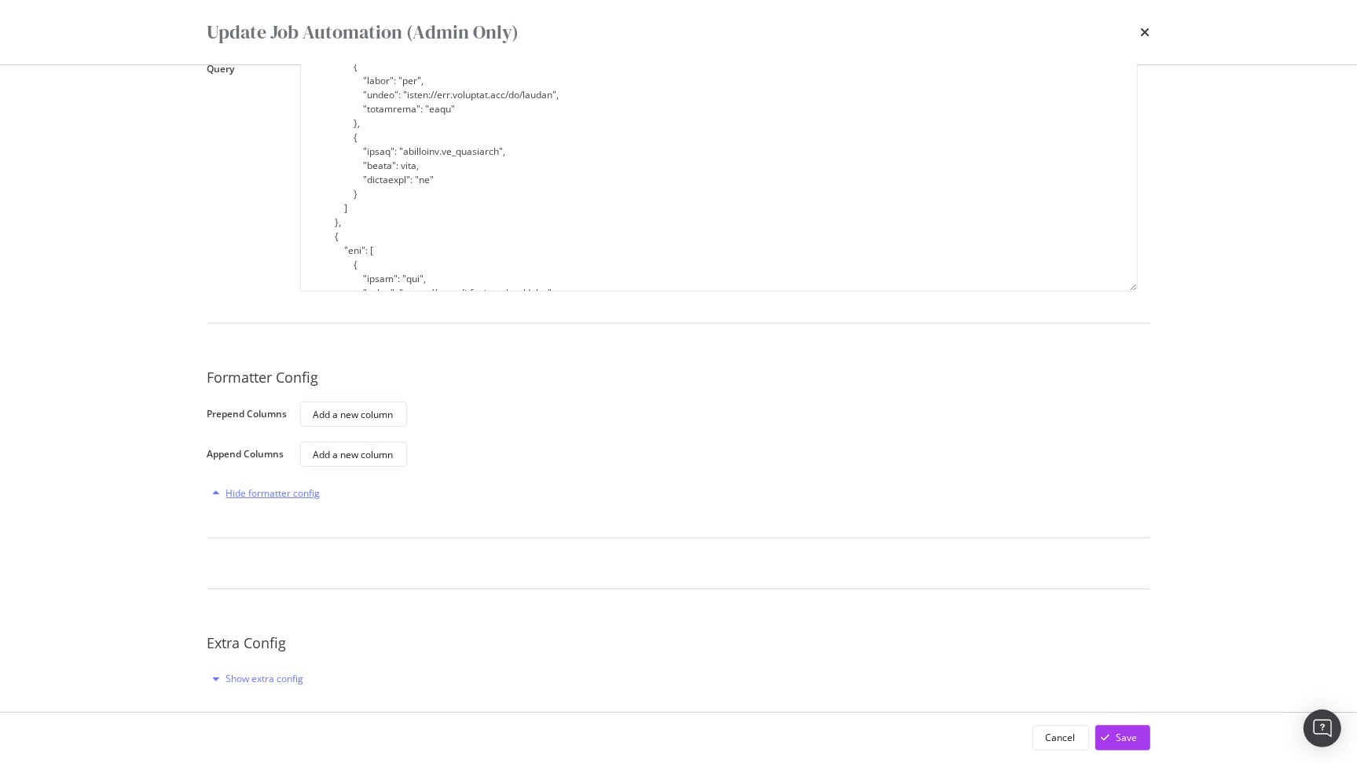
scroll to position [291, 0]
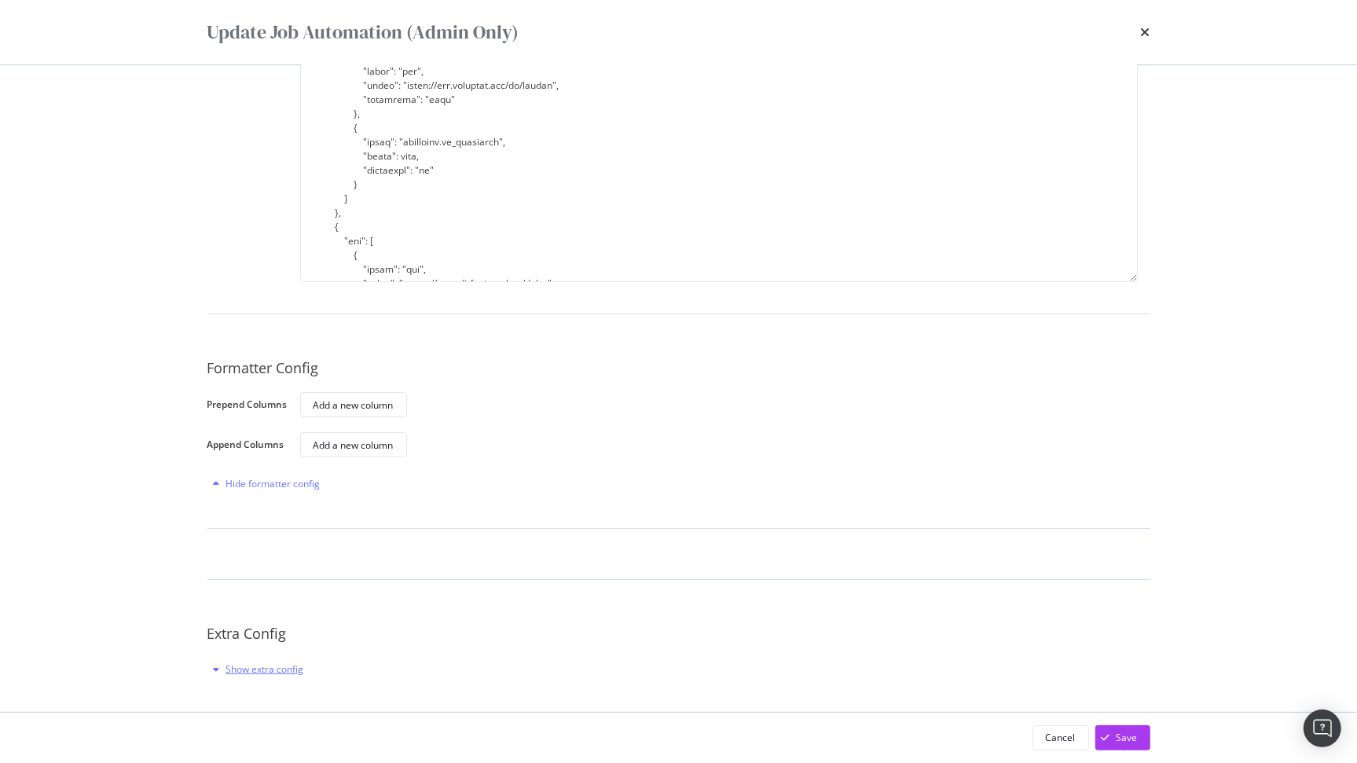
click at [253, 673] on div "Show extra config" at bounding box center [265, 668] width 78 height 13
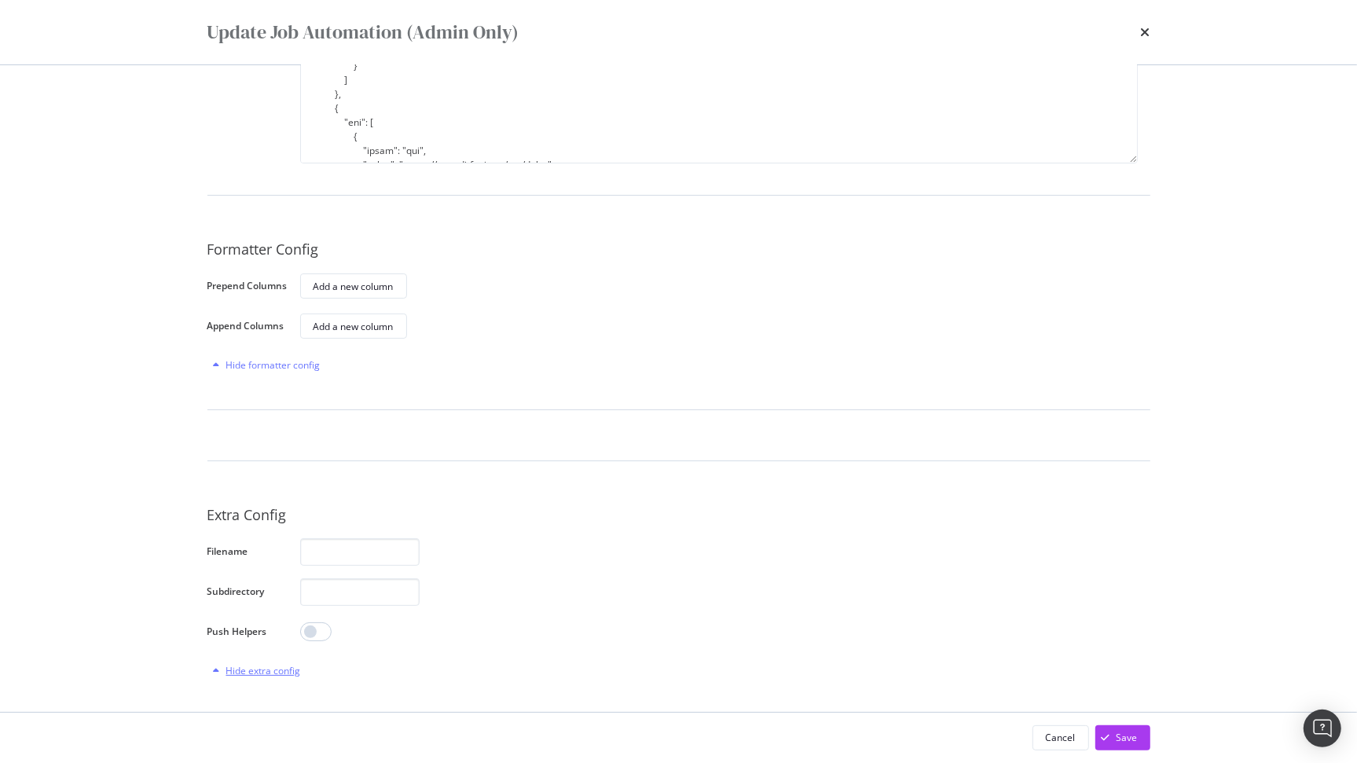
scroll to position [412, 0]
click at [332, 552] on input "modal" at bounding box center [359, 550] width 119 height 28
paste input "sitemaps_full_colombia.$part.xml.gz"
click at [347, 551] on input "sitemaps_full_colombia.$part.xml.gz" at bounding box center [359, 550] width 119 height 28
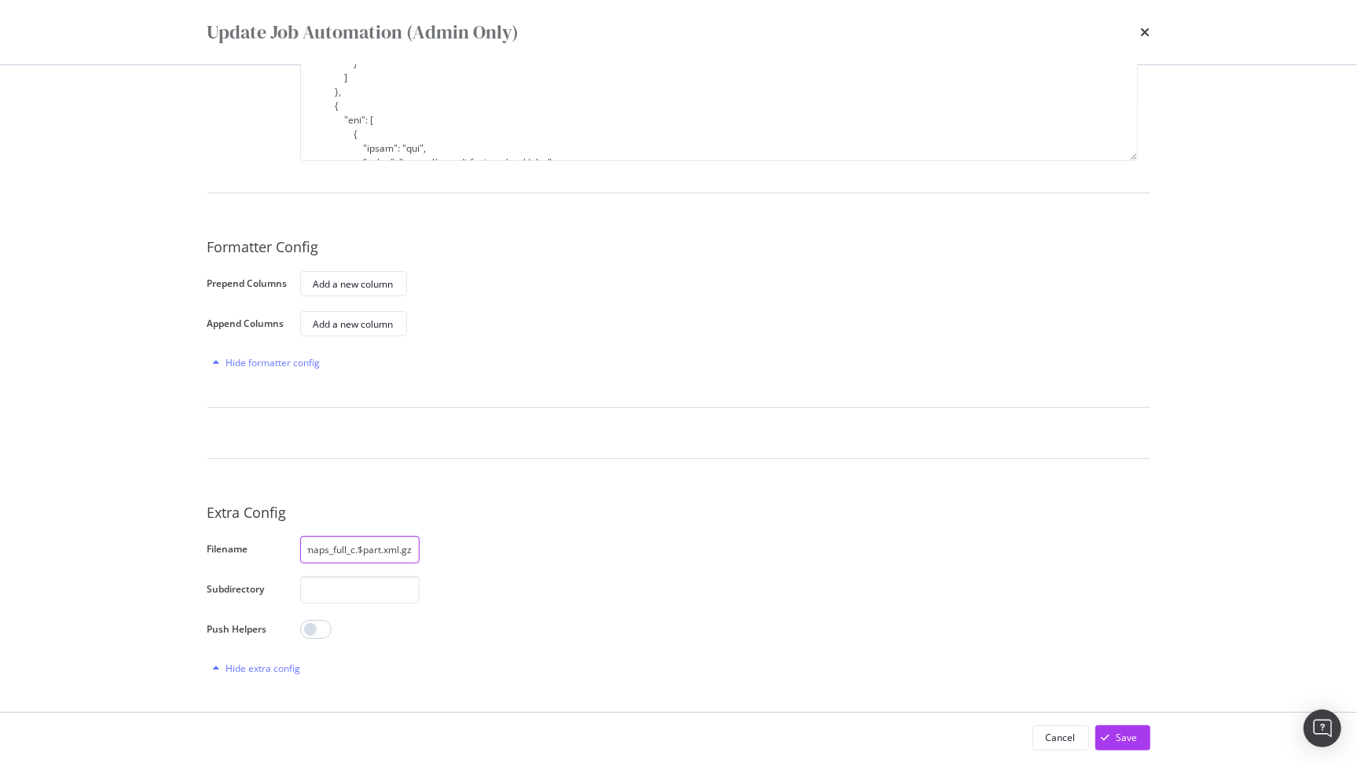
scroll to position [0, 17]
type input "sitemaps_full_chile.$part.xml.gz"
click at [494, 526] on div "Job Description Job automation created (sitemaps_full_chile.xml) Job Type Expor…" at bounding box center [678, 183] width 943 height 996
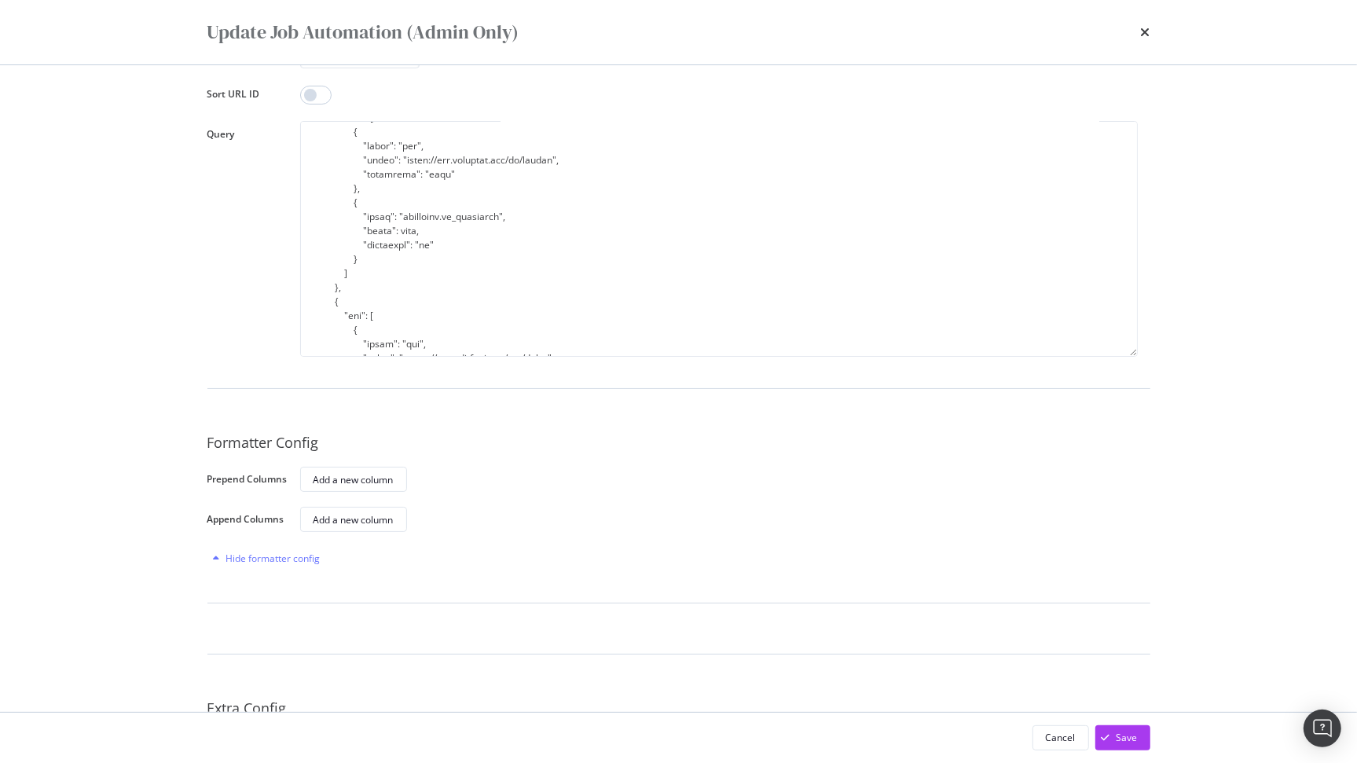
scroll to position [306, 0]
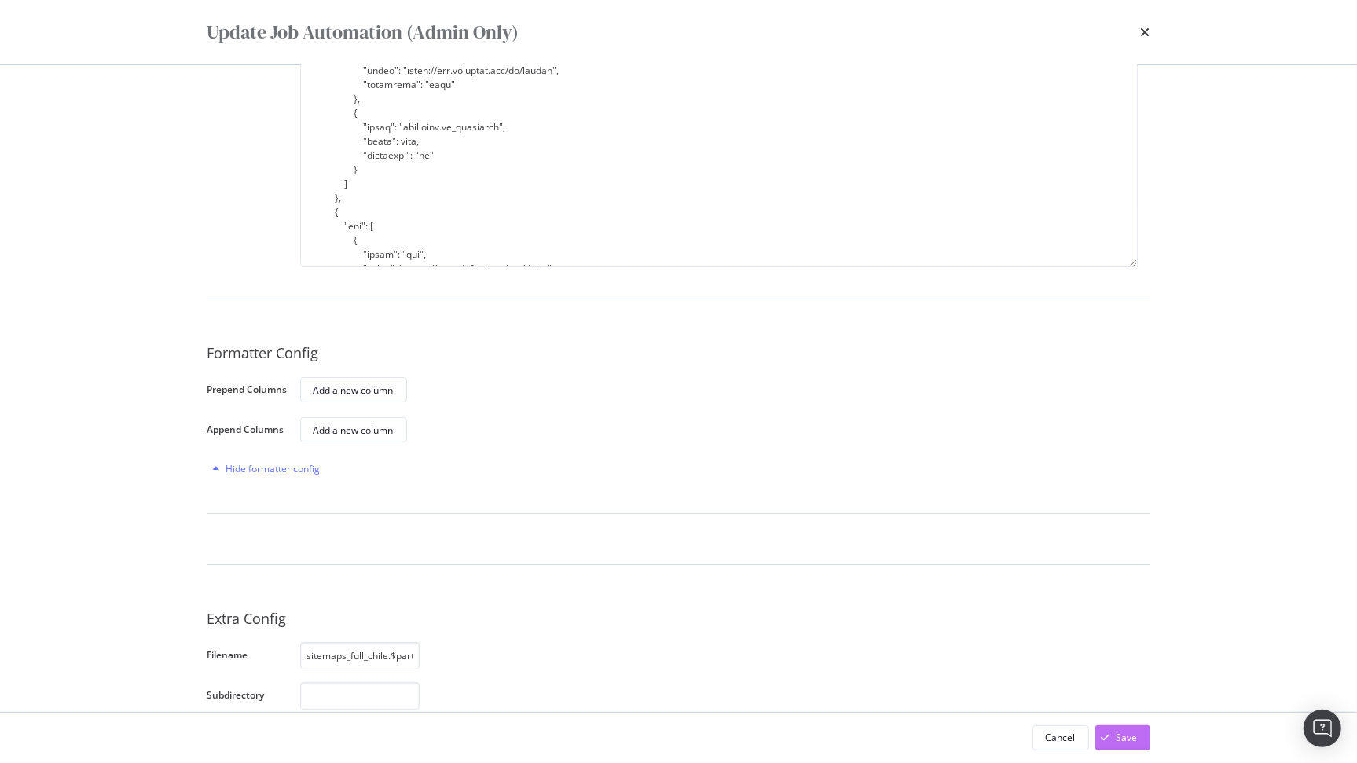
click at [1128, 735] on div "Save" at bounding box center [1127, 737] width 21 height 13
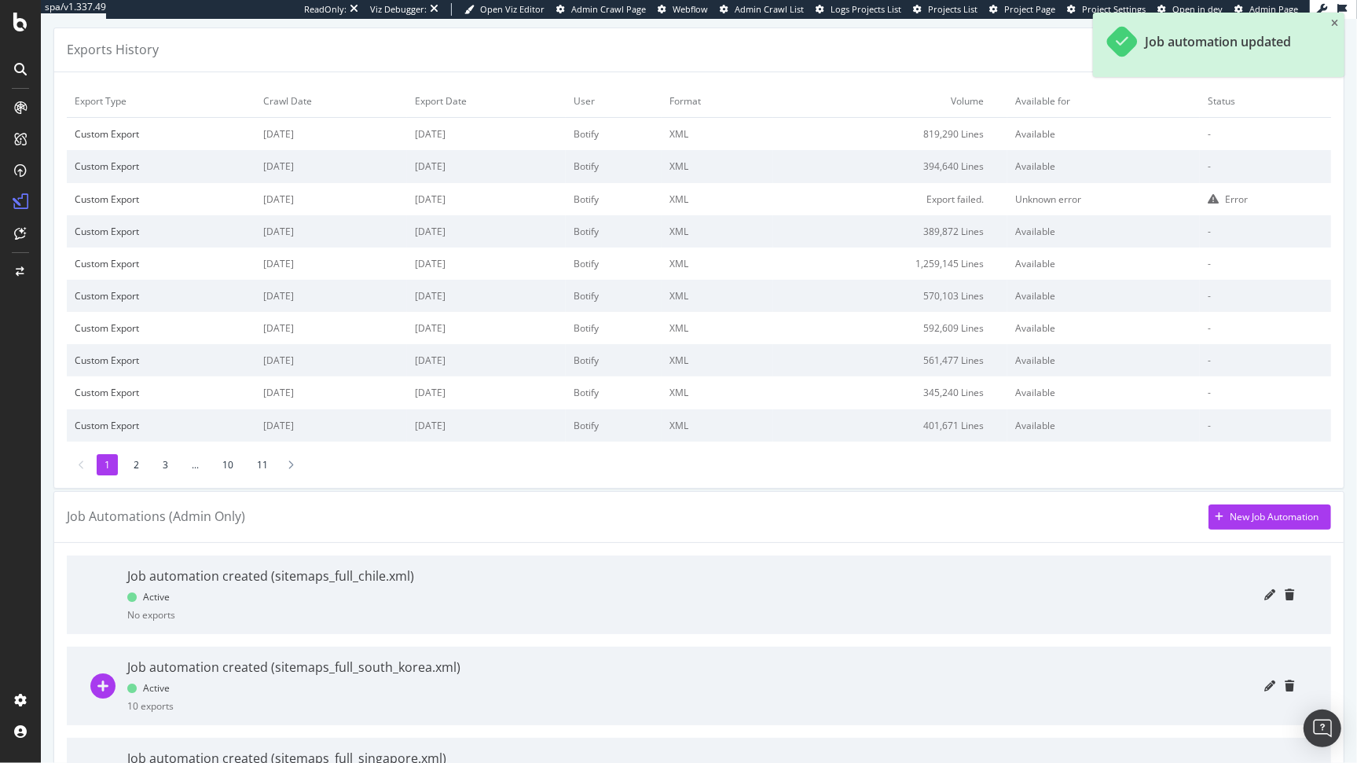
scroll to position [52, 0]
click at [1264, 592] on icon "pencil" at bounding box center [1269, 592] width 11 height 11
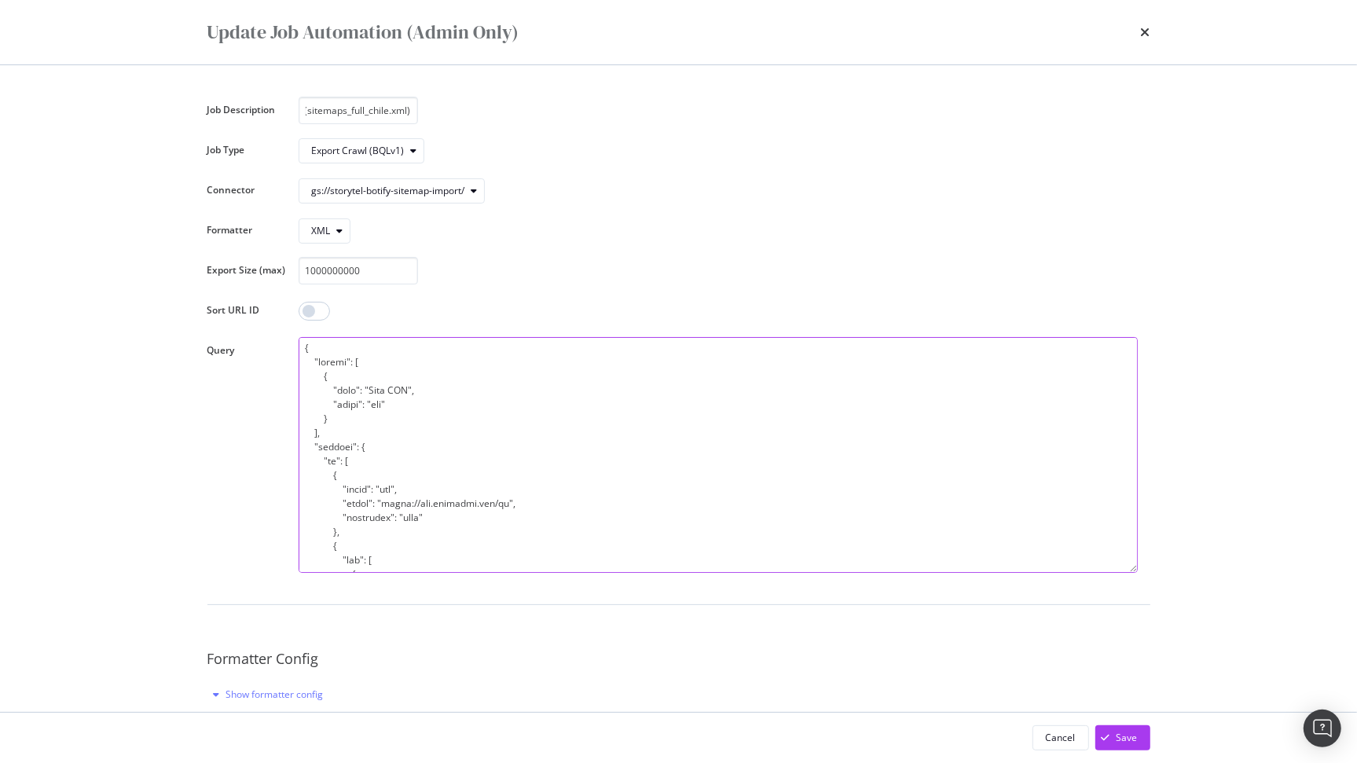
scroll to position [0, 0]
click at [475, 382] on textarea "modal" at bounding box center [718, 455] width 839 height 236
click at [615, 306] on div "modal" at bounding box center [718, 311] width 839 height 28
click at [312, 222] on div "XML" at bounding box center [321, 226] width 19 height 9
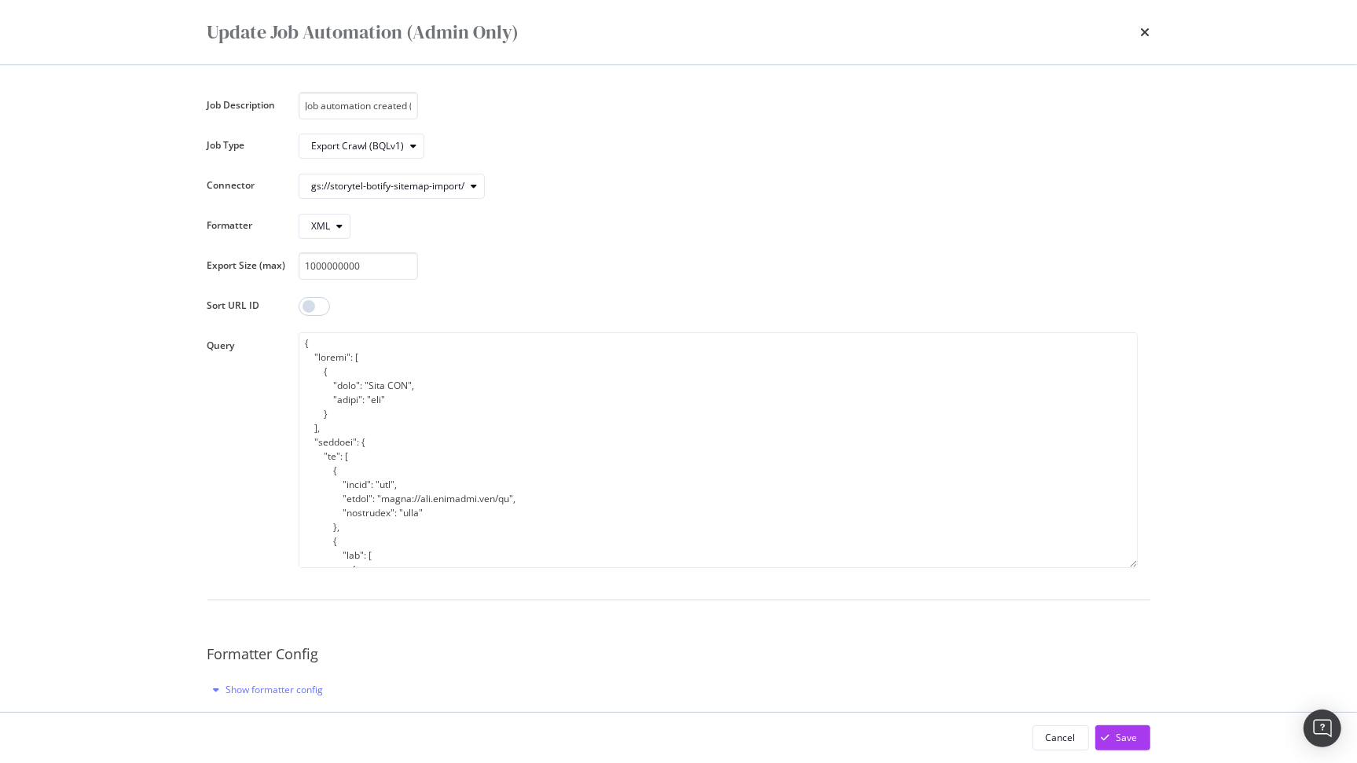
click at [536, 225] on div "XML" at bounding box center [718, 226] width 839 height 28
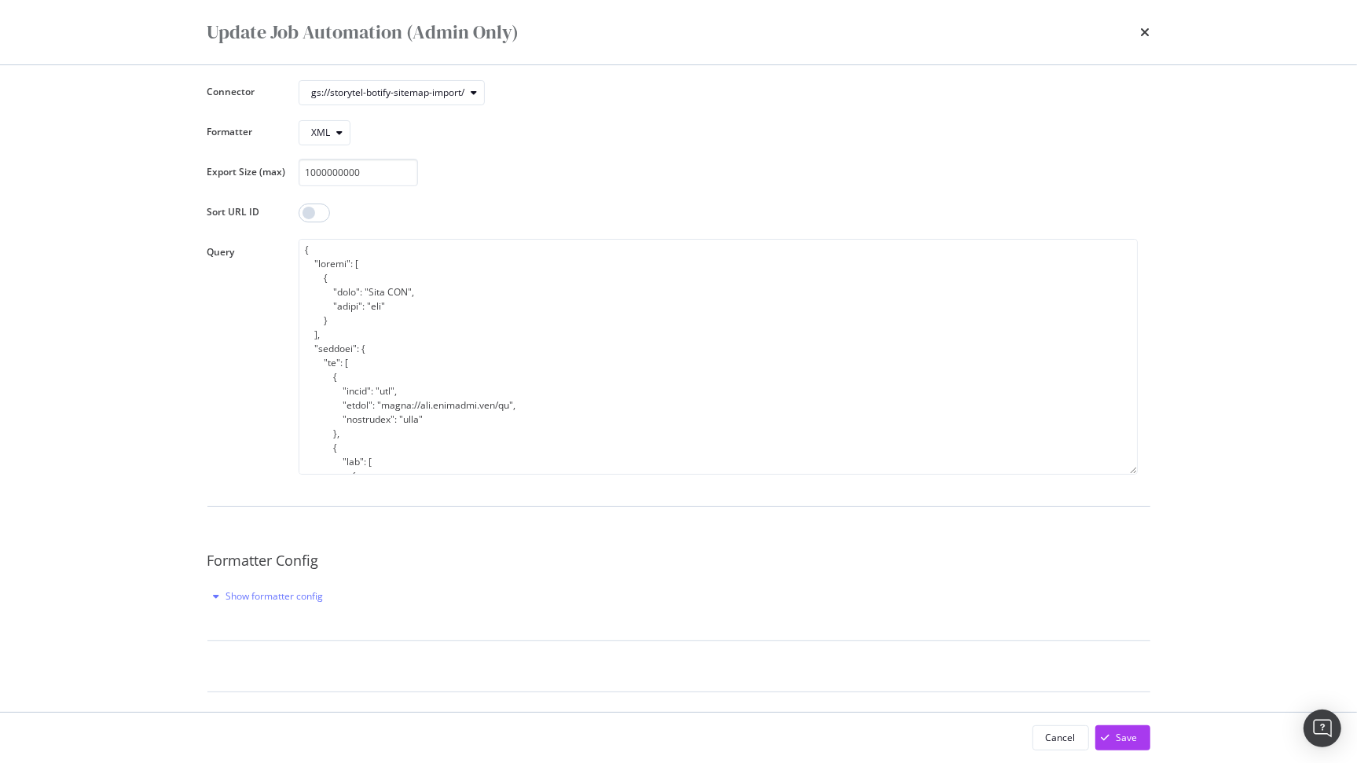
scroll to position [0, 0]
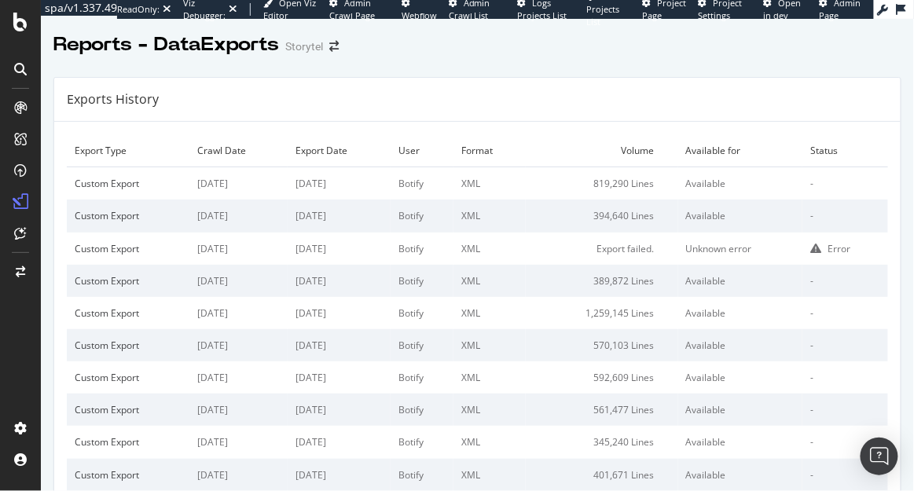
scroll to position [1008, 0]
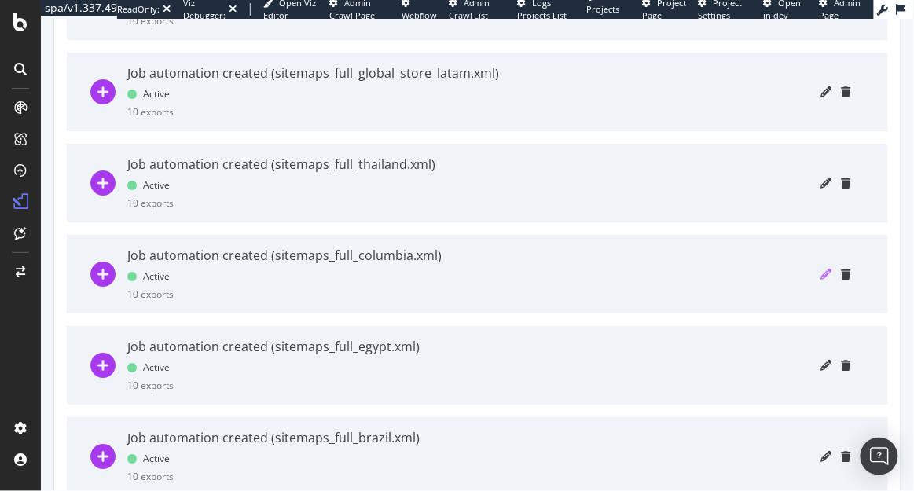
click at [821, 277] on icon "pencil" at bounding box center [826, 274] width 11 height 11
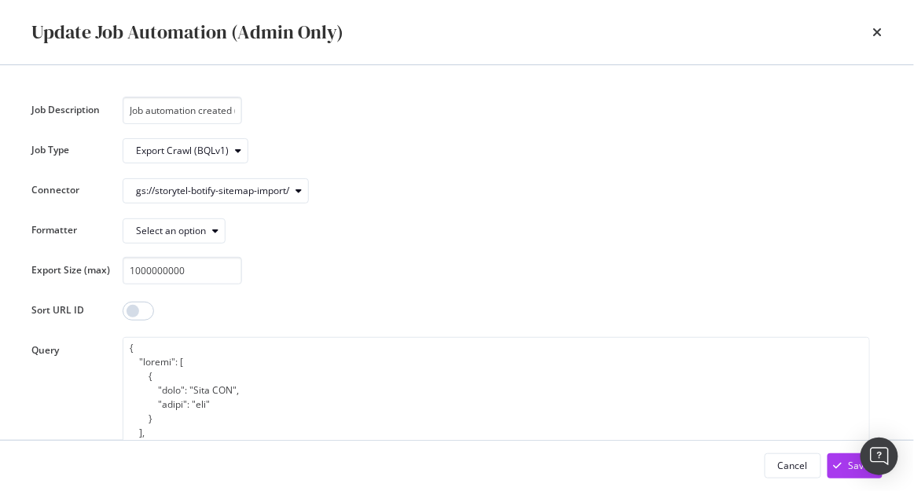
scroll to position [0, 127]
click at [196, 114] on input "Job automation created (sitemaps_full_columbia.xml)" at bounding box center [182, 111] width 119 height 28
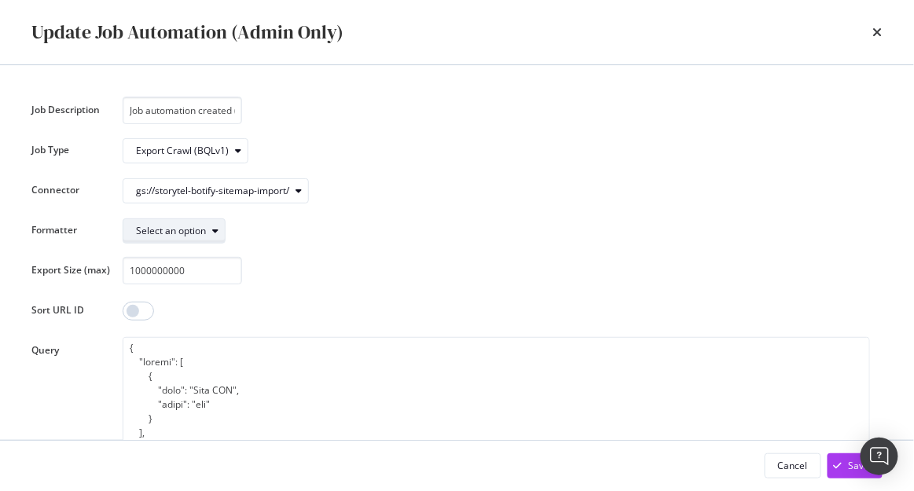
click at [213, 226] on icon "modal" at bounding box center [215, 230] width 6 height 9
click at [318, 234] on div "Select an option" at bounding box center [496, 231] width 747 height 28
drag, startPoint x: 202, startPoint y: 273, endPoint x: 105, endPoint y: 272, distance: 97.4
click at [0, 0] on div "Export Size (max) 1000000000" at bounding box center [0, 0] width 0 height 0
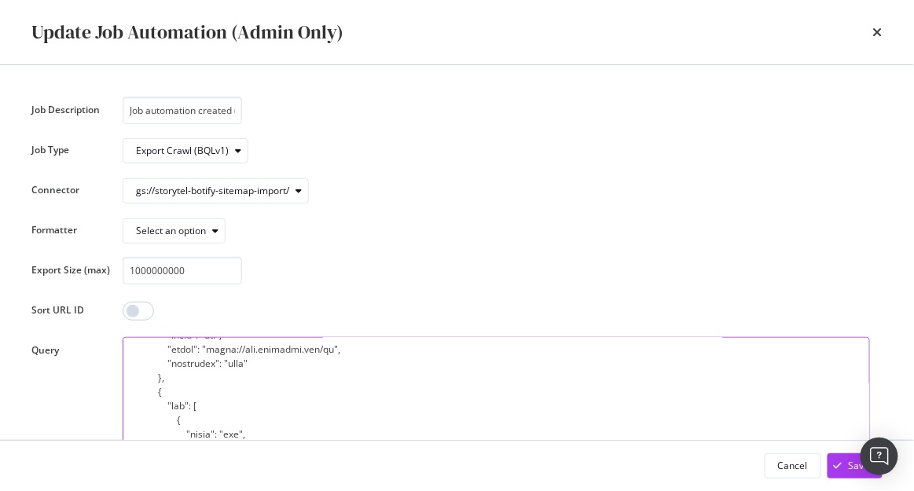
click at [275, 354] on textarea "modal" at bounding box center [496, 455] width 747 height 236
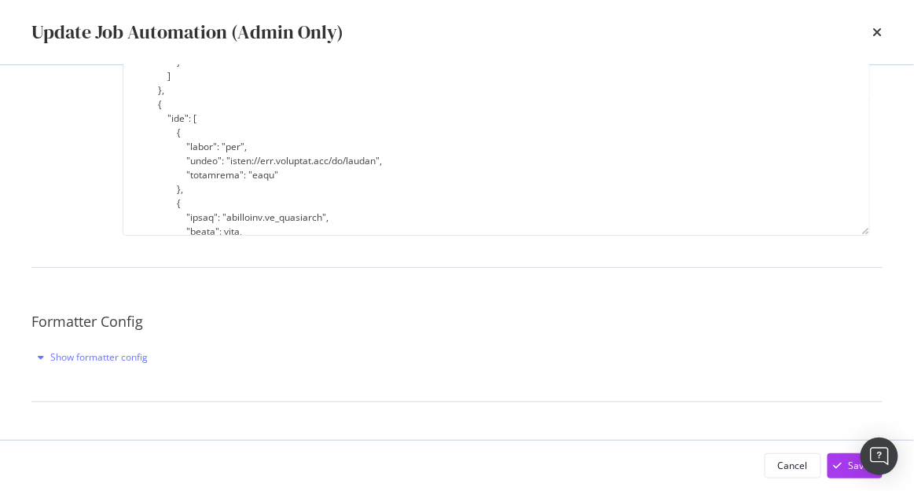
scroll to position [379, 0]
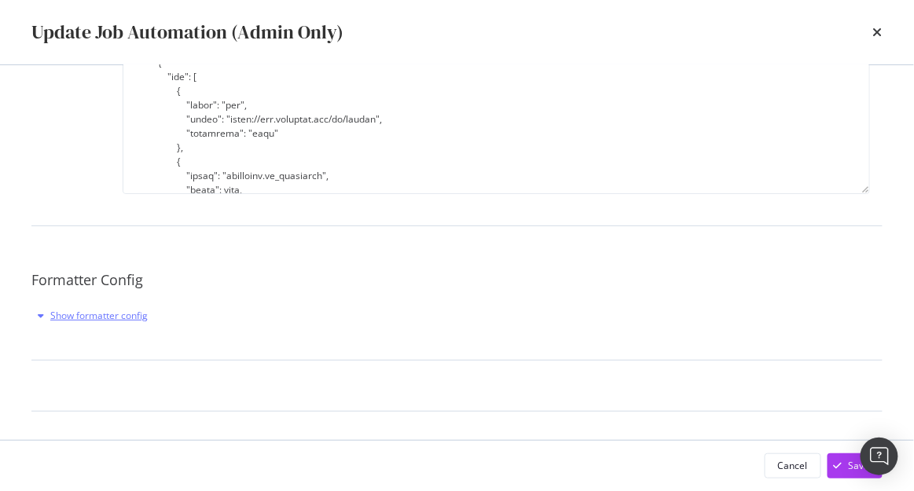
click at [124, 320] on div "Show formatter config" at bounding box center [98, 315] width 97 height 13
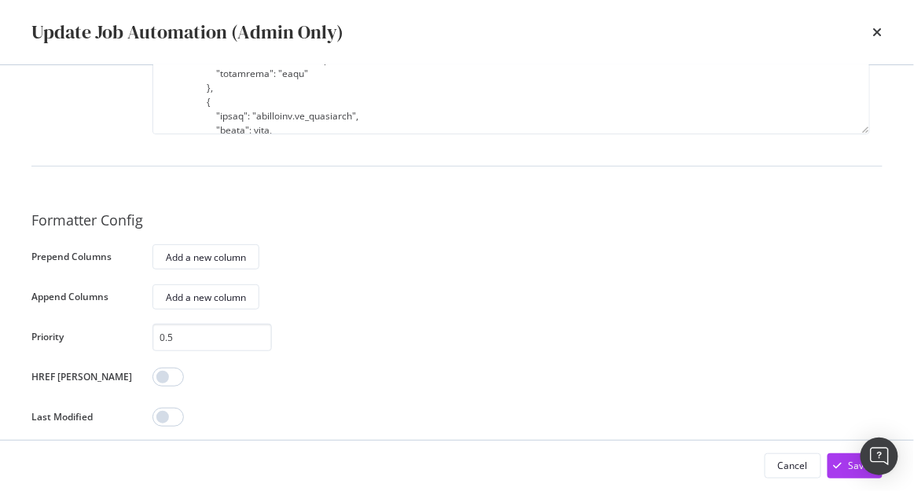
scroll to position [763, 0]
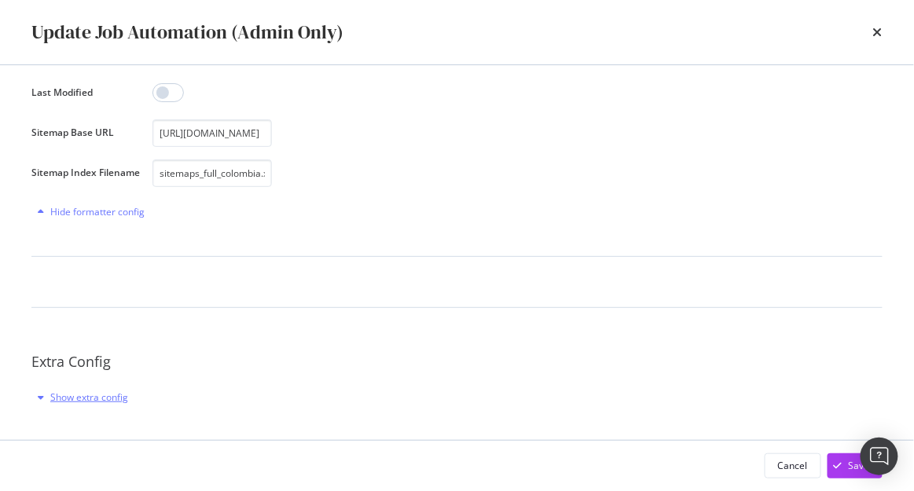
click at [92, 394] on div "Show extra config" at bounding box center [89, 397] width 78 height 13
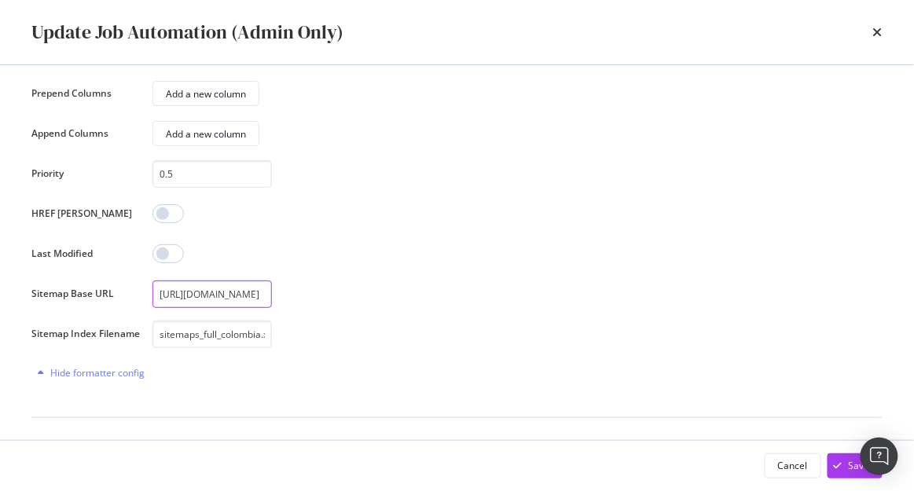
scroll to position [0, 53]
drag, startPoint x: 215, startPoint y: 290, endPoint x: 364, endPoint y: 290, distance: 149.3
click at [364, 290] on div "https://www.storytel.com/sitemaps/" at bounding box center [510, 295] width 717 height 28
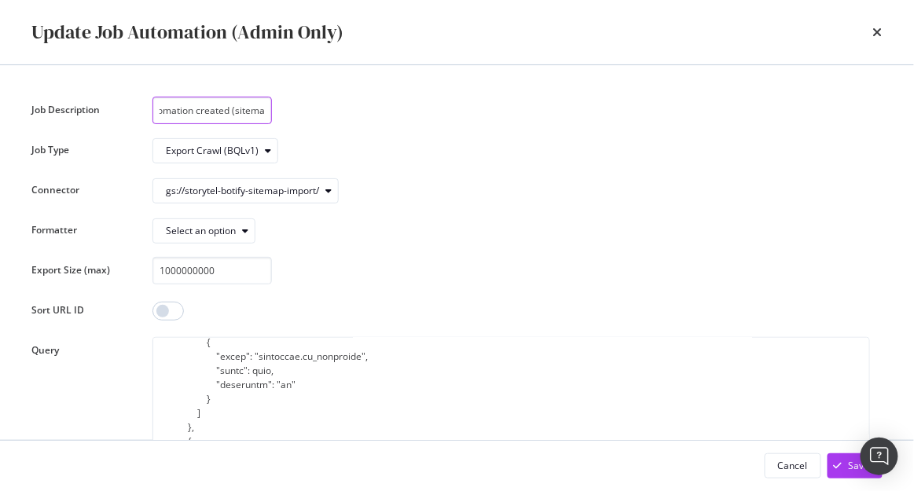
scroll to position [0, 127]
drag, startPoint x: 174, startPoint y: 107, endPoint x: 278, endPoint y: 107, distance: 103.7
click at [278, 107] on div "Job automation created (sitemaps_full_columbia.xml)" at bounding box center [510, 111] width 717 height 28
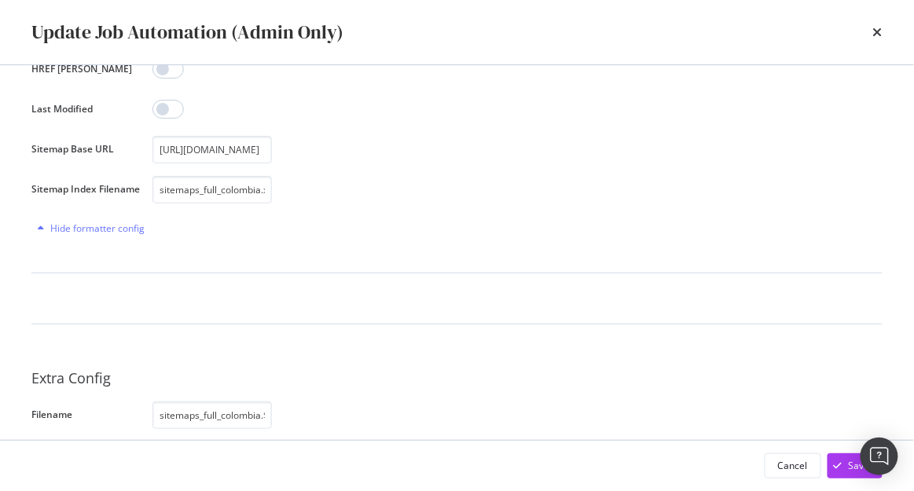
scroll to position [884, 0]
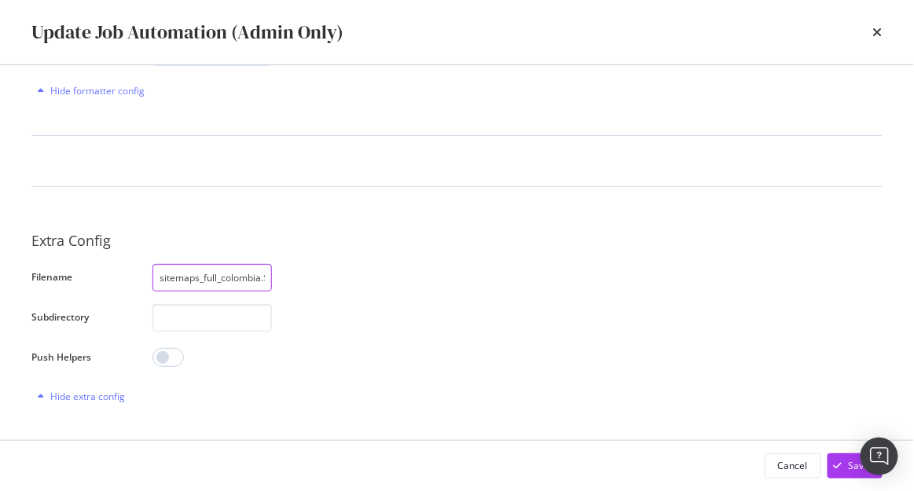
click at [212, 279] on input "sitemaps_full_colombia.$part.xml.gz" at bounding box center [211, 278] width 119 height 28
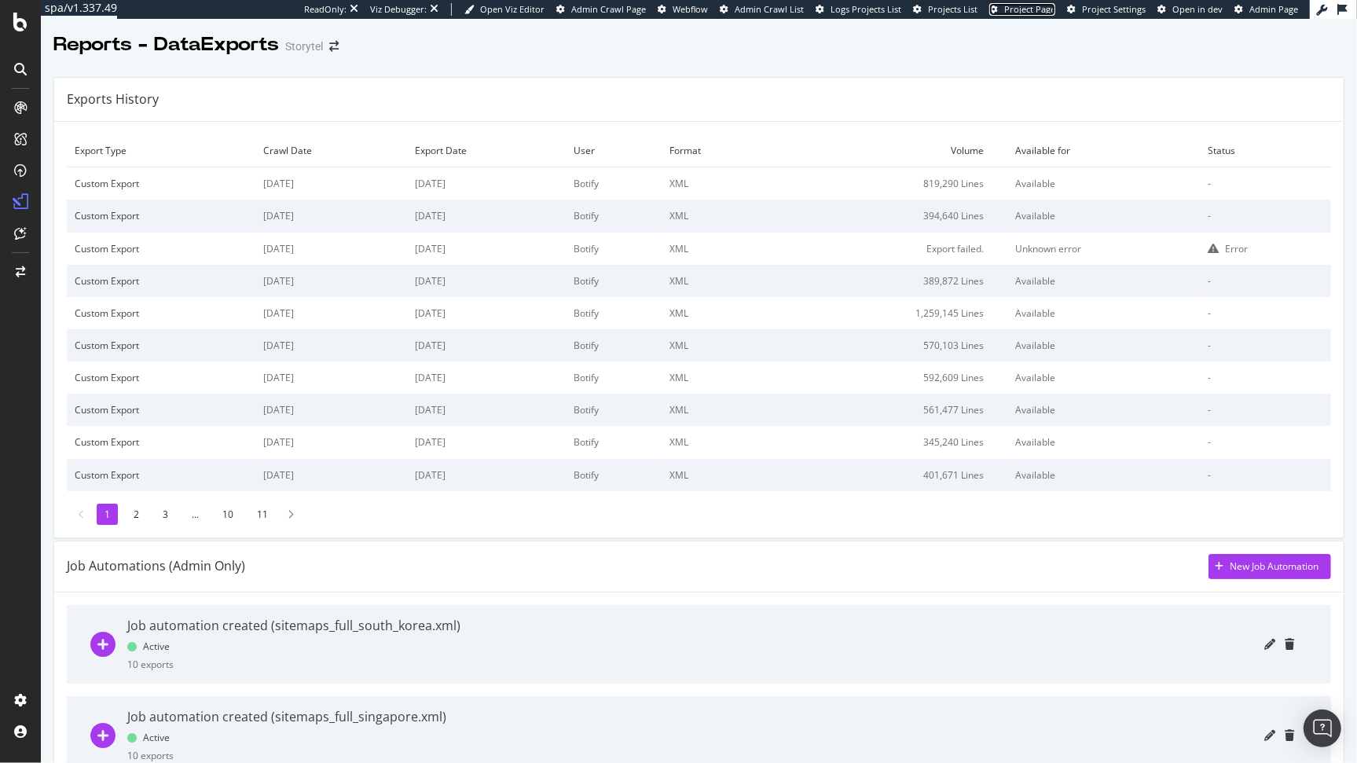
click at [1035, 9] on span "Project Page" at bounding box center [1029, 9] width 51 height 12
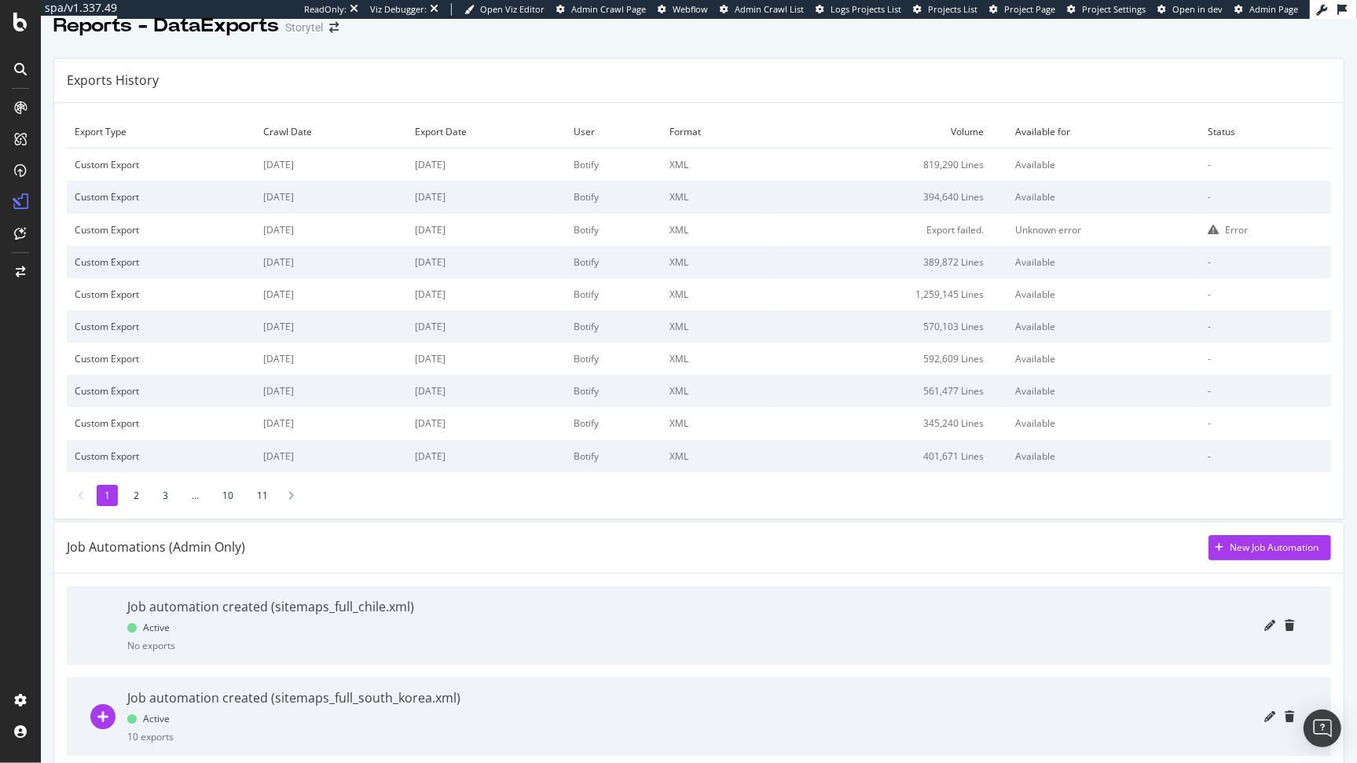
scroll to position [46, 0]
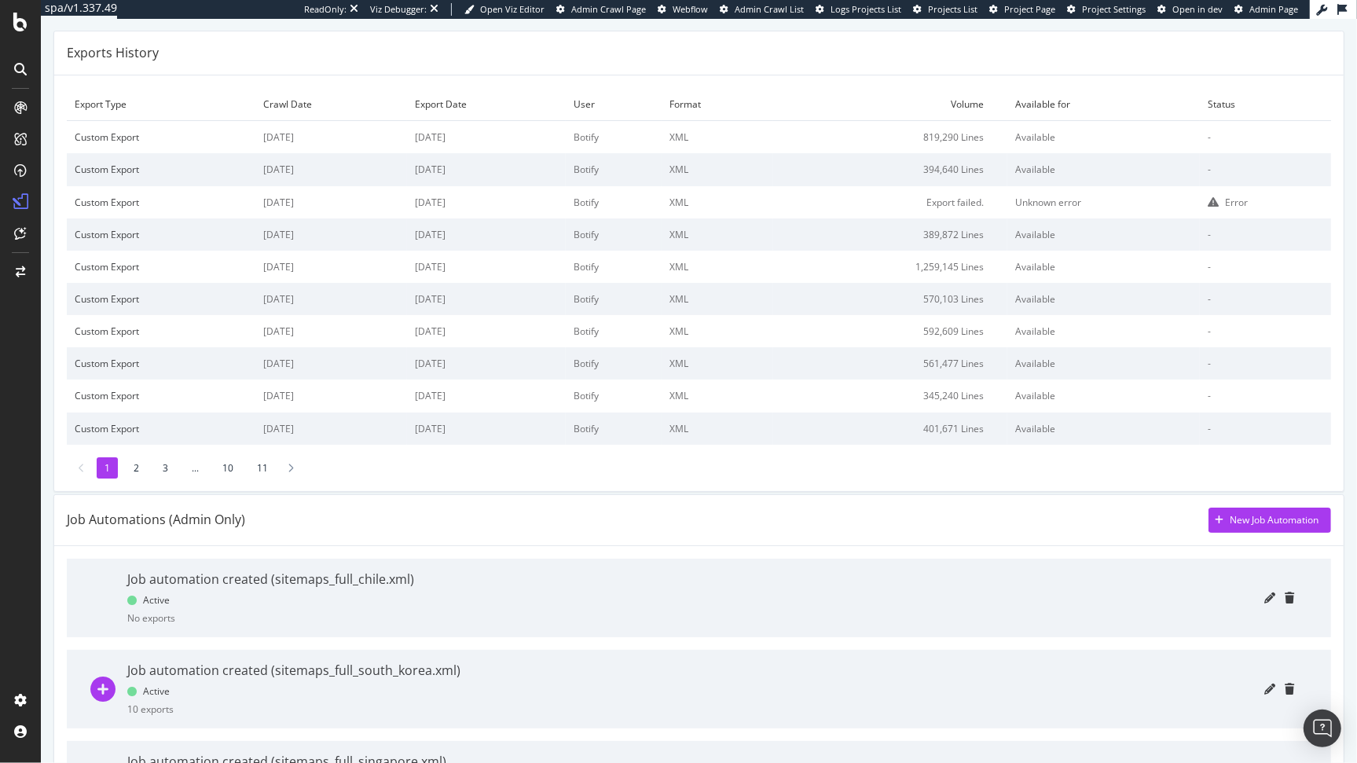
click at [376, 591] on div "Job automation created (sitemaps_full_chile.xml) Active No exports" at bounding box center [270, 598] width 287 height 79
click at [1264, 597] on icon "pencil" at bounding box center [1269, 597] width 11 height 11
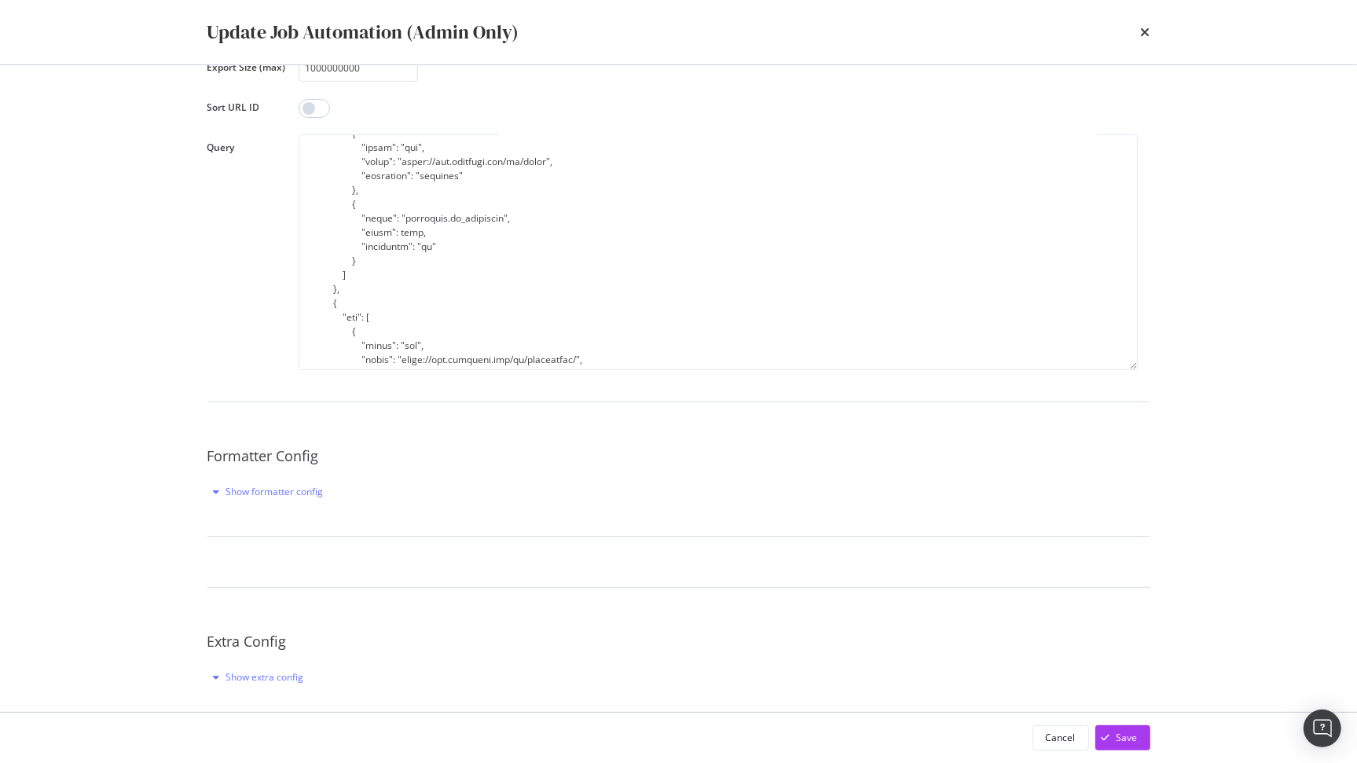
scroll to position [211, 0]
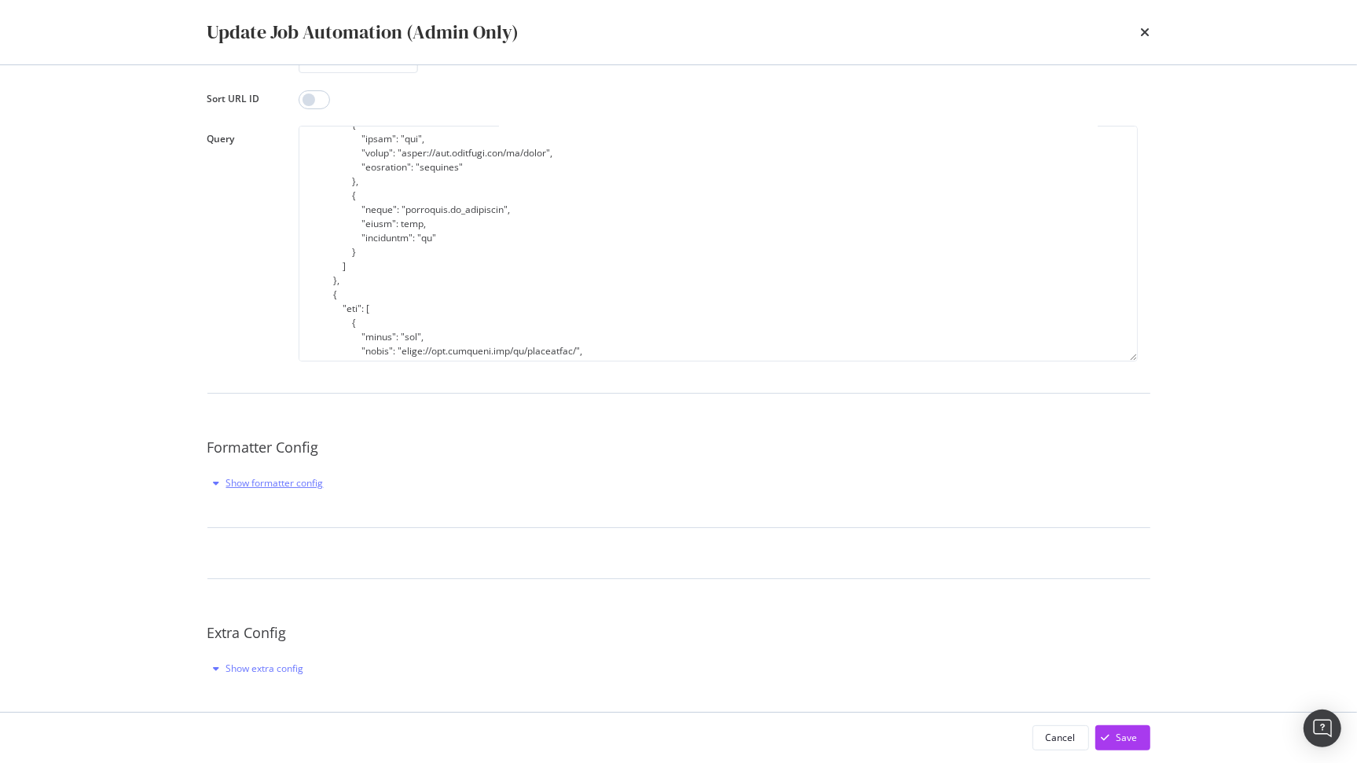
click at [218, 479] on icon "modal" at bounding box center [217, 483] width 6 height 9
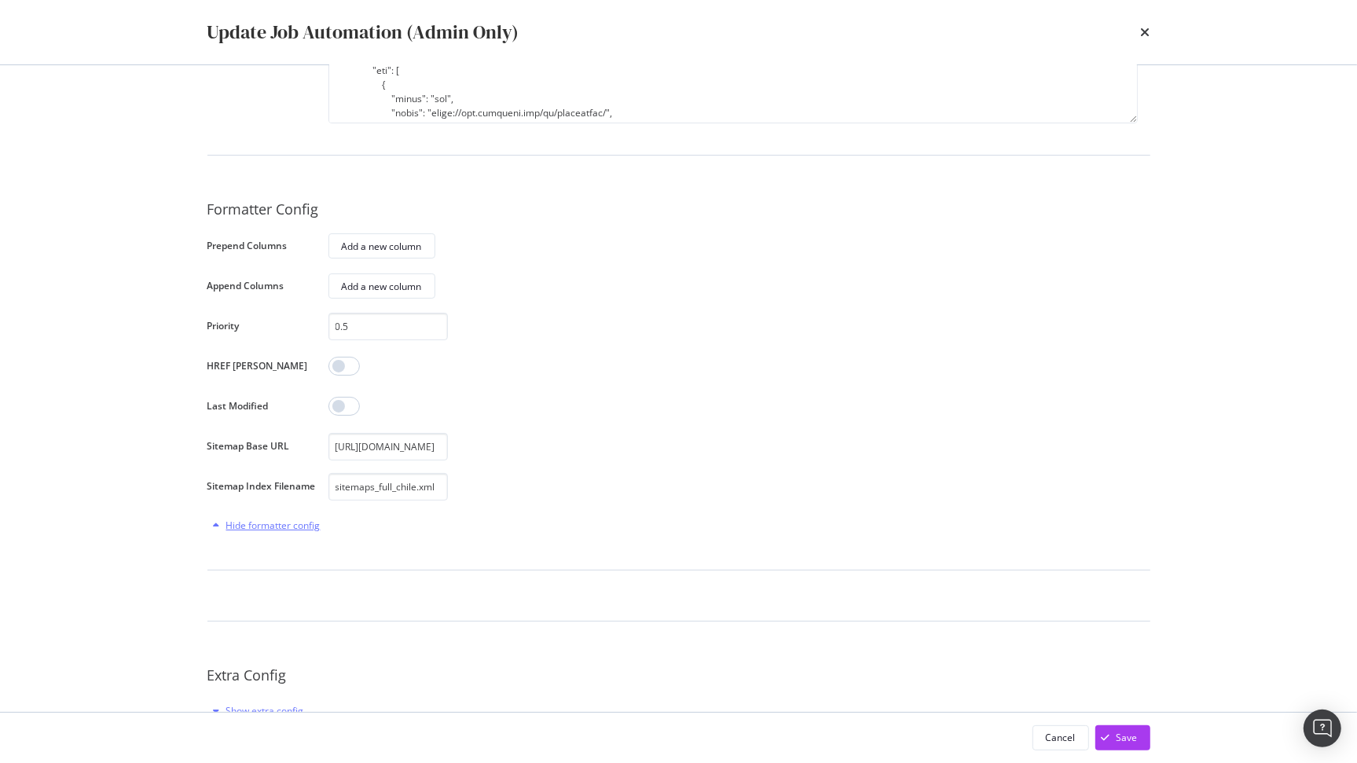
scroll to position [477, 0]
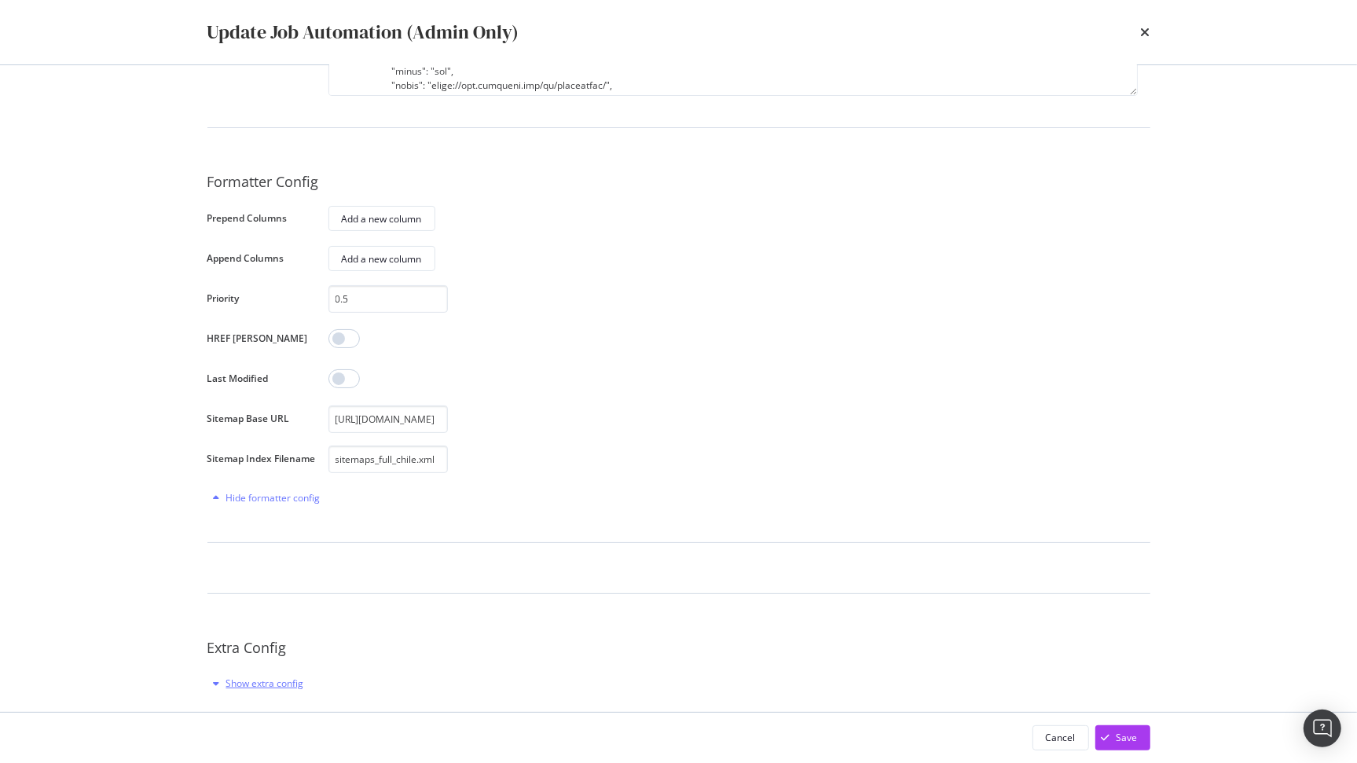
click at [222, 688] on div "Show extra config" at bounding box center [255, 684] width 97 height 24
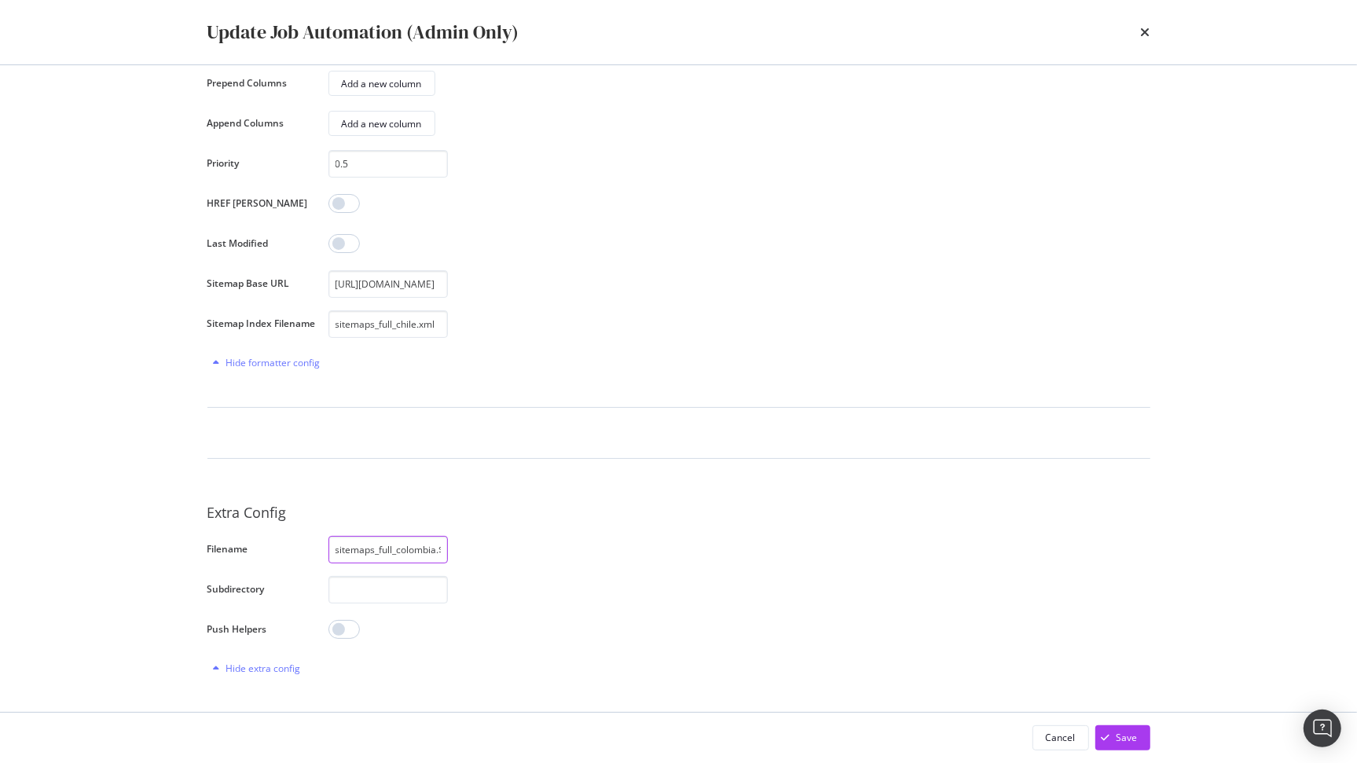
scroll to position [0, 53]
drag, startPoint x: 400, startPoint y: 551, endPoint x: 380, endPoint y: 549, distance: 19.7
click at [380, 549] on input "sitemaps_full_colombia.$part.xml.gz" at bounding box center [387, 550] width 119 height 28
click at [380, 552] on input "sitemaps_full_colombia.$part.xml.gz" at bounding box center [387, 550] width 119 height 28
drag, startPoint x: 399, startPoint y: 552, endPoint x: 381, endPoint y: 550, distance: 18.1
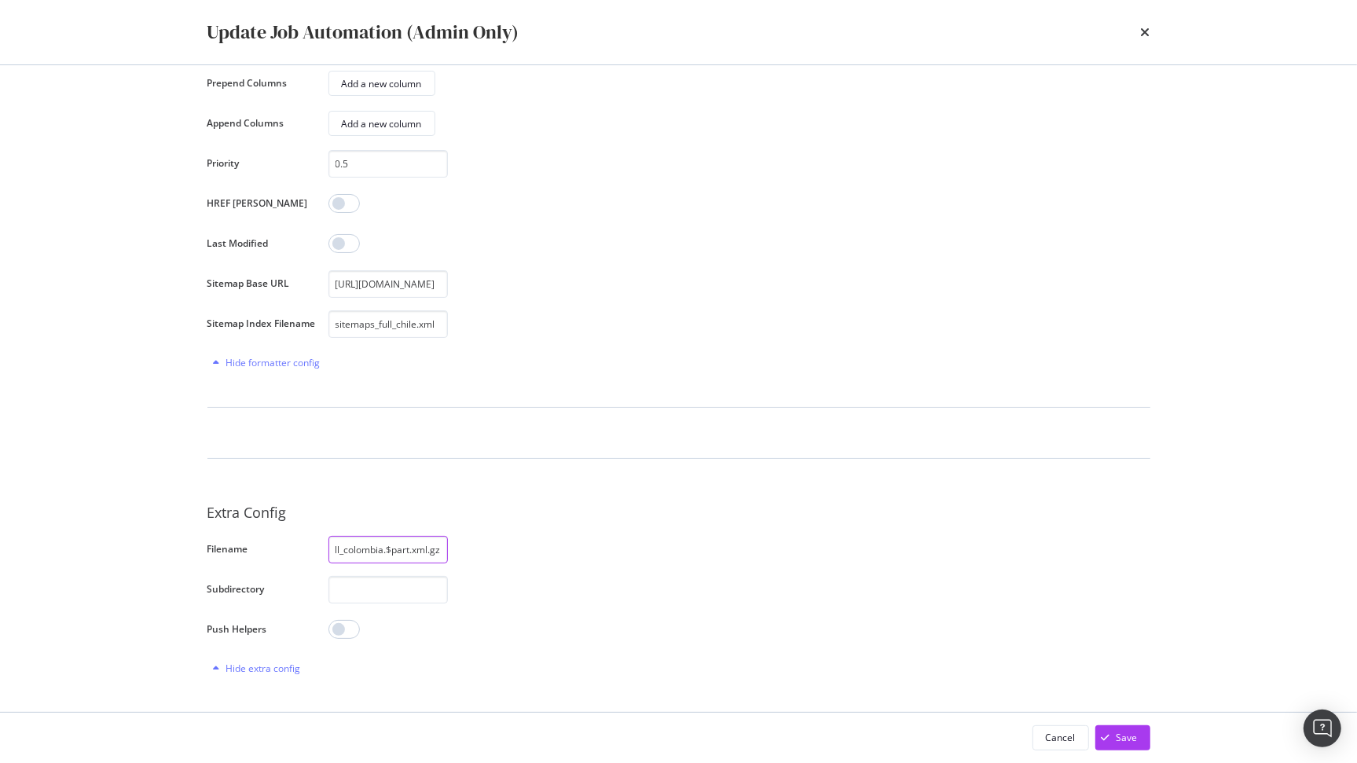
click at [382, 548] on input "sitemaps_full_colombia.$part.xml.gz" at bounding box center [387, 550] width 119 height 28
type input "sitemaps_full_chile.$part.xml.gz"
click at [1128, 742] on div "Save" at bounding box center [1127, 737] width 21 height 13
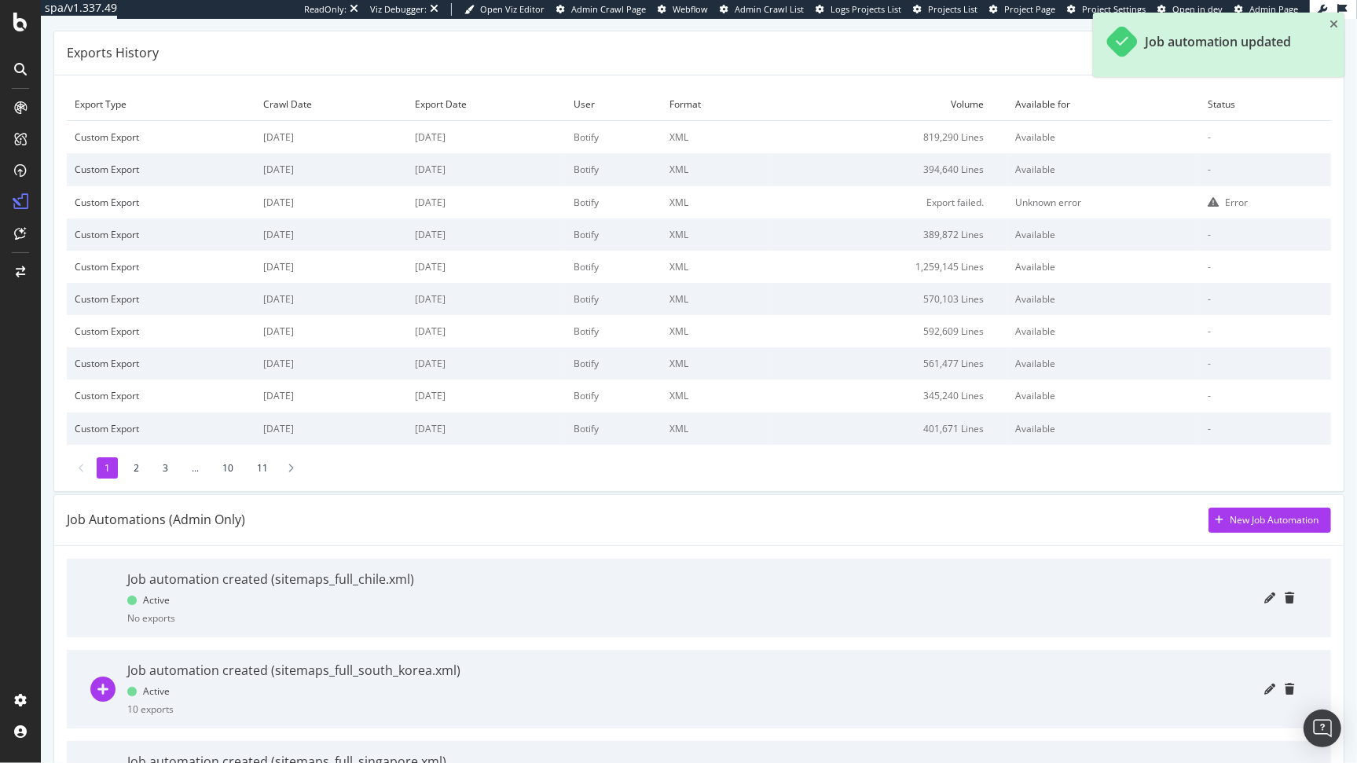
click at [354, 577] on div "Job automation created (sitemaps_full_chile.xml)" at bounding box center [270, 579] width 287 height 18
click at [1264, 599] on icon "pencil" at bounding box center [1269, 597] width 11 height 11
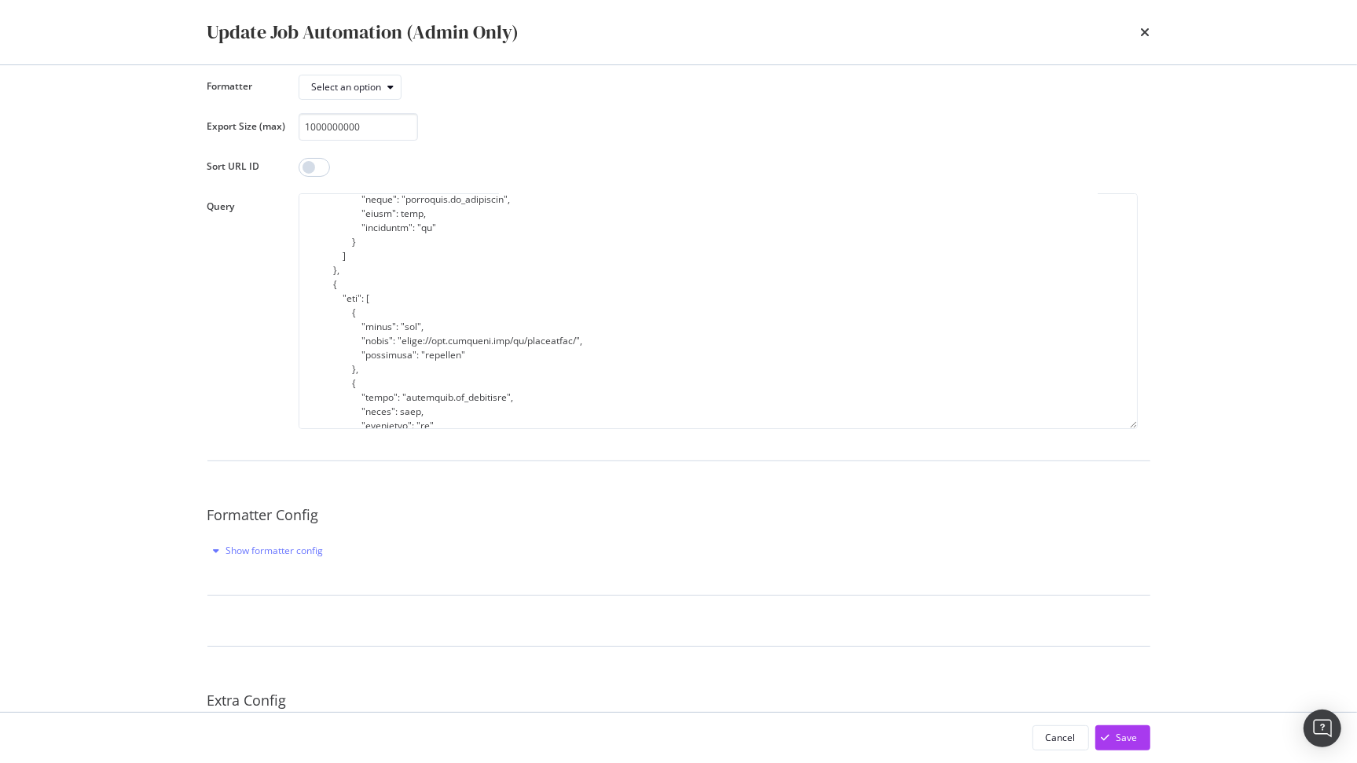
scroll to position [211, 0]
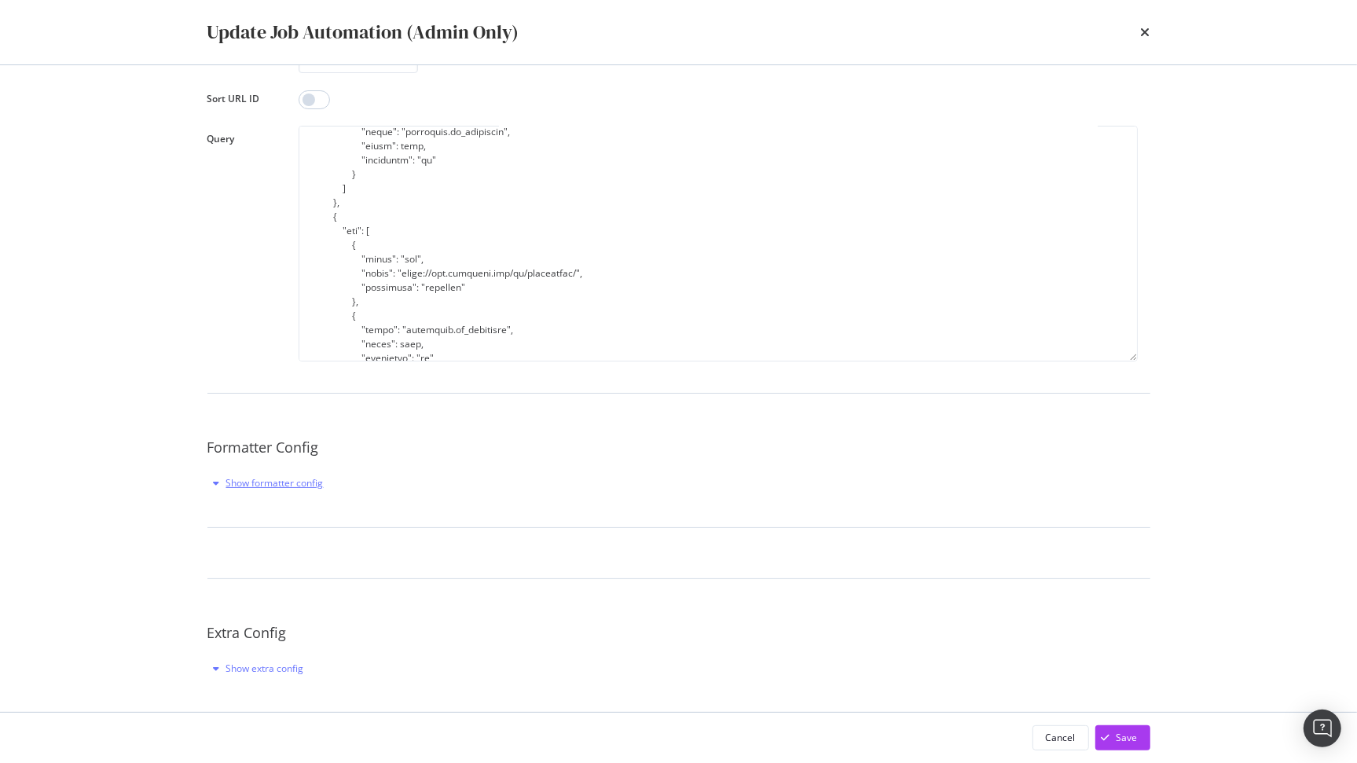
click at [226, 482] on div "Show formatter config" at bounding box center [274, 482] width 97 height 13
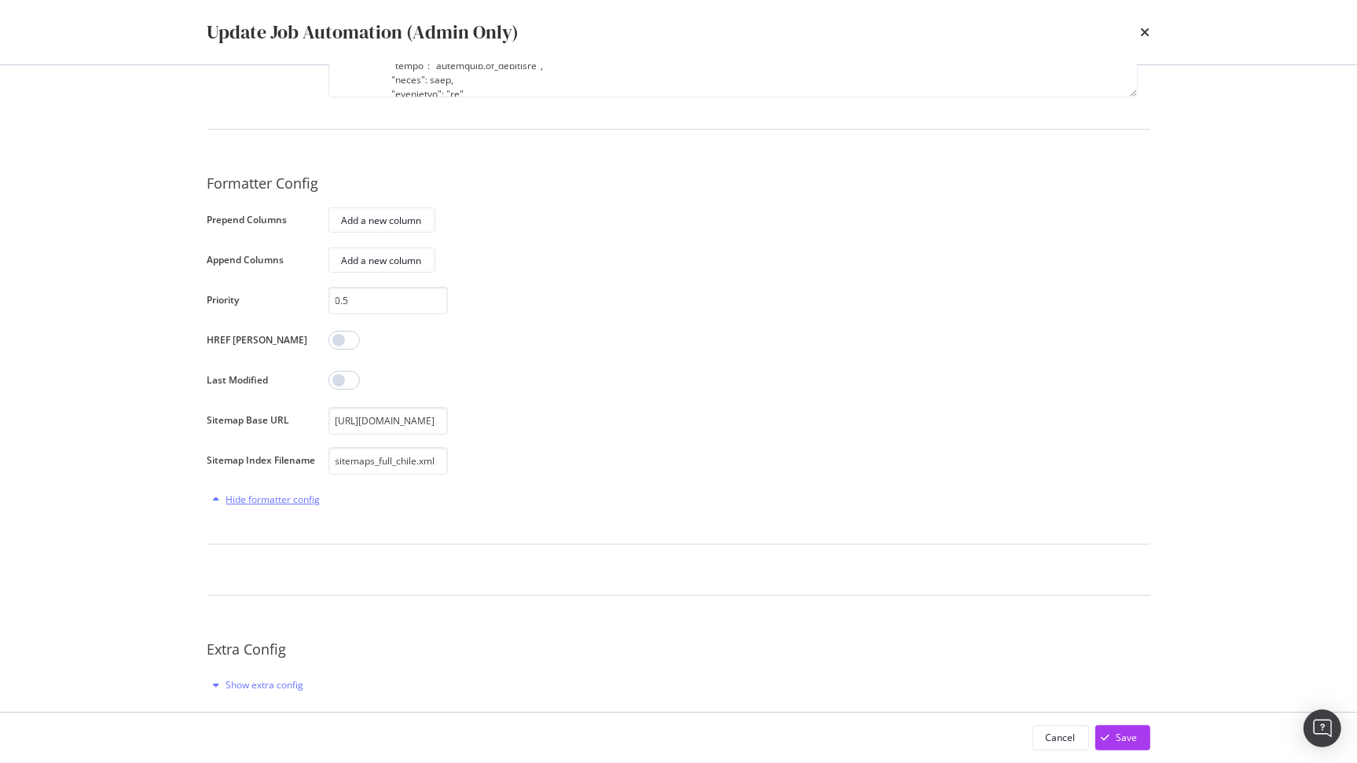
scroll to position [492, 0]
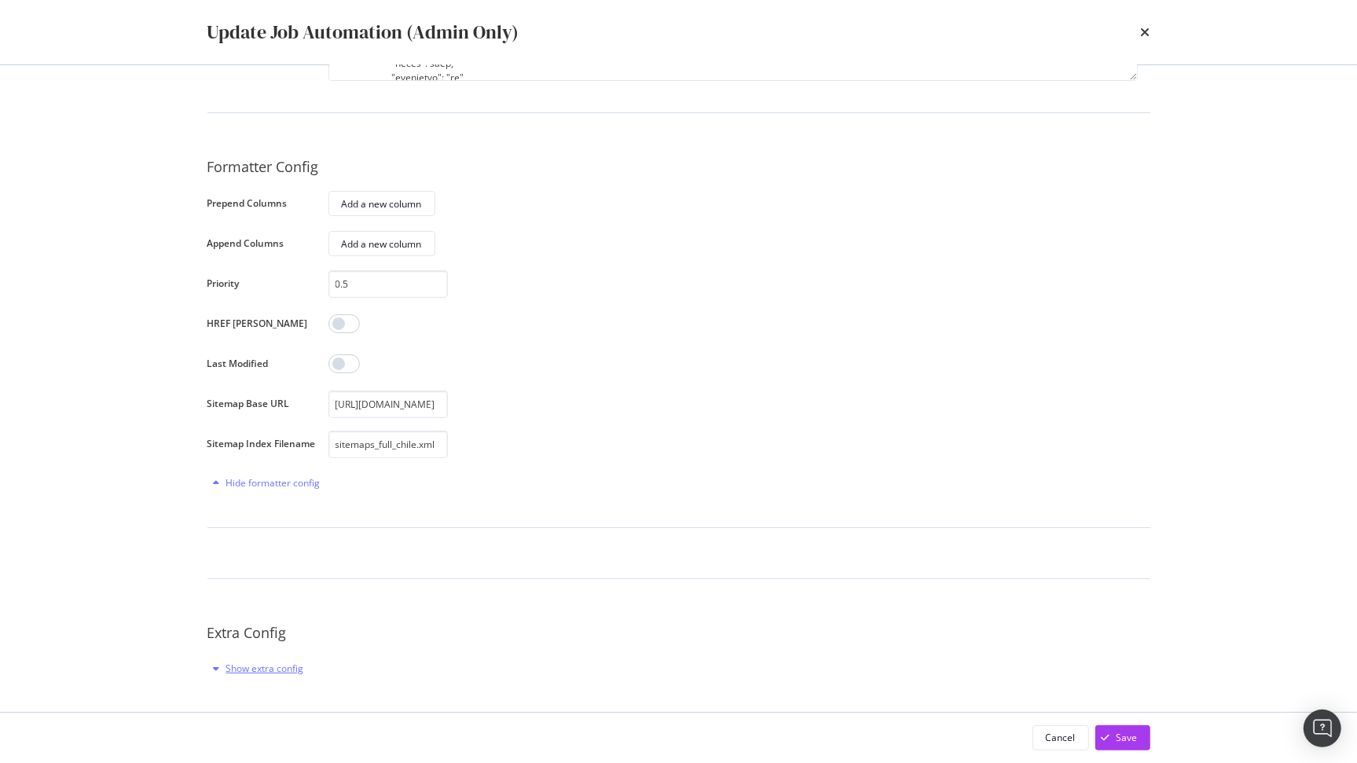
click at [281, 673] on div "Show extra config" at bounding box center [265, 668] width 78 height 13
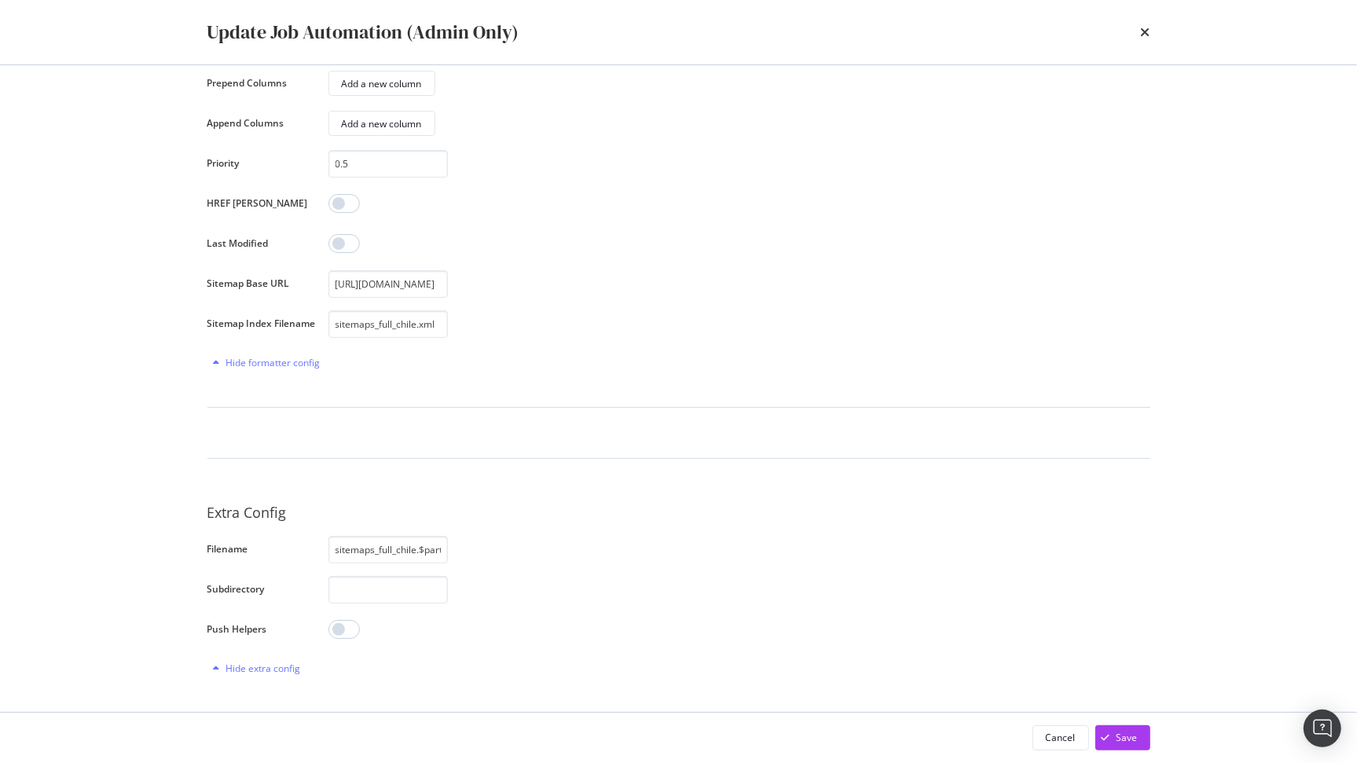
scroll to position [0, 107]
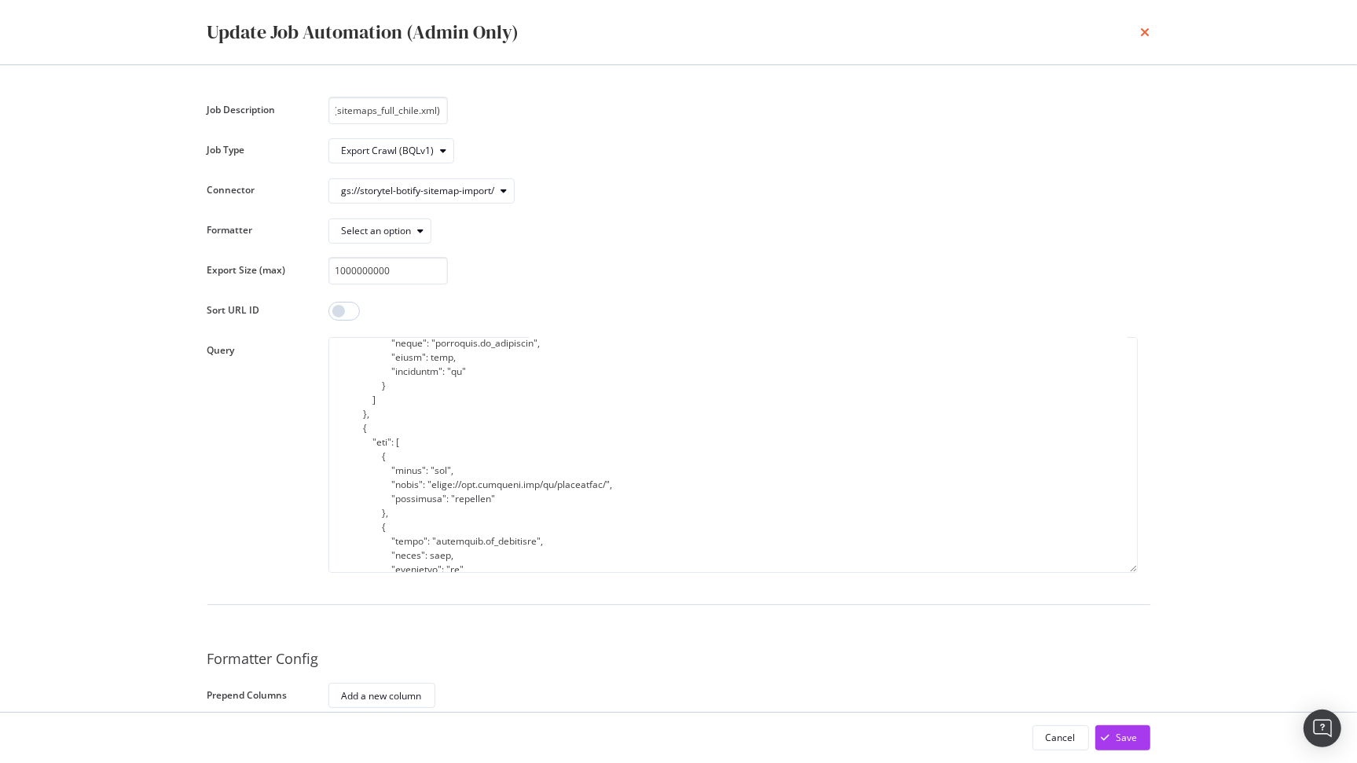
click at [1148, 33] on icon "times" at bounding box center [1145, 32] width 9 height 13
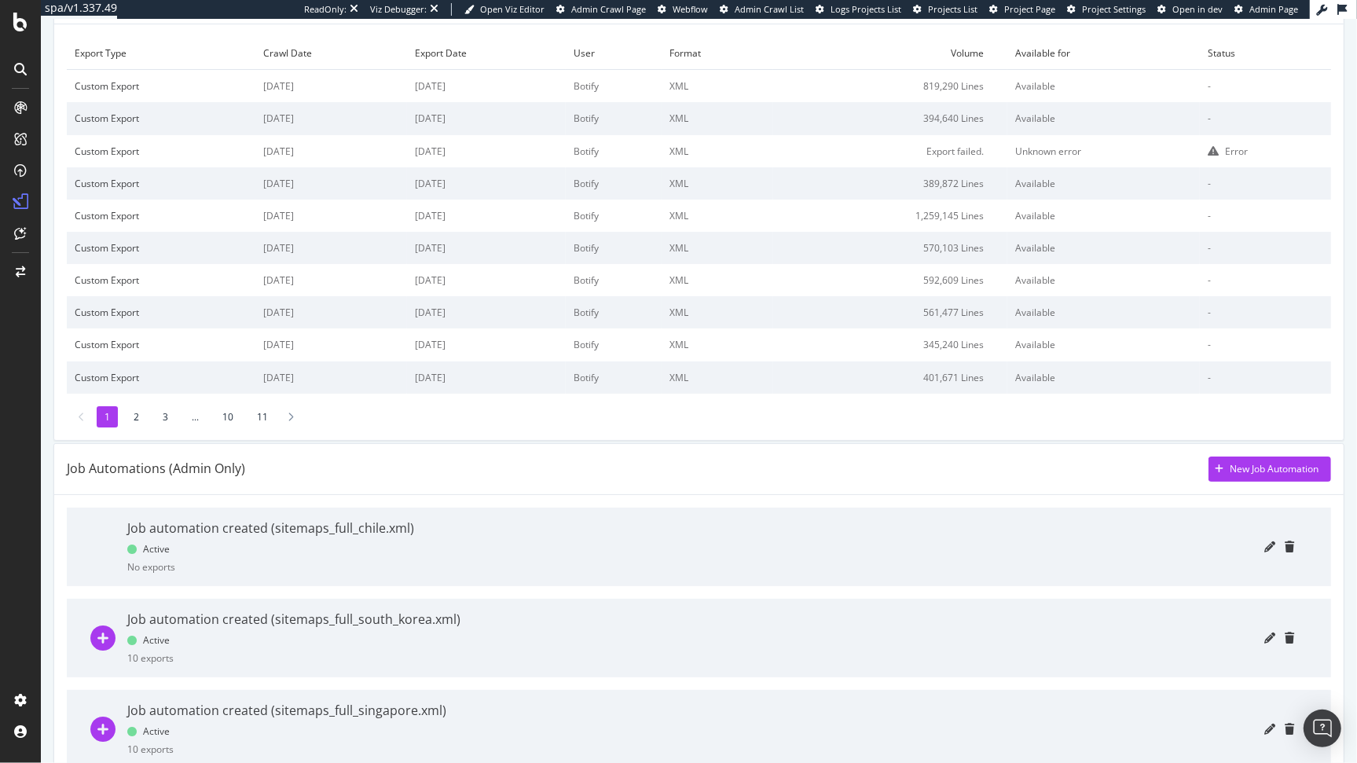
scroll to position [171, 0]
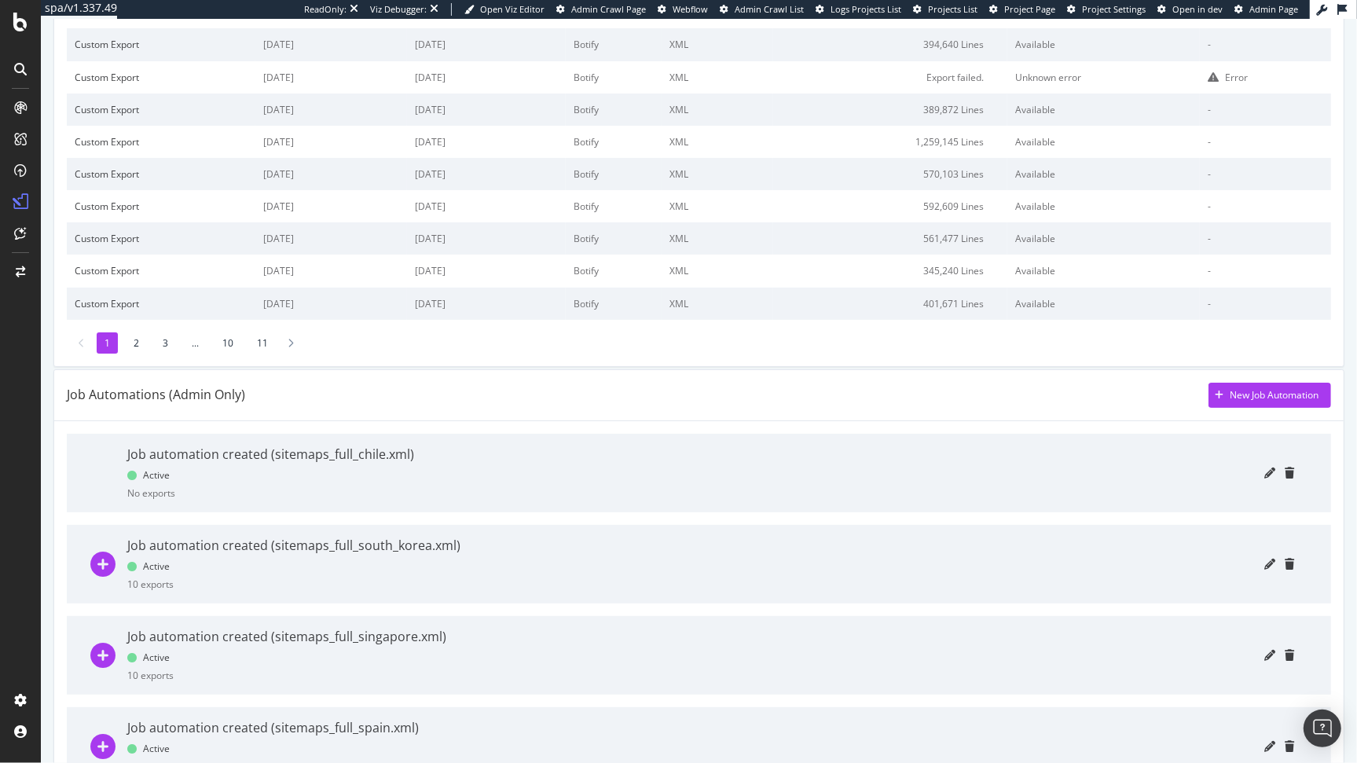
click at [460, 469] on div at bounding box center [860, 473] width 868 height 79
click at [1264, 471] on icon "pencil" at bounding box center [1269, 473] width 11 height 11
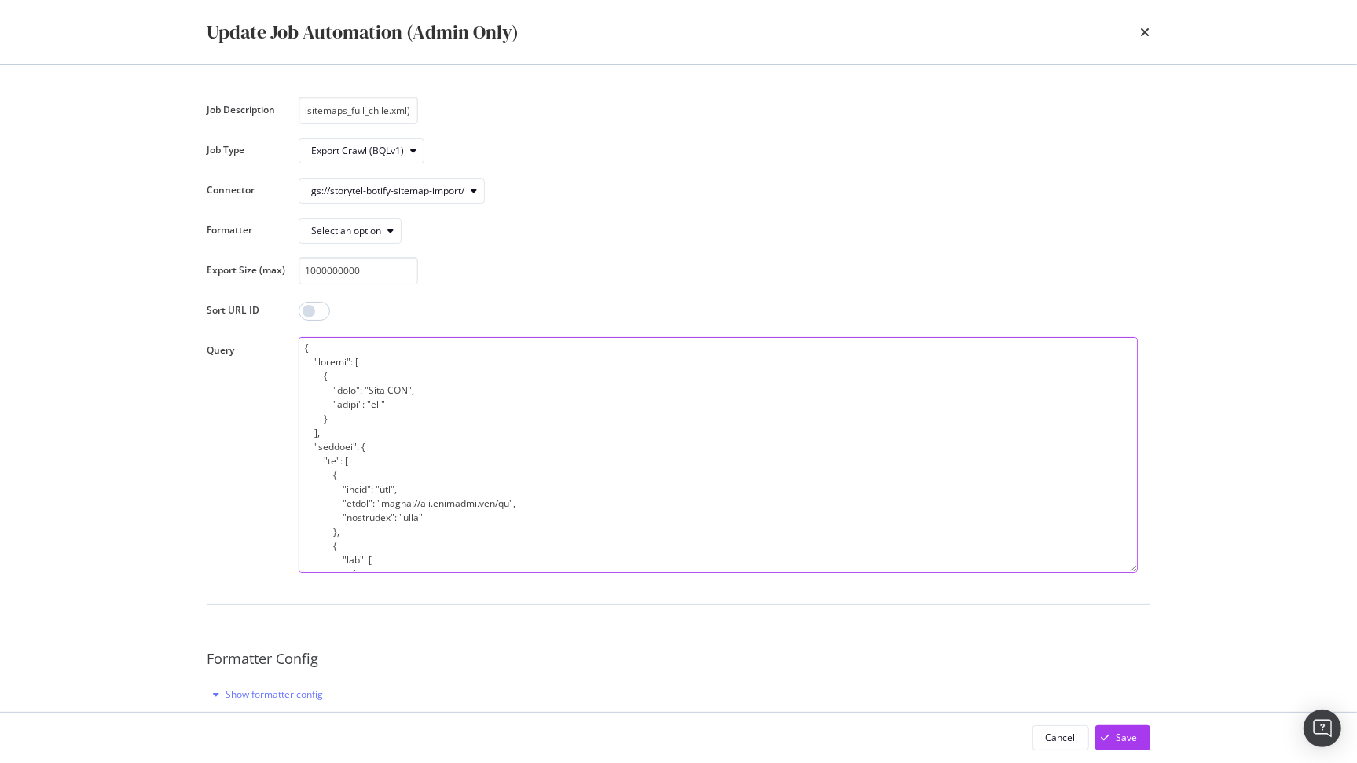
scroll to position [0, 0]
click at [524, 405] on textarea "modal" at bounding box center [718, 455] width 839 height 236
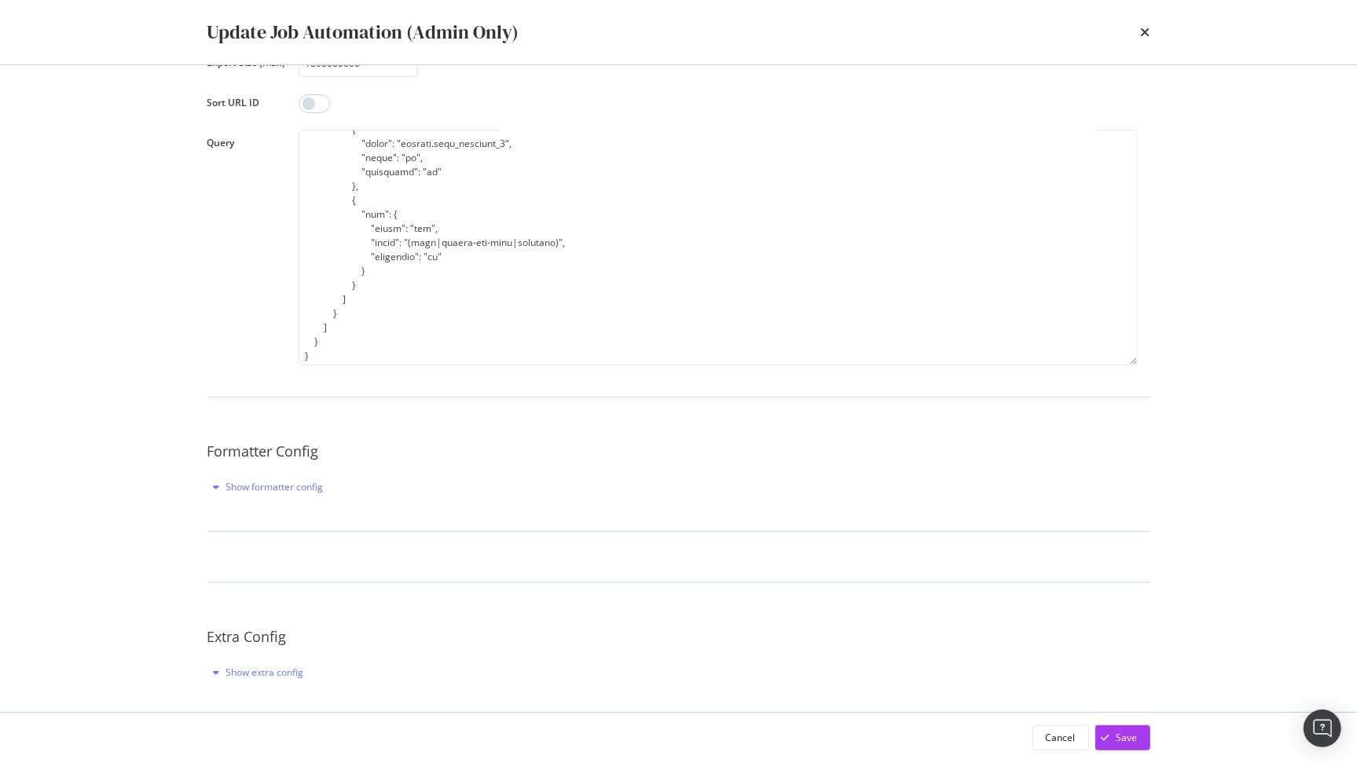
scroll to position [211, 0]
click at [257, 485] on div "Show formatter config" at bounding box center [274, 482] width 97 height 13
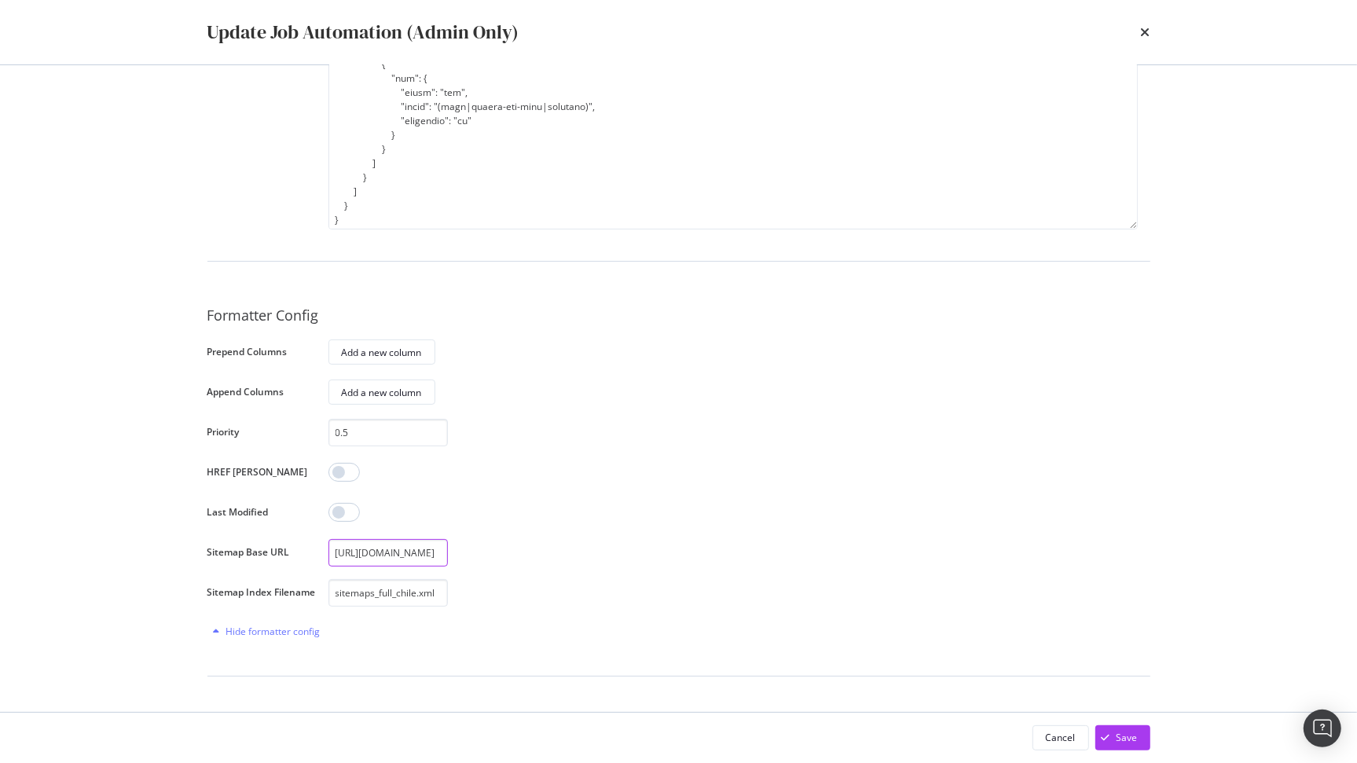
scroll to position [0, 53]
drag, startPoint x: 409, startPoint y: 548, endPoint x: 509, endPoint y: 545, distance: 99.8
click at [509, 545] on div "https://www.storytel.com/sitemaps/" at bounding box center [732, 553] width 809 height 28
click at [513, 543] on div "https://www.storytel.com/sitemaps/" at bounding box center [732, 553] width 809 height 28
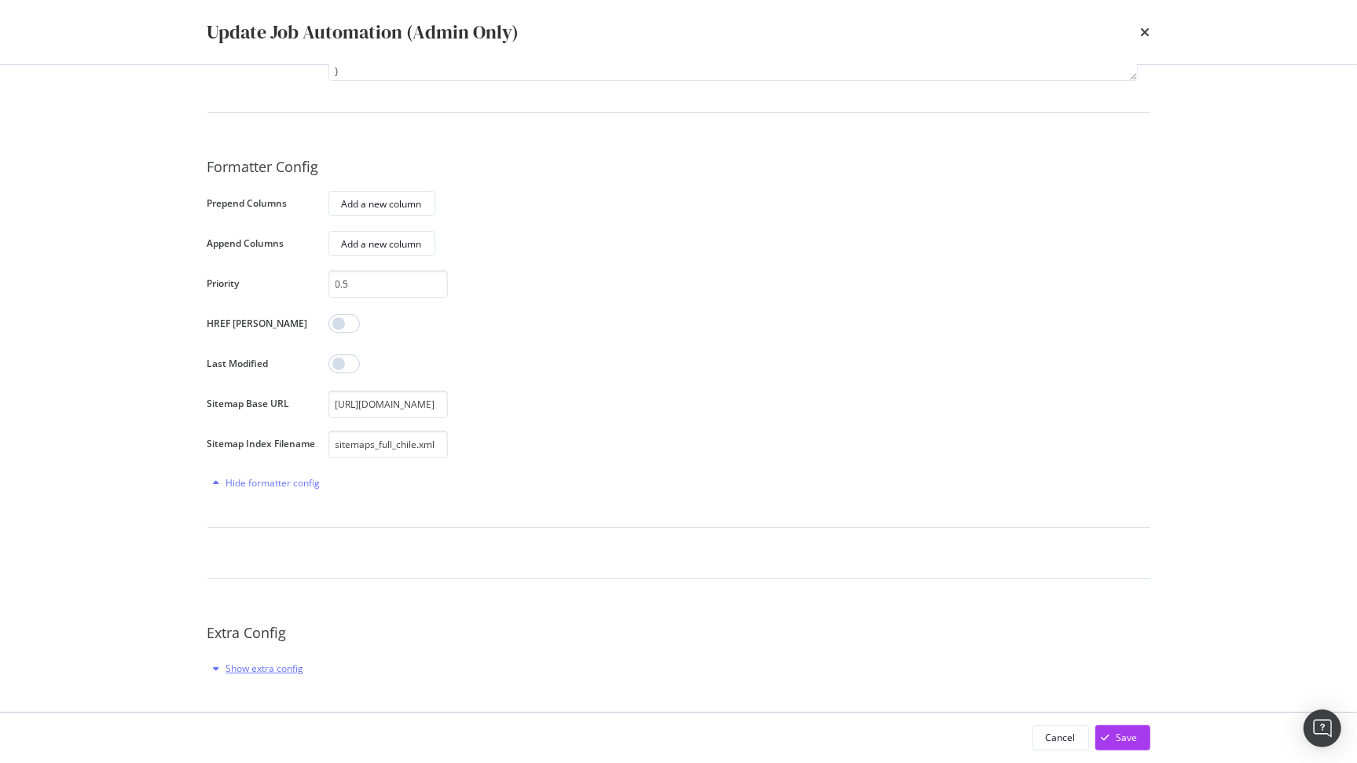
click at [296, 666] on div "Show extra config" at bounding box center [265, 668] width 78 height 13
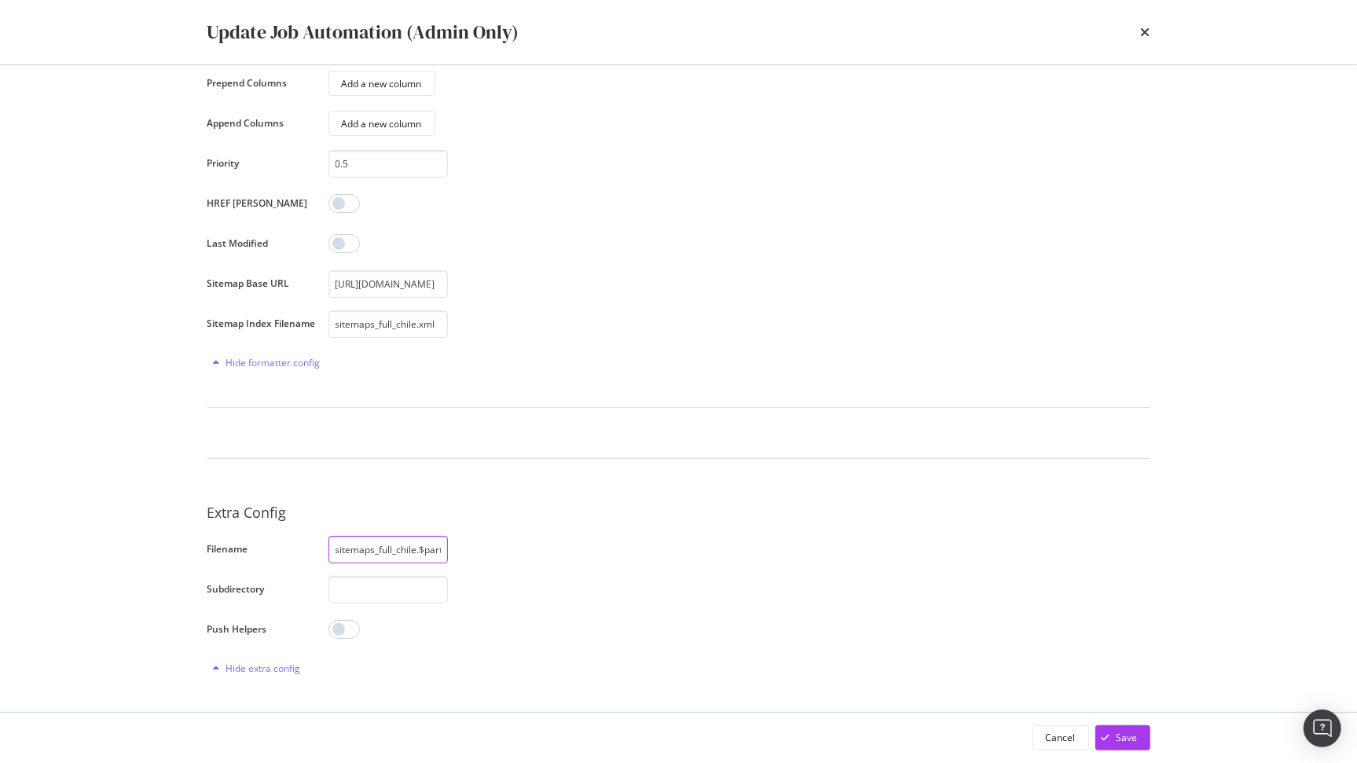
scroll to position [0, 33]
drag, startPoint x: 393, startPoint y: 548, endPoint x: 501, endPoint y: 548, distance: 108.4
click at [501, 548] on div "sitemaps_full_chile.$part.xml.gz" at bounding box center [732, 550] width 809 height 28
click at [512, 545] on div "sitemaps_full_chile.$part.xml.gz" at bounding box center [732, 550] width 809 height 28
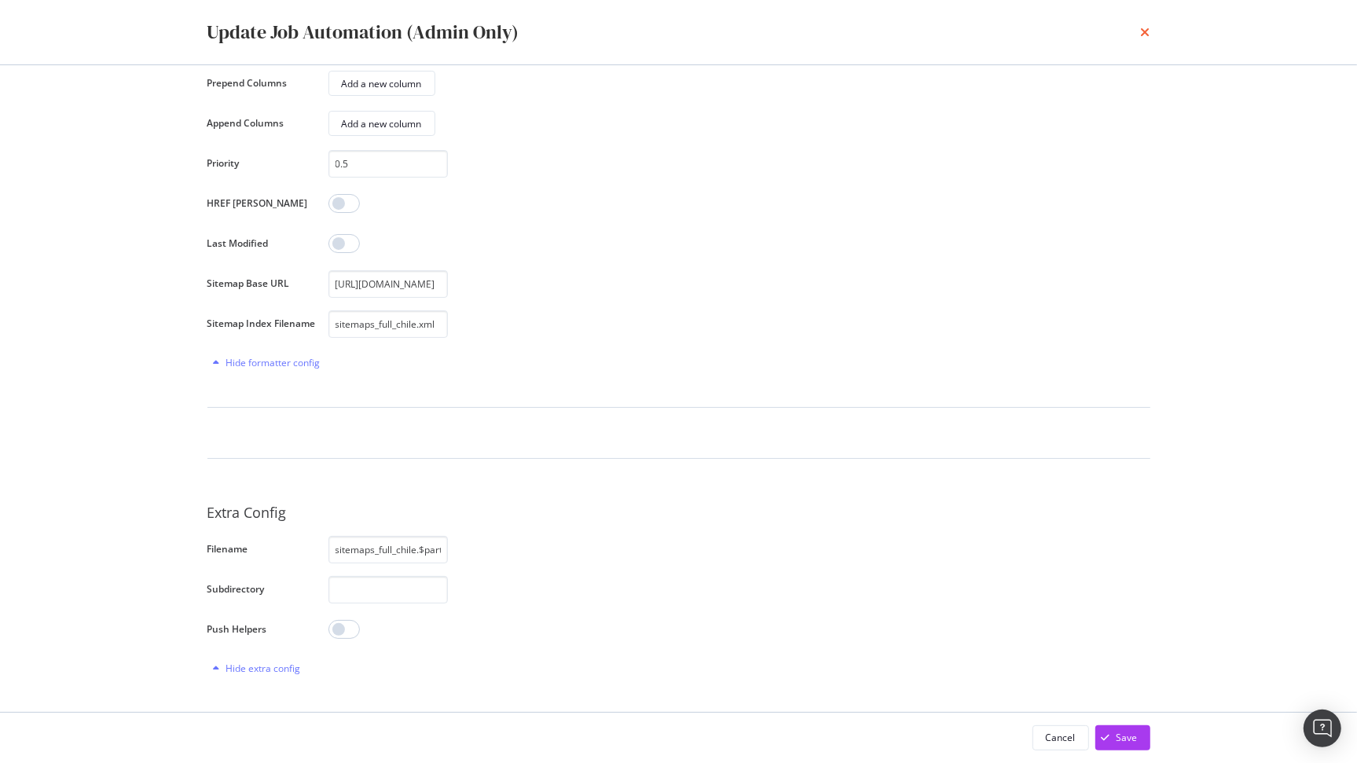
click at [1146, 29] on icon "times" at bounding box center [1145, 32] width 9 height 13
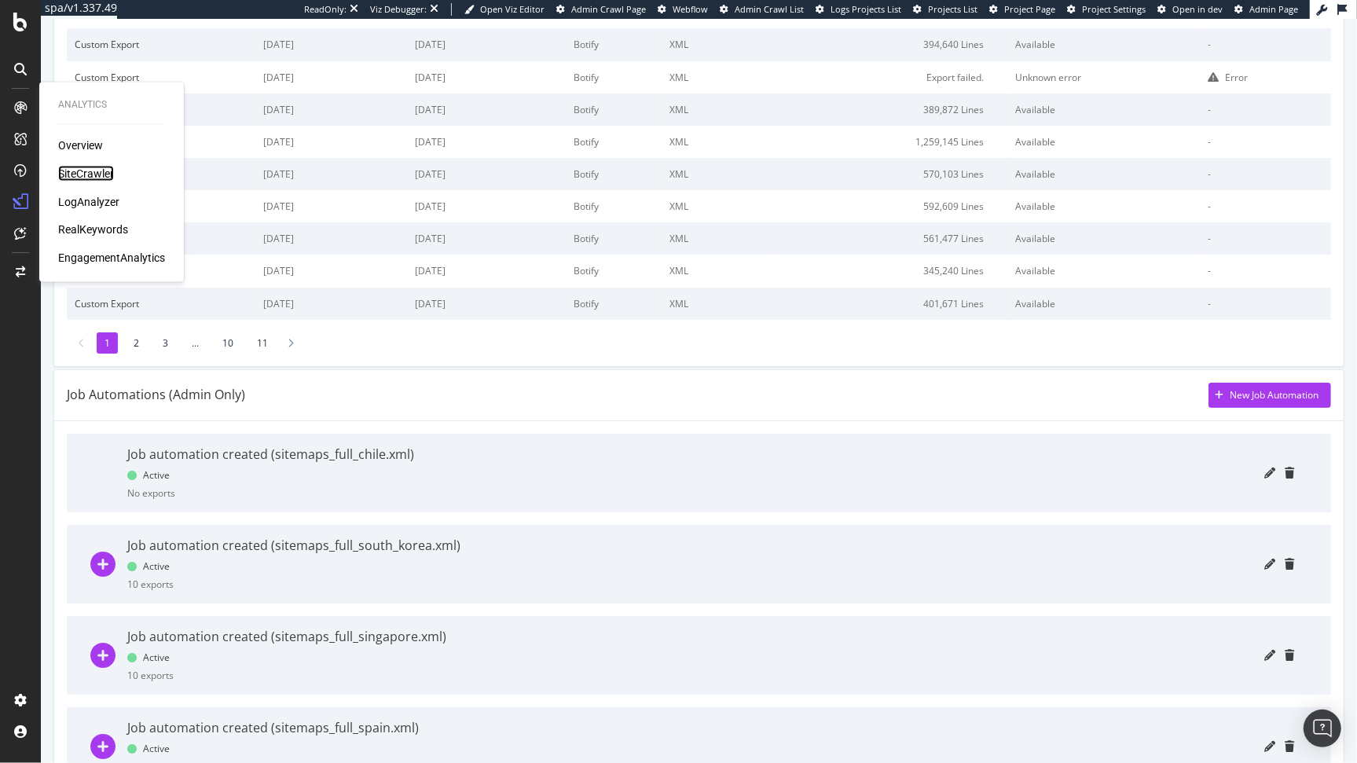
click at [83, 180] on div "SiteCrawler" at bounding box center [86, 174] width 56 height 16
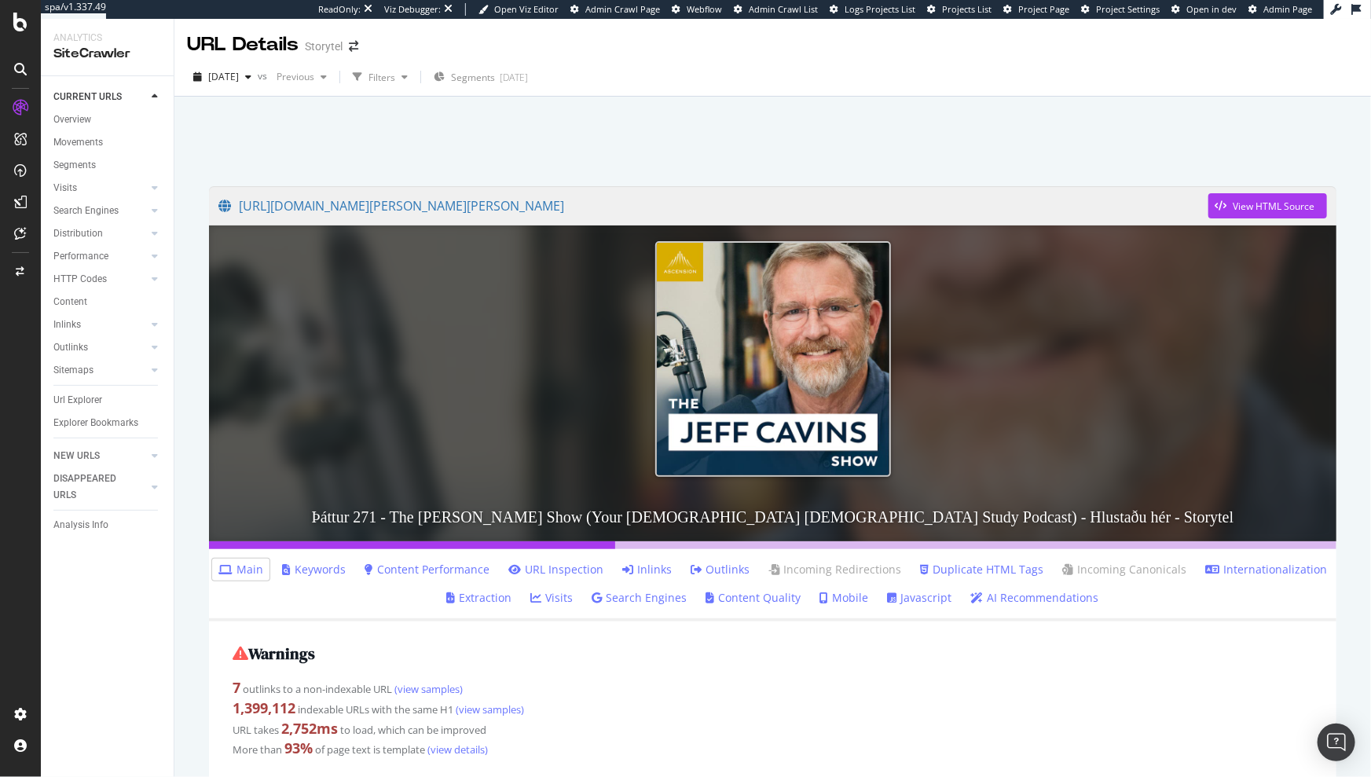
scroll to position [36, 0]
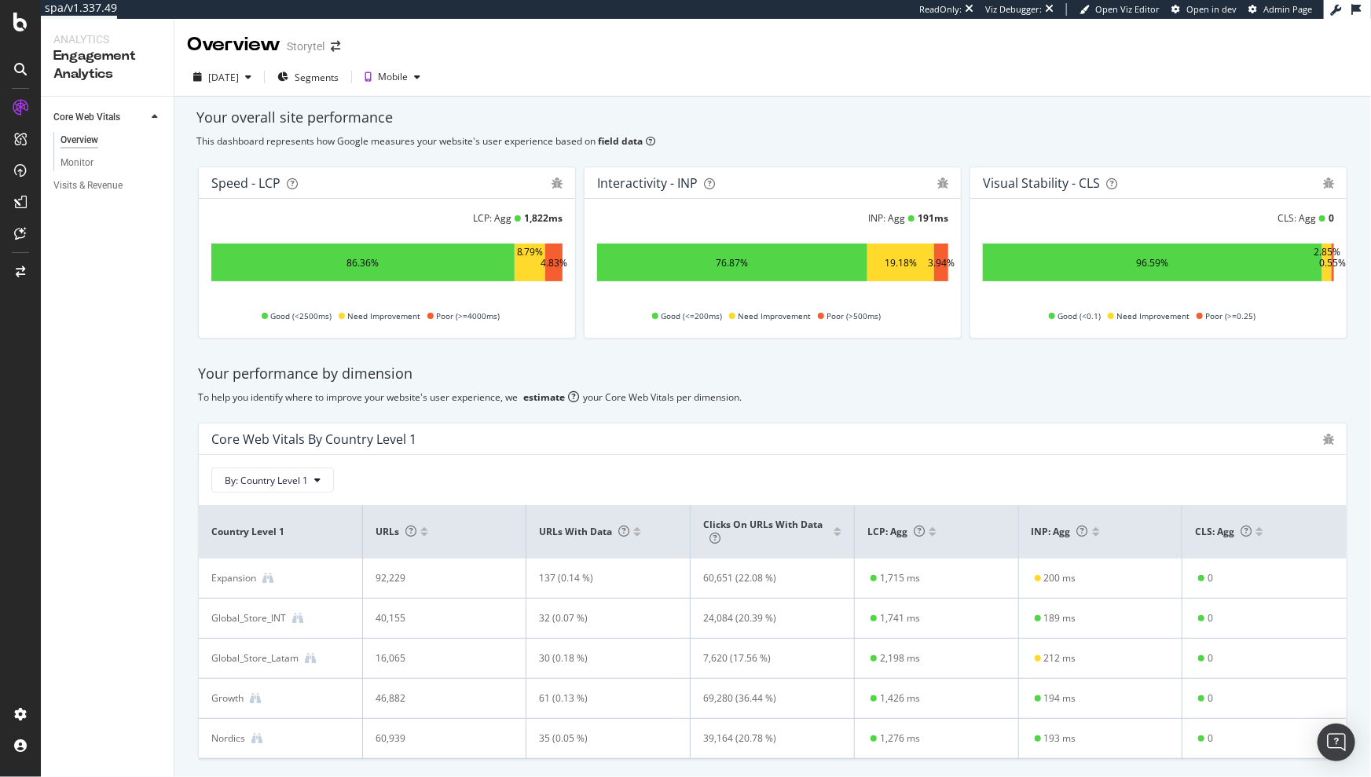
scroll to position [50, 0]
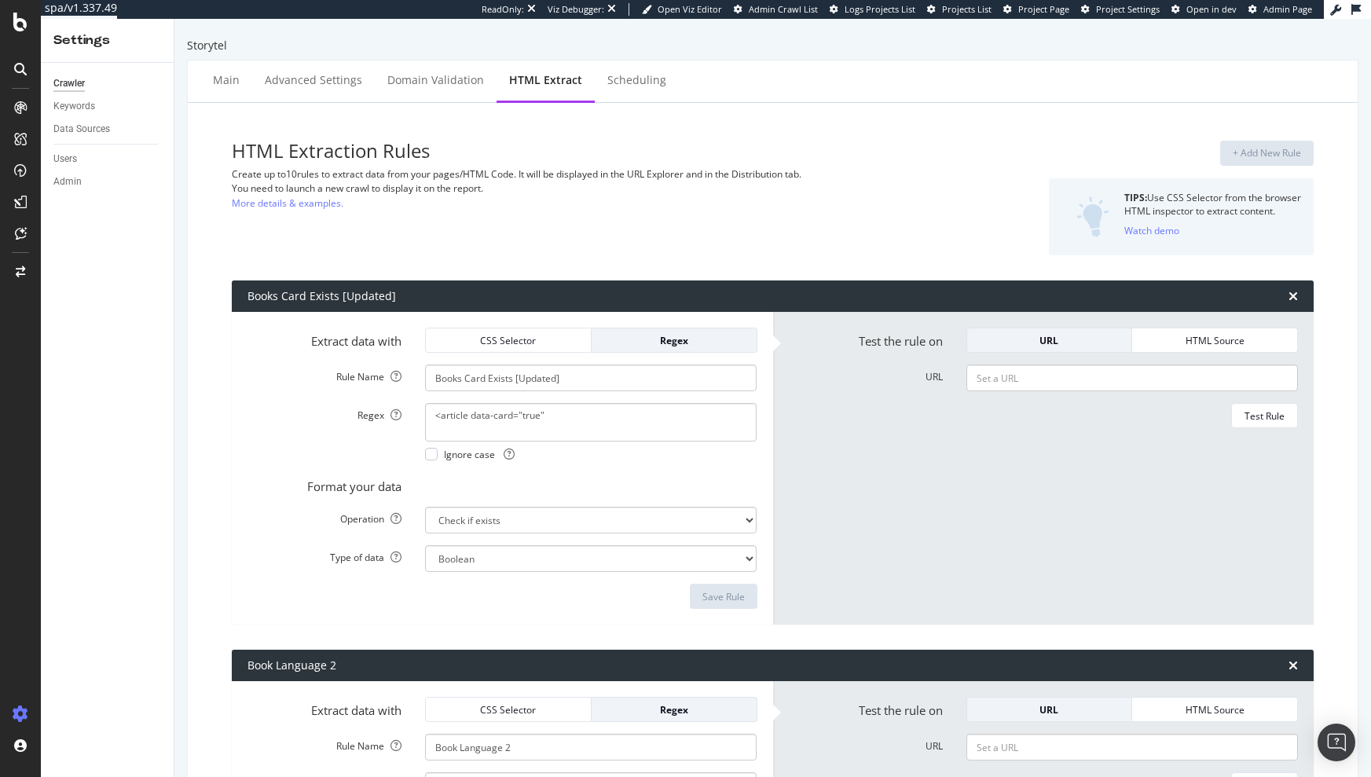
select select "exist"
select select "count"
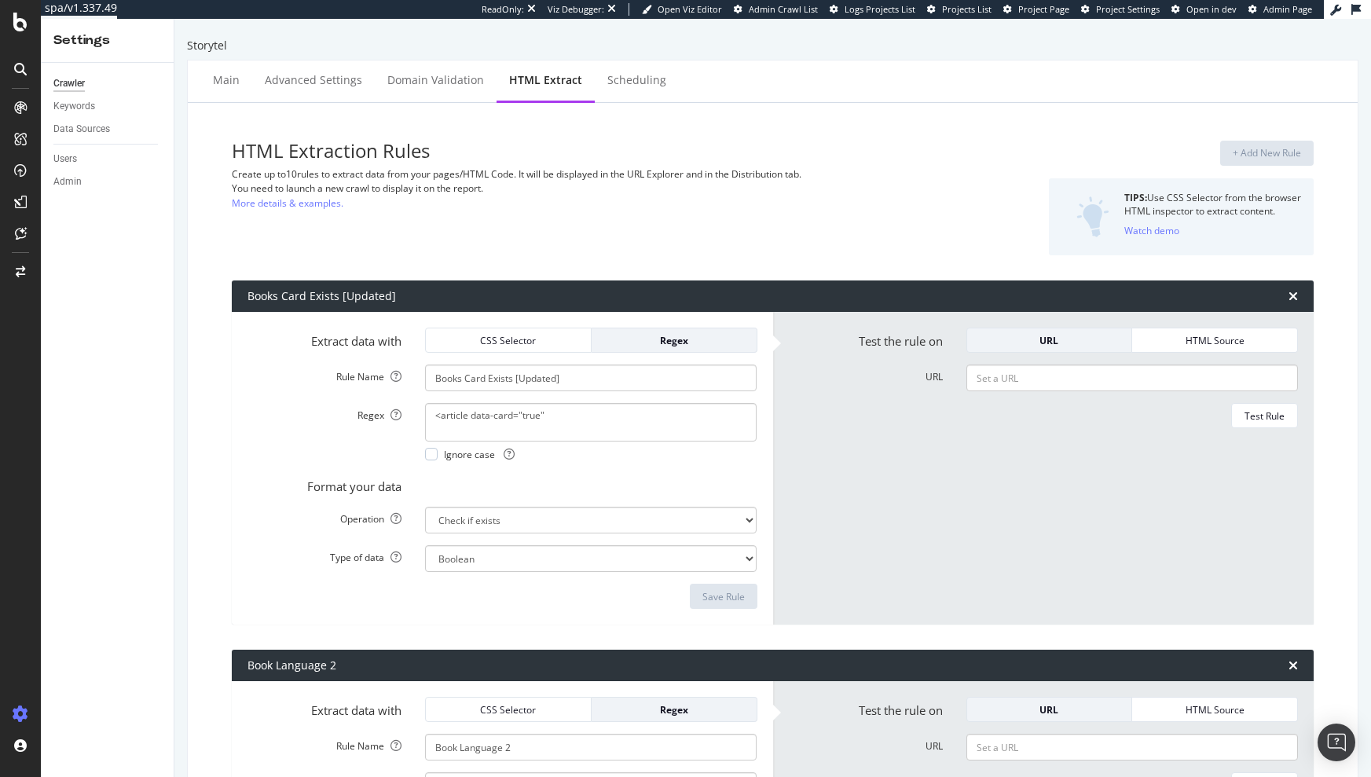
select select "exist"
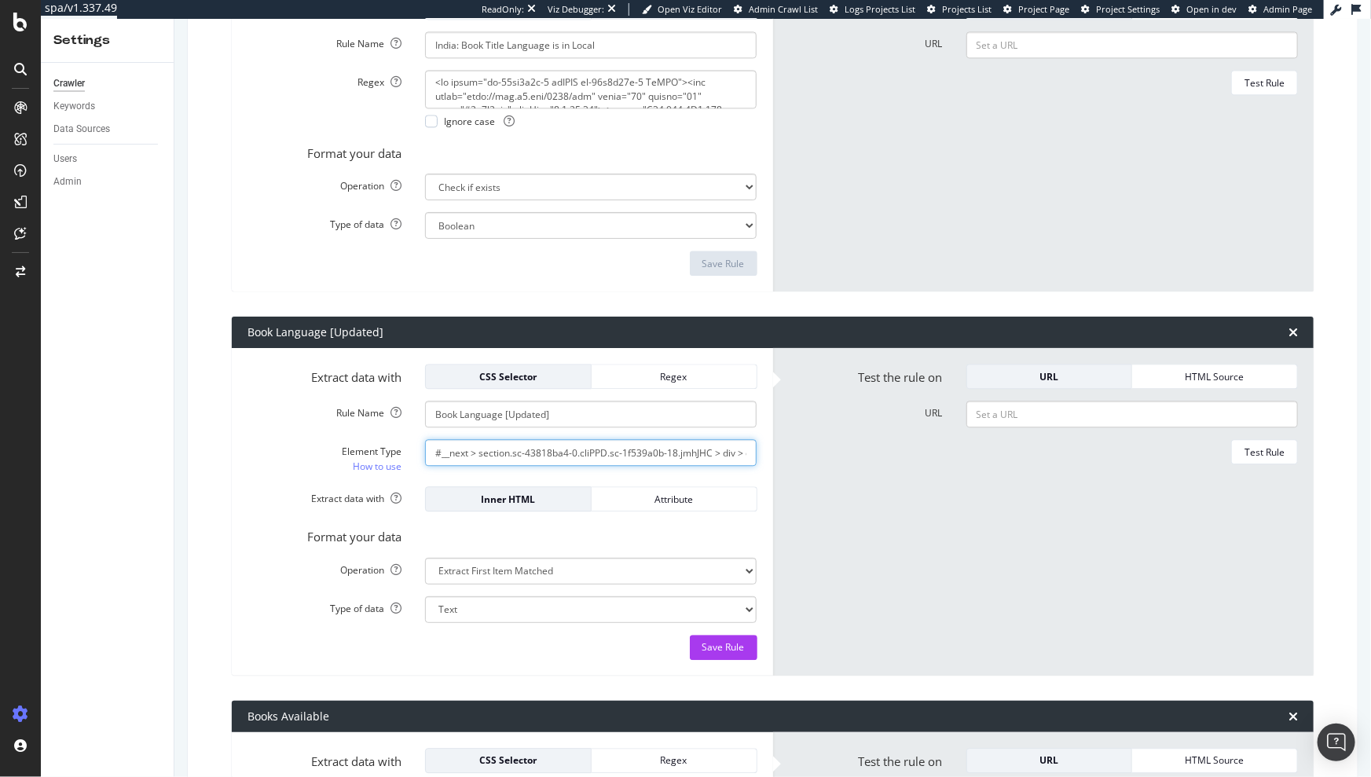
click at [567, 453] on input "#__next > section.sc-43818ba4-0.cliPPD.sc-1f539a0b-18.jmhJHC > div > div.sc-1f5…" at bounding box center [591, 452] width 332 height 27
type input "\#__next > section.sc-43818ba4-0.cliPPD.sc-1f539a0b-18.jmhJHC > div > div.sc-1f…"
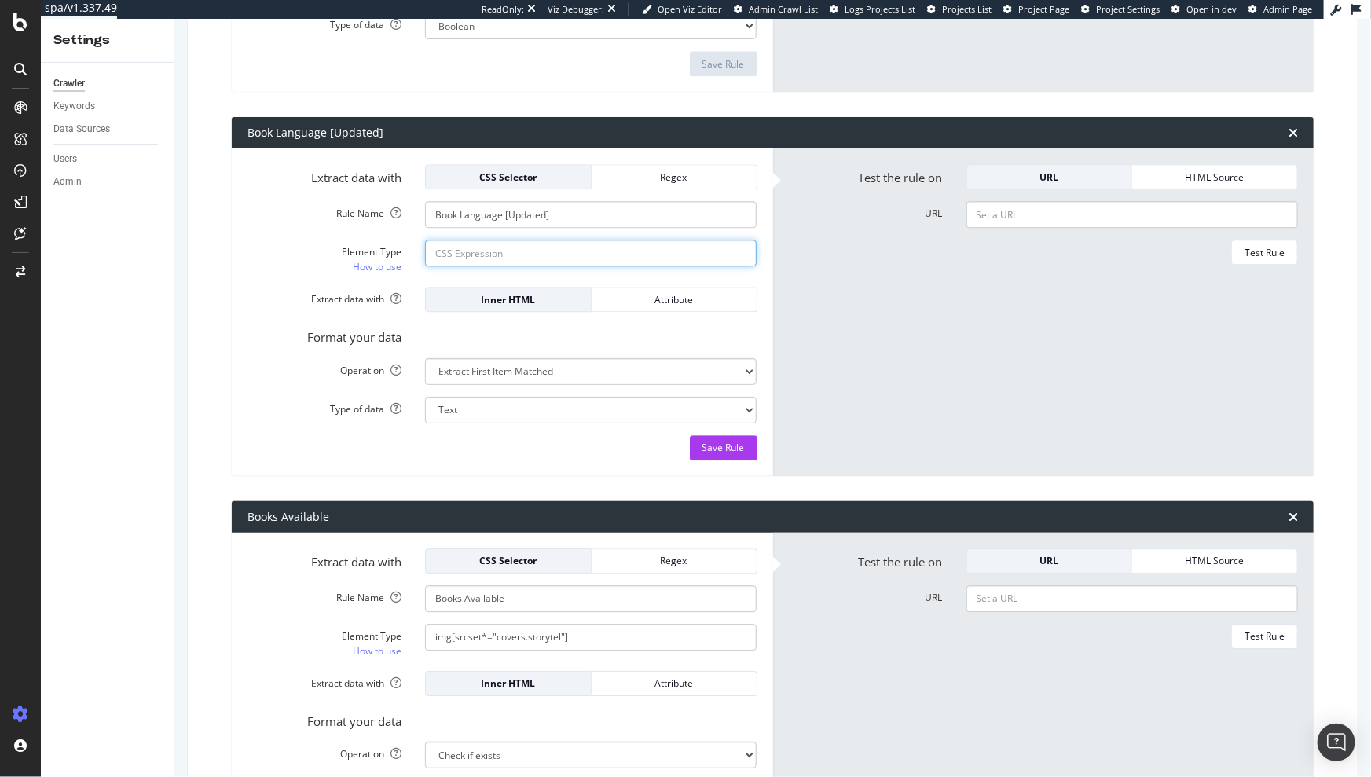
scroll to position [2069, 0]
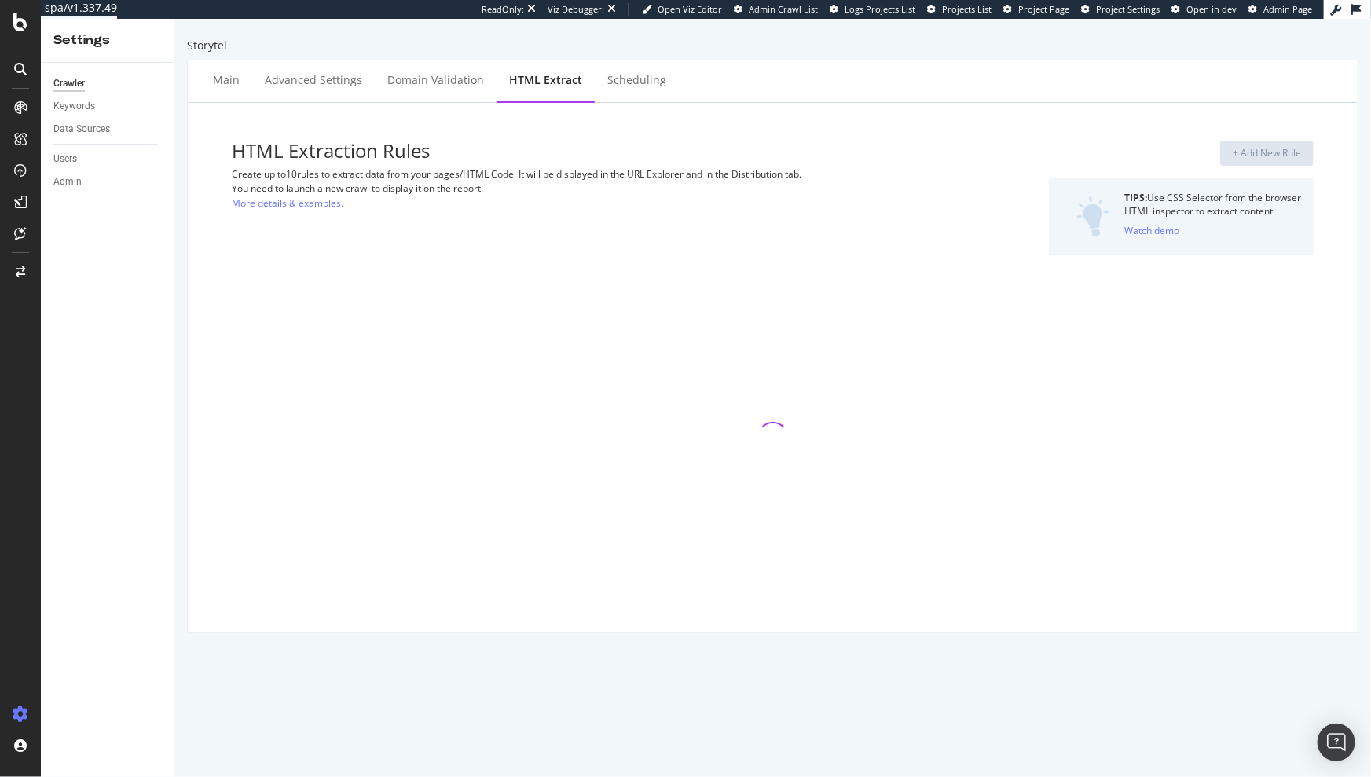
select select "exist"
select select "count"
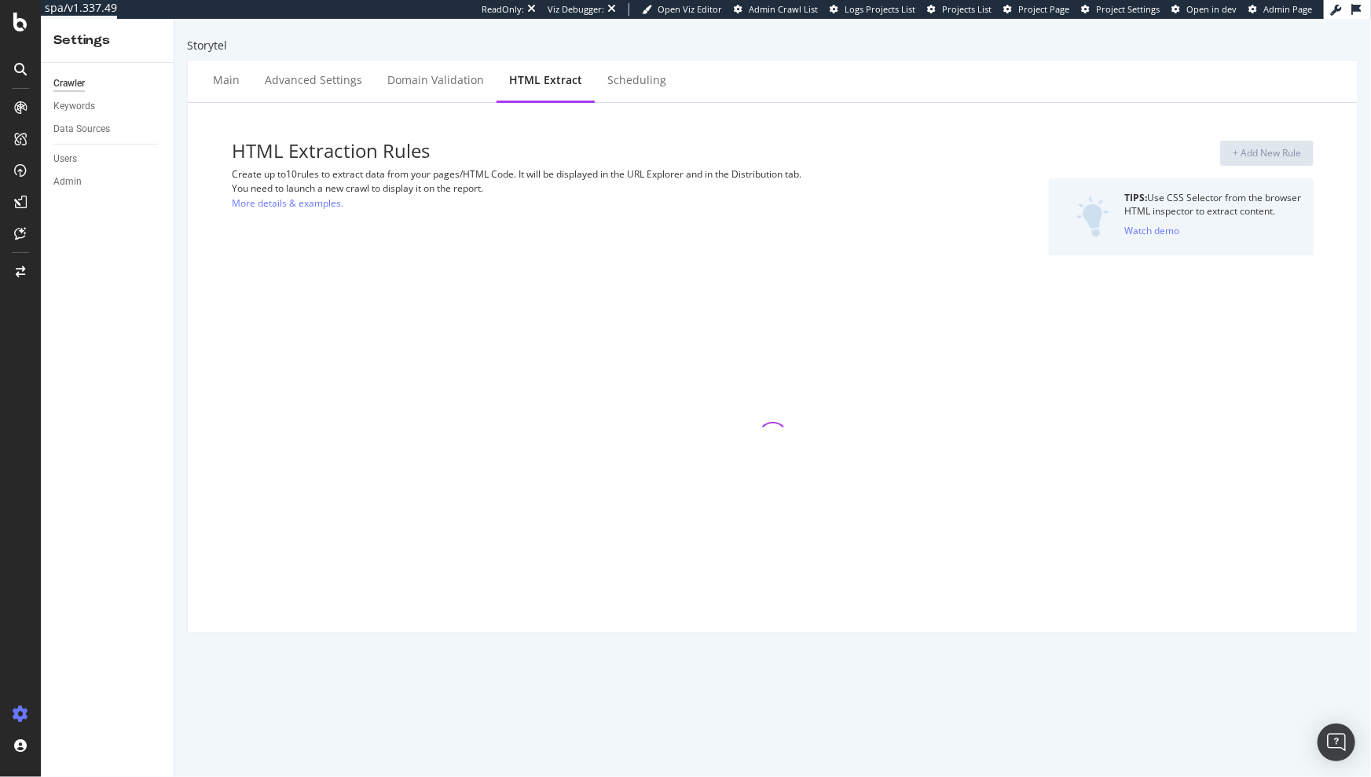
select select "exist"
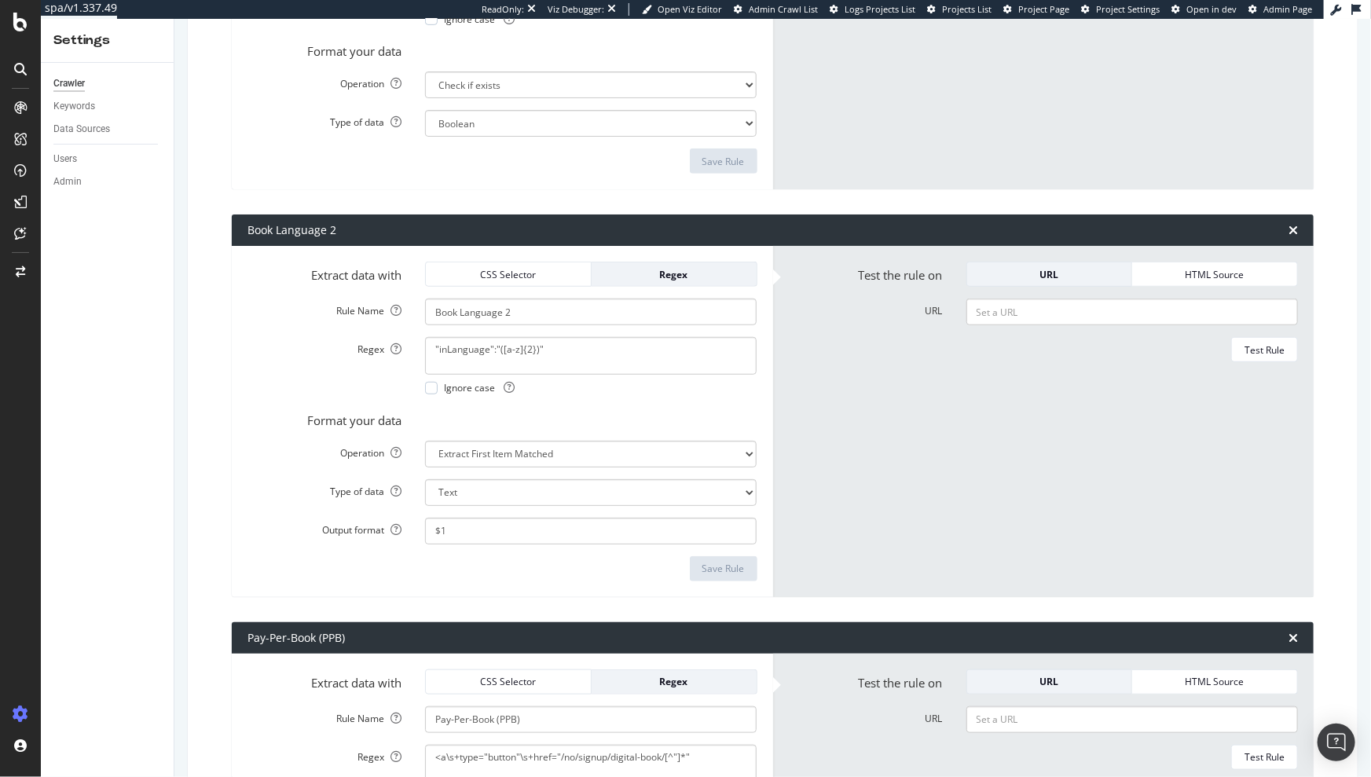
scroll to position [432, 0]
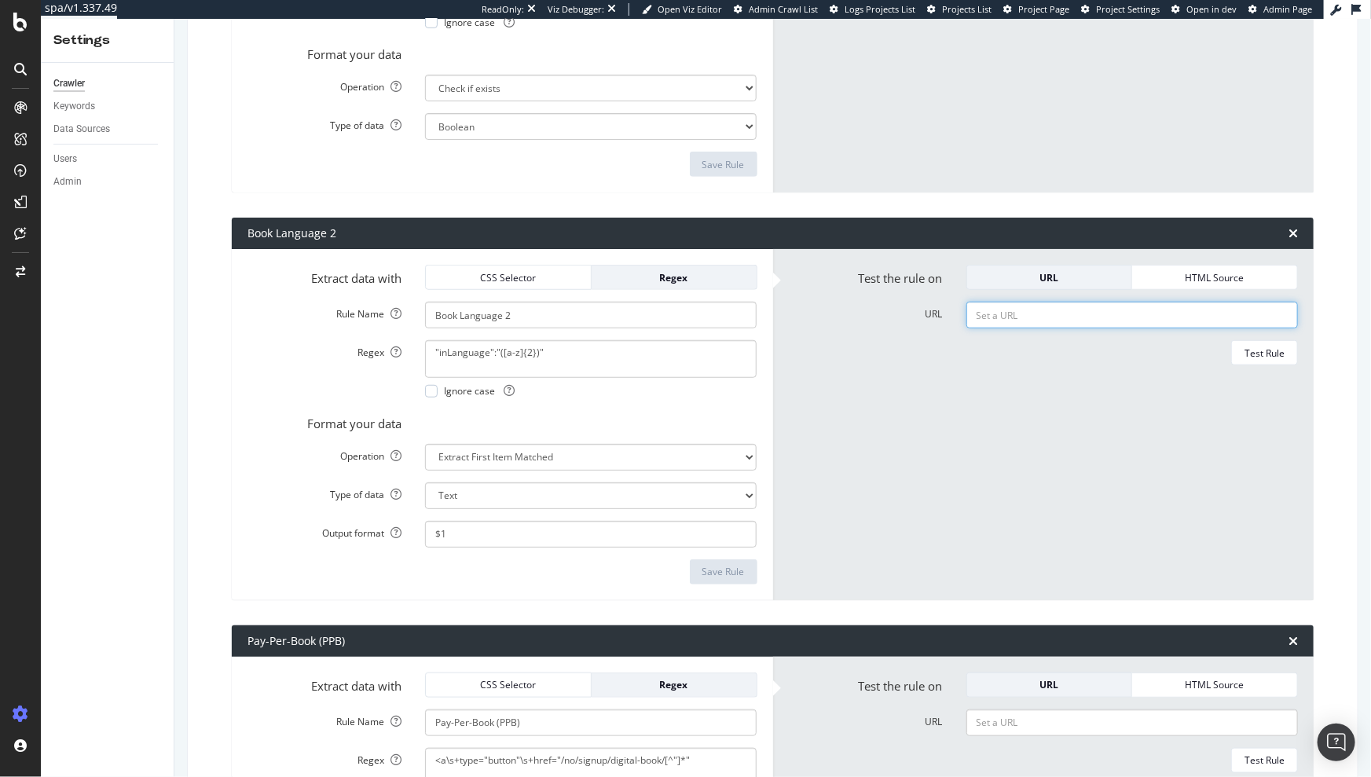
click at [1003, 312] on input "URL" at bounding box center [1132, 315] width 332 height 27
paste input "[URL][DOMAIN_NAME]"
type input "[URL][DOMAIN_NAME]"
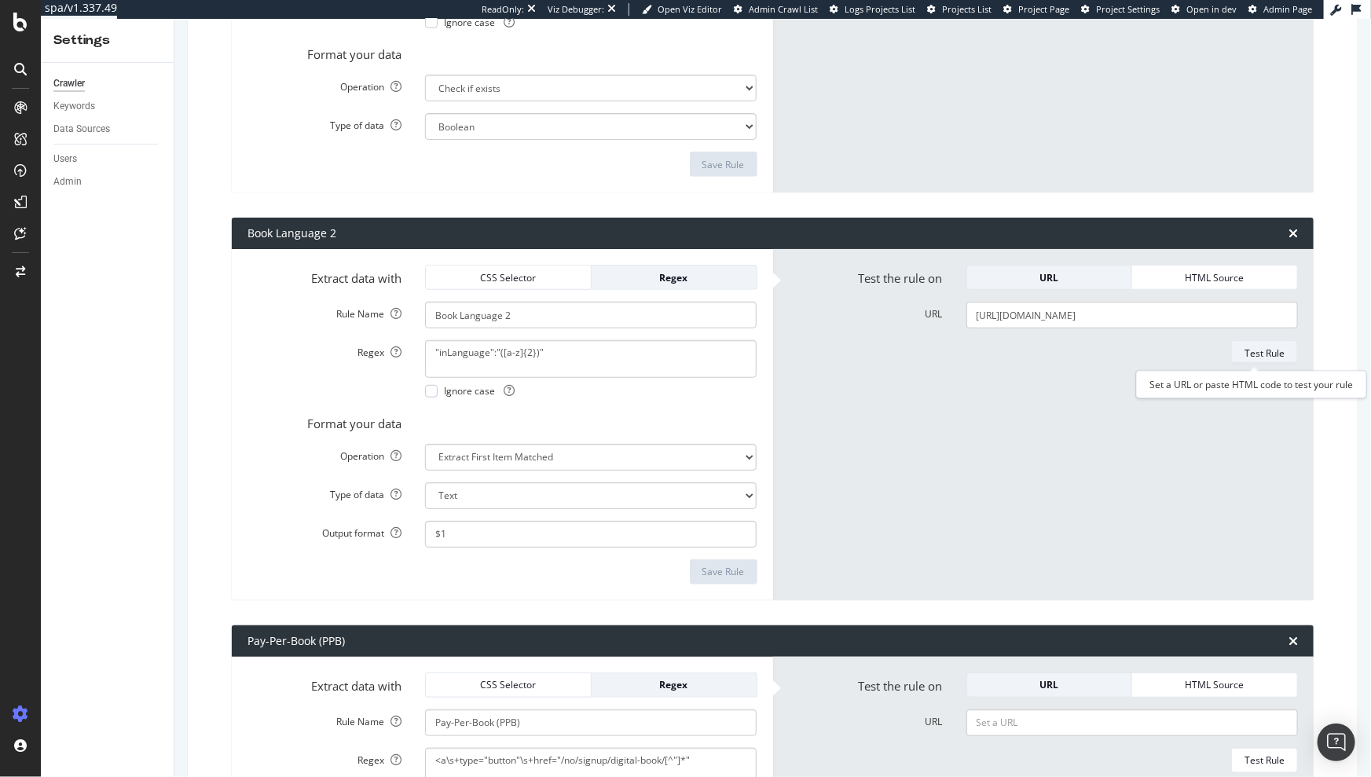
click at [1252, 356] on div "Test Rule" at bounding box center [1265, 353] width 40 height 13
drag, startPoint x: 976, startPoint y: 355, endPoint x: 960, endPoint y: 355, distance: 15.7
click at [966, 355] on textarea "sv" at bounding box center [1132, 443] width 332 height 207
click at [1024, 315] on input "[URL][DOMAIN_NAME]" at bounding box center [1132, 315] width 332 height 27
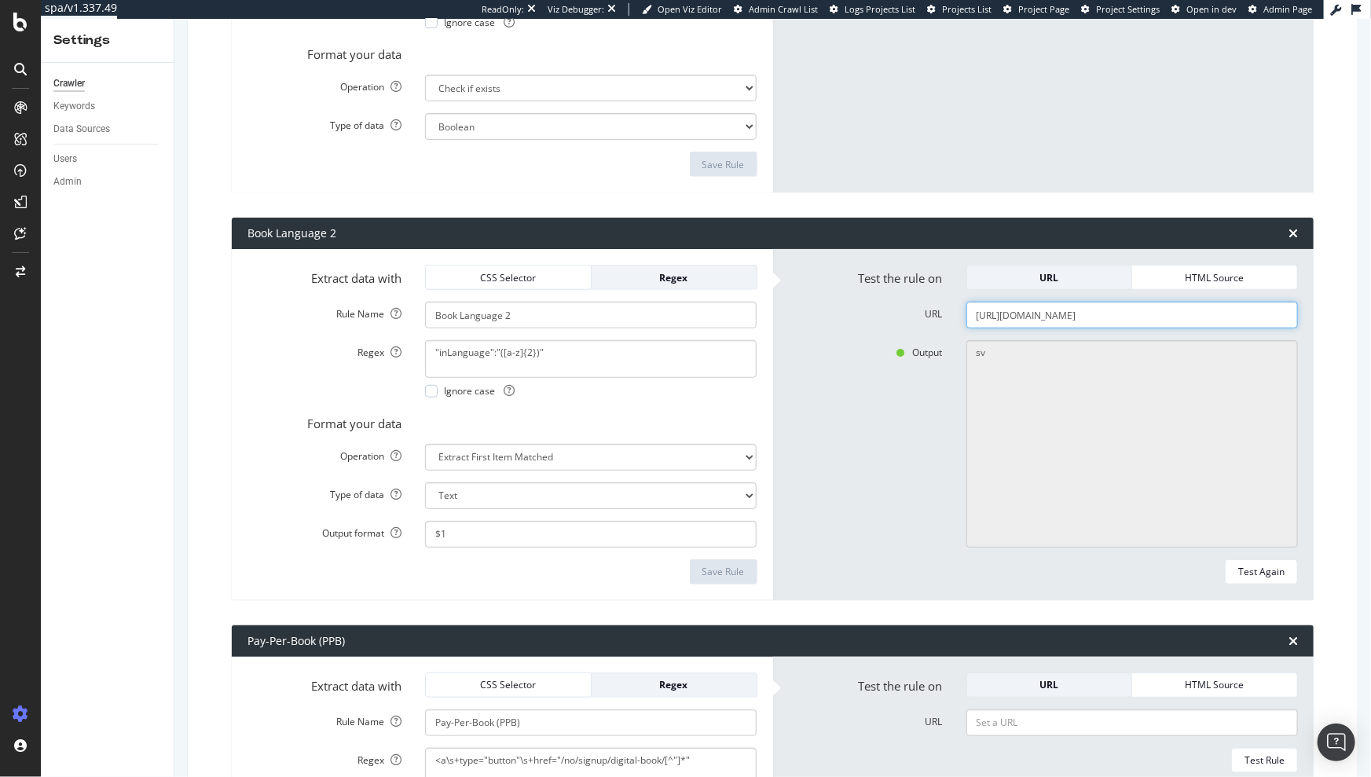
click at [1024, 315] on input "[URL][DOMAIN_NAME]" at bounding box center [1132, 315] width 332 height 27
click at [1023, 314] on input "[URL][DOMAIN_NAME]" at bounding box center [1132, 315] width 332 height 27
click at [83, 268] on div "DataExports" at bounding box center [88, 268] width 61 height 16
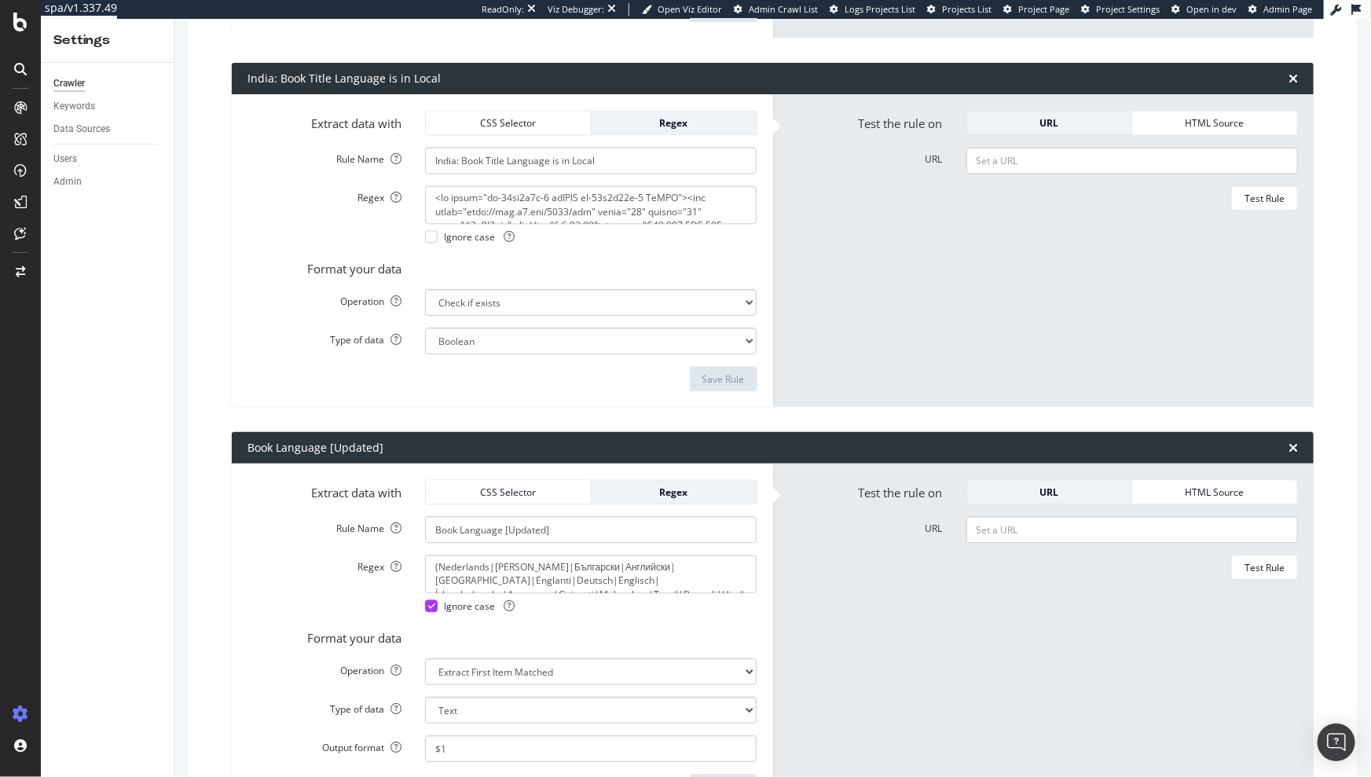
scroll to position [1804, 0]
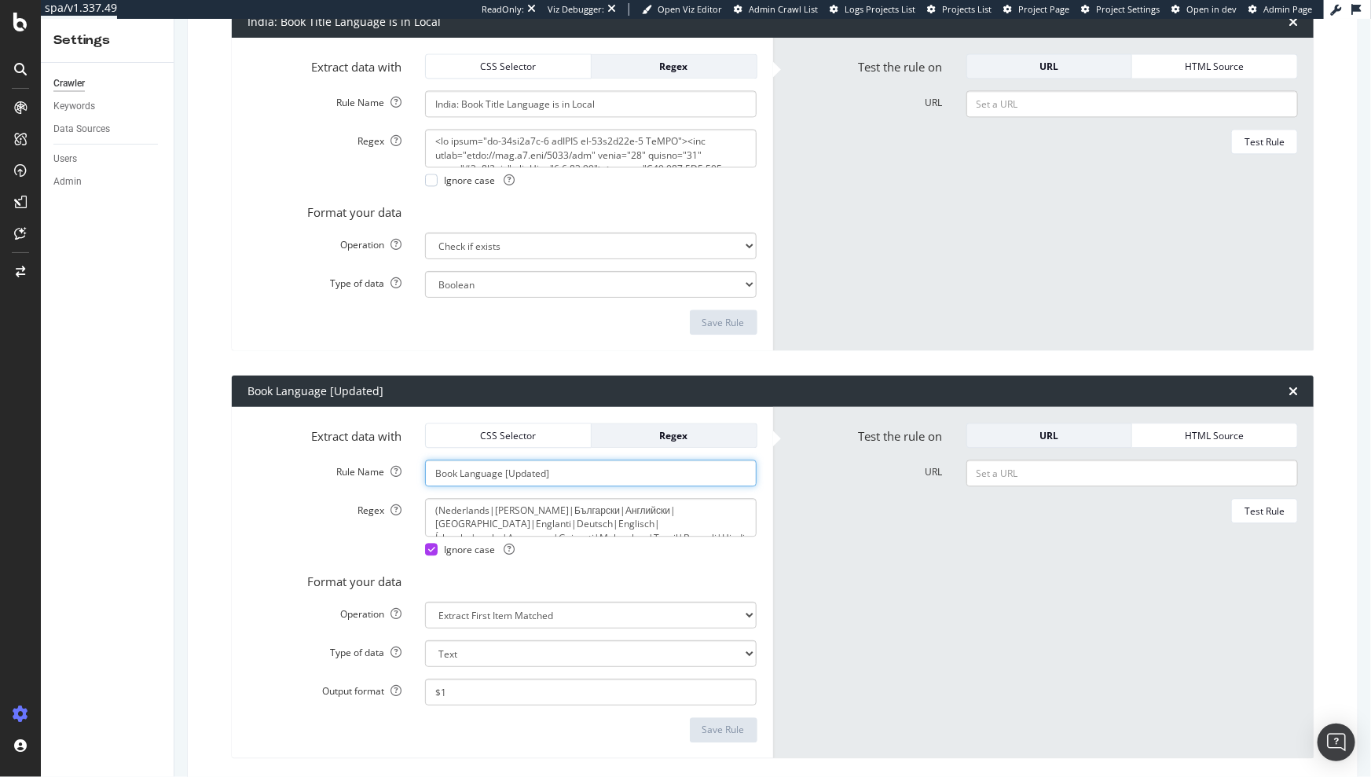
click at [633, 481] on input "Book Language [Updated]" at bounding box center [591, 473] width 332 height 27
drag, startPoint x: 593, startPoint y: 475, endPoint x: 375, endPoint y: 471, distance: 218.5
click at [375, 471] on div "Rule Name Book Language [Updated]" at bounding box center [503, 473] width 534 height 27
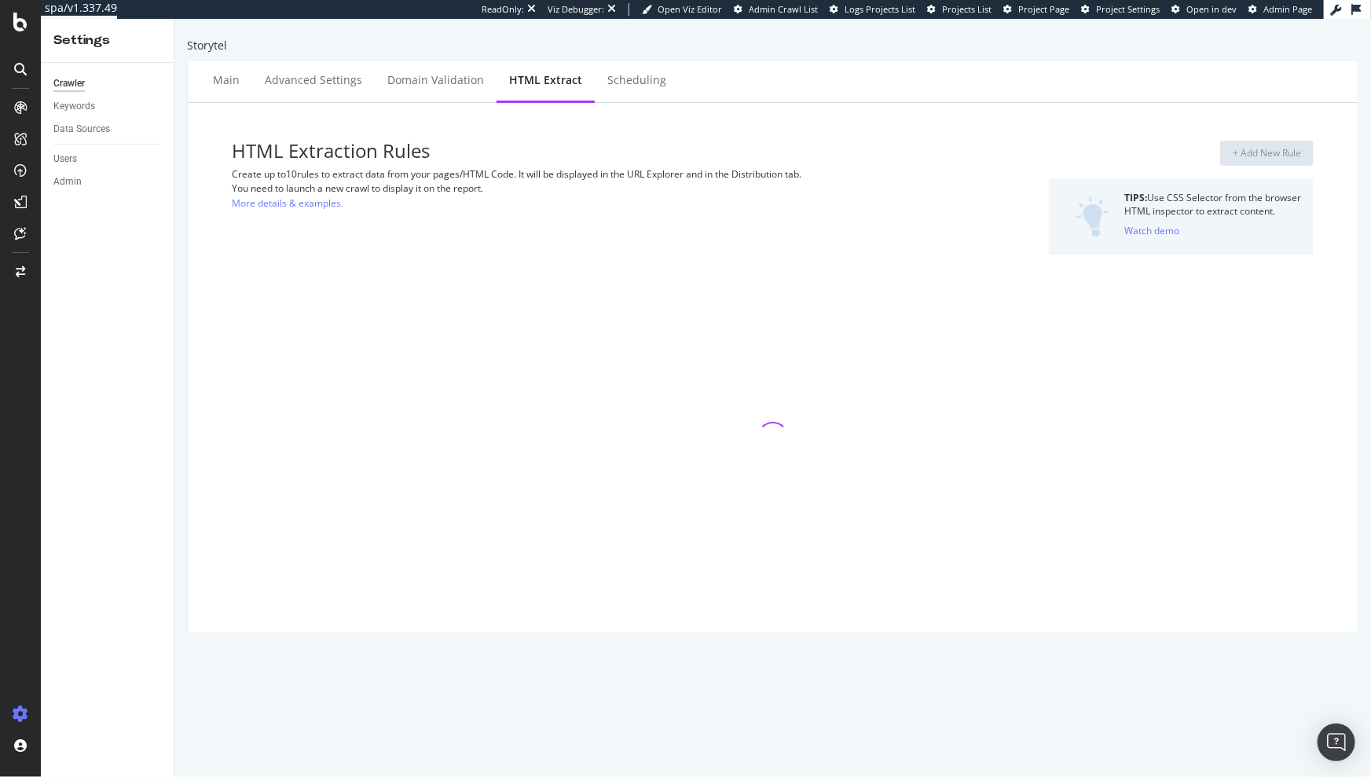
select select "exist"
select select "count"
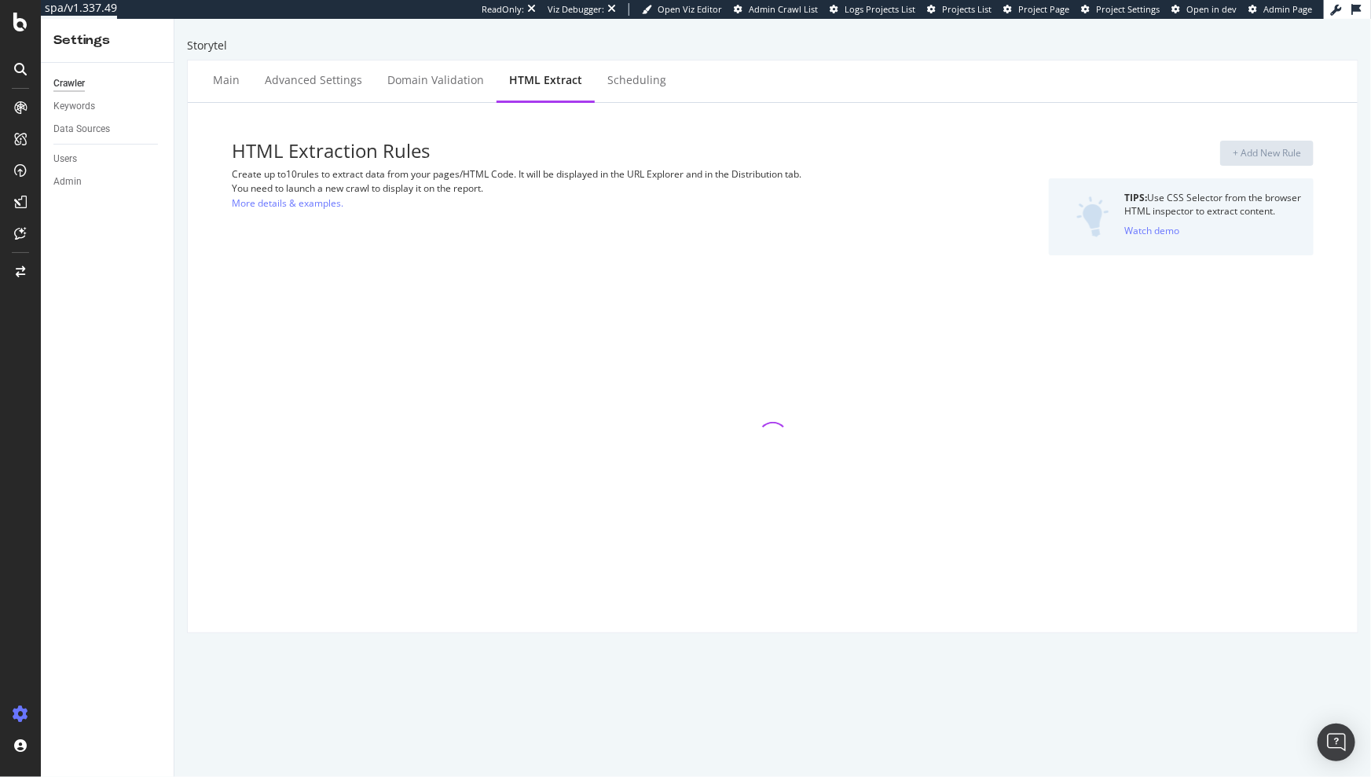
select select "exist"
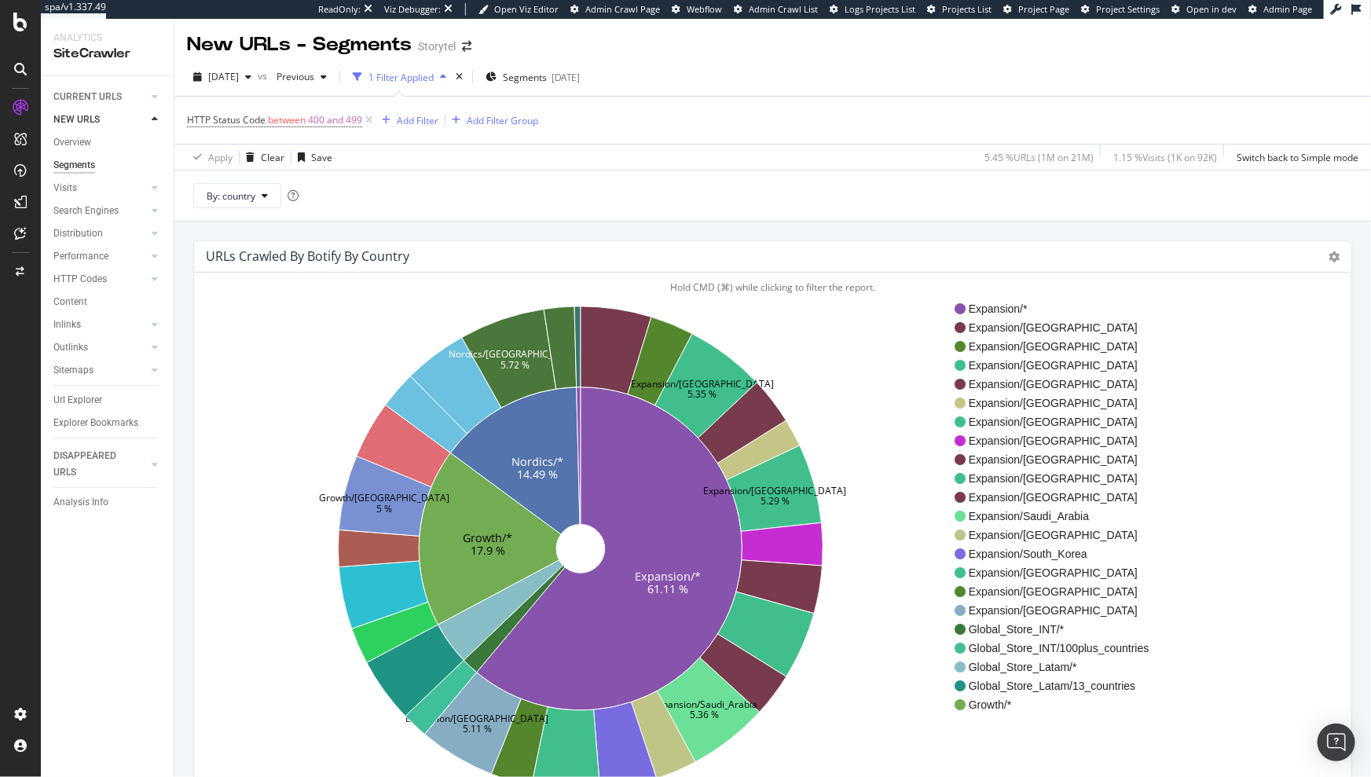
scroll to position [111, 0]
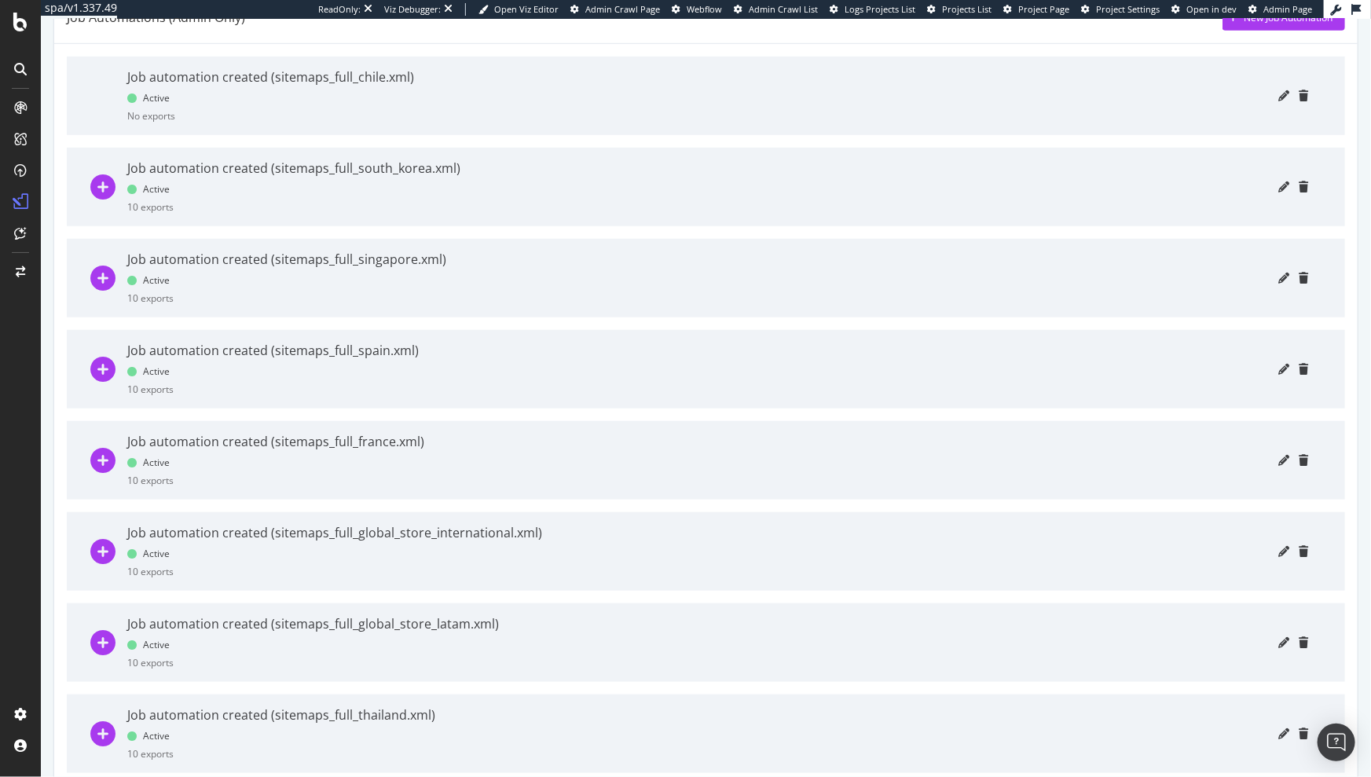
scroll to position [394, 0]
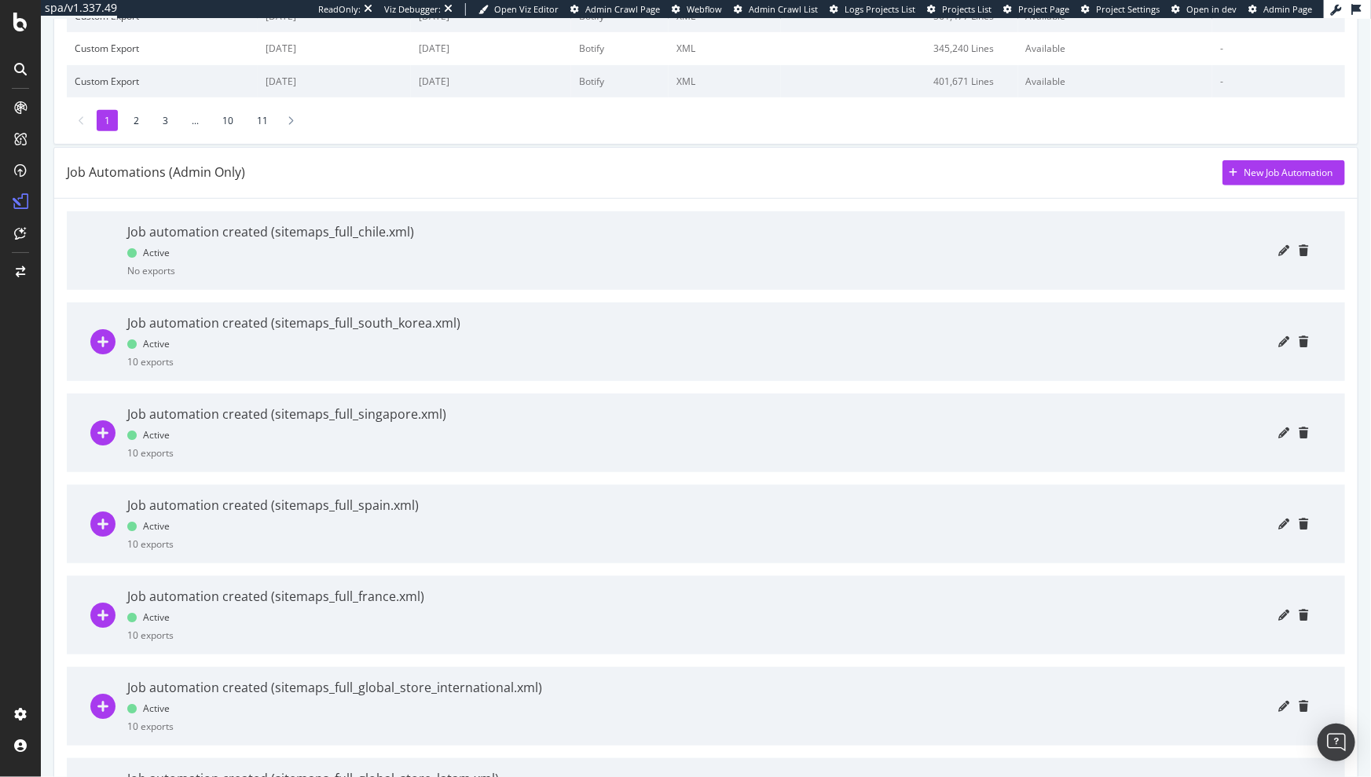
click at [548, 319] on div at bounding box center [890, 342] width 836 height 79
click at [1278, 342] on icon "pencil" at bounding box center [1283, 341] width 11 height 11
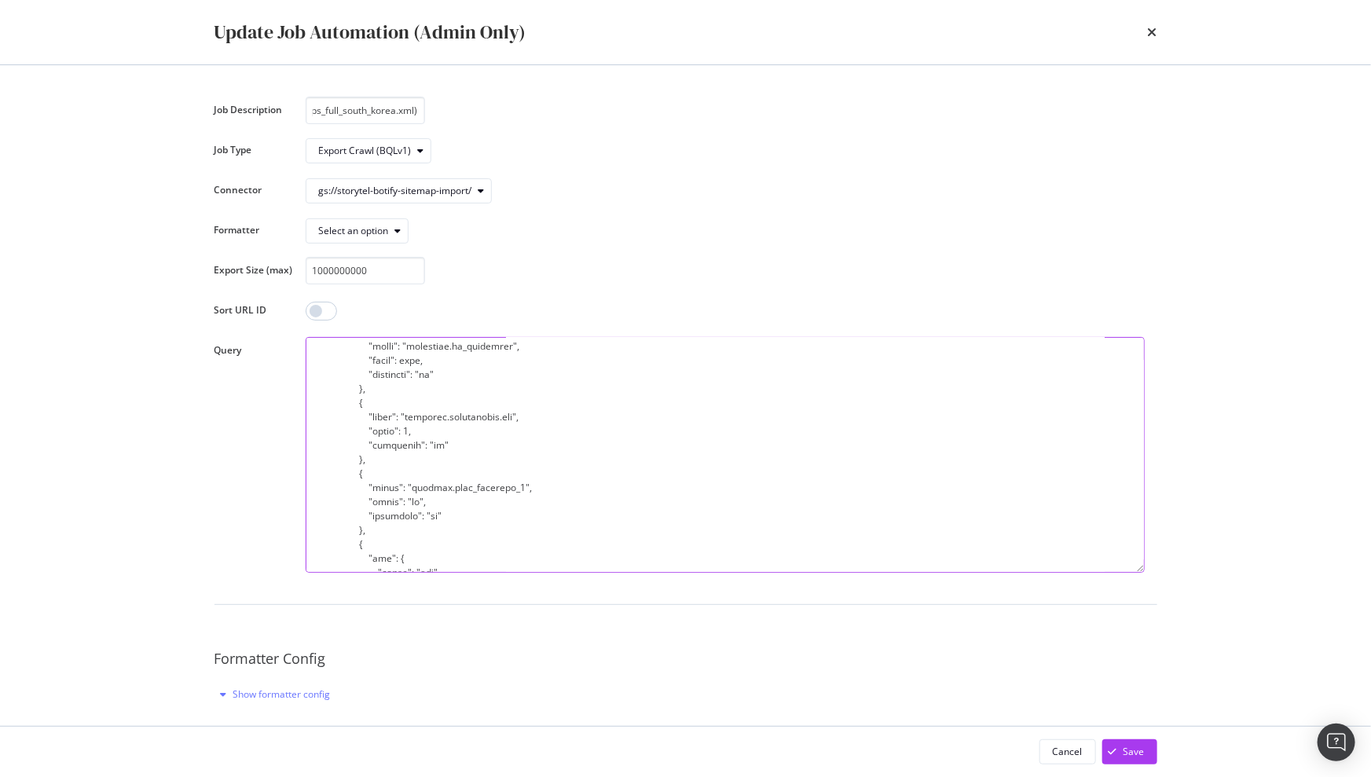
scroll to position [0, 0]
drag, startPoint x: 512, startPoint y: 489, endPoint x: 409, endPoint y: 493, distance: 103.0
click at [409, 493] on textarea "modal" at bounding box center [725, 455] width 839 height 236
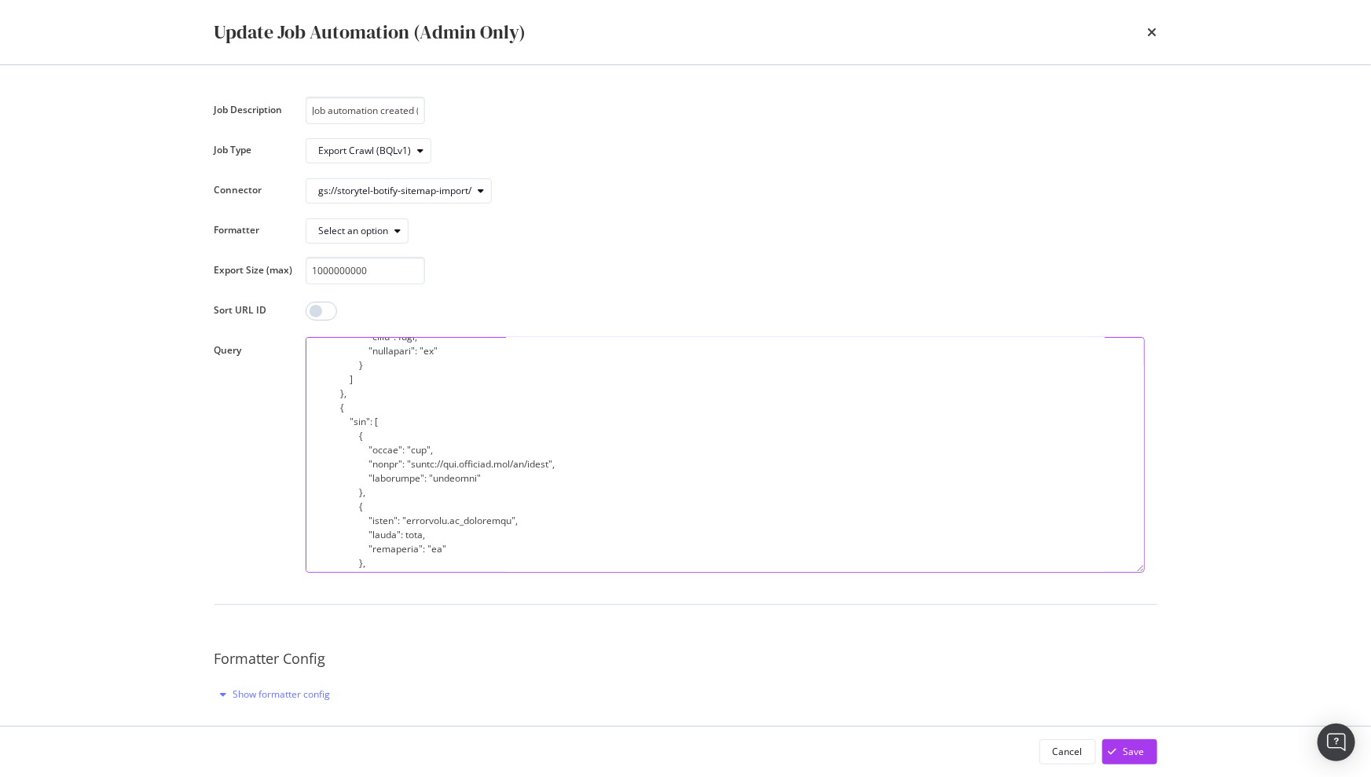
click at [616, 443] on textarea "modal" at bounding box center [725, 455] width 839 height 236
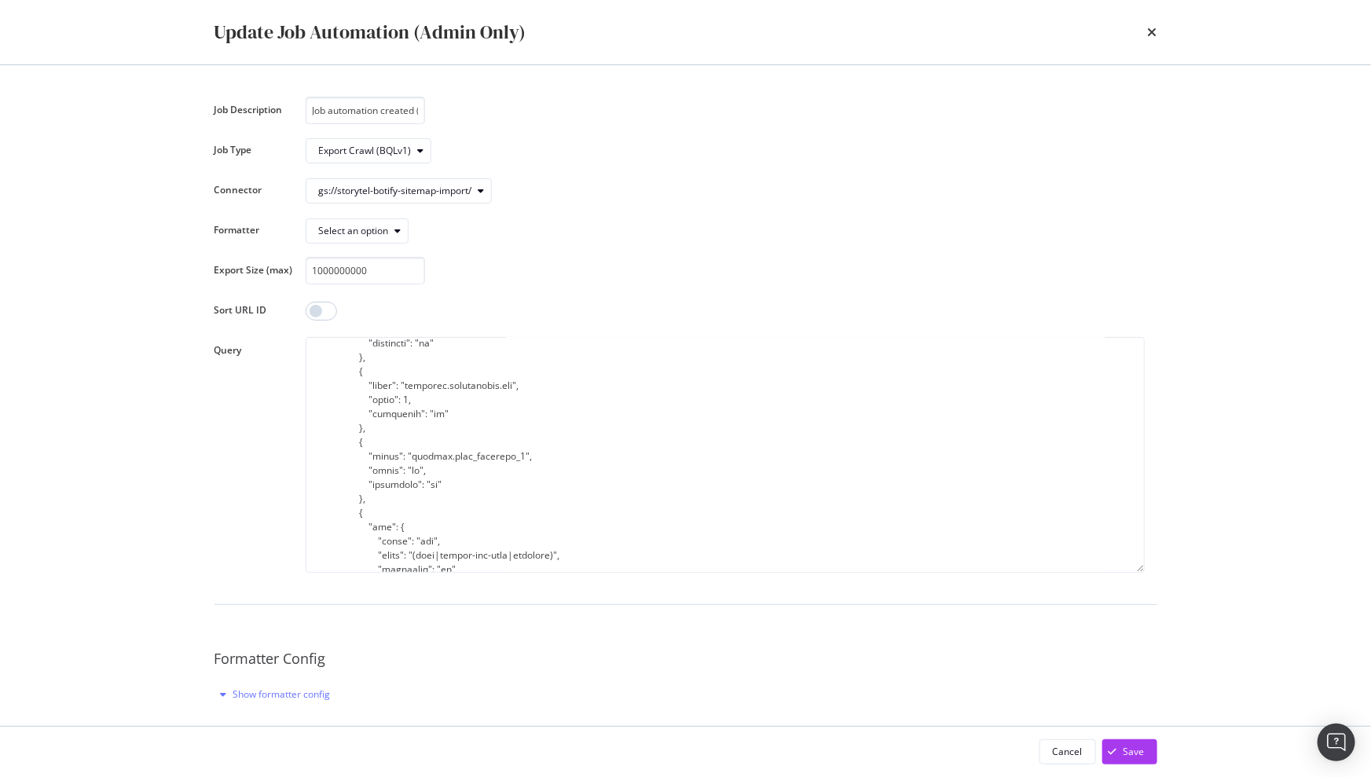
scroll to position [3244, 0]
click at [1161, 33] on div "Update Job Automation (Admin Only)" at bounding box center [686, 32] width 1006 height 64
click at [1148, 32] on icon "times" at bounding box center [1152, 32] width 9 height 13
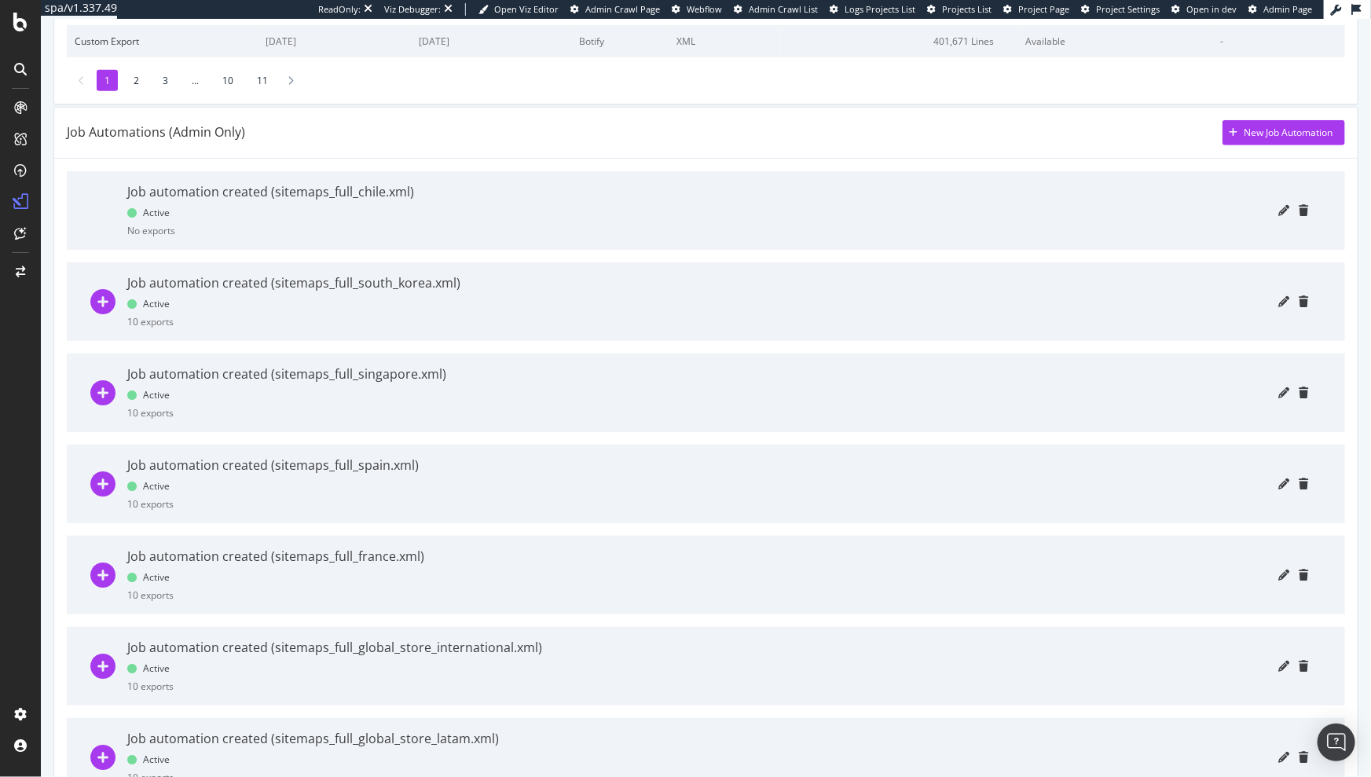
scroll to position [436, 0]
click at [1278, 573] on icon "pencil" at bounding box center [1283, 572] width 11 height 11
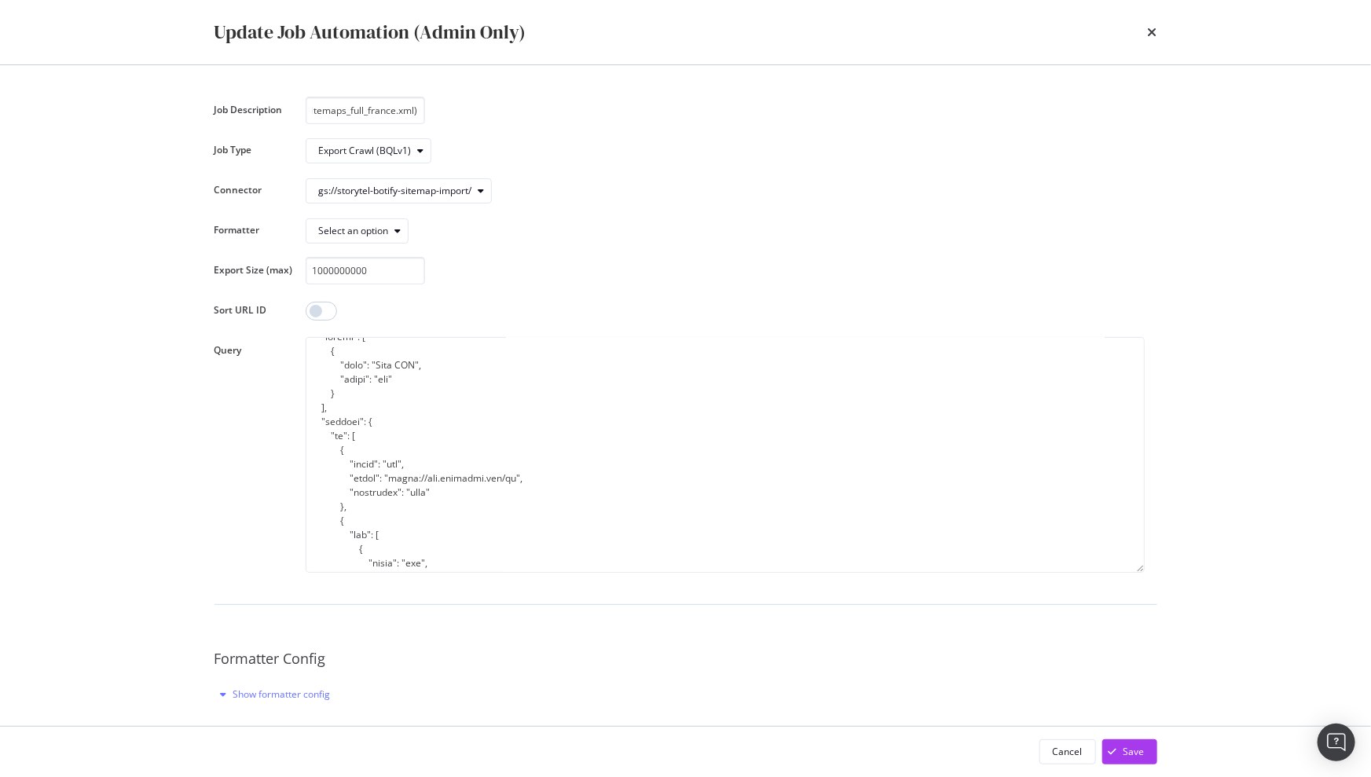
scroll to position [47, 0]
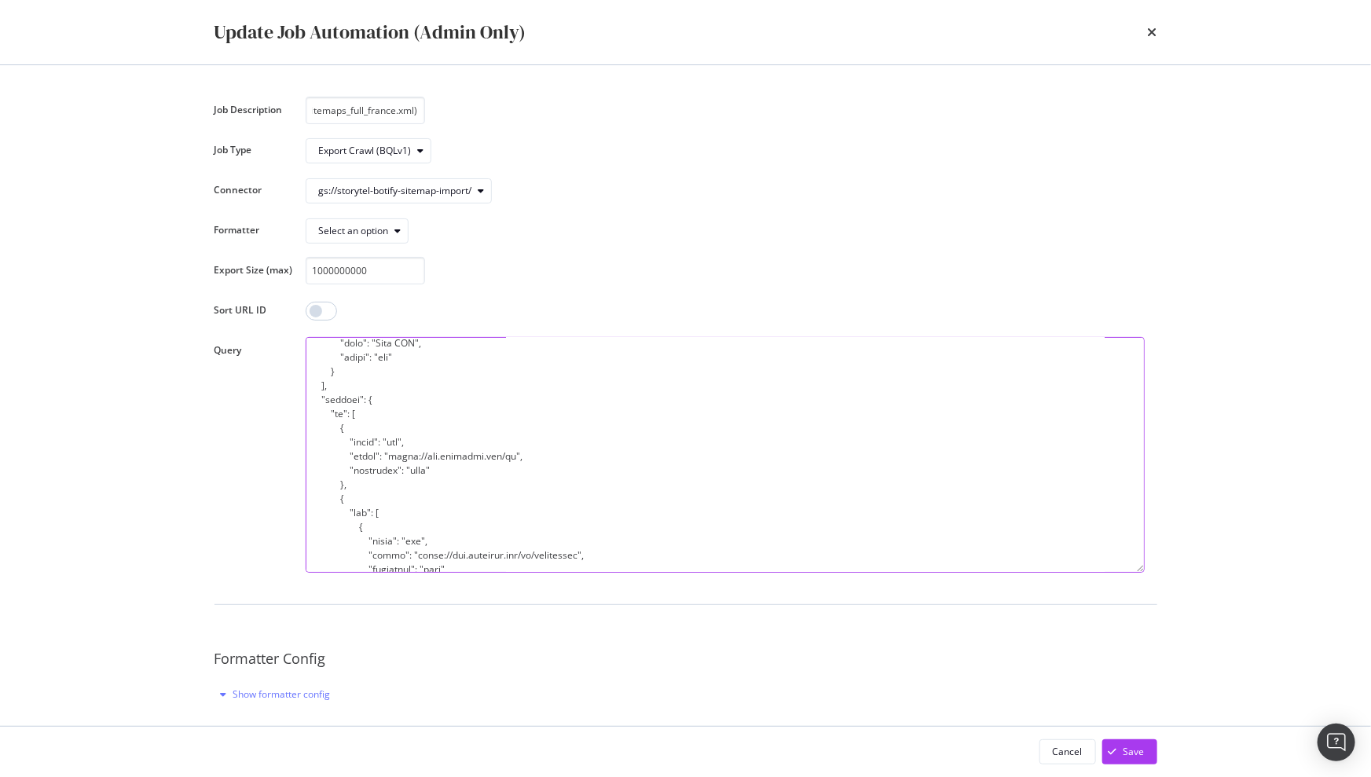
click at [452, 453] on textarea "modal" at bounding box center [725, 455] width 839 height 236
click at [1153, 30] on icon "times" at bounding box center [1152, 32] width 9 height 13
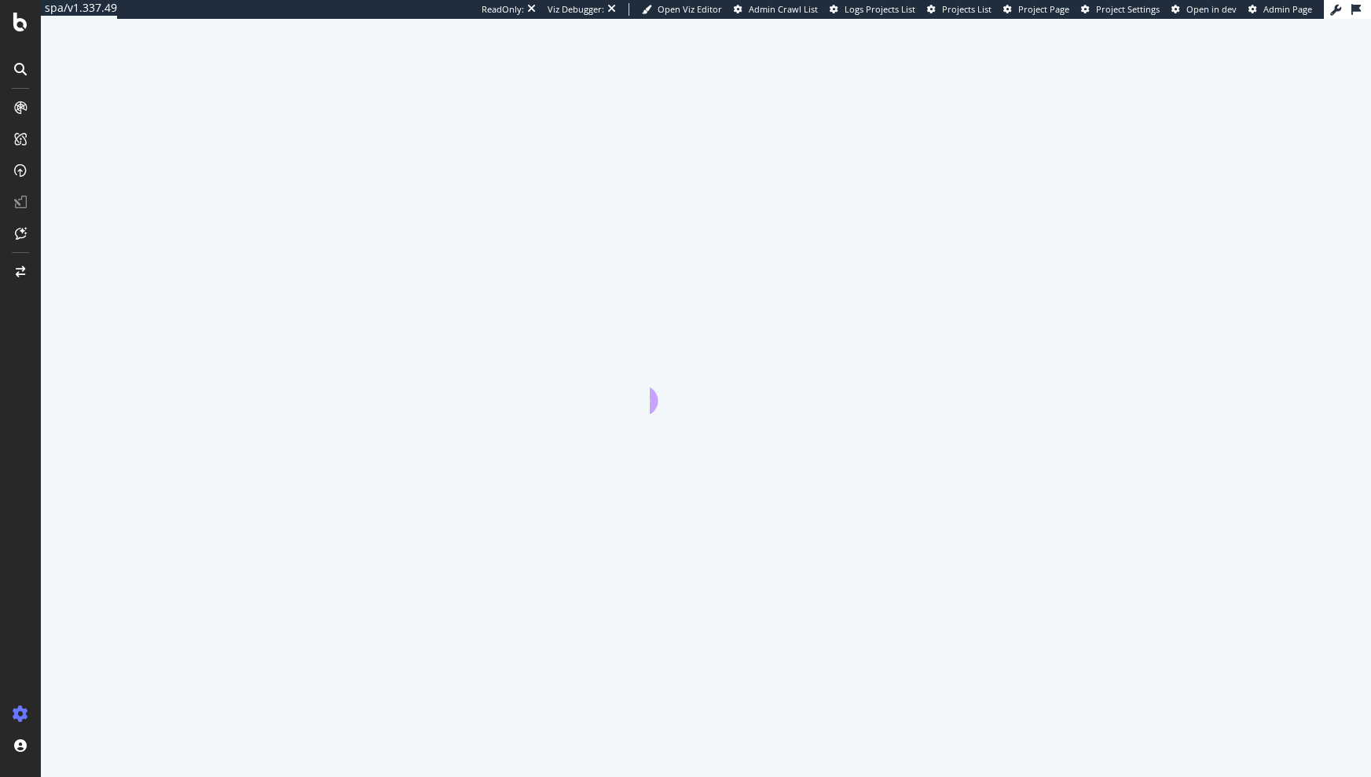
select select "exist"
select select "count"
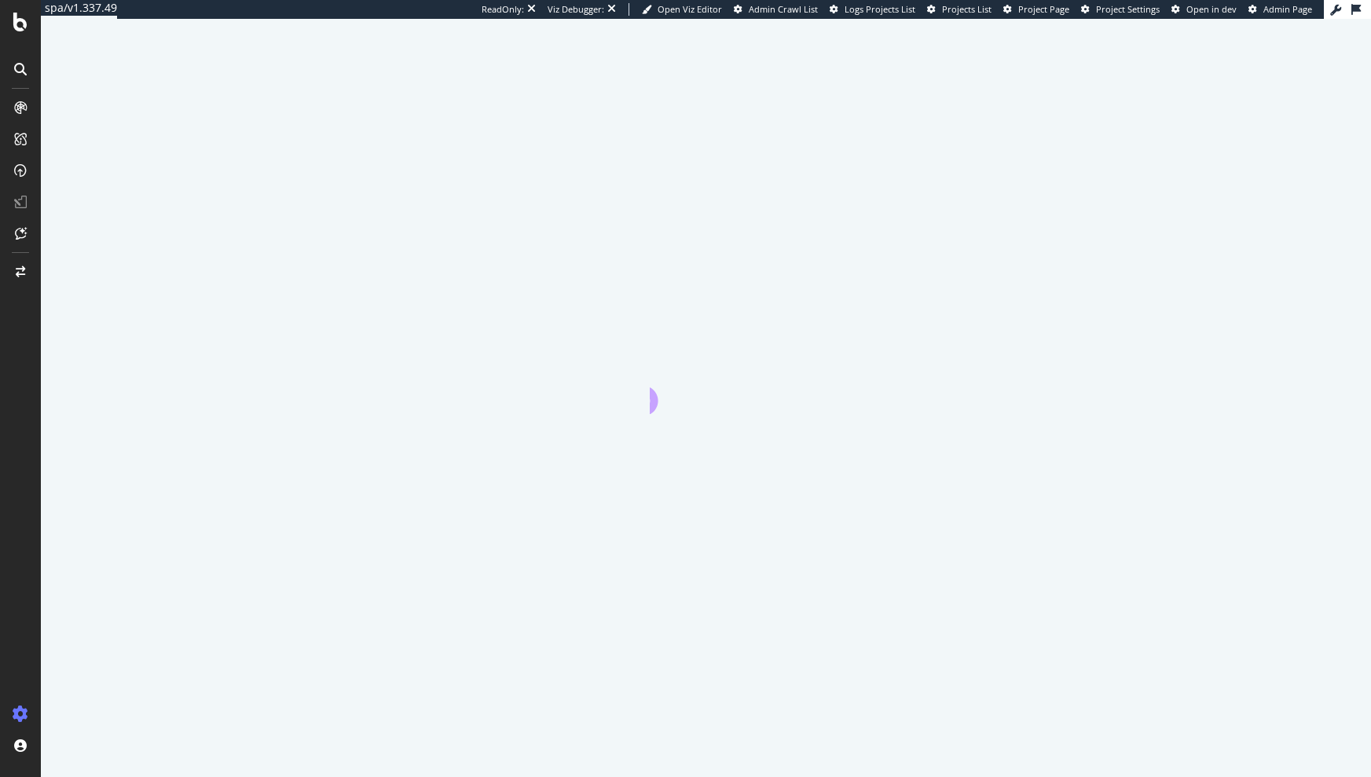
select select "exist"
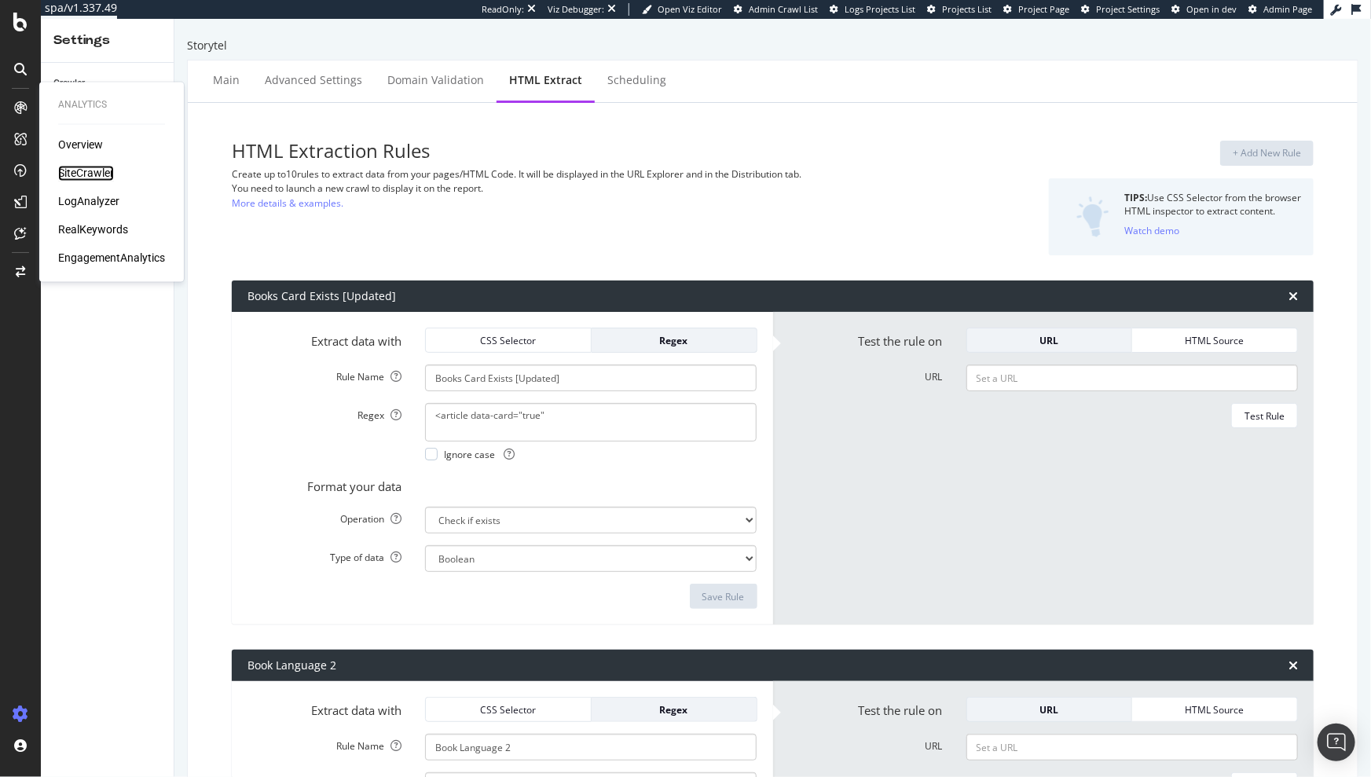
click at [83, 167] on div "SiteCrawler" at bounding box center [86, 174] width 56 height 16
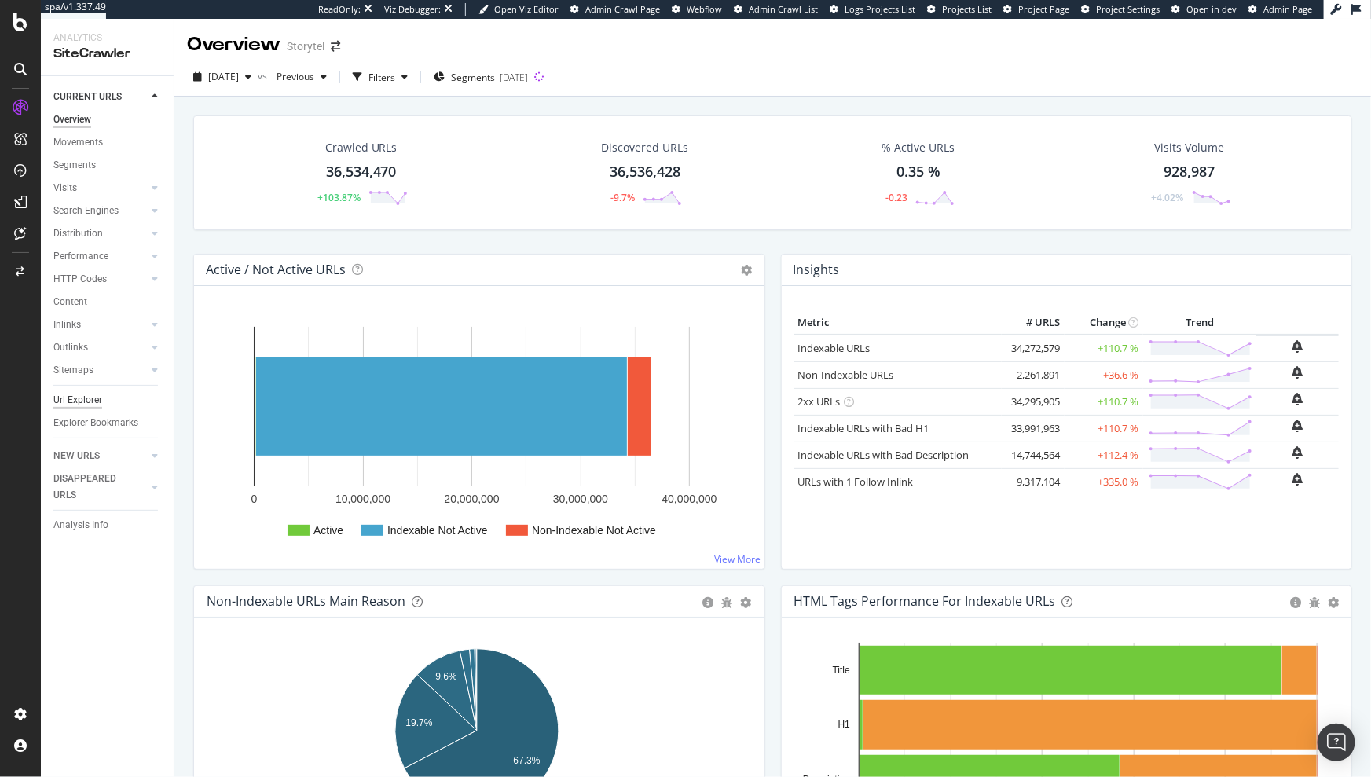
click at [55, 401] on div "Url Explorer" at bounding box center [77, 400] width 49 height 17
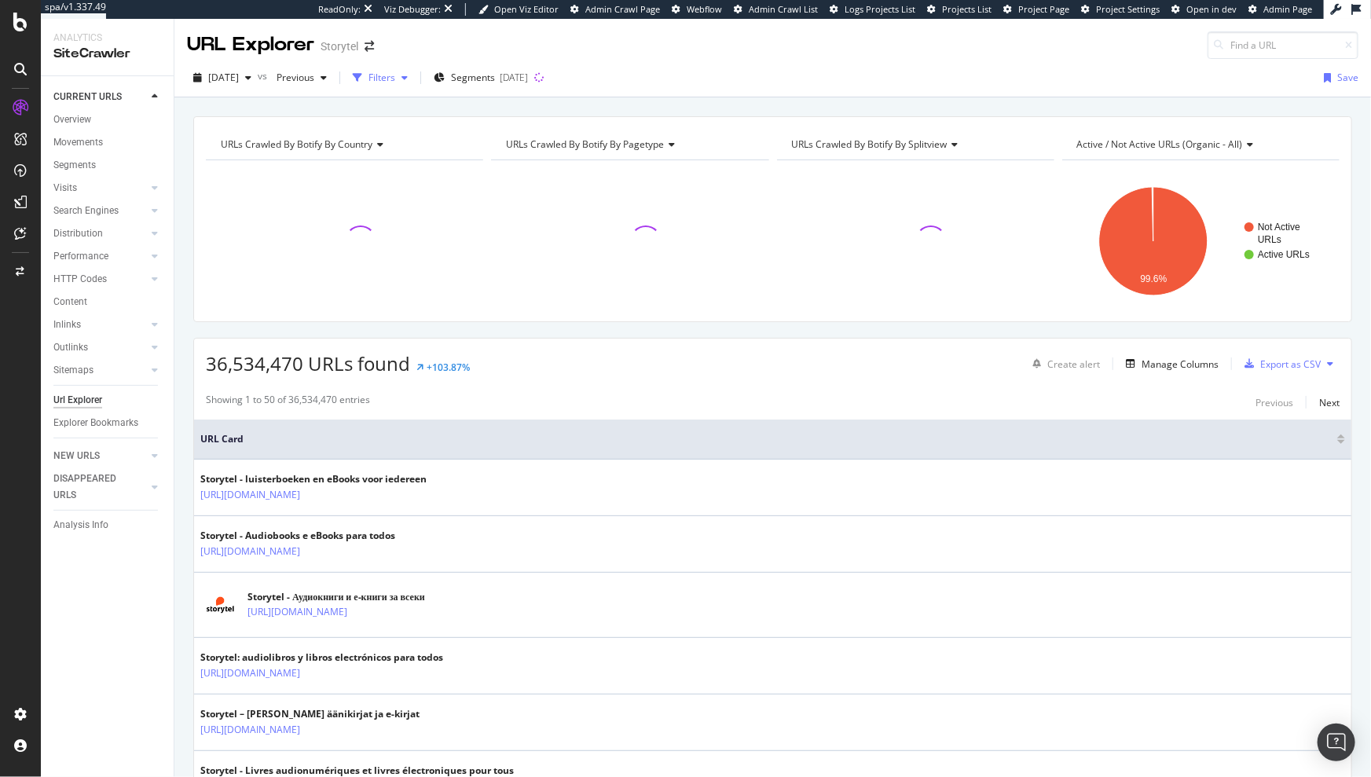
click at [395, 74] on div "Filters" at bounding box center [382, 77] width 27 height 13
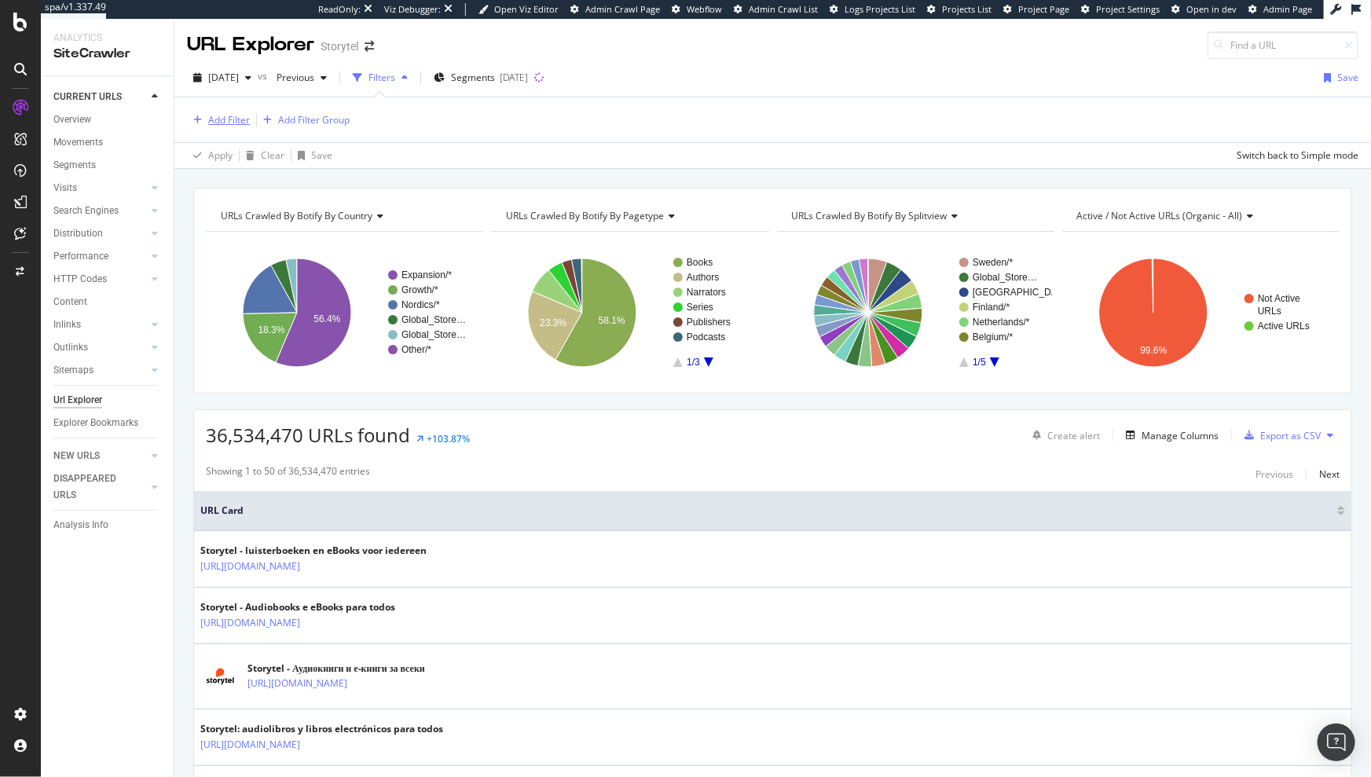
click at [208, 118] on div "Add Filter" at bounding box center [229, 119] width 42 height 13
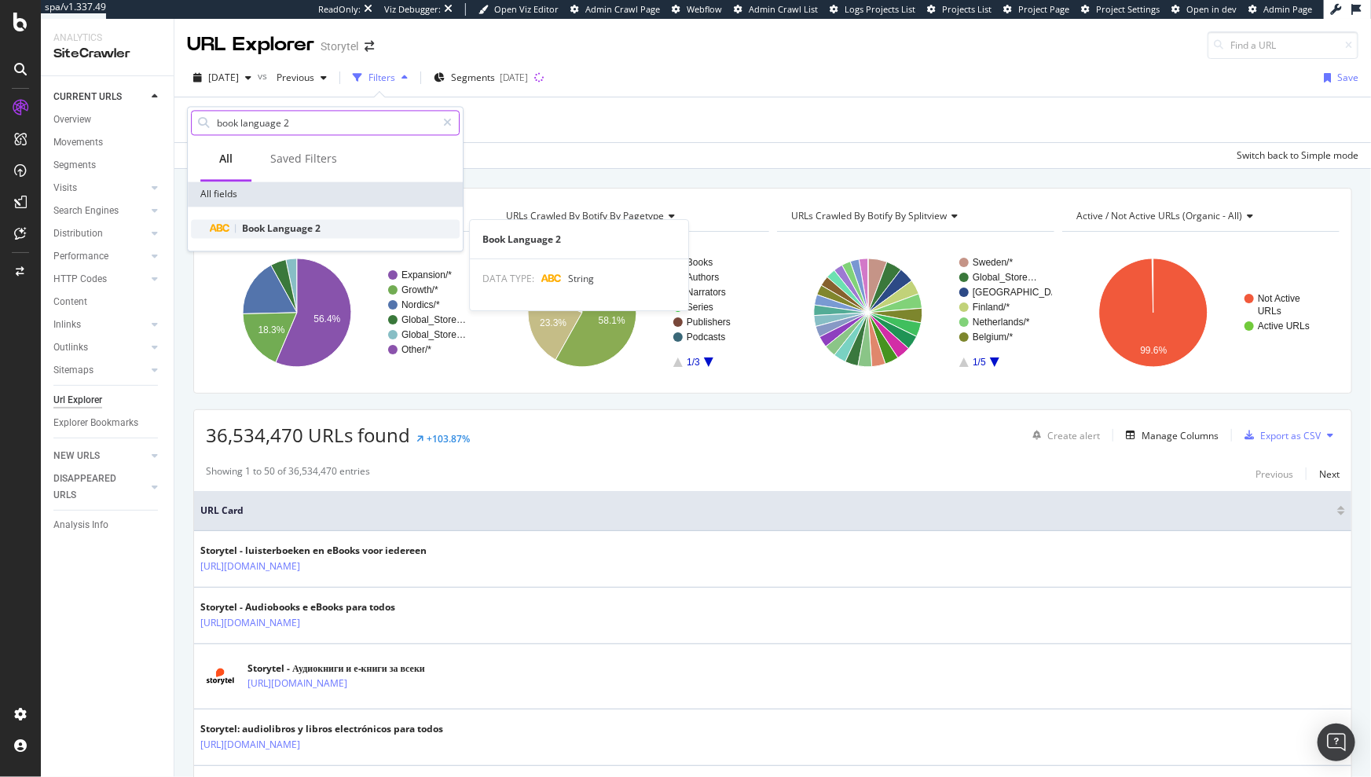
type input "book language 2"
click at [286, 233] on span "Language" at bounding box center [291, 228] width 48 height 13
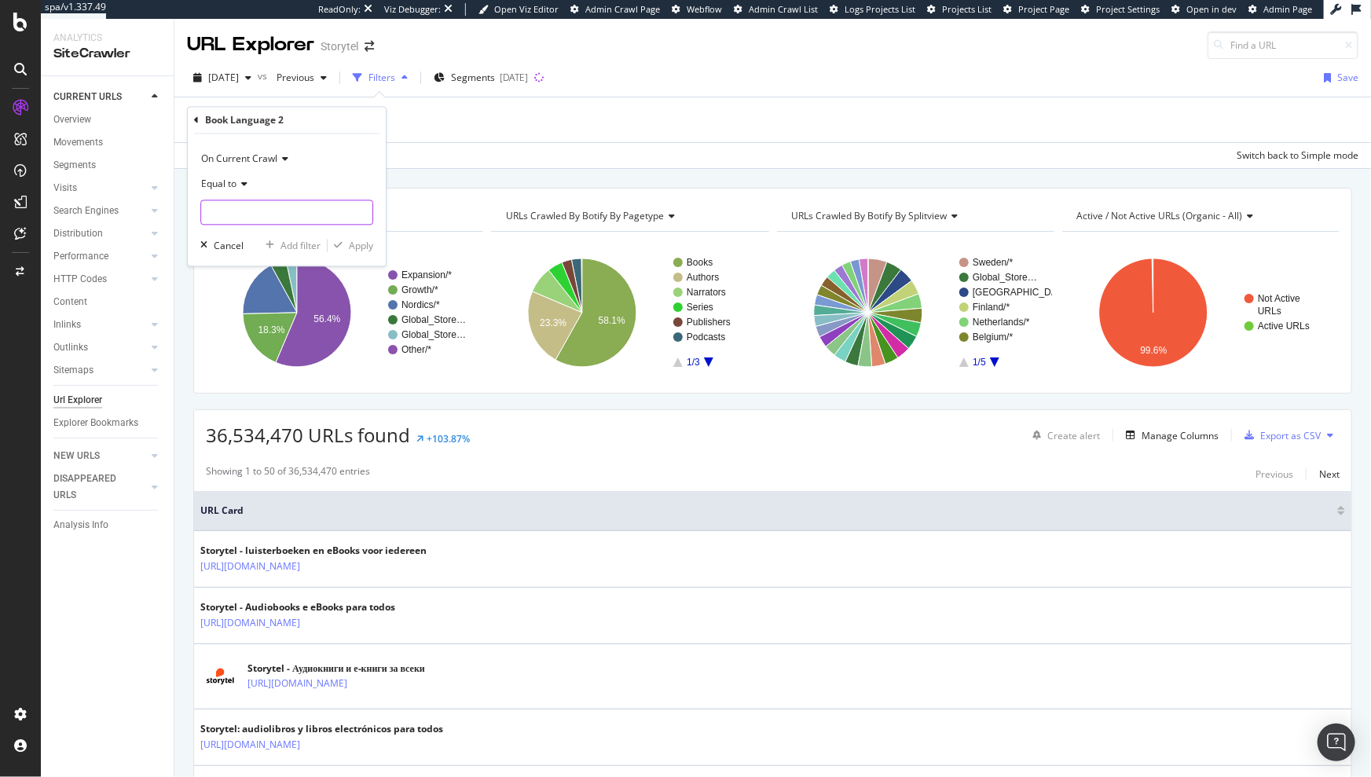
click at [288, 203] on input "text" at bounding box center [286, 212] width 171 height 25
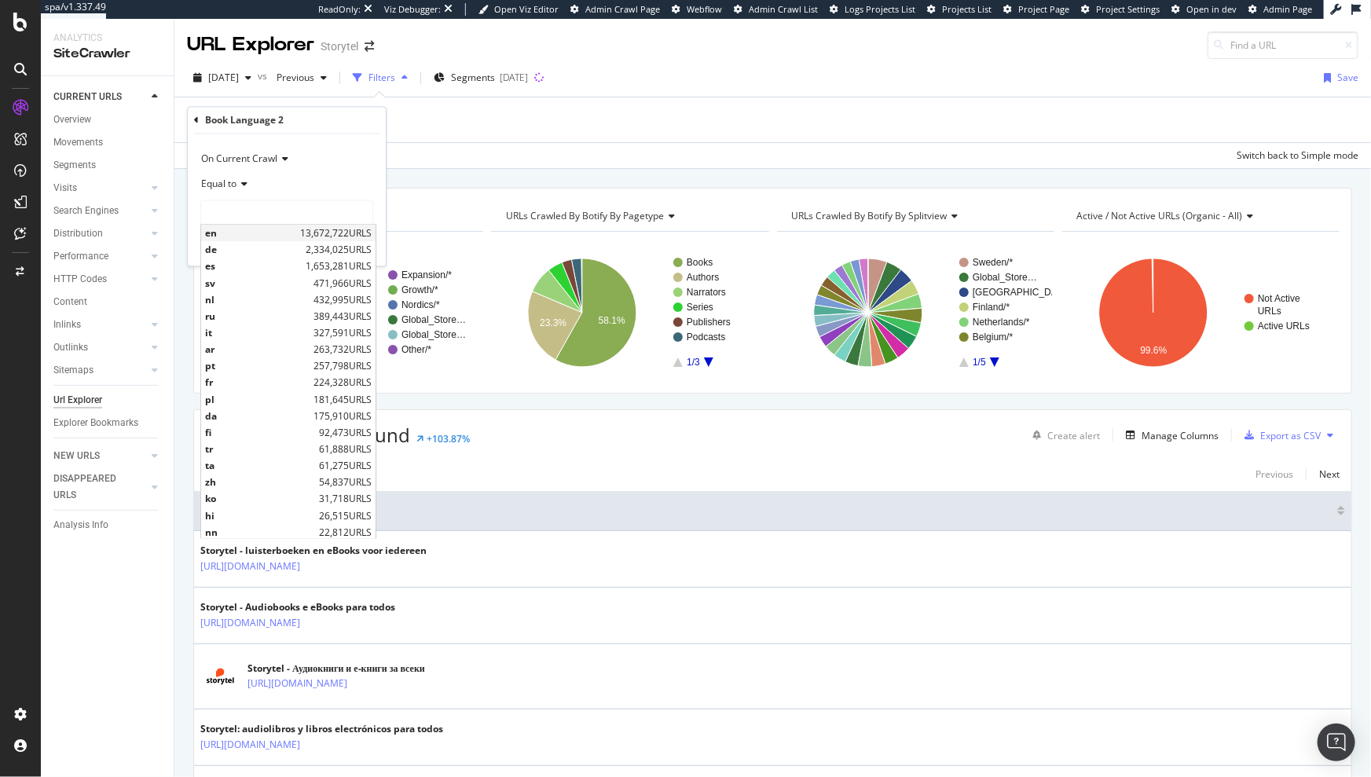
click at [270, 234] on span "en" at bounding box center [250, 233] width 91 height 13
type input "en"
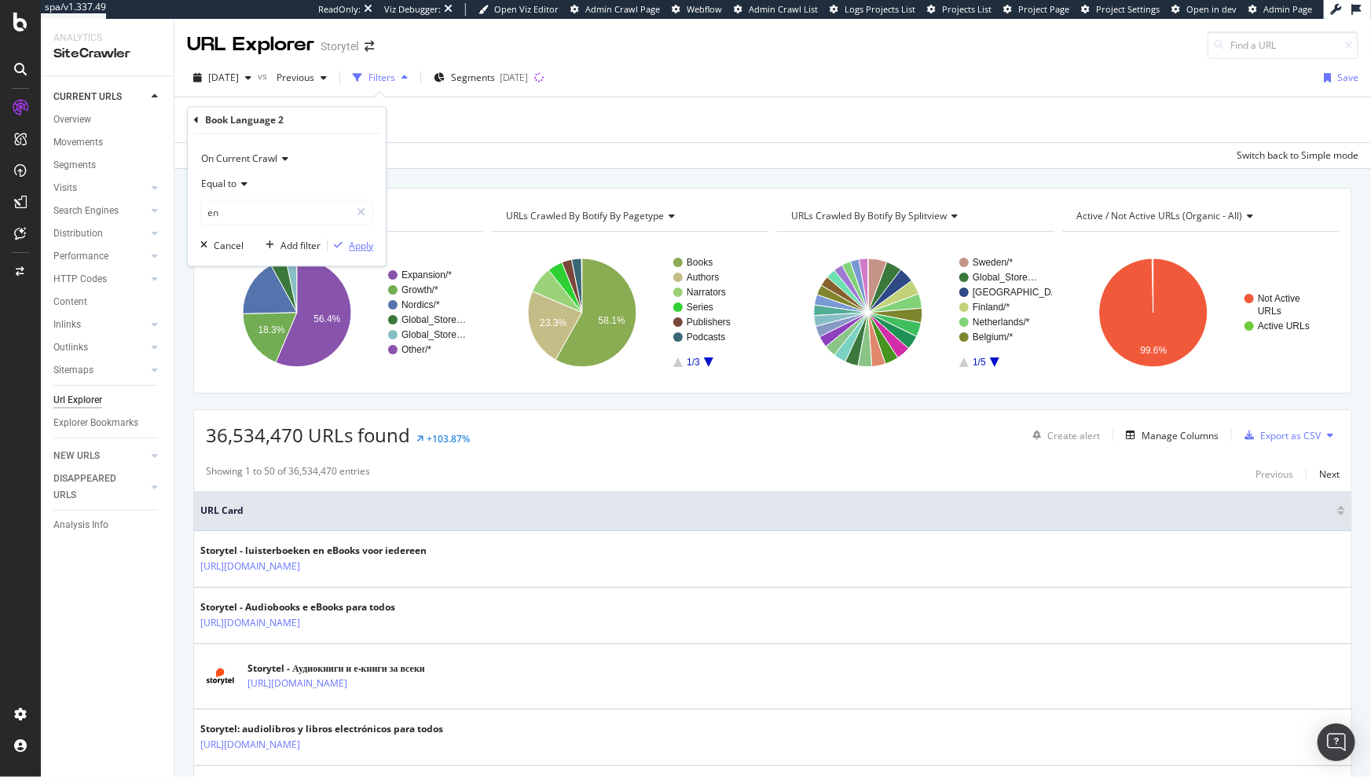
click at [364, 246] on div "Apply" at bounding box center [361, 245] width 24 height 13
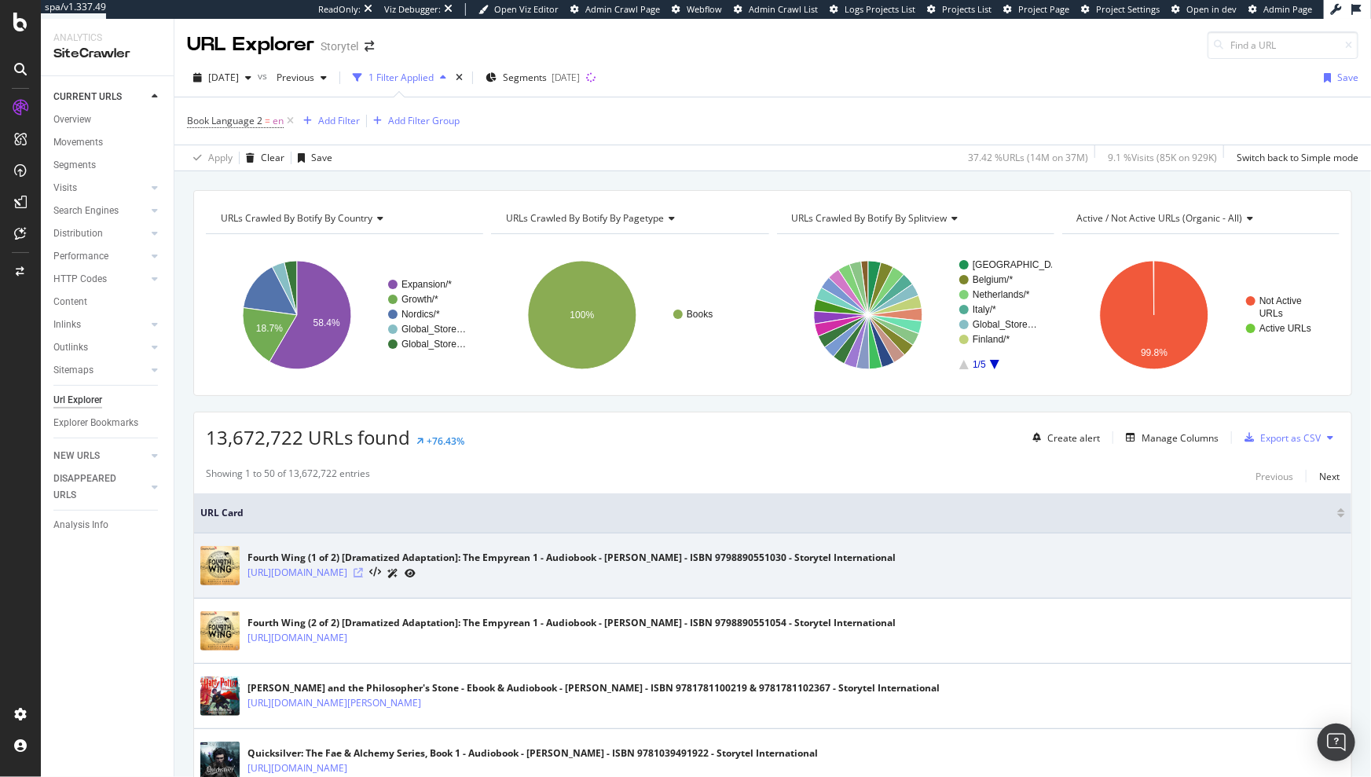
click at [363, 571] on icon at bounding box center [358, 572] width 9 height 9
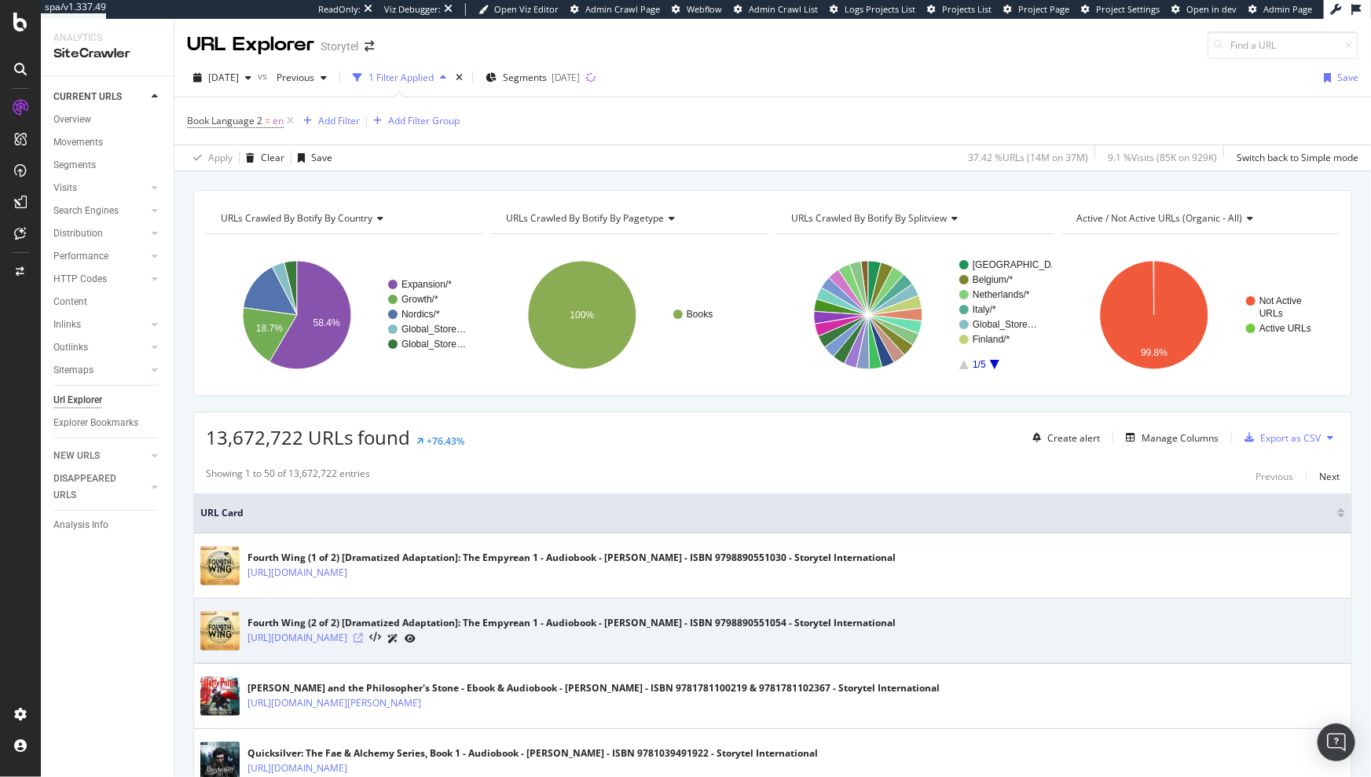
click at [363, 640] on icon at bounding box center [358, 637] width 9 height 9
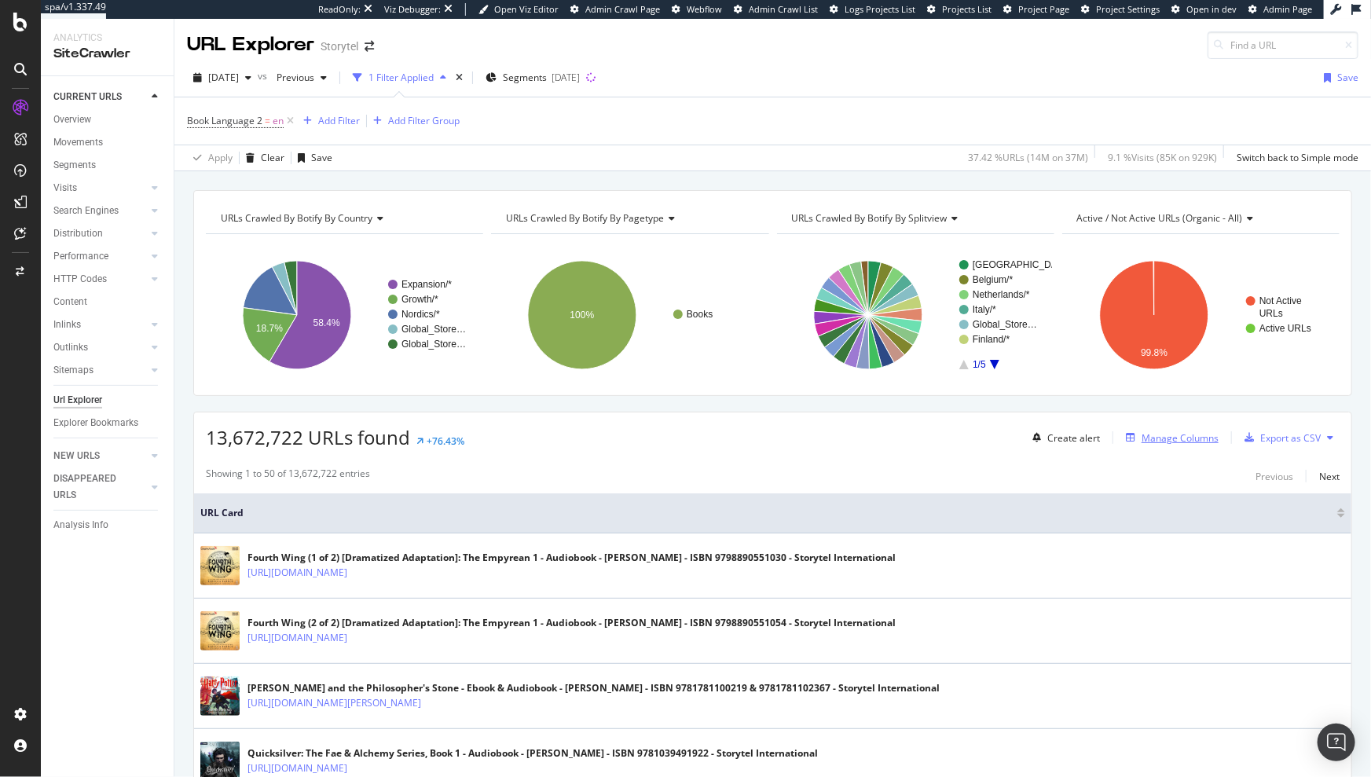
click at [1167, 441] on div "Manage Columns" at bounding box center [1180, 437] width 77 height 13
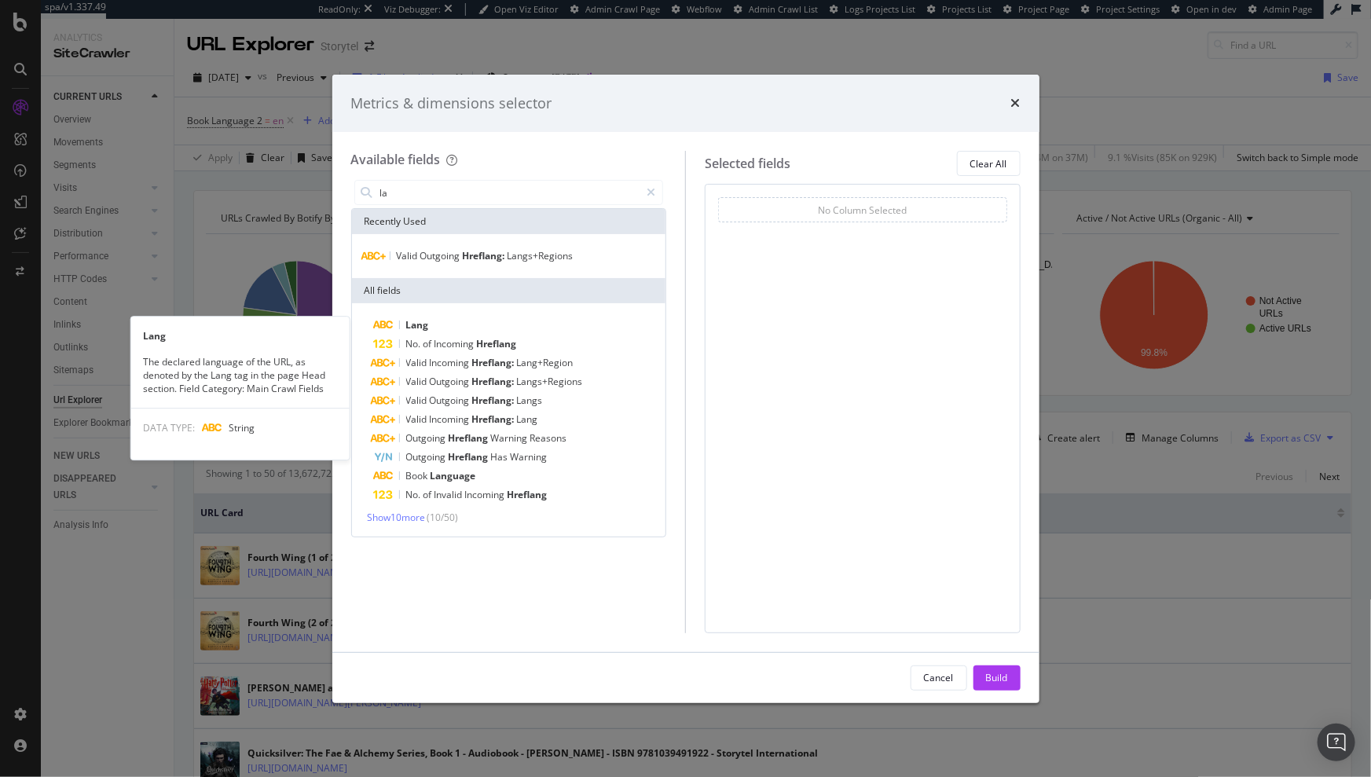
type input "l"
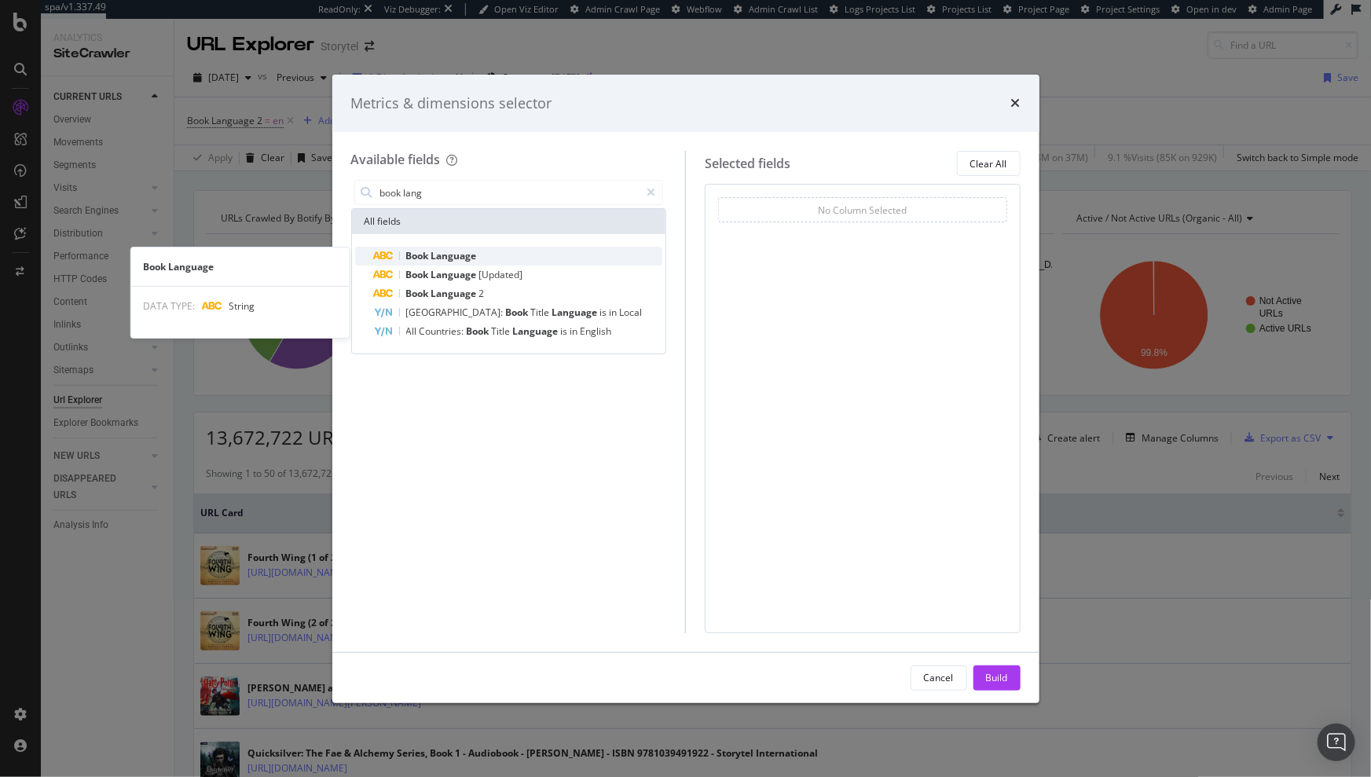
type input "book lang"
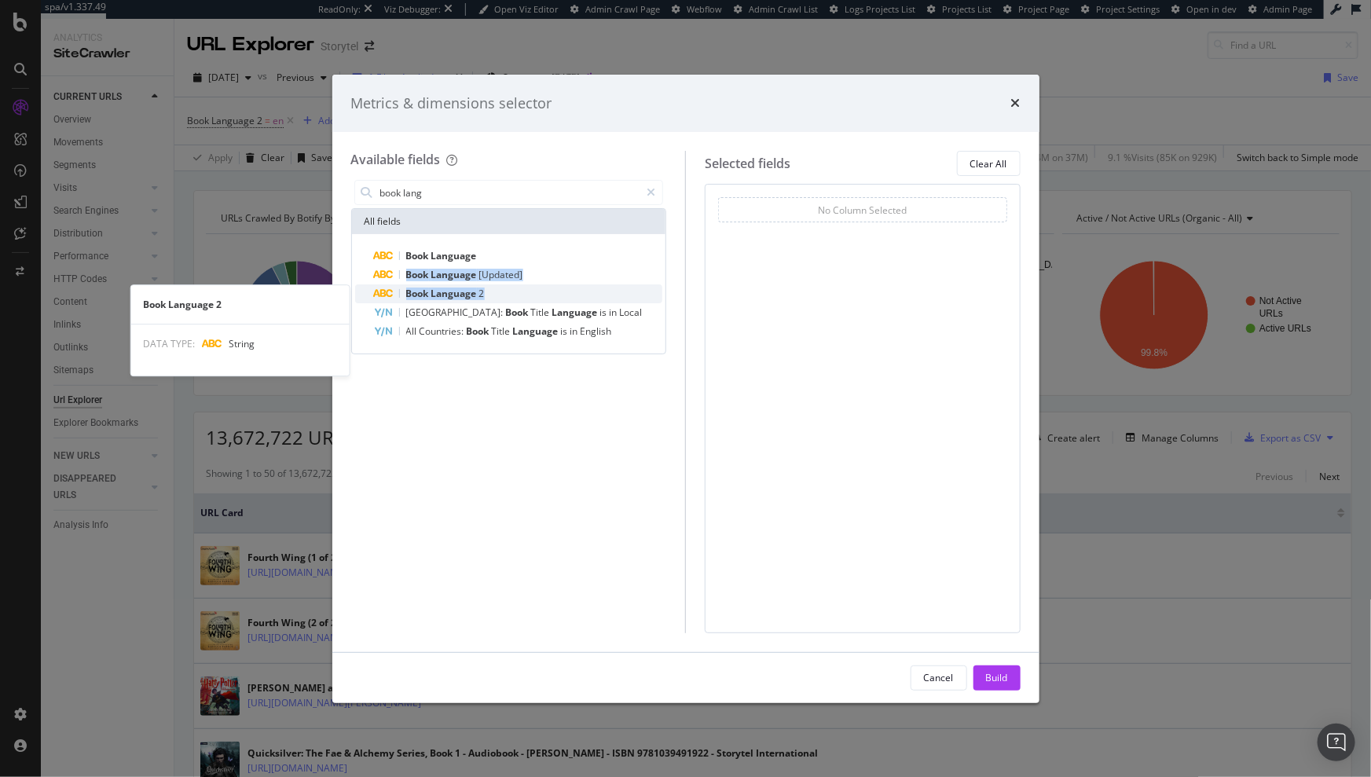
drag, startPoint x: 492, startPoint y: 254, endPoint x: 488, endPoint y: 299, distance: 45.7
click at [488, 299] on div "Book Language Book Language [Updated] Book Language 2 Book Language 2 DATA TYPE…" at bounding box center [509, 294] width 308 height 94
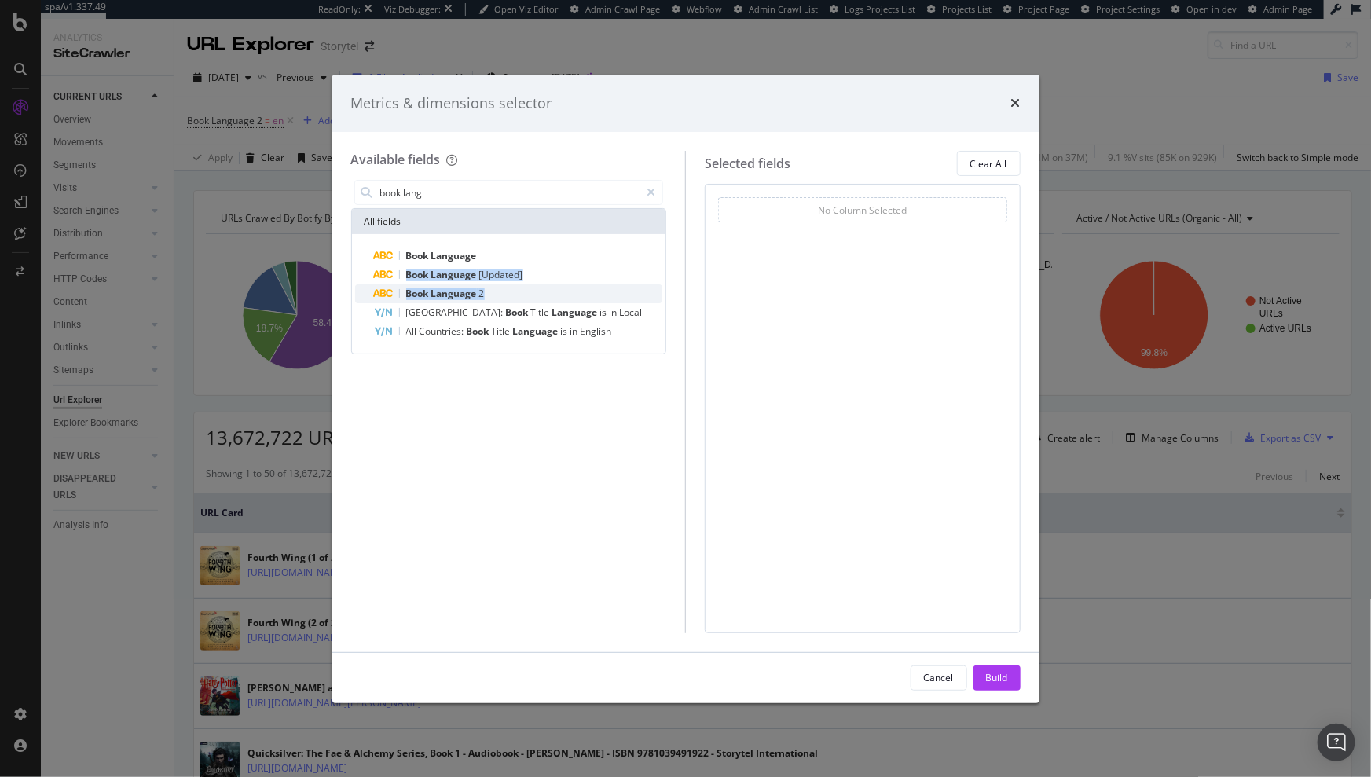
click at [486, 298] on div "Book Language 2" at bounding box center [518, 293] width 289 height 19
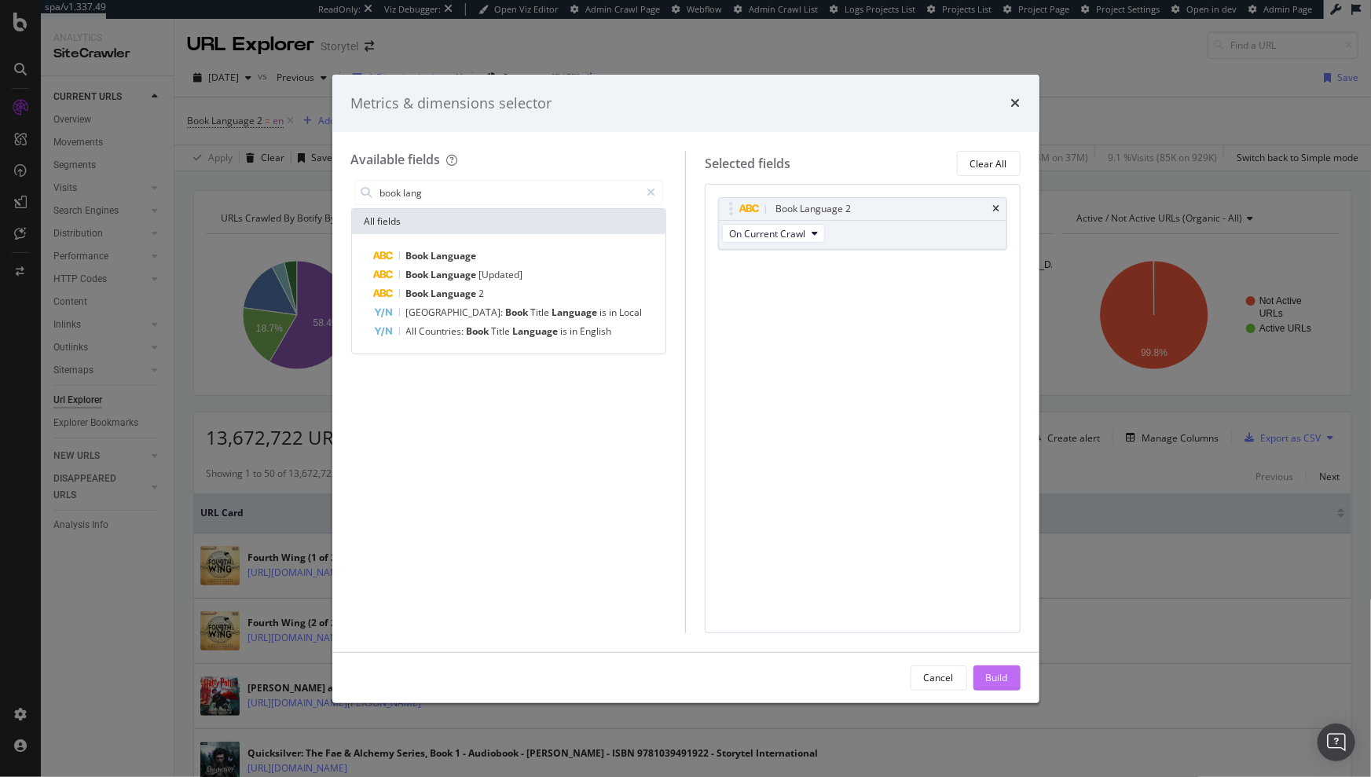
click at [998, 677] on div "Build" at bounding box center [997, 677] width 22 height 13
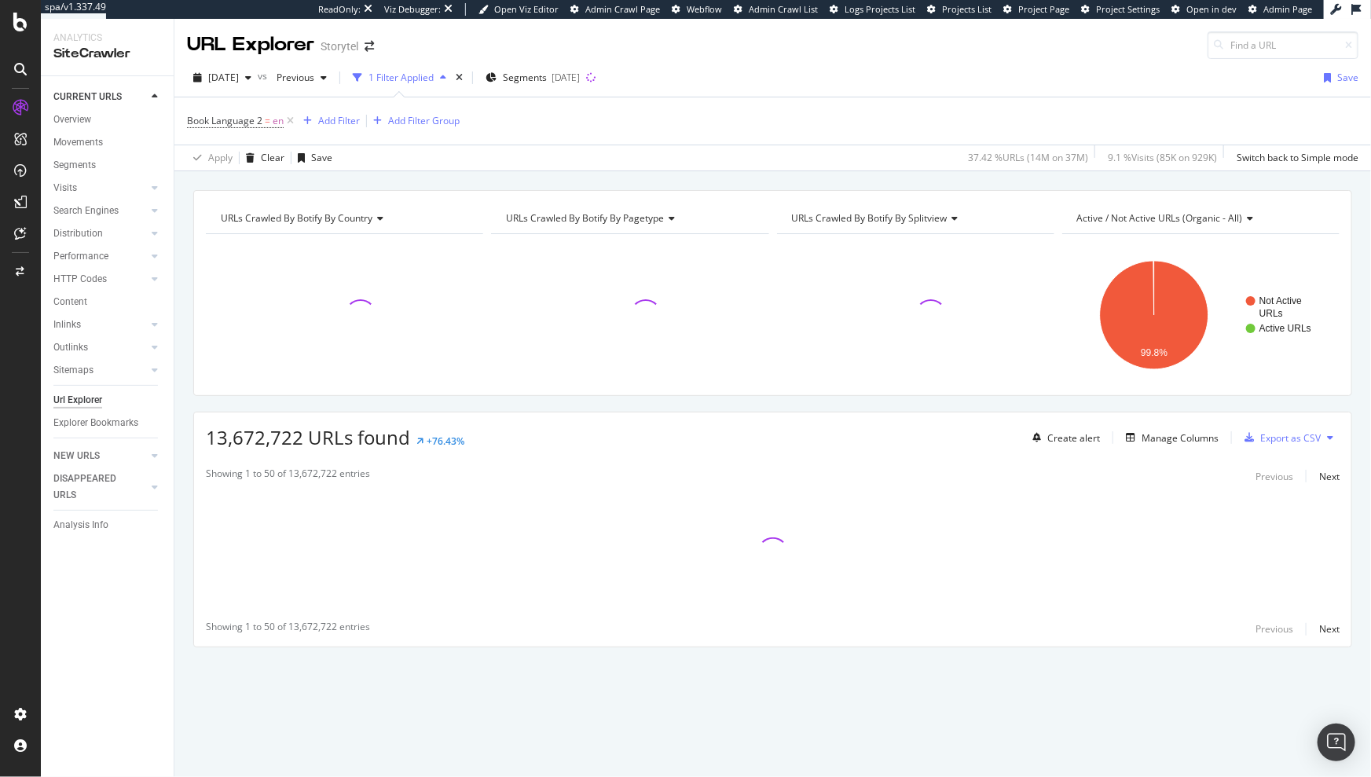
click at [655, 183] on div "URLs Crawled By Botify By country Chart (by Value) Table Expand Export as CSV E…" at bounding box center [772, 190] width 1197 height 38
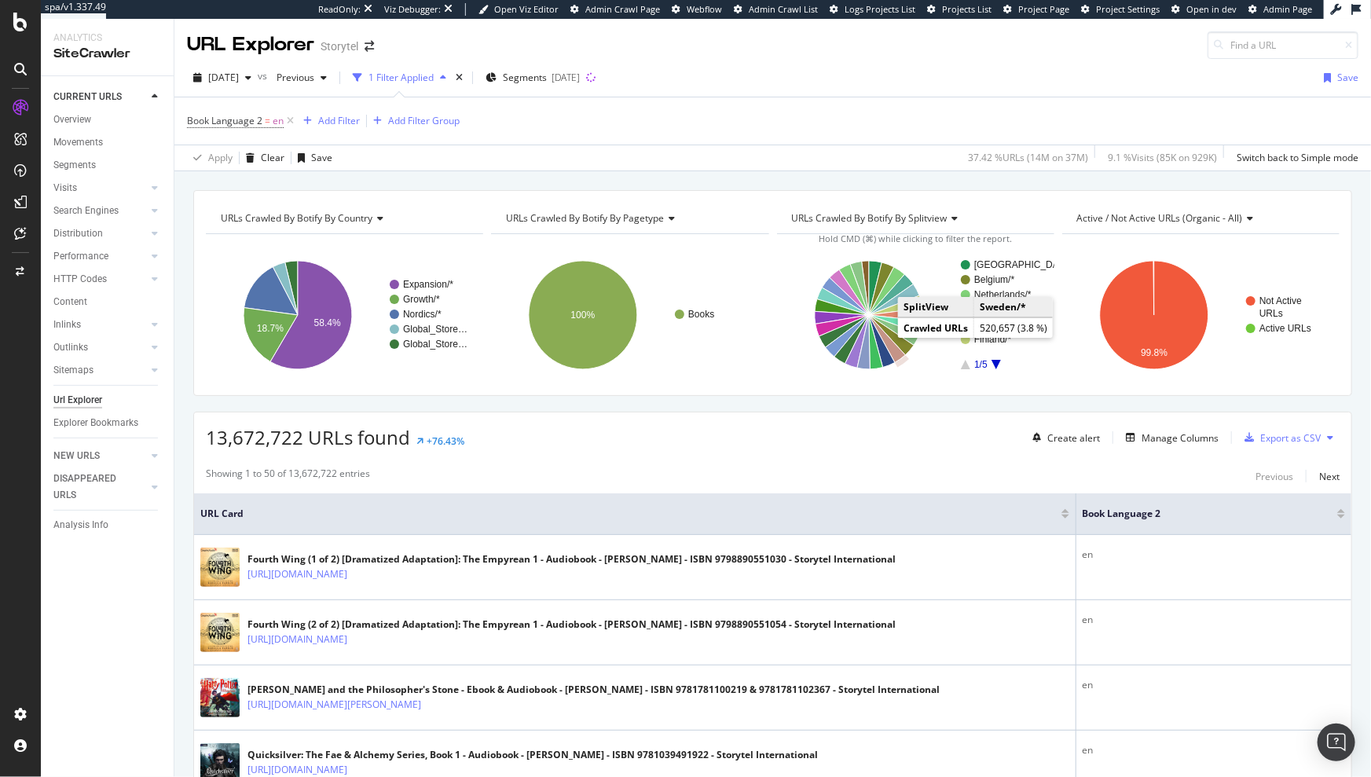
click at [884, 344] on icon "A chart." at bounding box center [887, 339] width 37 height 48
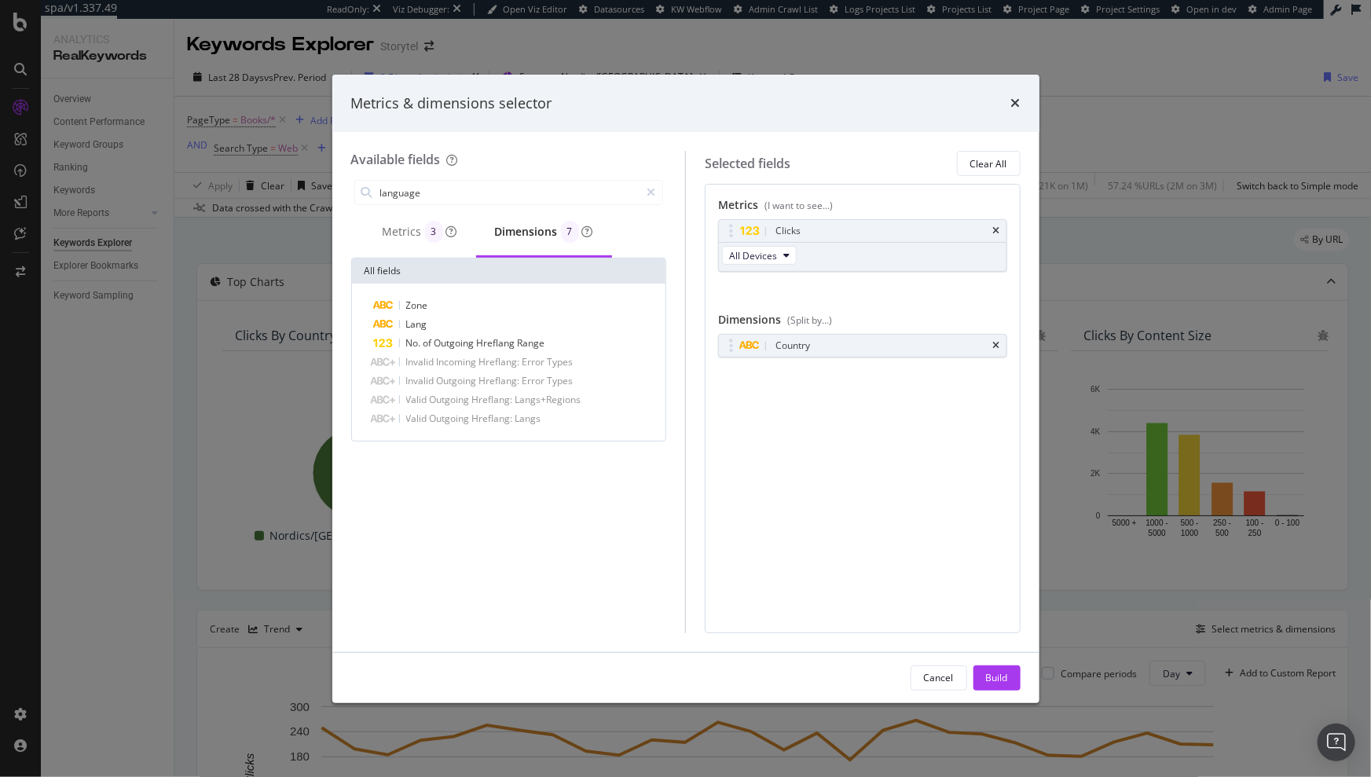
scroll to position [281, 0]
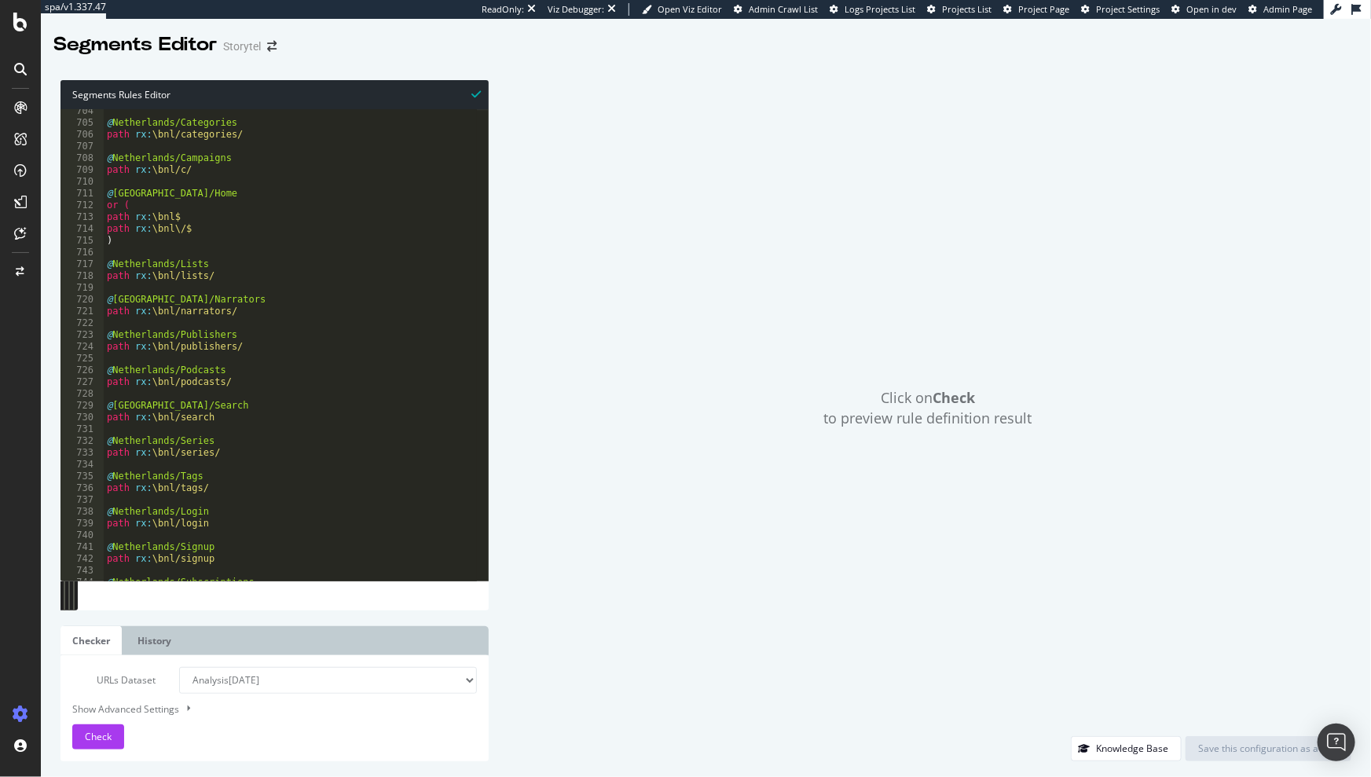
scroll to position [8290, 0]
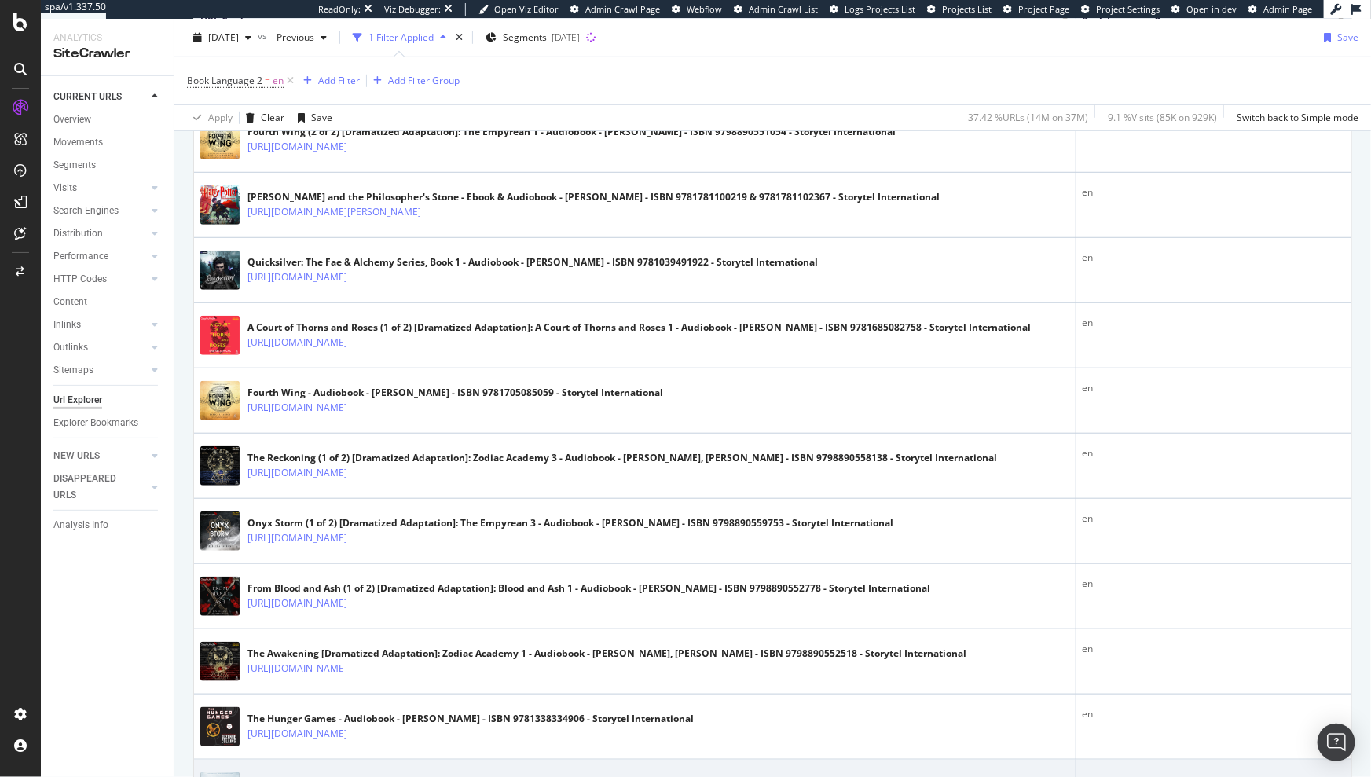
scroll to position [808, 0]
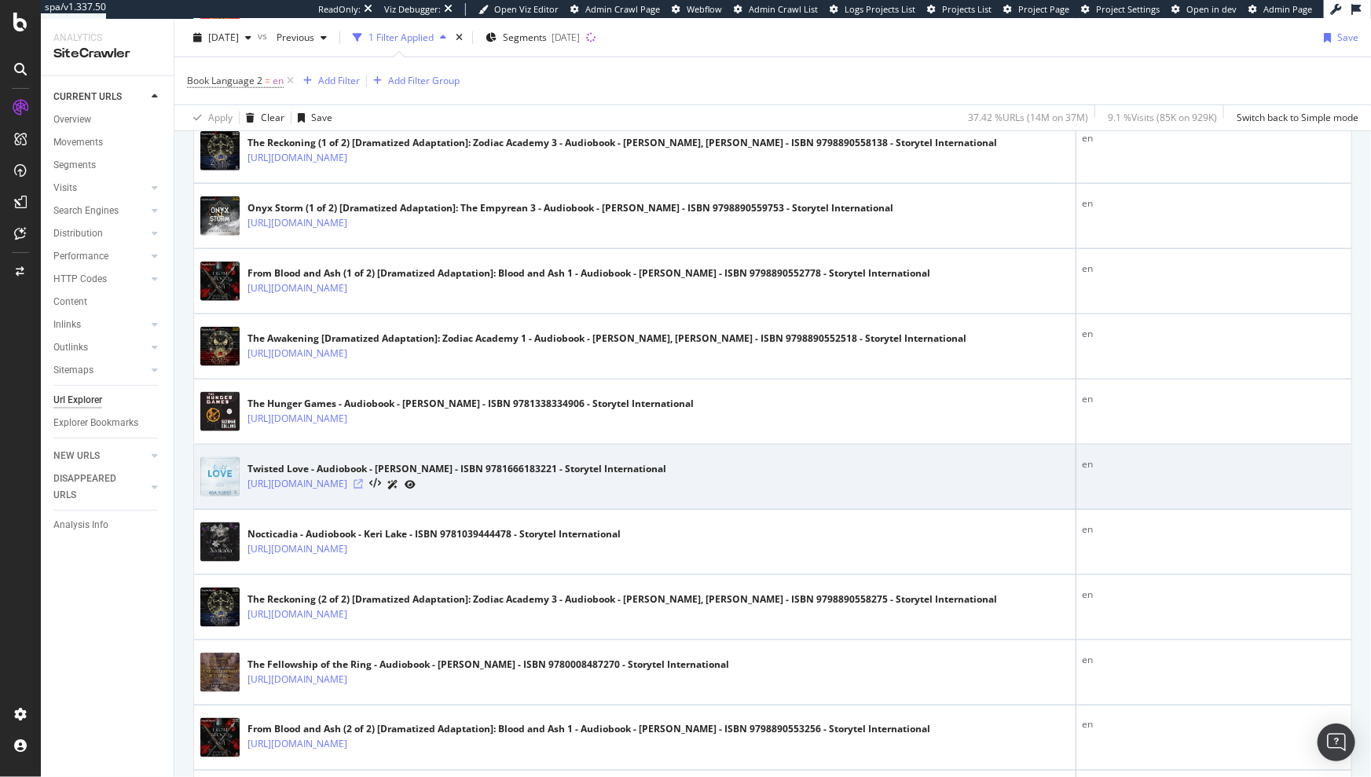
click at [363, 482] on icon at bounding box center [358, 483] width 9 height 9
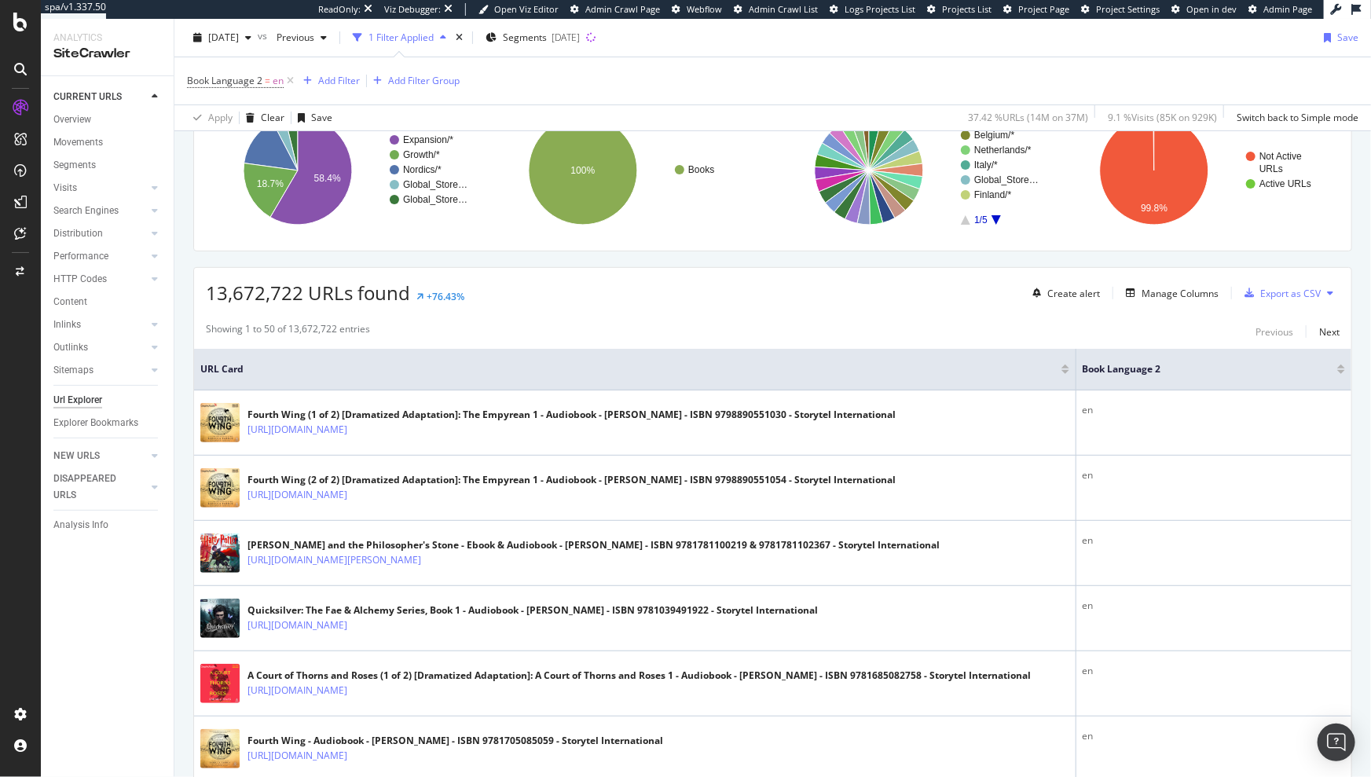
scroll to position [0, 0]
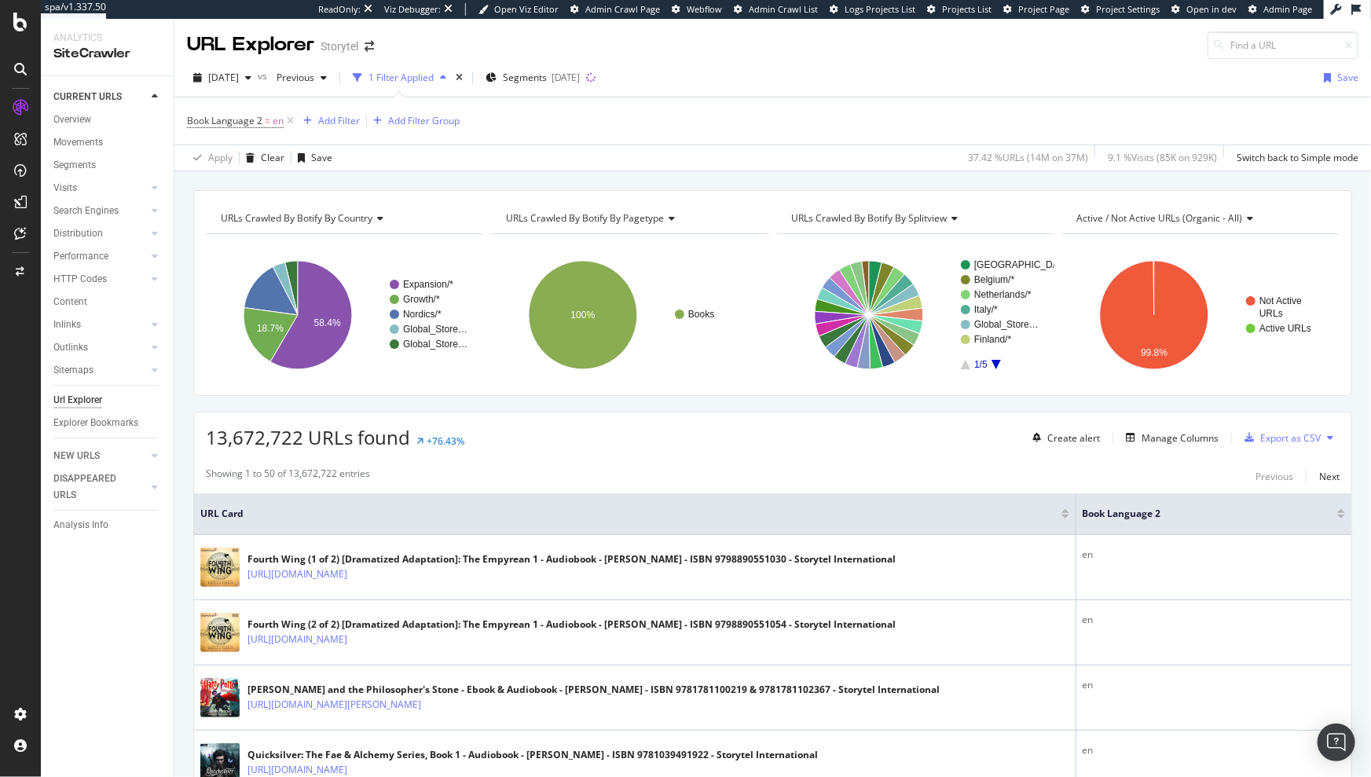
click at [1116, 222] on span "Active / Not Active URLs (organic - all)" at bounding box center [1160, 217] width 166 height 13
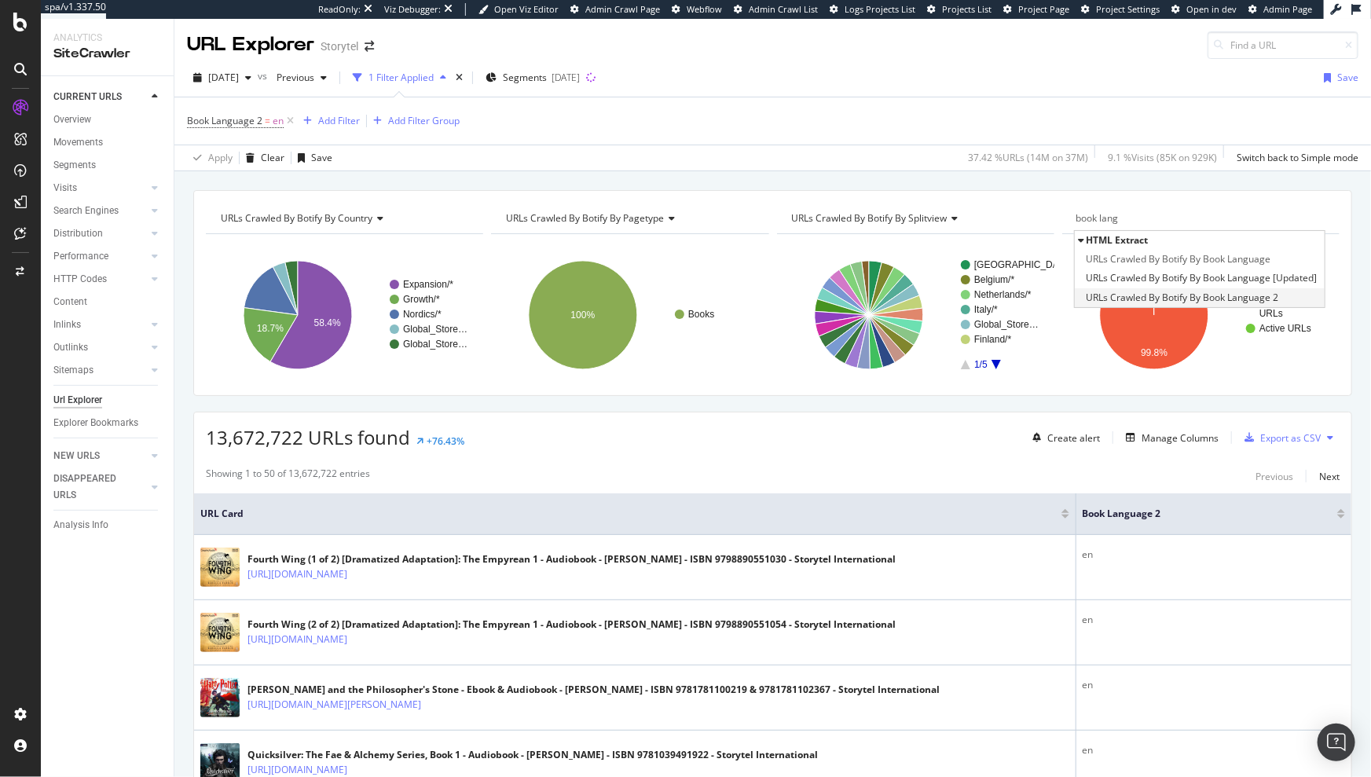
type input "book lang"
click at [1239, 295] on span "URLs Crawled By Botify By Book Language 2" at bounding box center [1183, 298] width 193 height 16
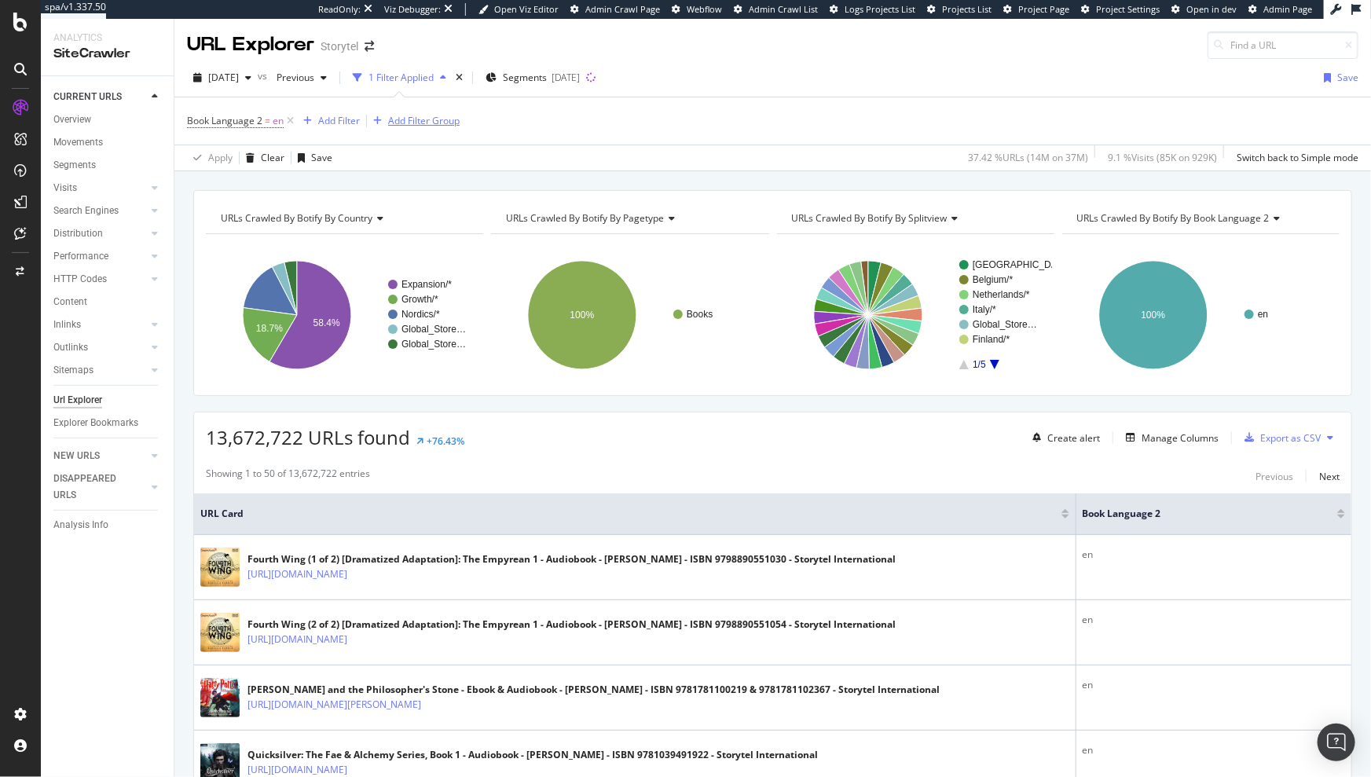
click at [288, 121] on icon at bounding box center [290, 121] width 13 height 16
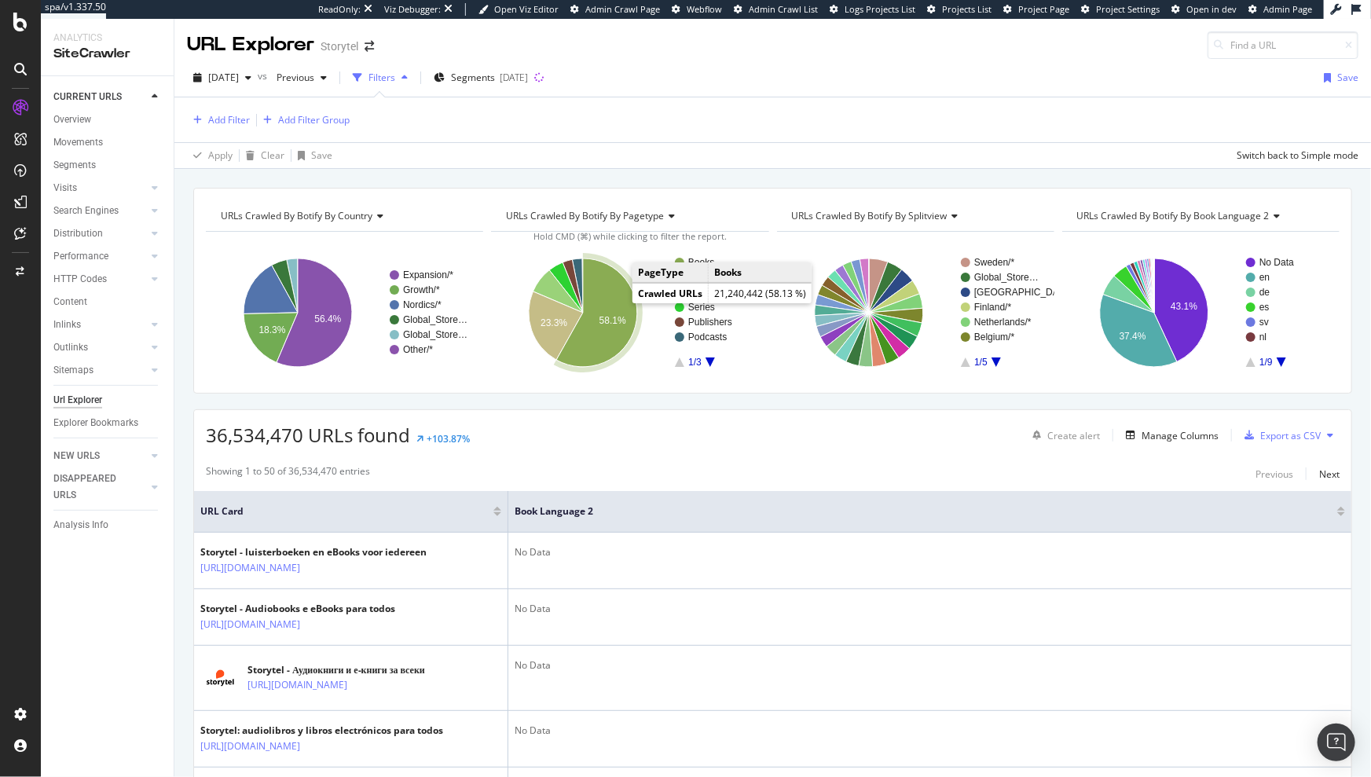
click at [605, 306] on icon "A chart." at bounding box center [596, 313] width 81 height 108
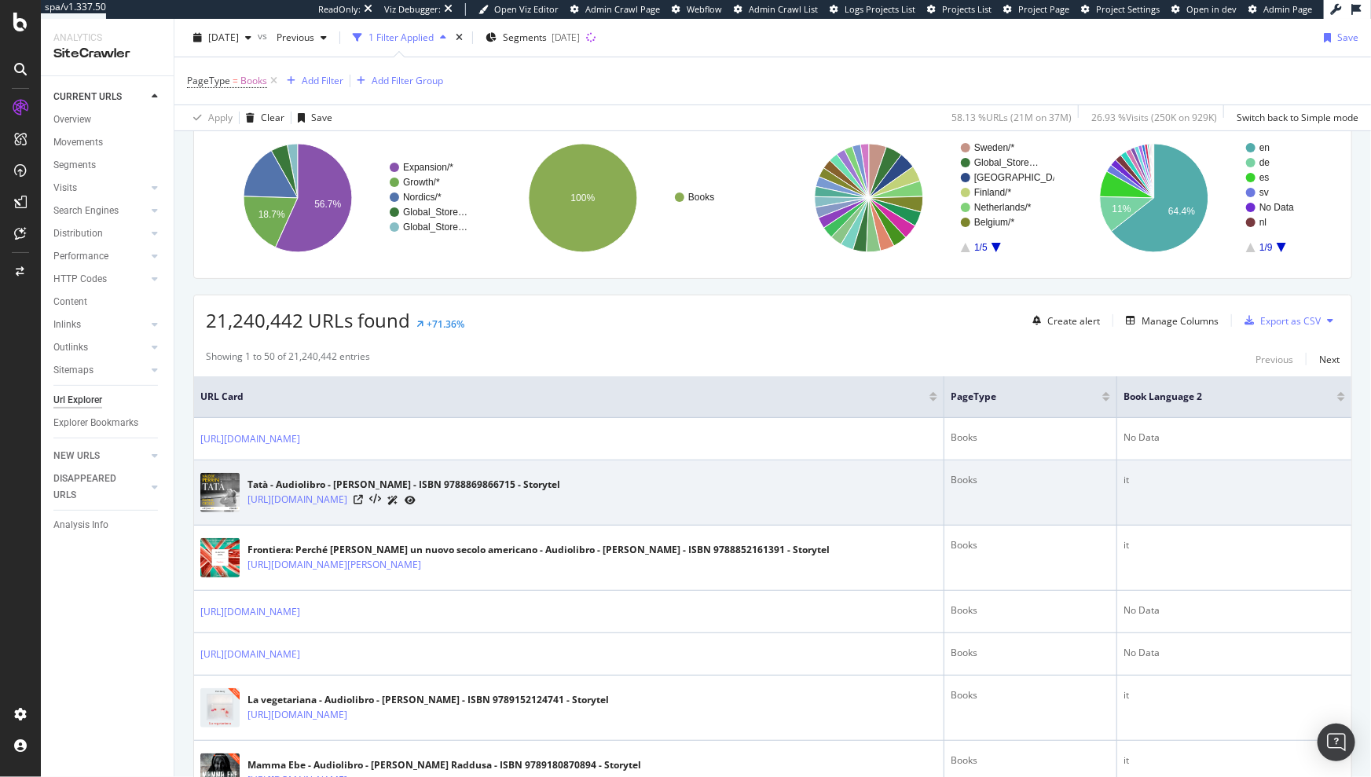
scroll to position [237, 0]
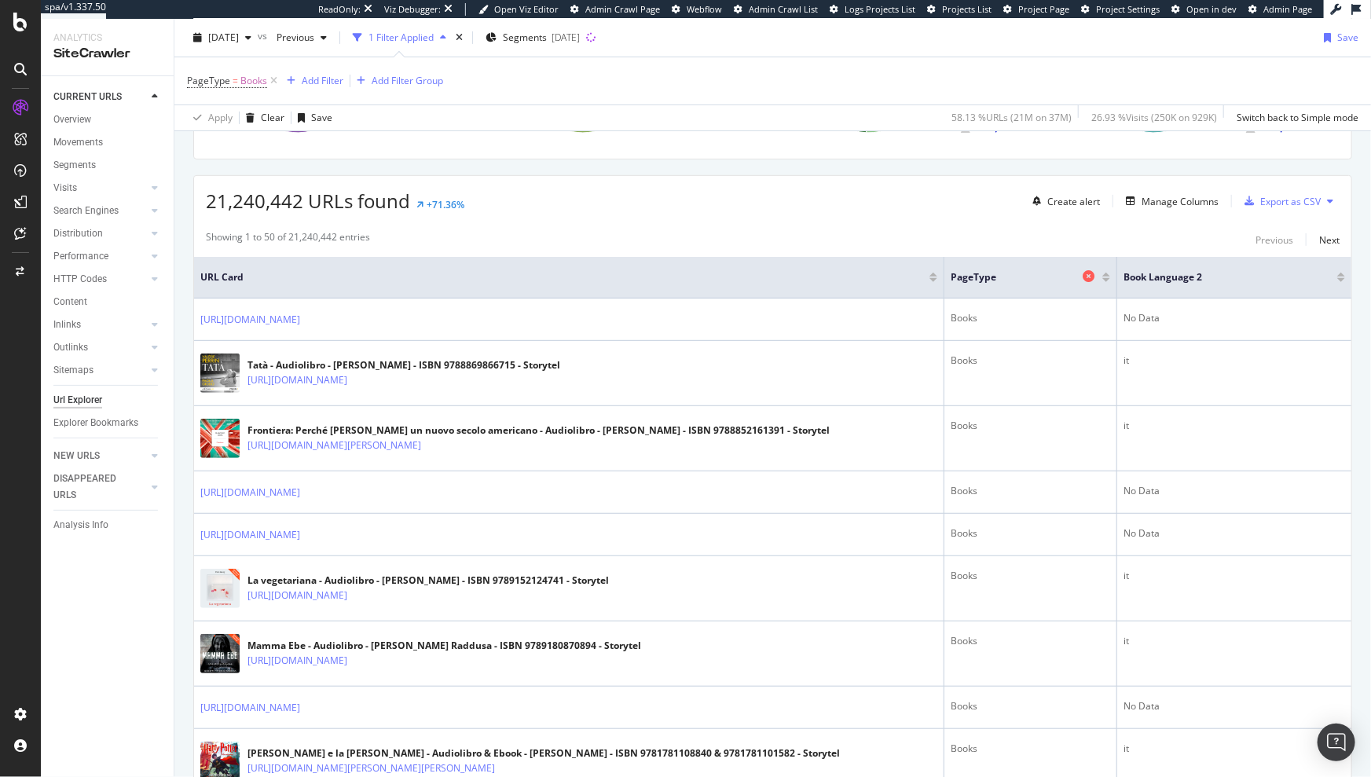
click at [1083, 277] on icon at bounding box center [1089, 276] width 12 height 12
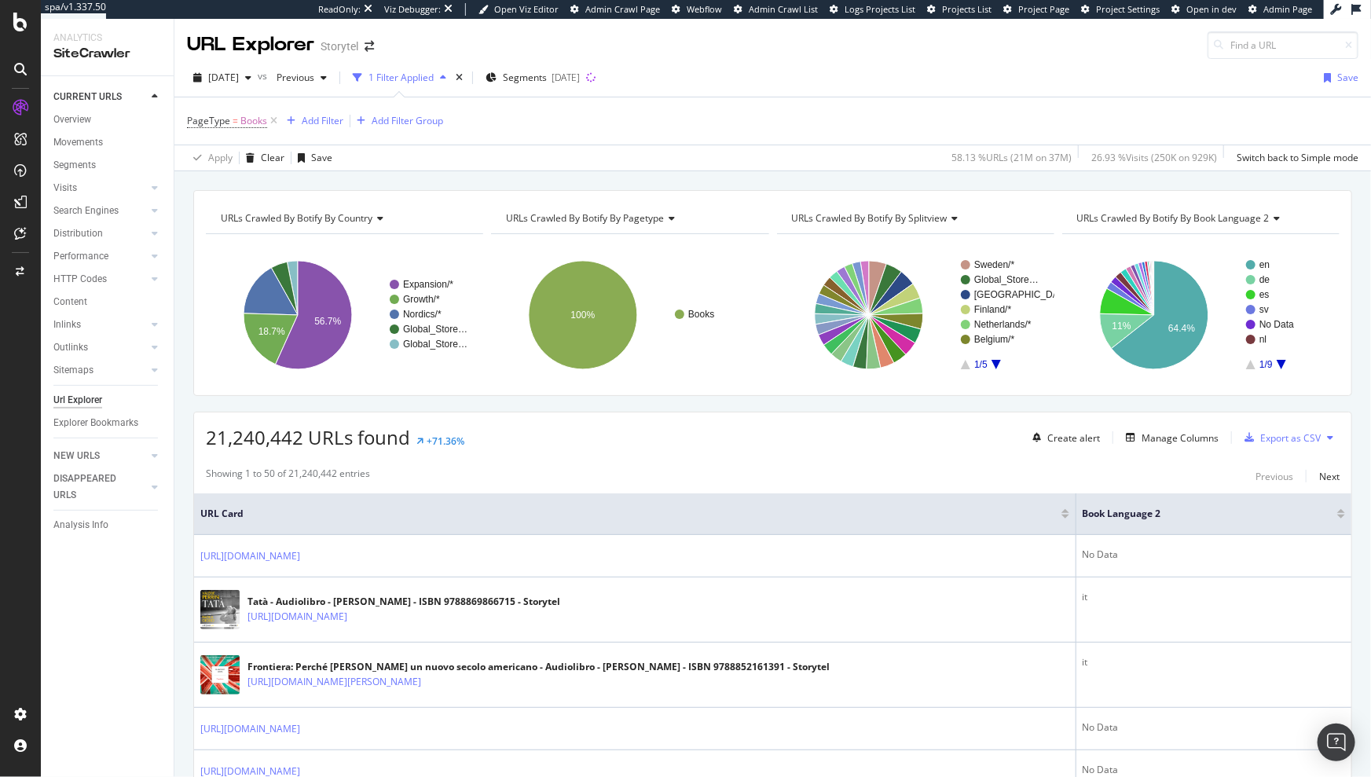
click at [888, 218] on span "URLs Crawled By Botify By splitview" at bounding box center [870, 217] width 156 height 13
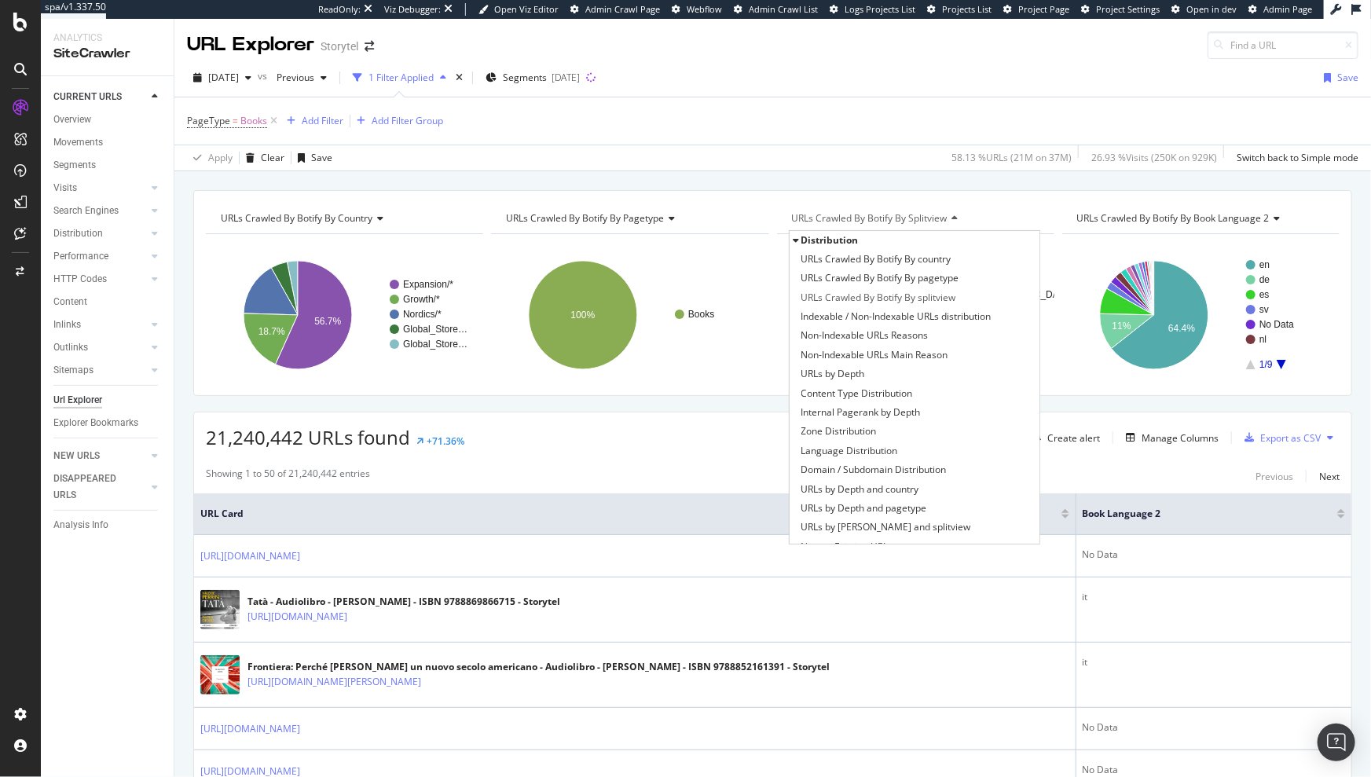
click at [651, 174] on div "URLs Crawled By Botify By country Chart (by Value) Table Expand Export as CSV E…" at bounding box center [772, 190] width 1197 height 38
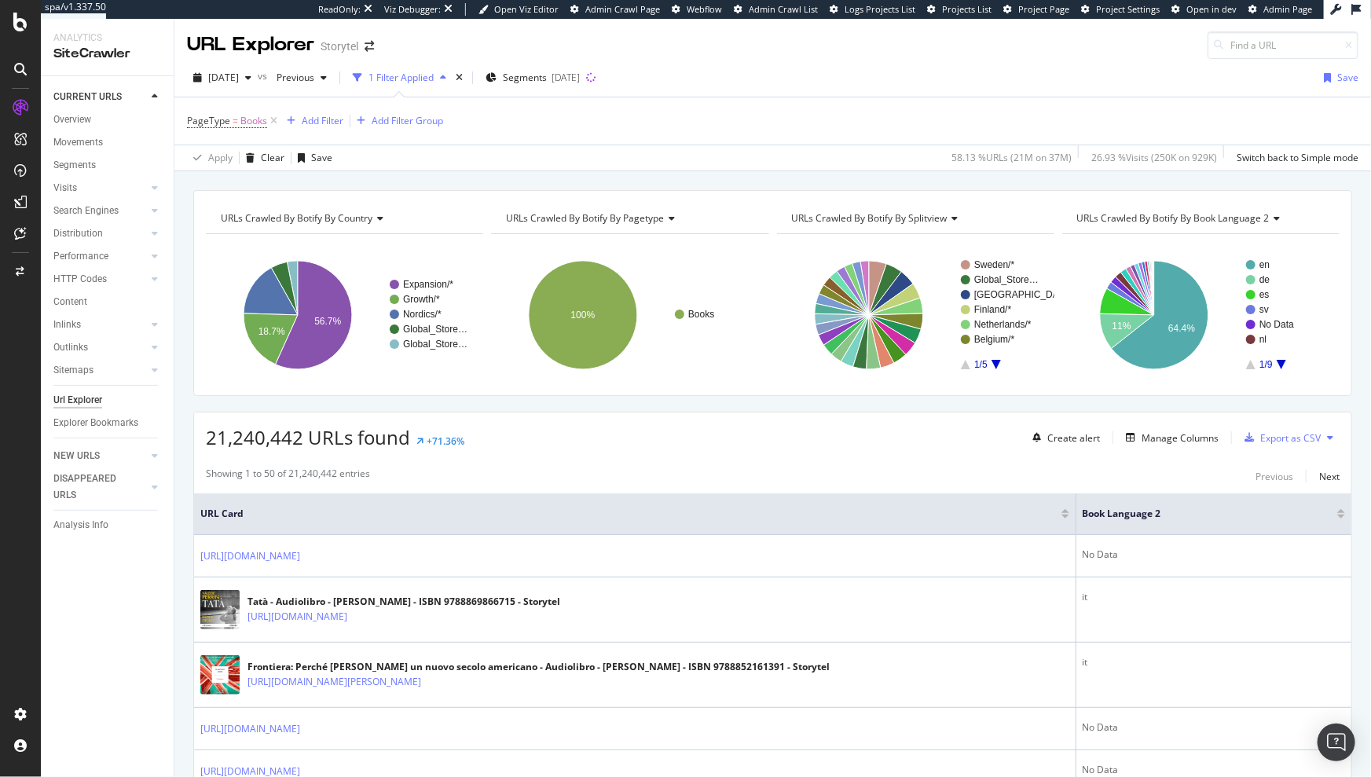
click at [362, 218] on span "URLs Crawled By Botify By country" at bounding box center [297, 217] width 152 height 13
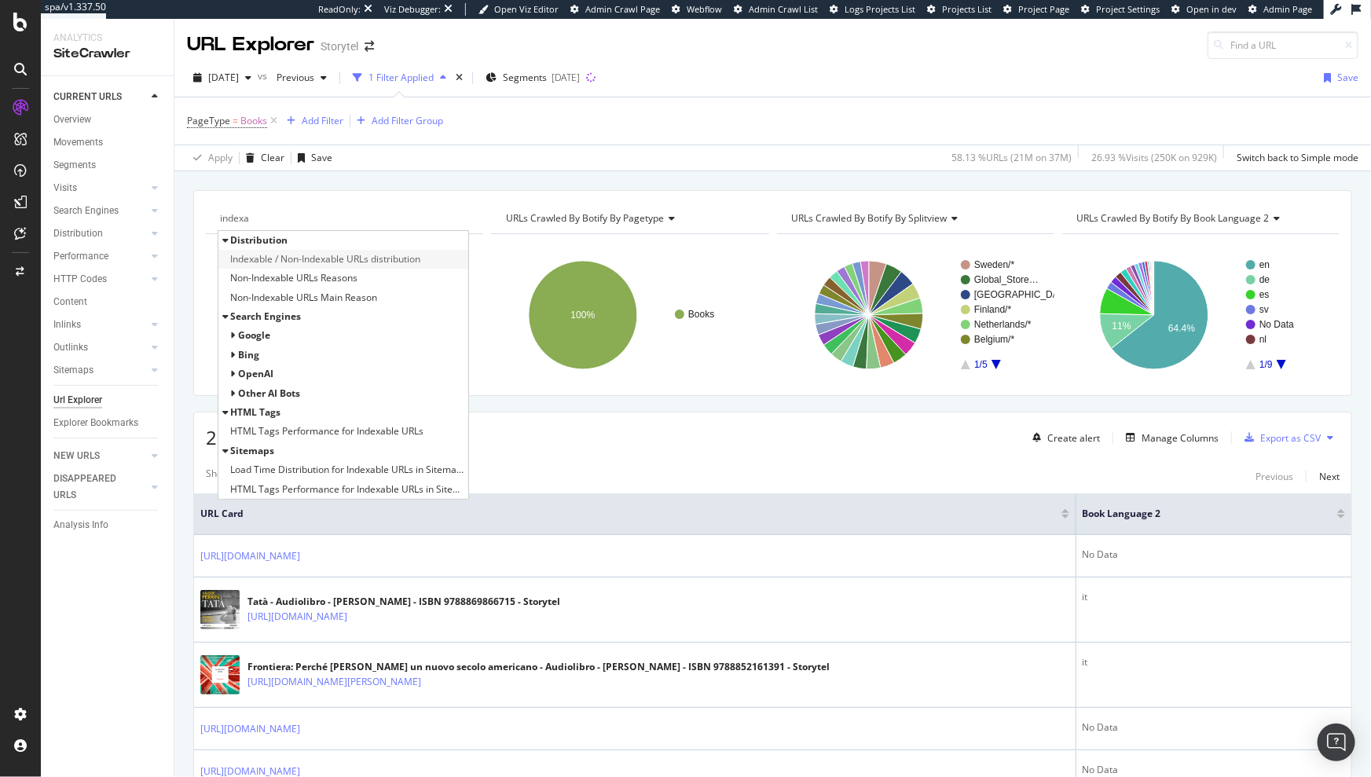
type input "indexa"
click at [355, 256] on span "Indexable / Non-Indexable URLs distribution" at bounding box center [325, 259] width 190 height 16
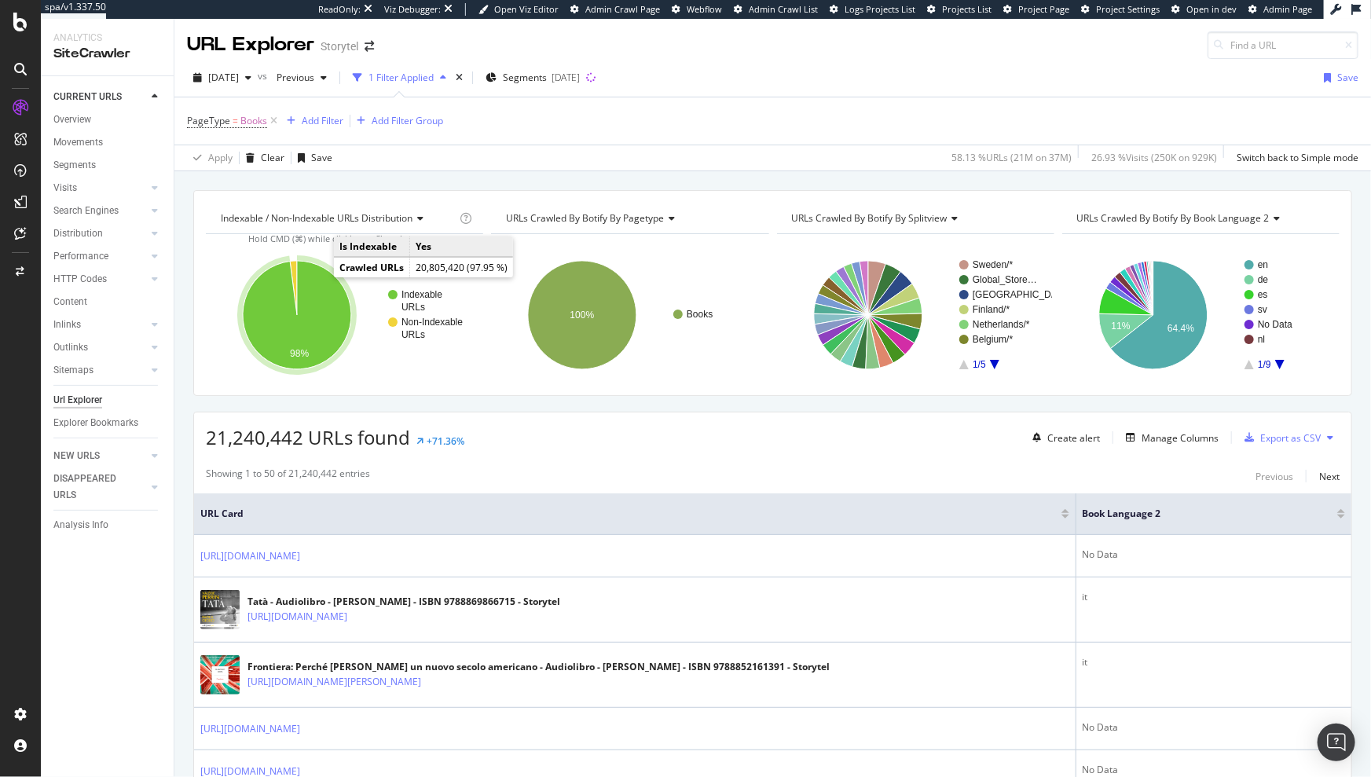
click at [315, 291] on icon "A chart." at bounding box center [297, 315] width 108 height 108
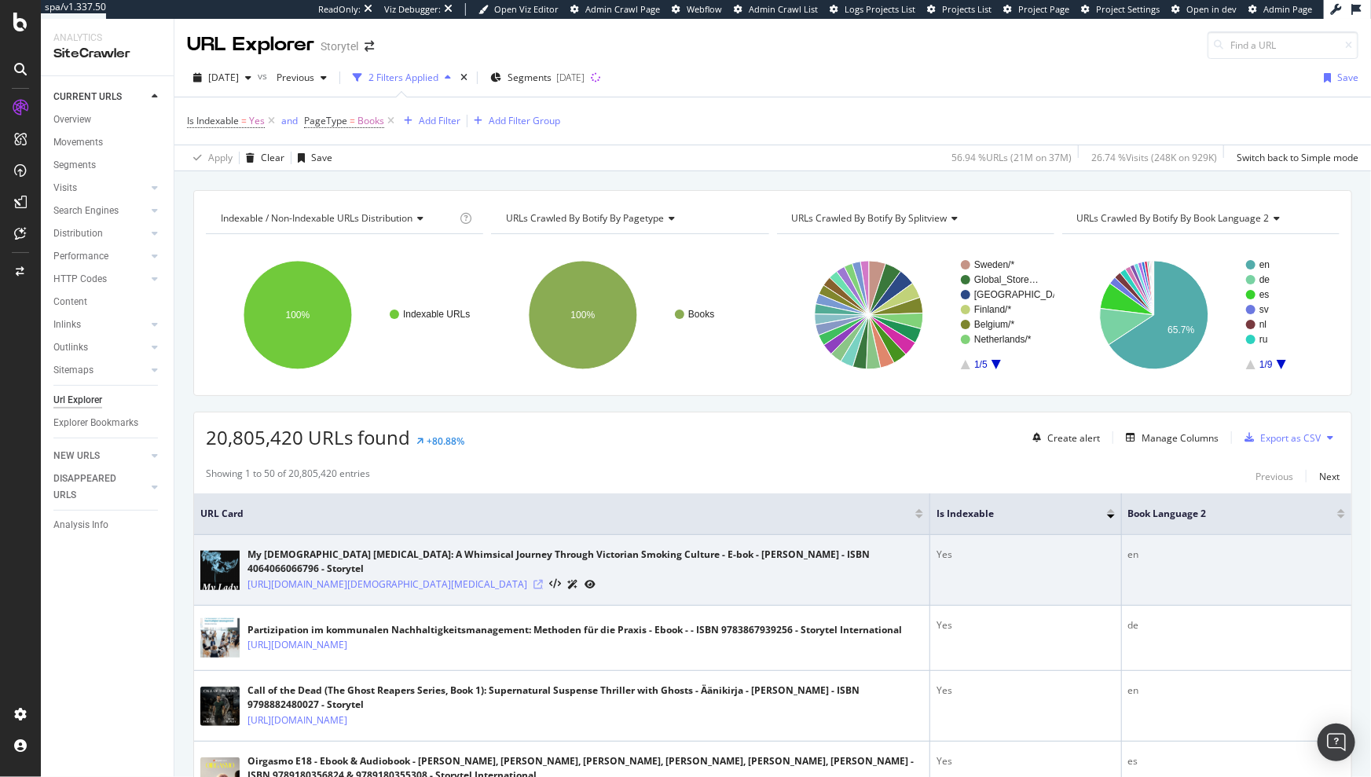
click at [543, 580] on icon at bounding box center [538, 584] width 9 height 9
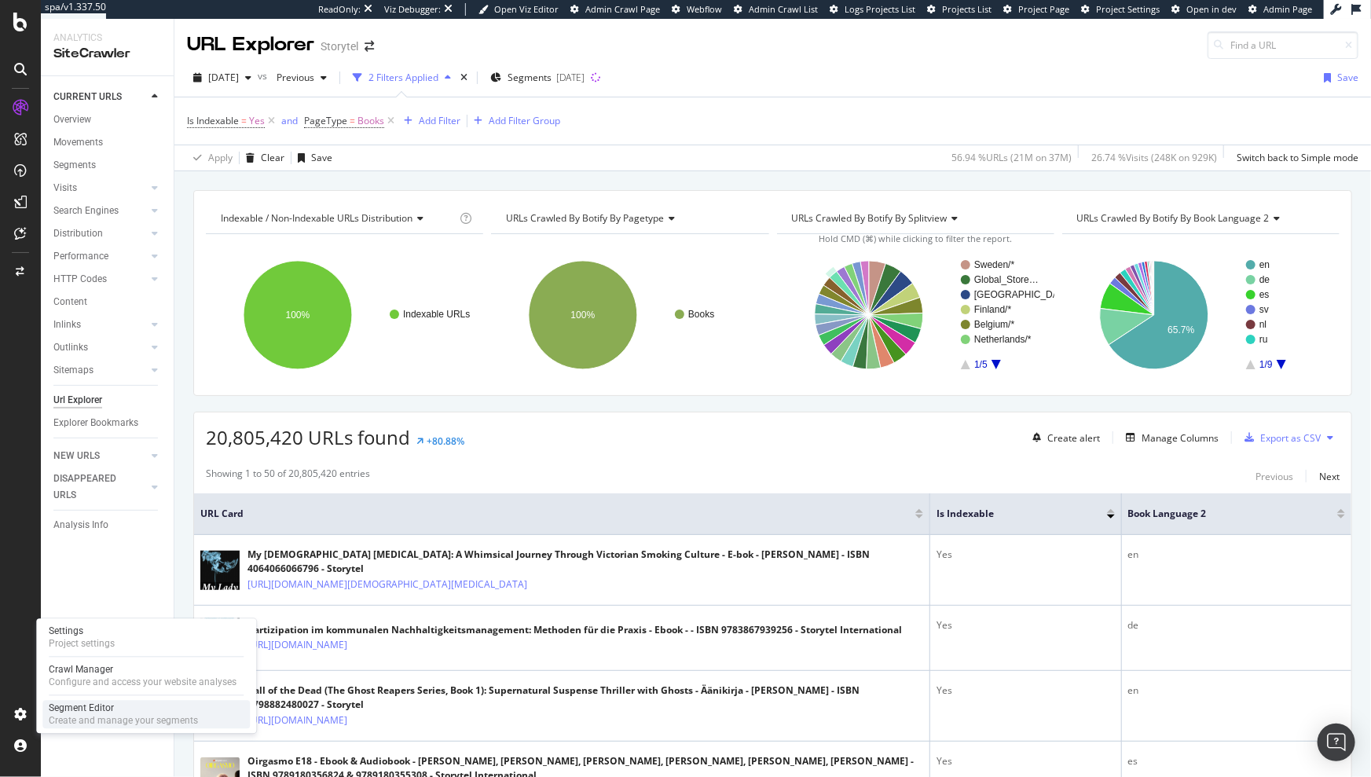
drag, startPoint x: 68, startPoint y: 713, endPoint x: 76, endPoint y: 709, distance: 9.2
click at [69, 713] on div "Segment Editor" at bounding box center [123, 708] width 149 height 13
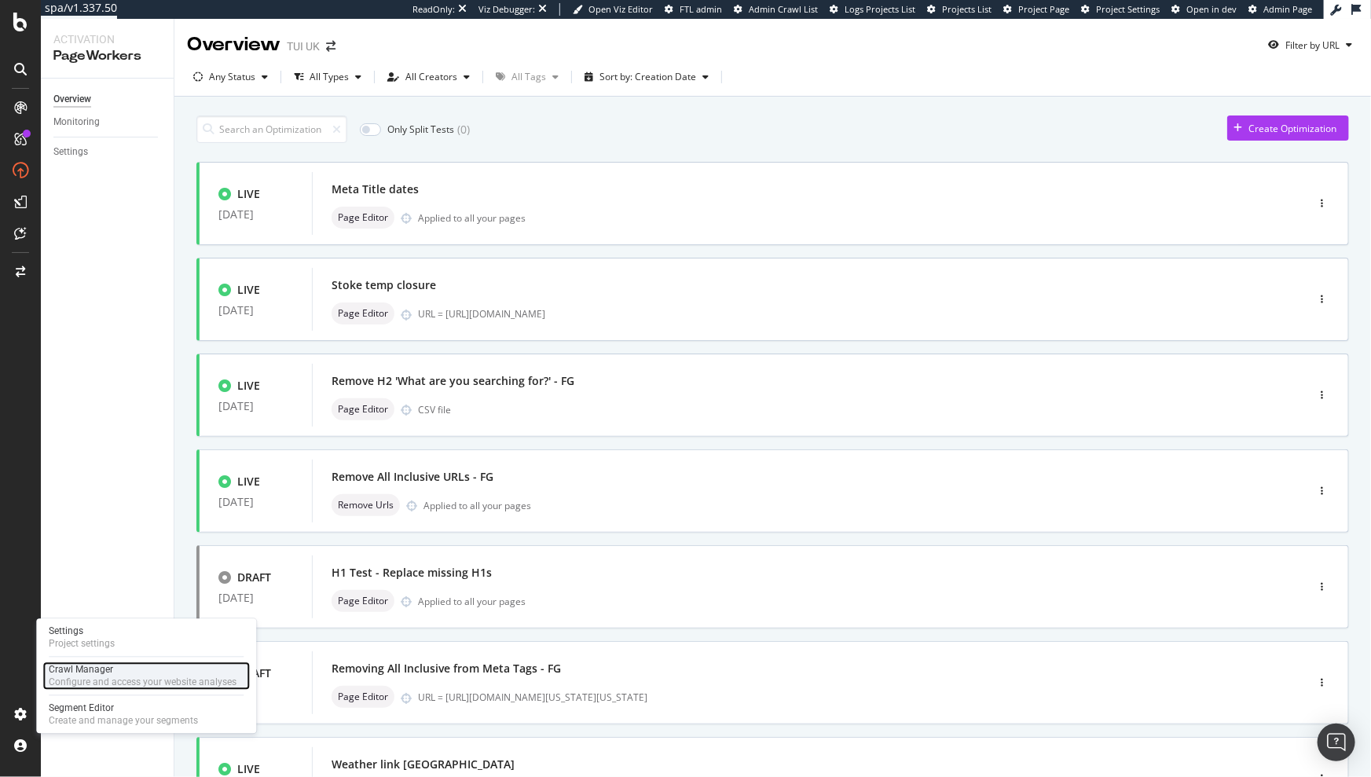
click at [91, 666] on div "Crawl Manager" at bounding box center [143, 670] width 188 height 13
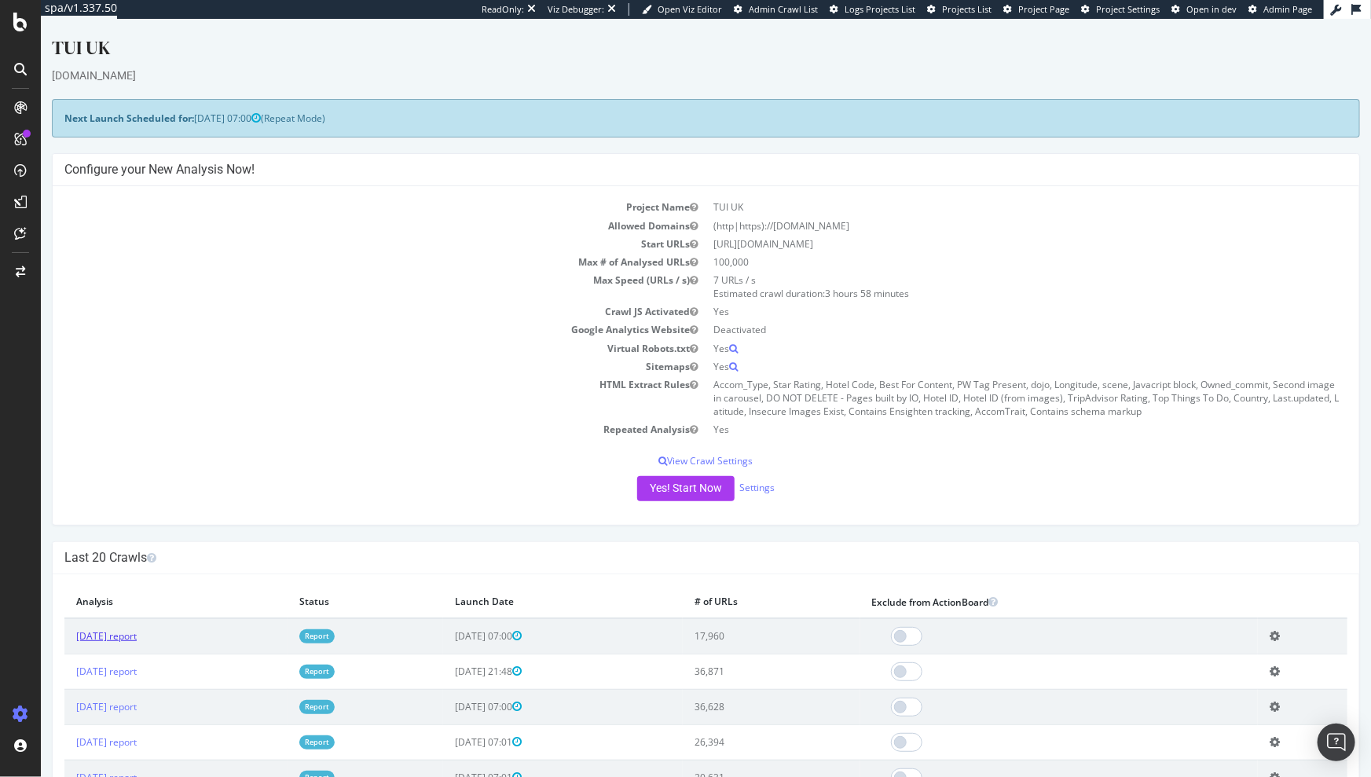
click at [136, 631] on link "[DATE] report" at bounding box center [105, 635] width 61 height 13
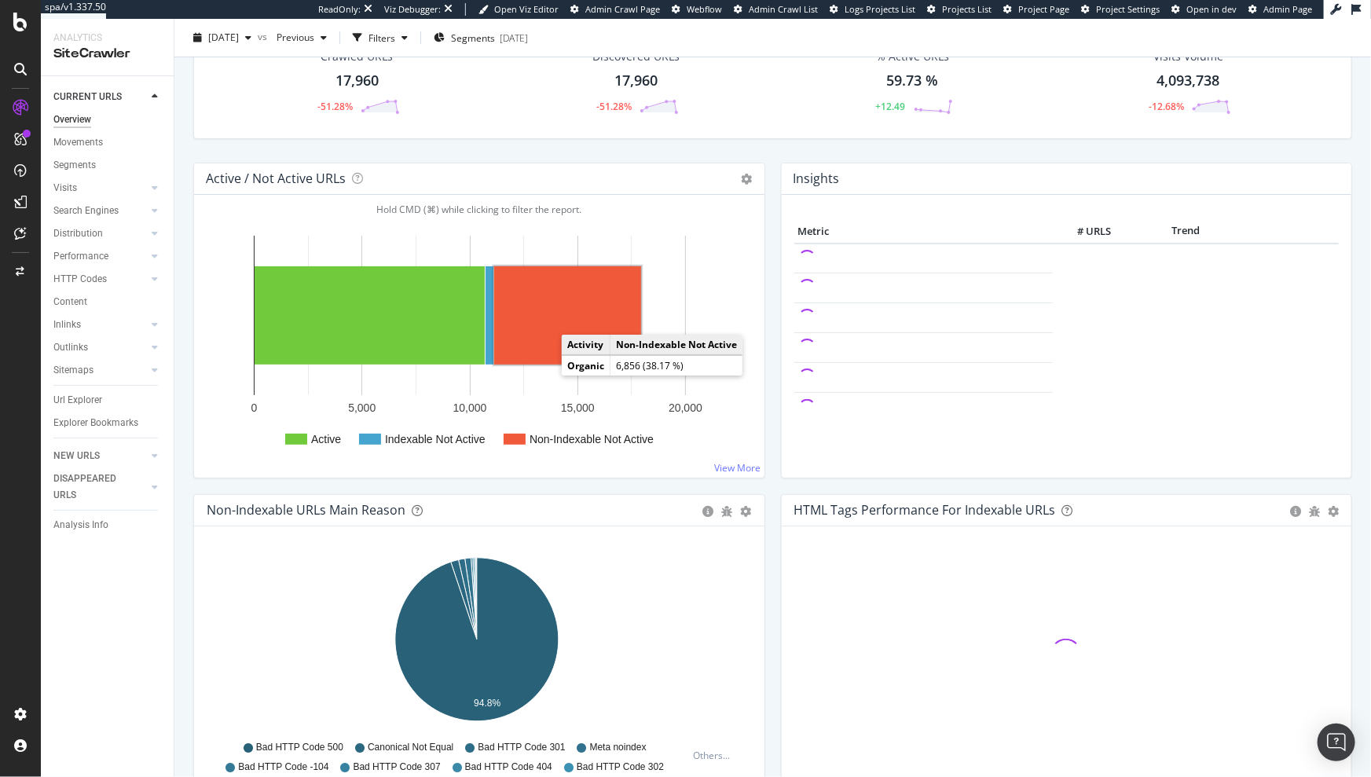
scroll to position [482, 0]
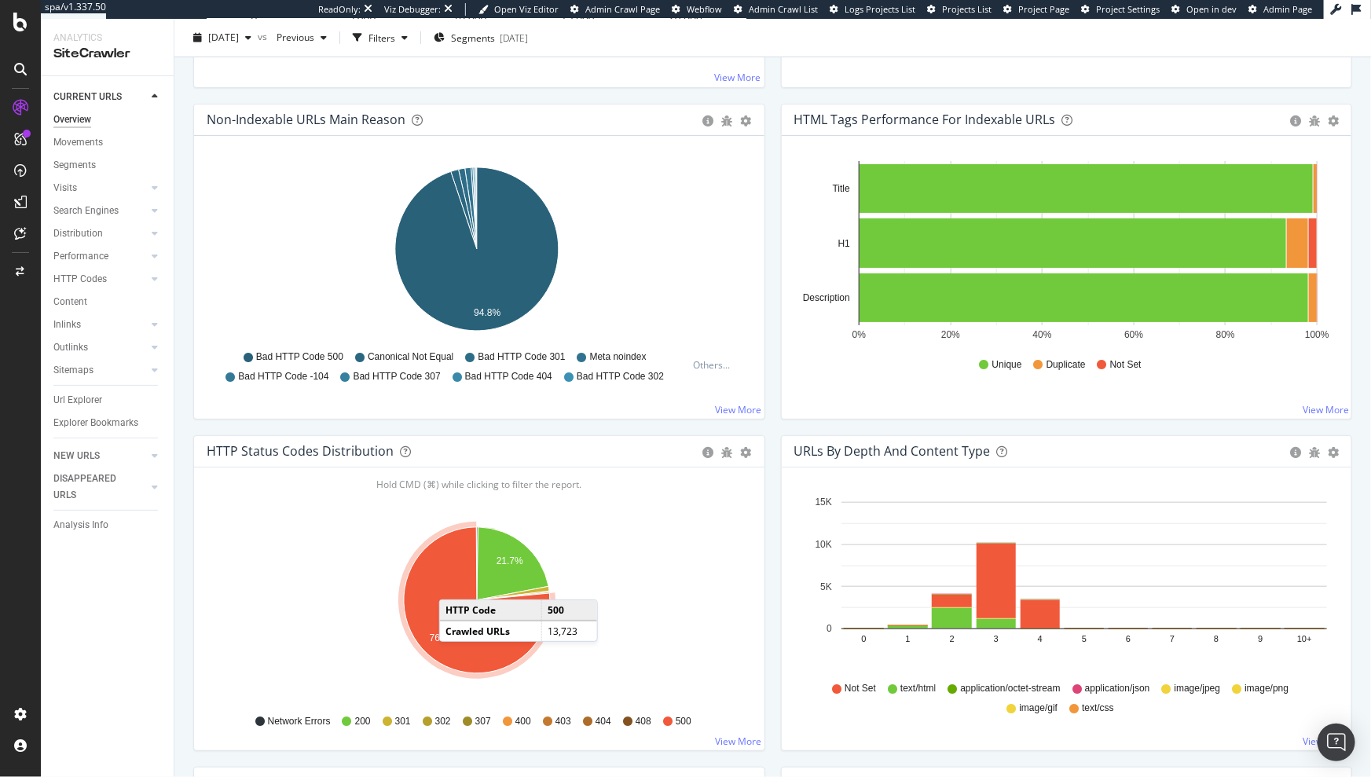
click at [455, 583] on icon "A chart." at bounding box center [477, 600] width 146 height 146
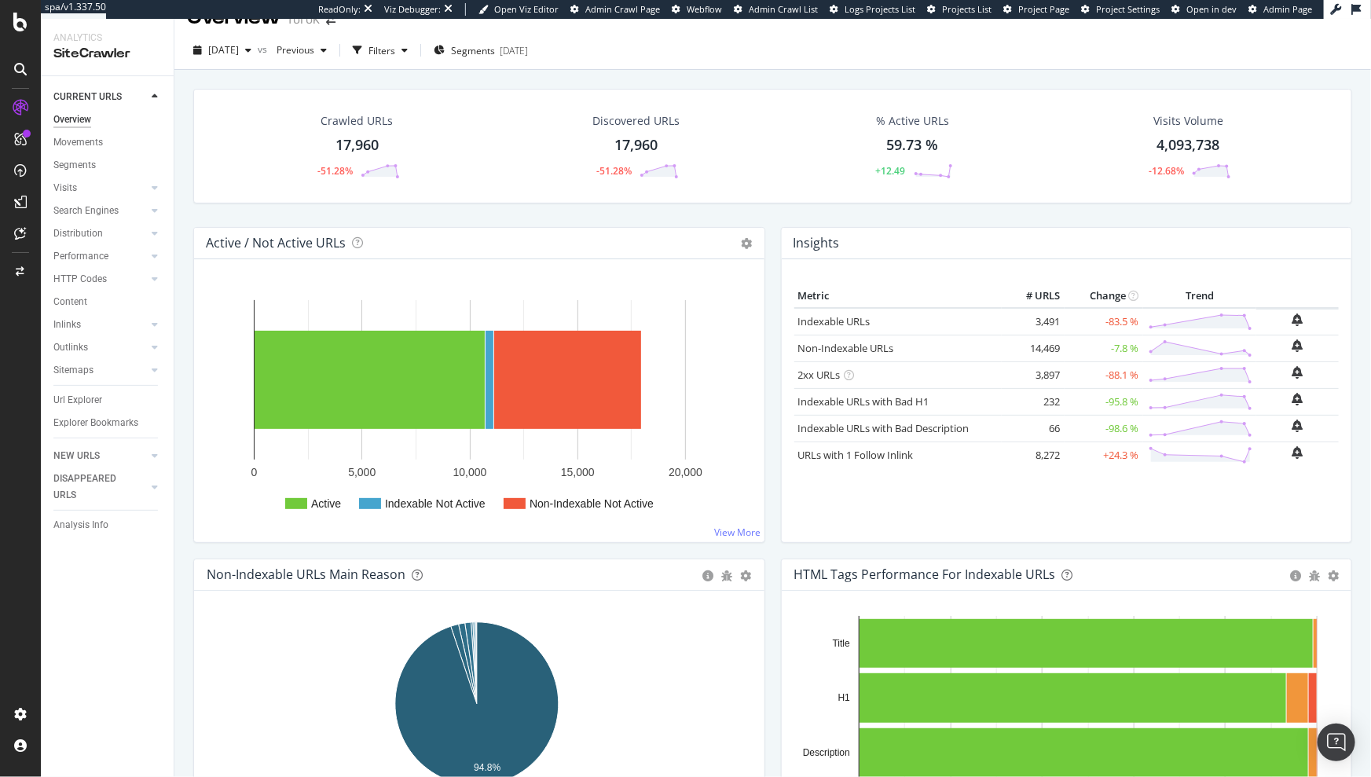
scroll to position [53, 0]
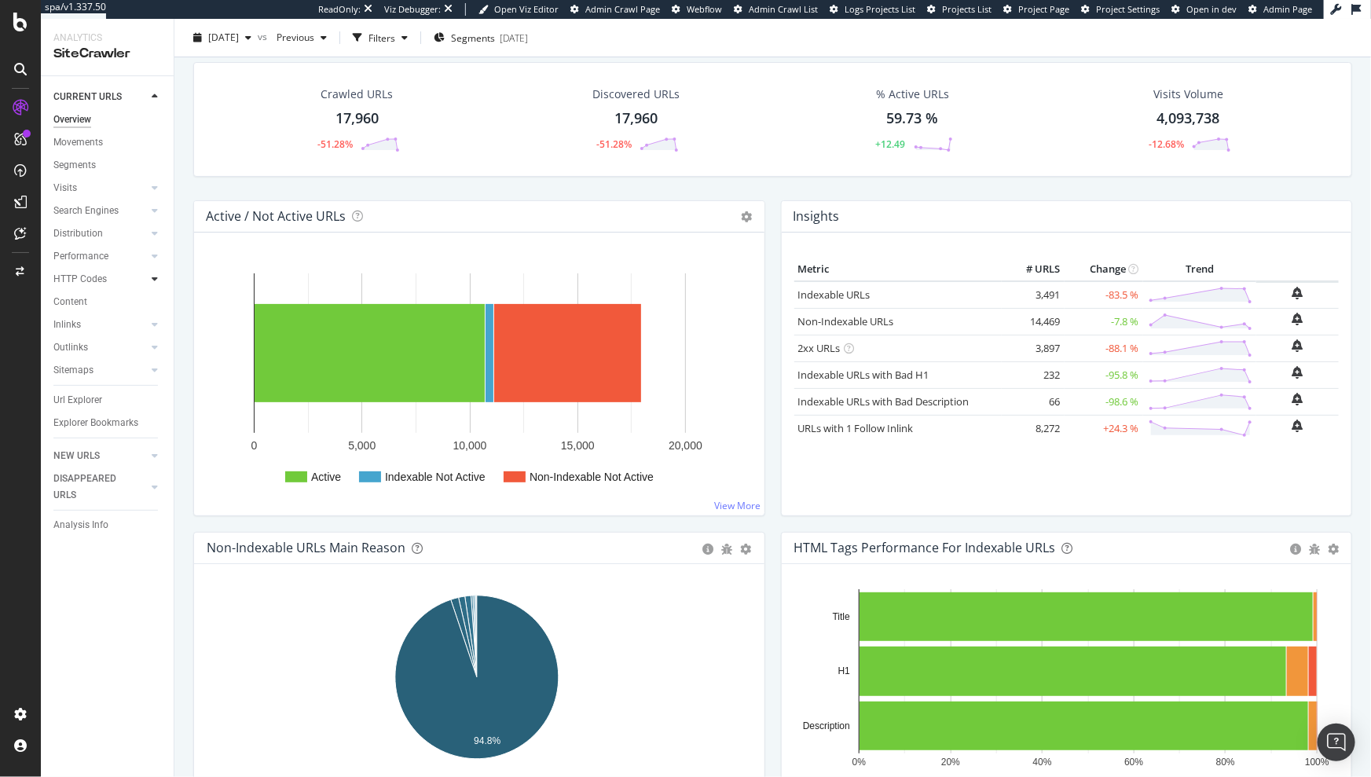
click at [152, 278] on icon at bounding box center [155, 278] width 6 height 9
click at [86, 342] on div "Insights" at bounding box center [78, 347] width 34 height 17
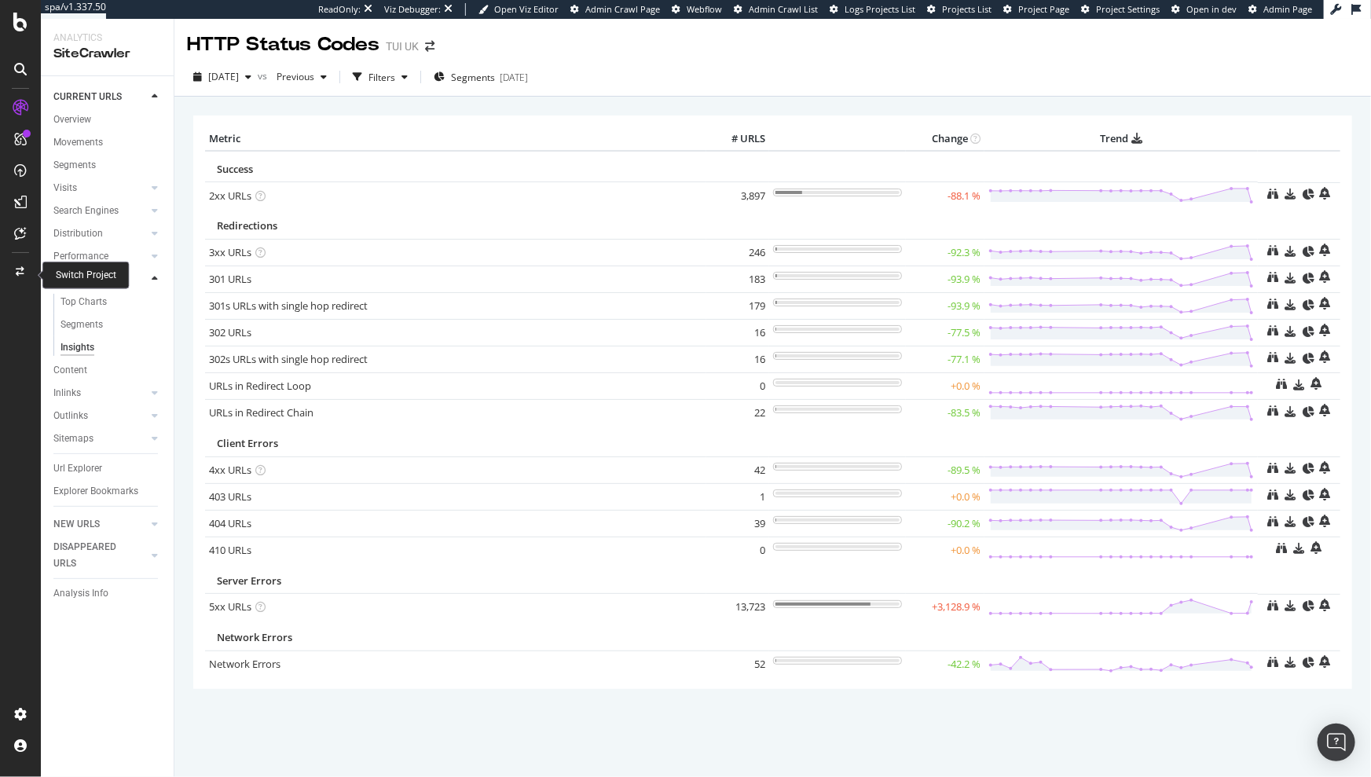
click at [11, 266] on div at bounding box center [21, 271] width 38 height 25
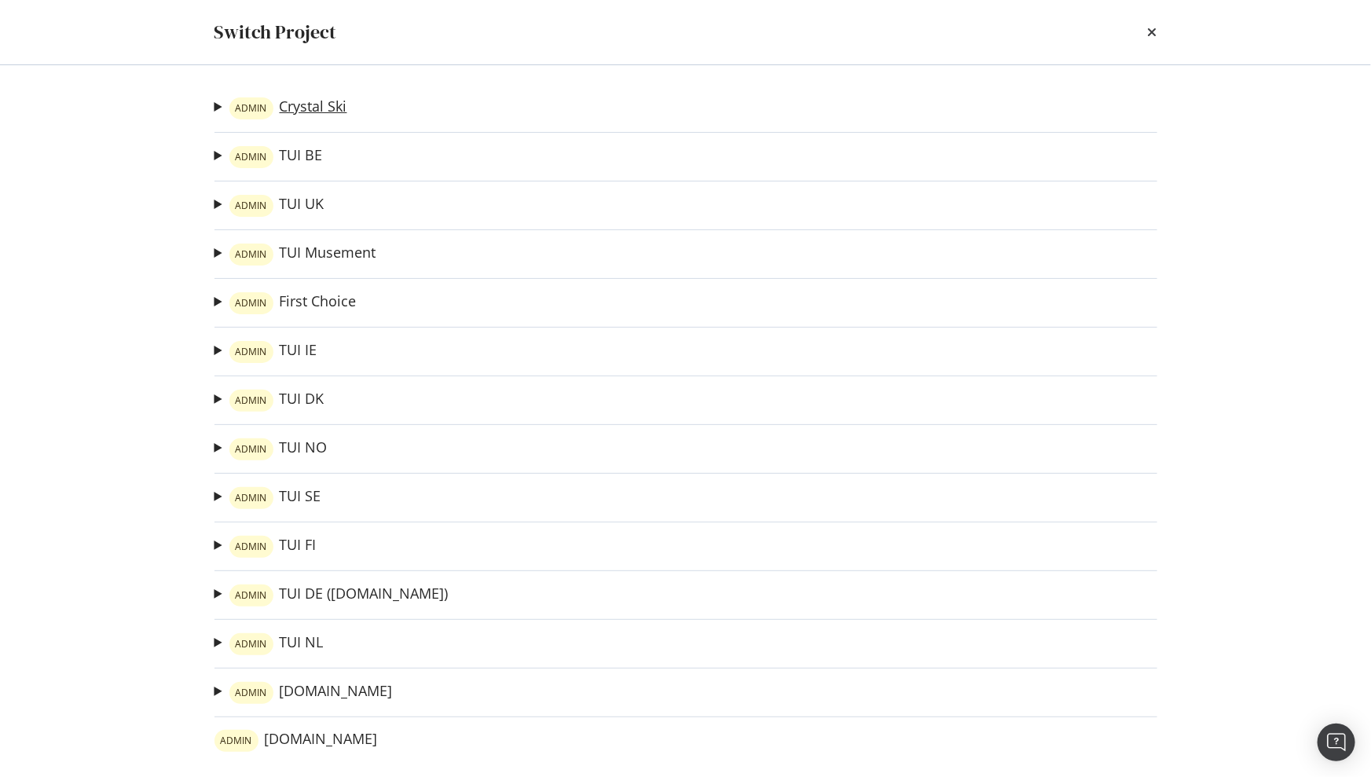
click at [313, 107] on link "ADMIN Crystal Ski" at bounding box center [288, 108] width 118 height 22
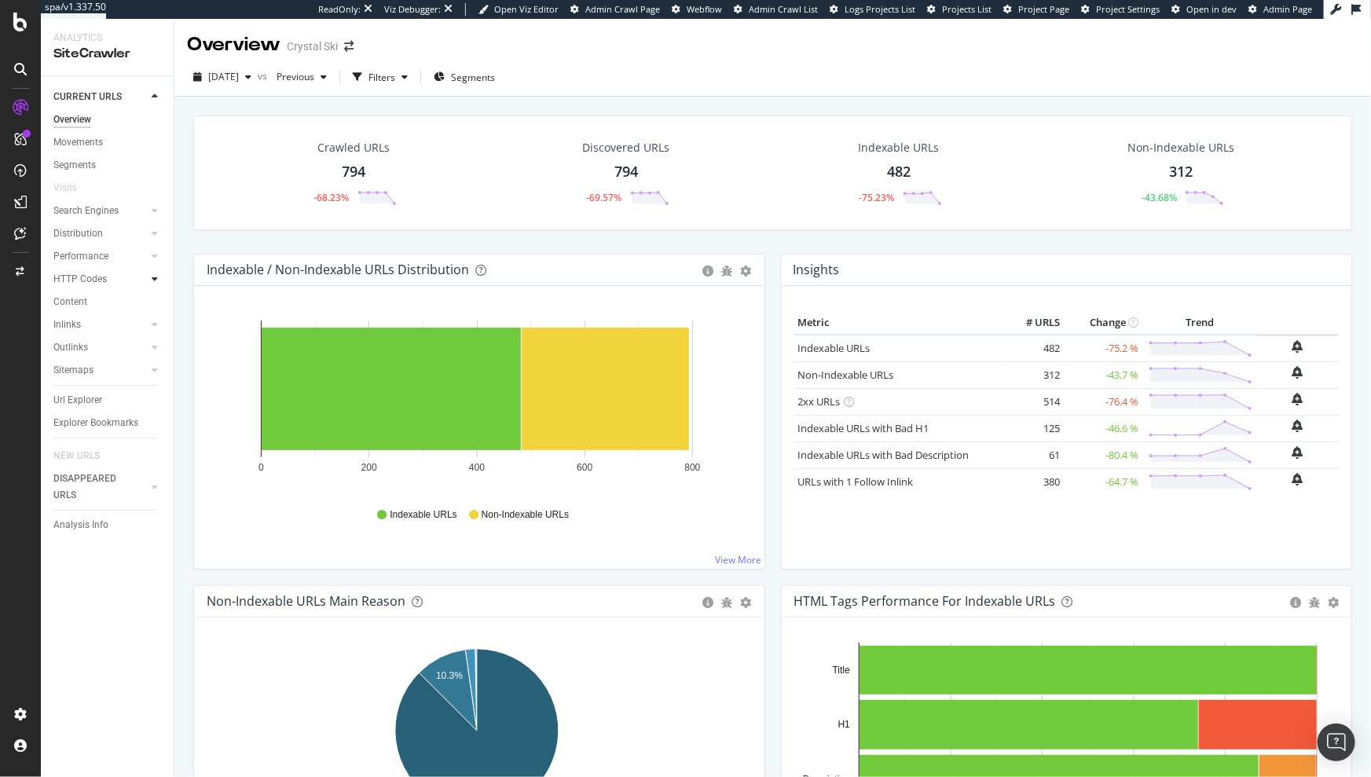
click at [148, 277] on div at bounding box center [155, 279] width 16 height 16
click at [86, 349] on div "Insights" at bounding box center [78, 347] width 34 height 17
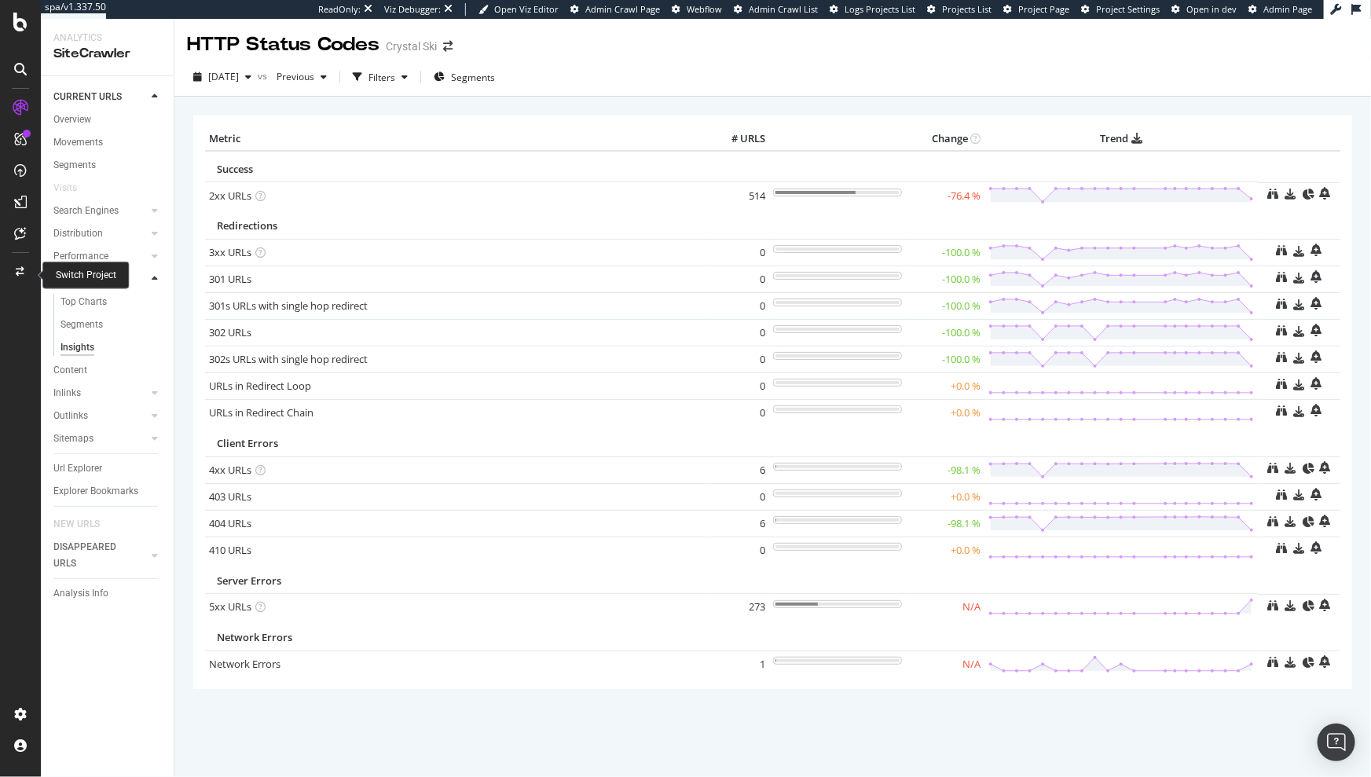
click at [14, 267] on div at bounding box center [21, 271] width 38 height 25
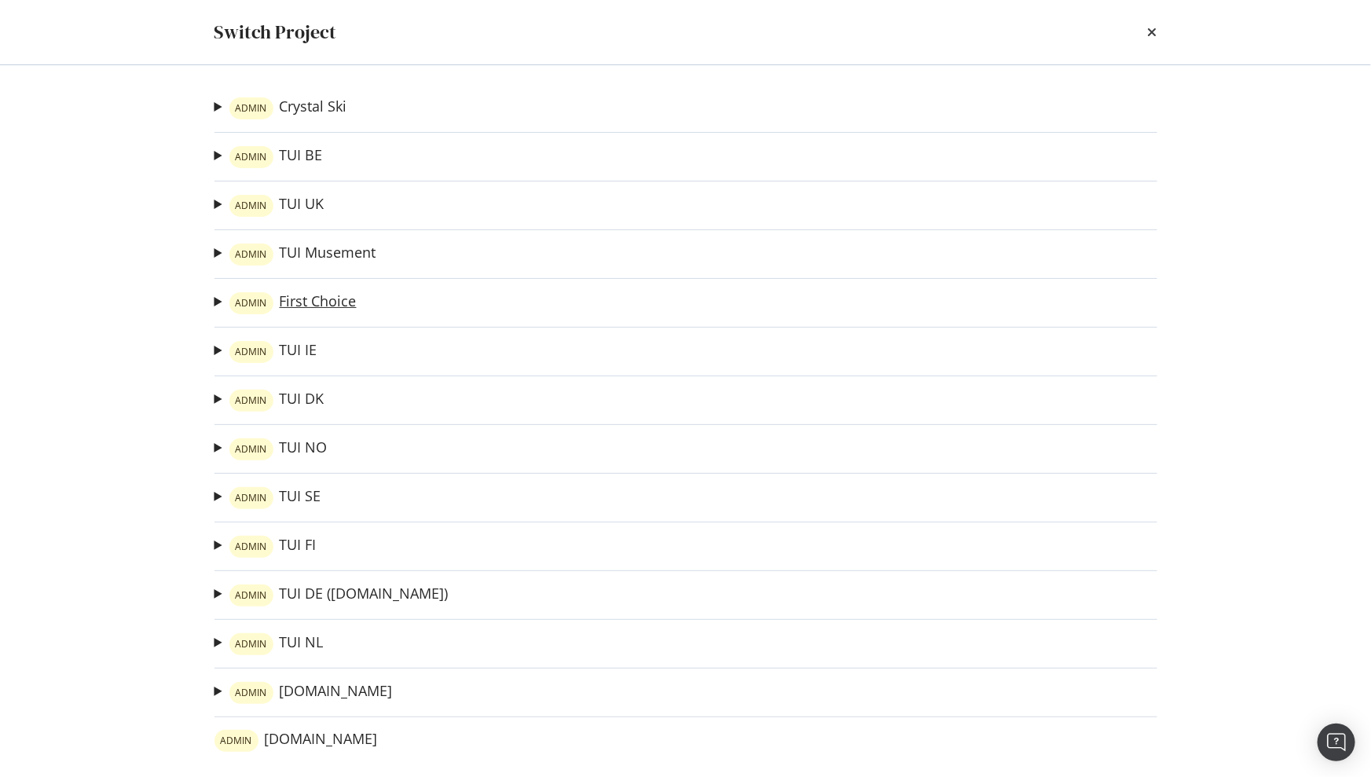
click at [302, 304] on link "ADMIN First Choice" at bounding box center [292, 303] width 127 height 22
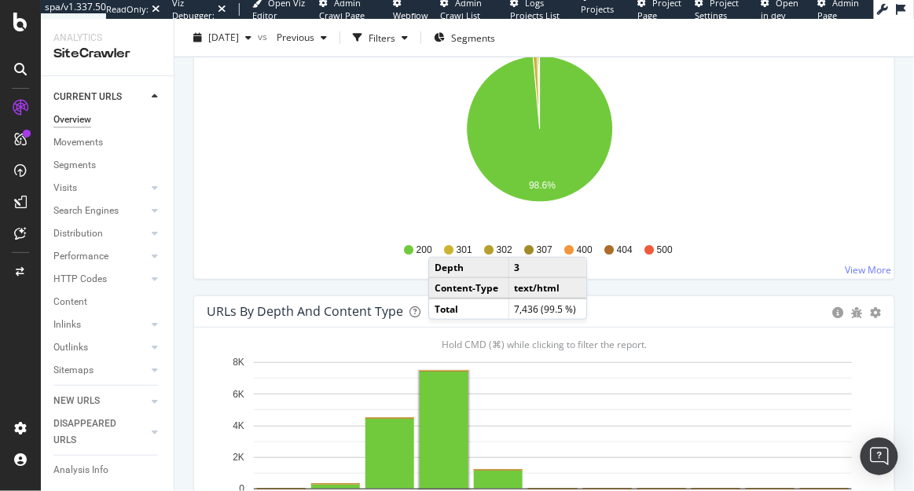
scroll to position [1509, 0]
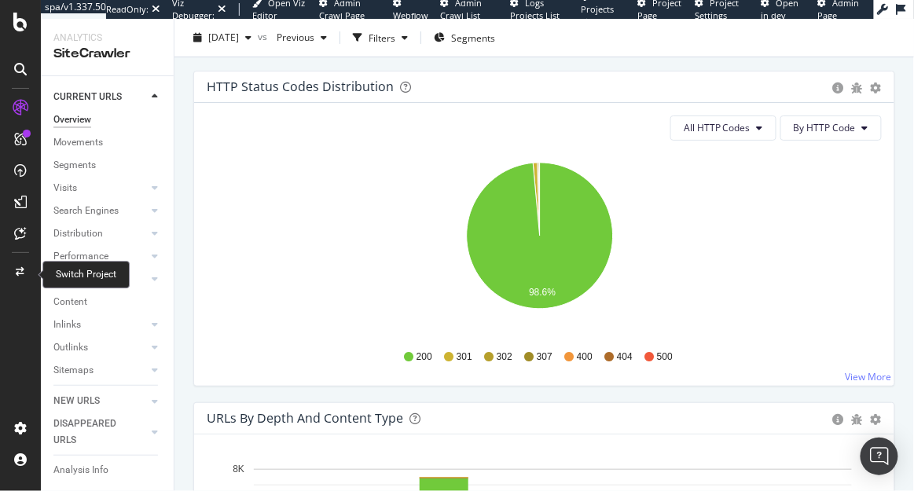
click at [20, 262] on div at bounding box center [21, 271] width 38 height 25
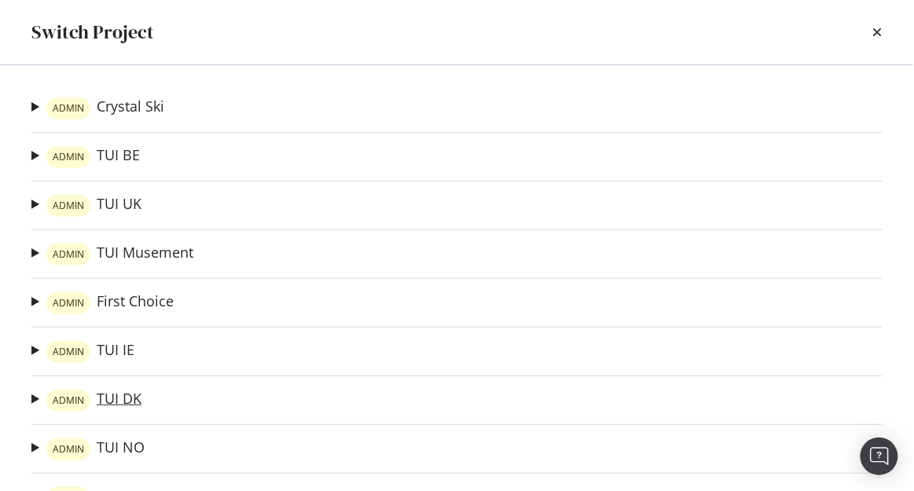
click at [113, 393] on link "ADMIN TUI DK" at bounding box center [93, 401] width 95 height 22
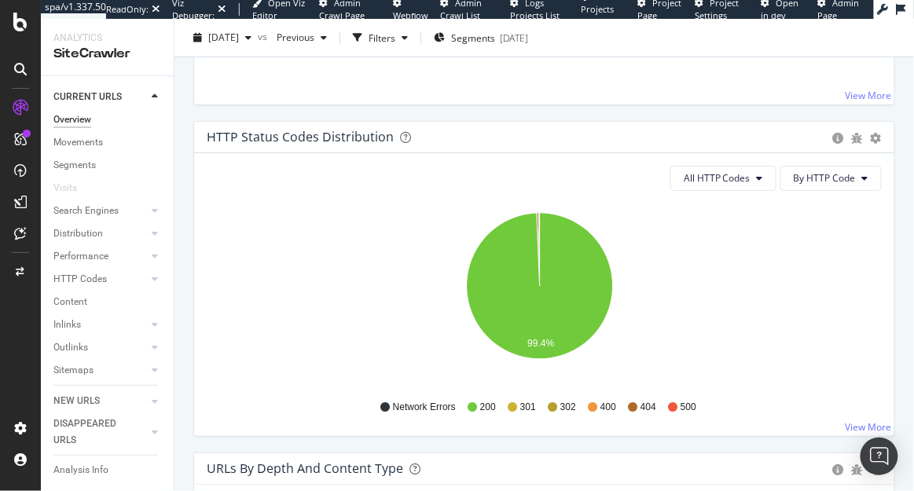
scroll to position [1421, 0]
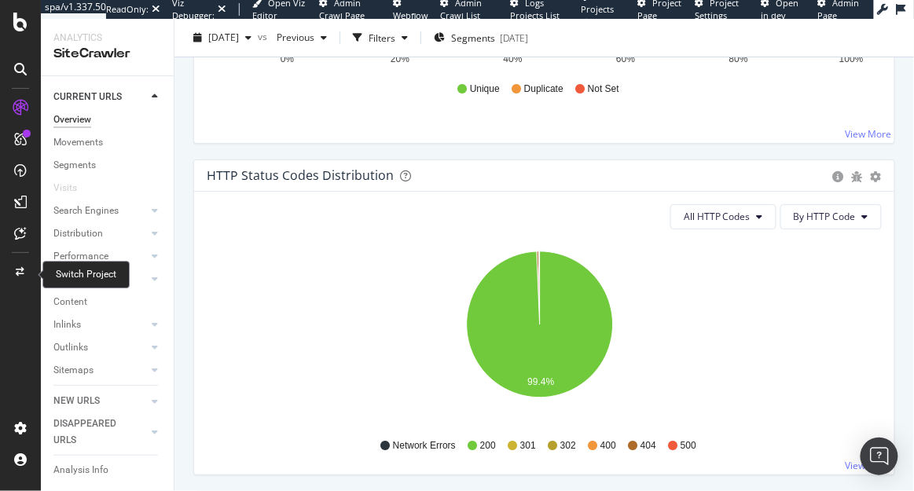
click at [25, 262] on div at bounding box center [21, 271] width 38 height 25
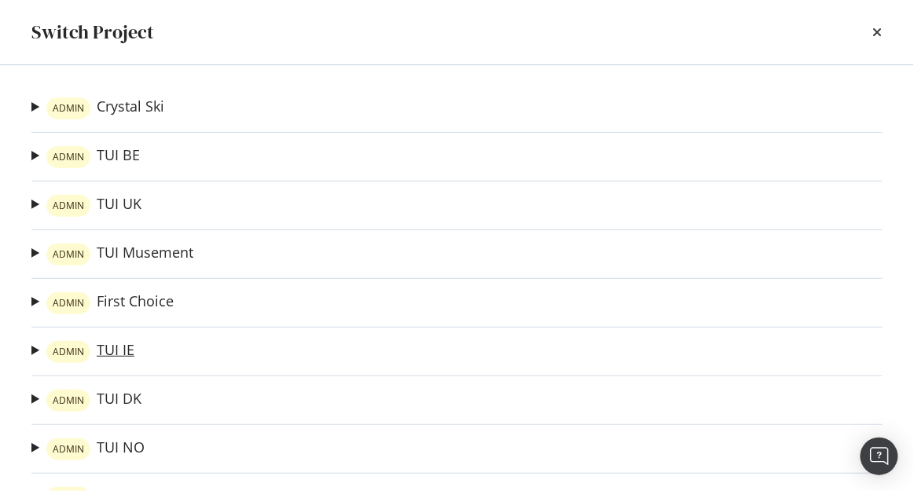
click at [113, 347] on link "ADMIN TUI IE" at bounding box center [90, 352] width 88 height 22
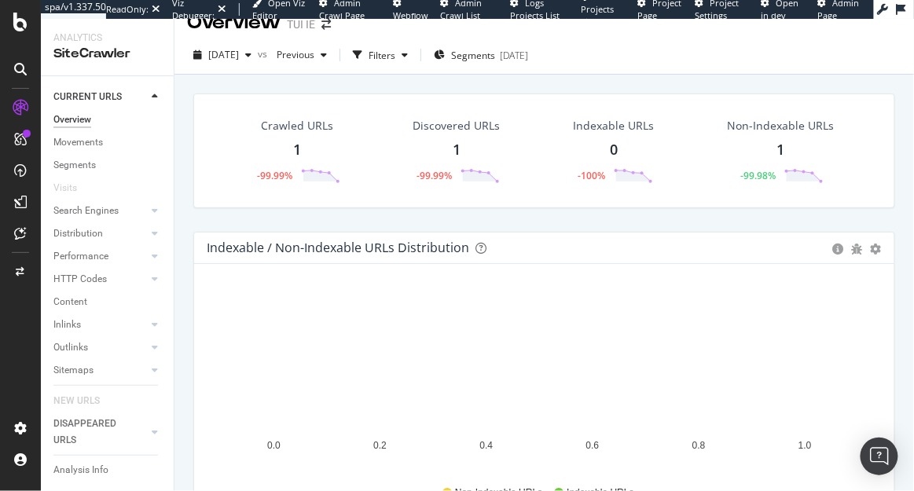
scroll to position [24, 0]
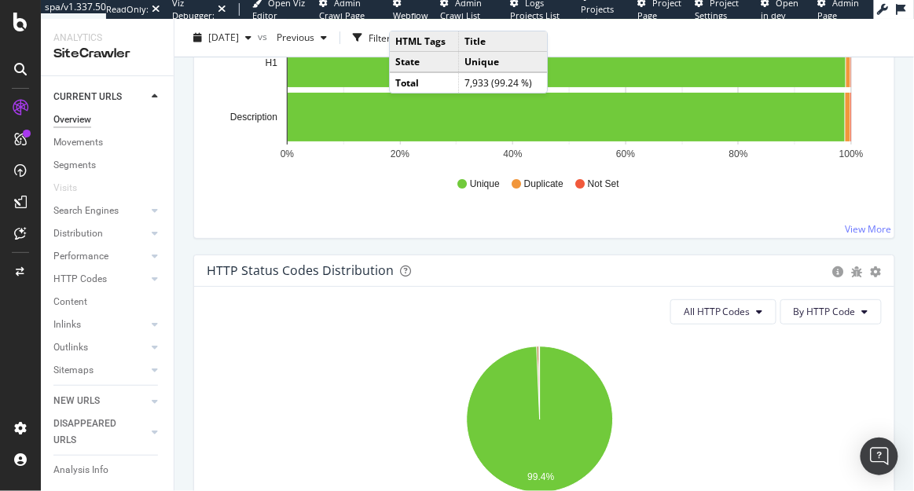
scroll to position [1451, 0]
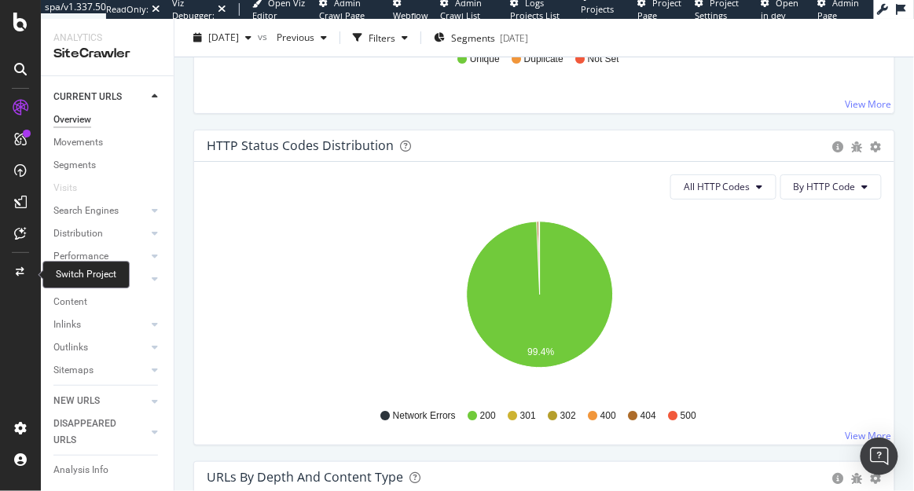
click at [21, 271] on icon at bounding box center [21, 271] width 9 height 9
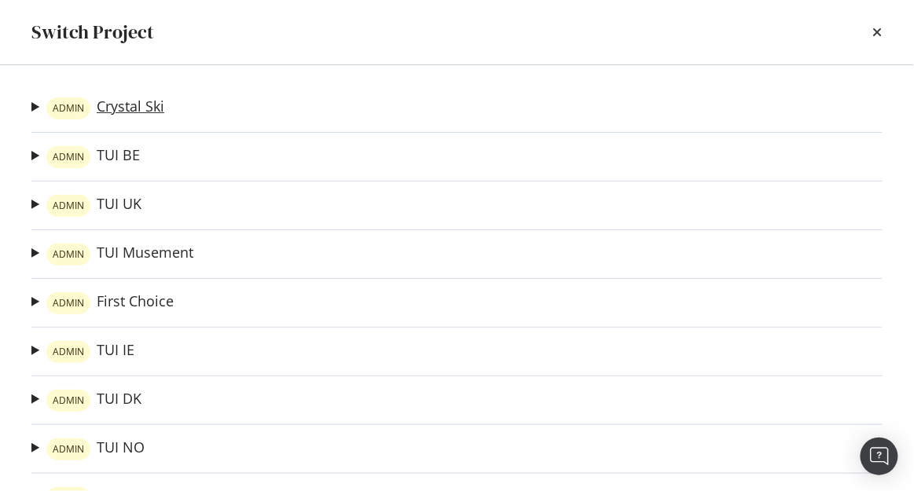
click at [130, 112] on link "ADMIN Crystal Ski" at bounding box center [105, 108] width 118 height 22
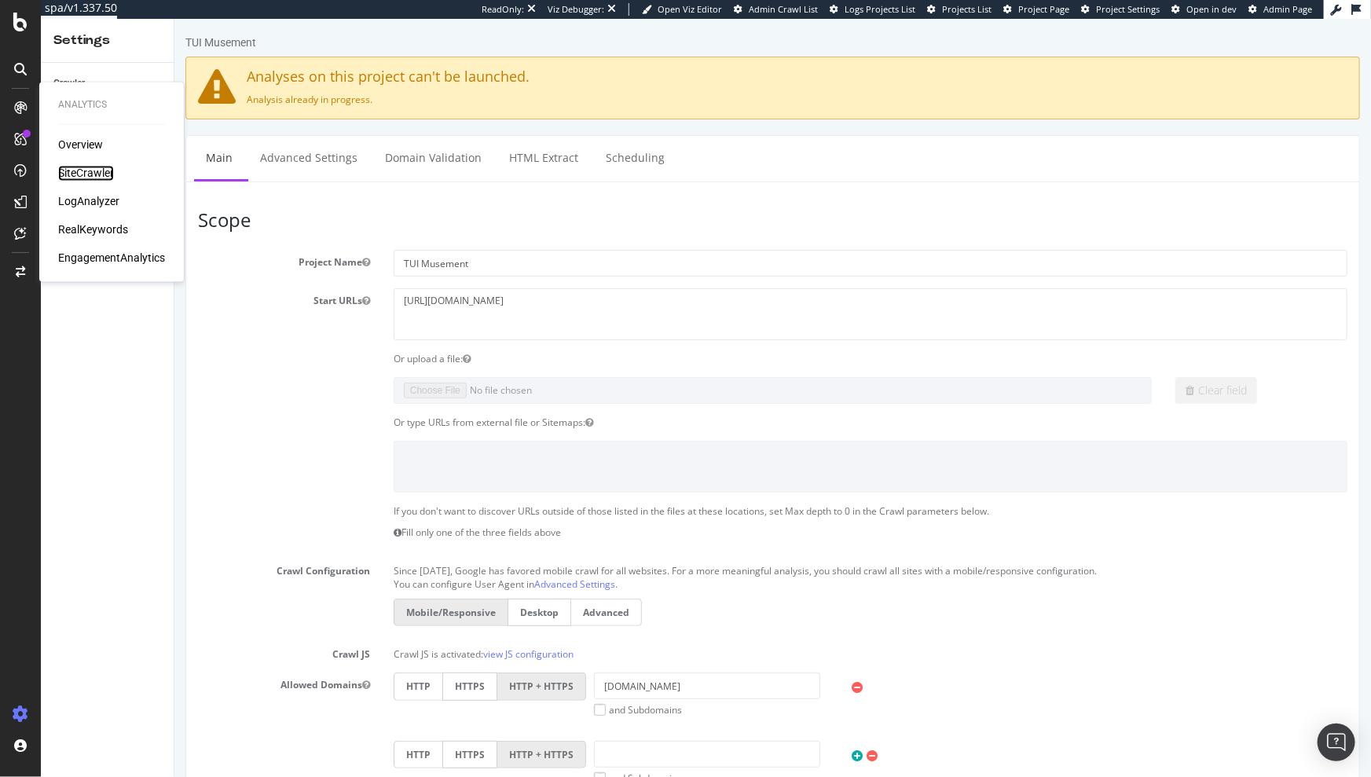
click at [90, 170] on div "SiteCrawler" at bounding box center [86, 174] width 56 height 16
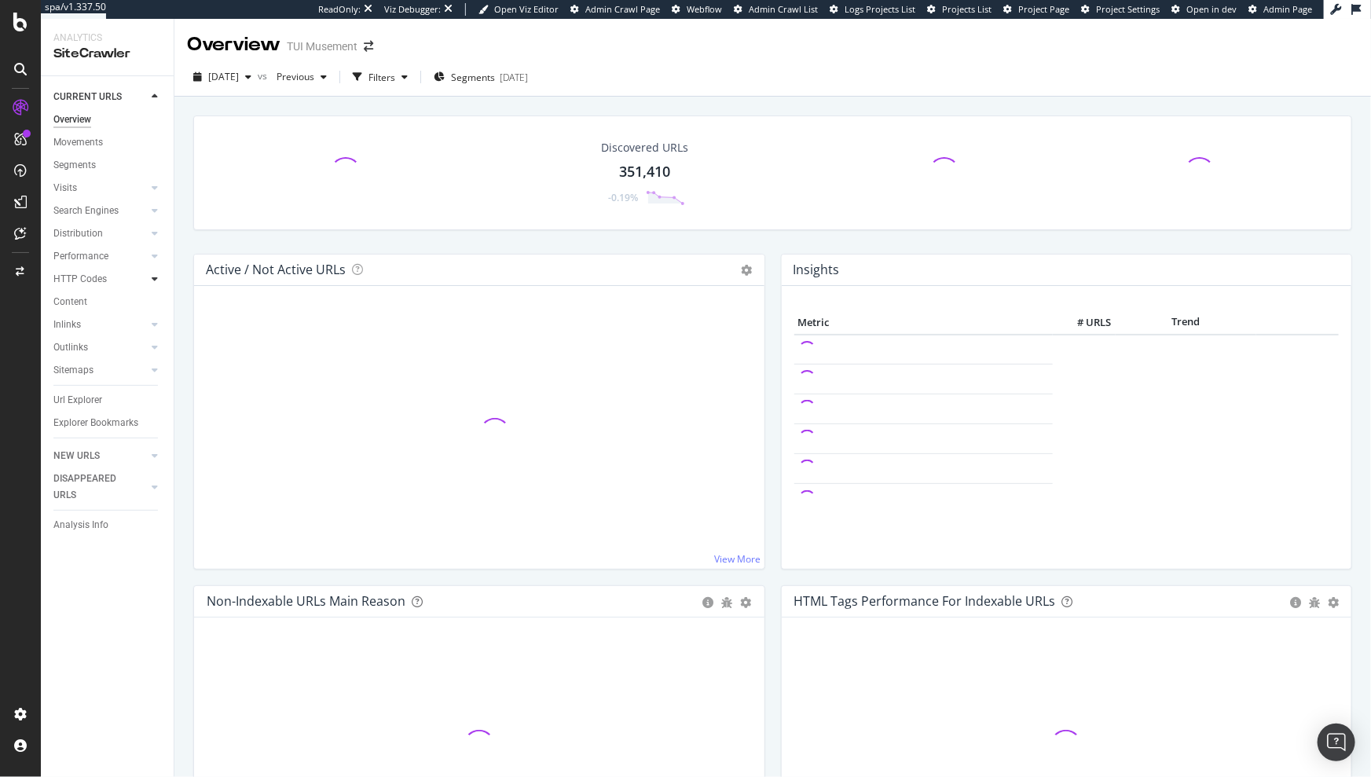
click at [152, 277] on icon at bounding box center [155, 278] width 6 height 9
click at [86, 344] on div "Insights" at bounding box center [78, 347] width 34 height 17
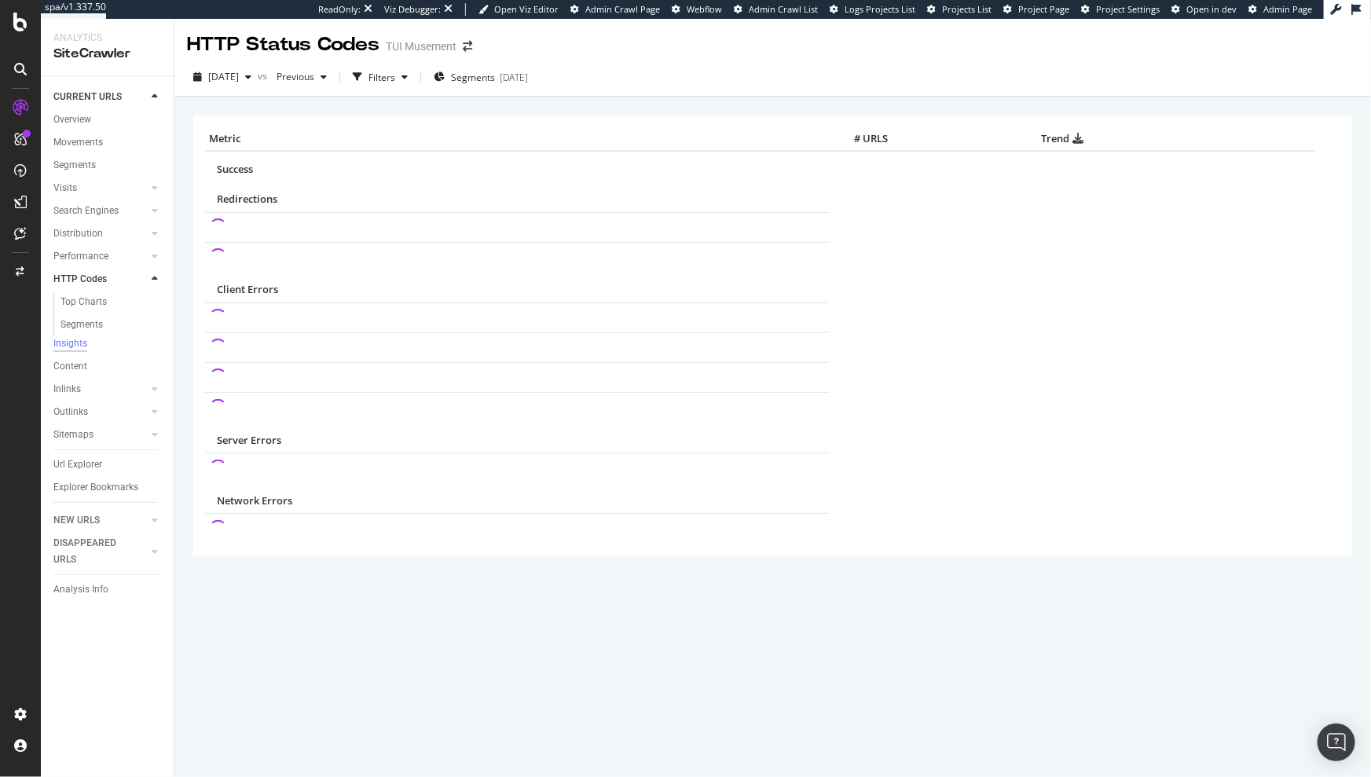
click at [417, 105] on div "× Metric # URLS Trend Success Redirections Client Errors Server Errors Network …" at bounding box center [772, 357] width 1159 height 506
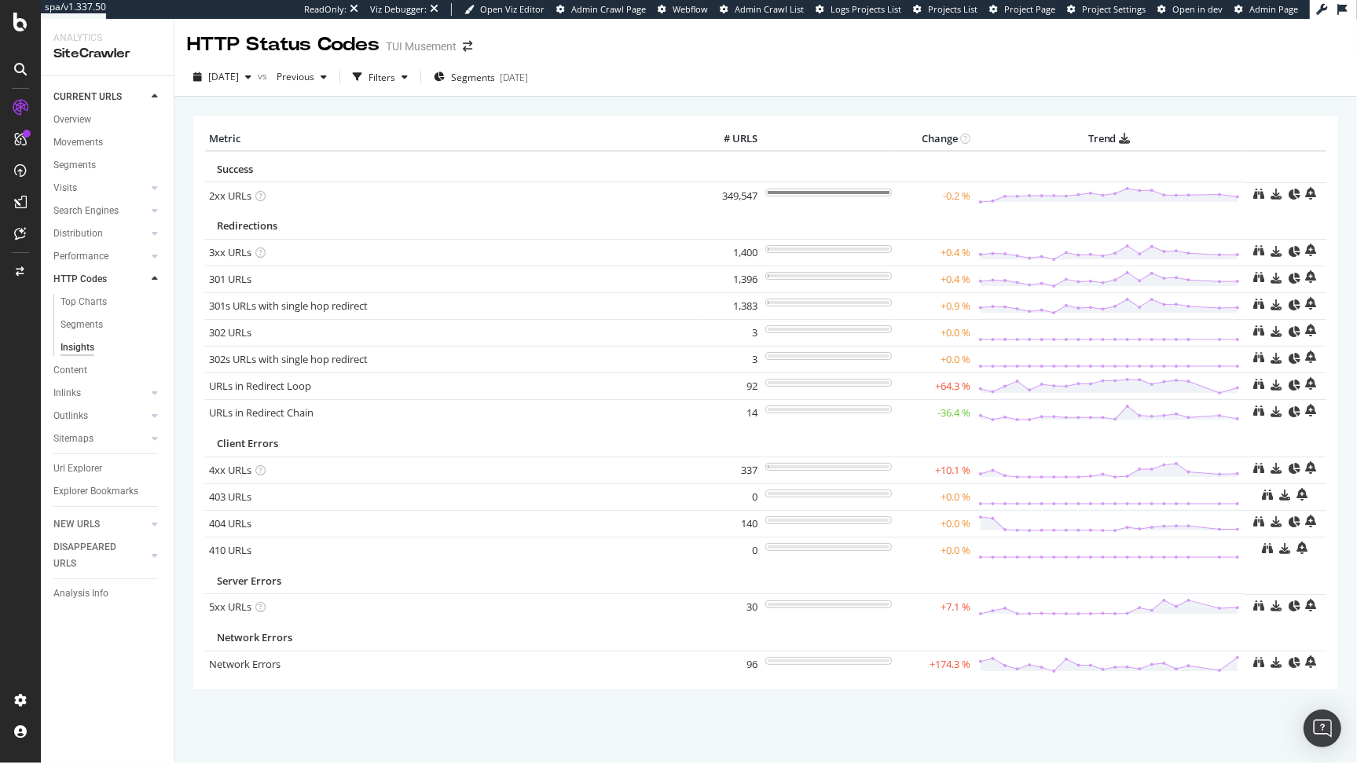
click at [1135, 574] on div "Server Errors" at bounding box center [724, 581] width 1015 height 15
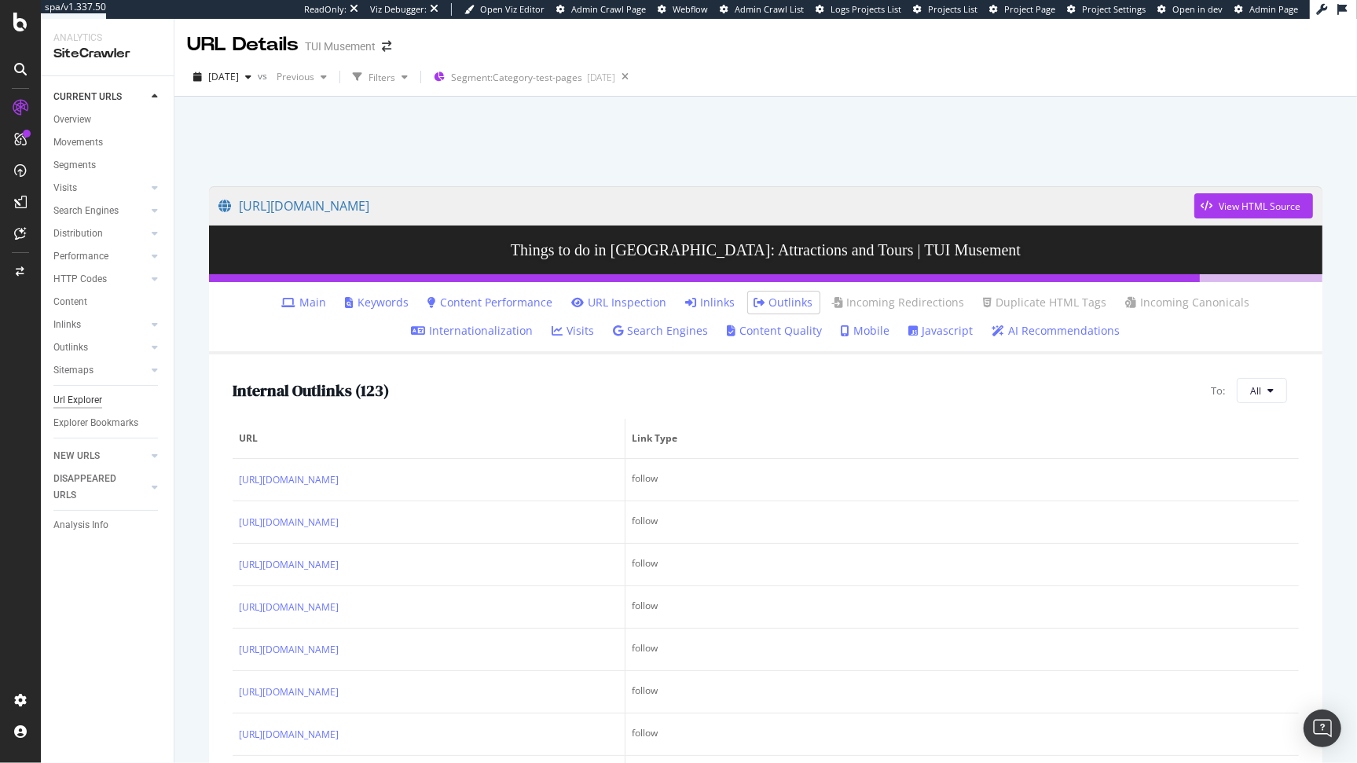
click at [78, 394] on div "Url Explorer" at bounding box center [77, 400] width 49 height 17
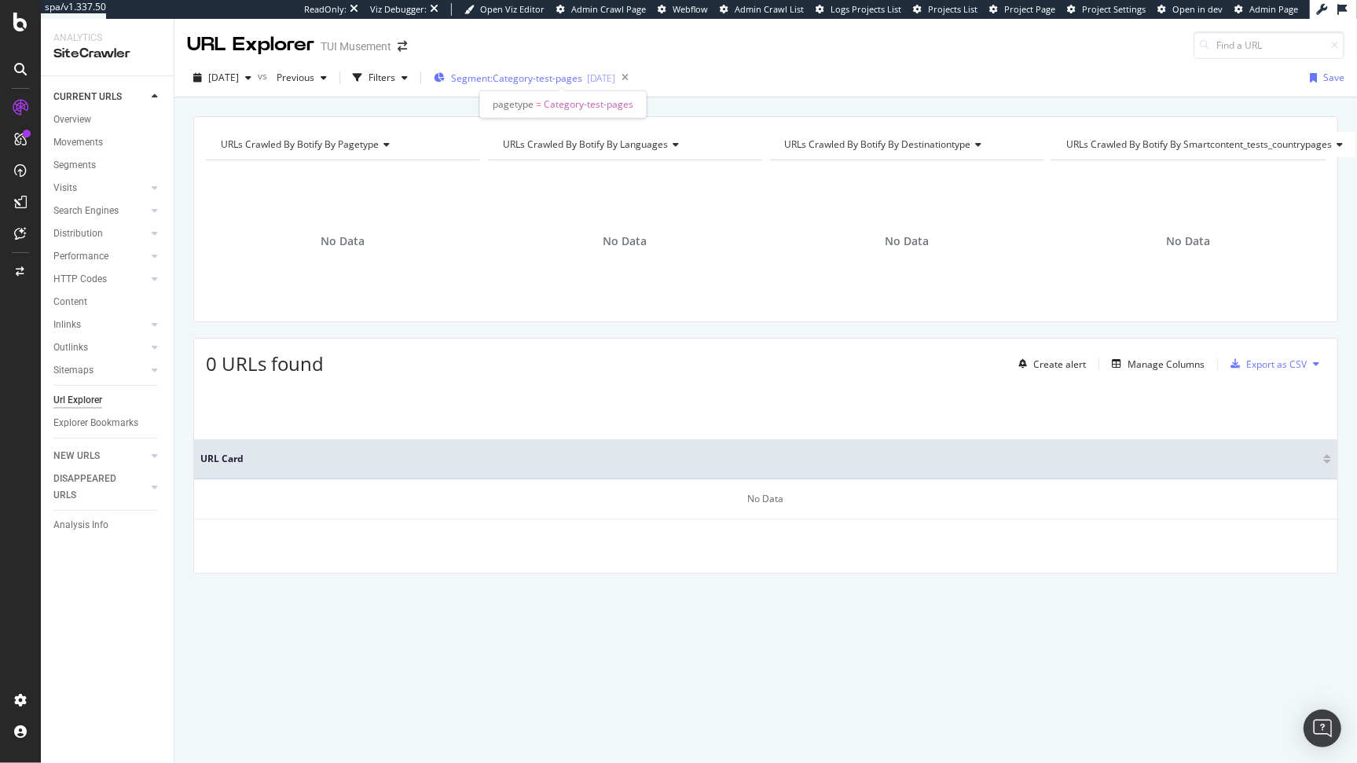
click at [582, 78] on span "Segment: Category-test-pages" at bounding box center [516, 78] width 131 height 13
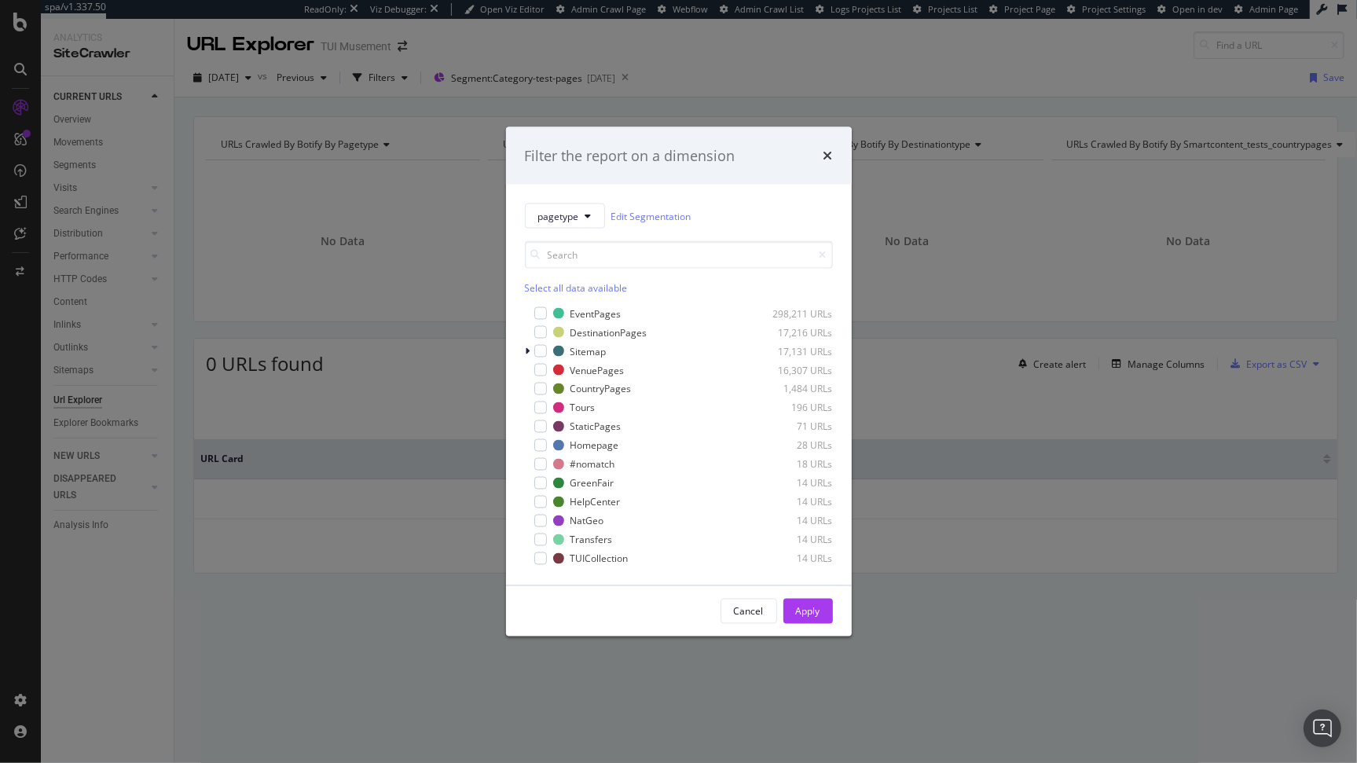
drag, startPoint x: 827, startPoint y: 152, endPoint x: 819, endPoint y: 149, distance: 8.2
click at [827, 152] on icon "times" at bounding box center [827, 155] width 9 height 13
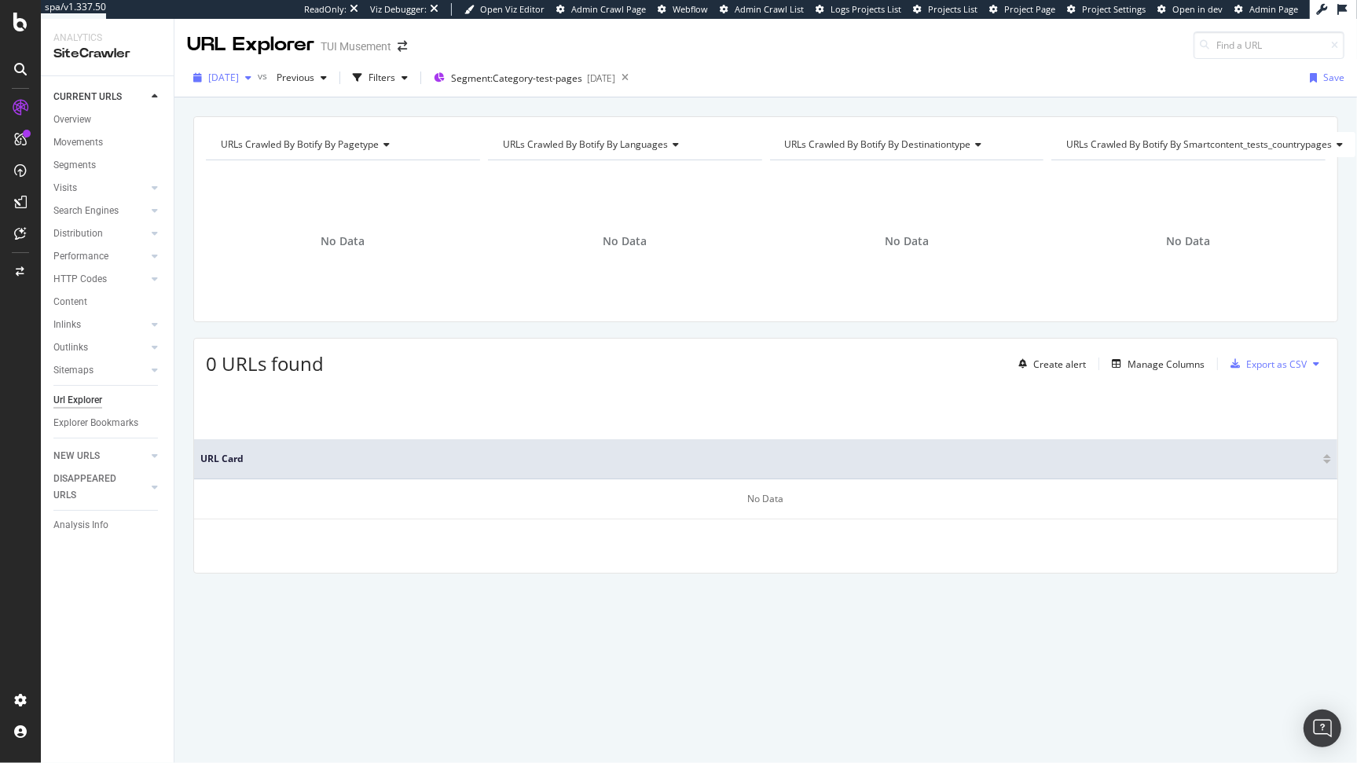
click at [258, 73] on div "button" at bounding box center [248, 77] width 19 height 9
click at [288, 142] on div "[DATE] 351K URLs" at bounding box center [290, 134] width 187 height 23
